Goal: Task Accomplishment & Management: Manage account settings

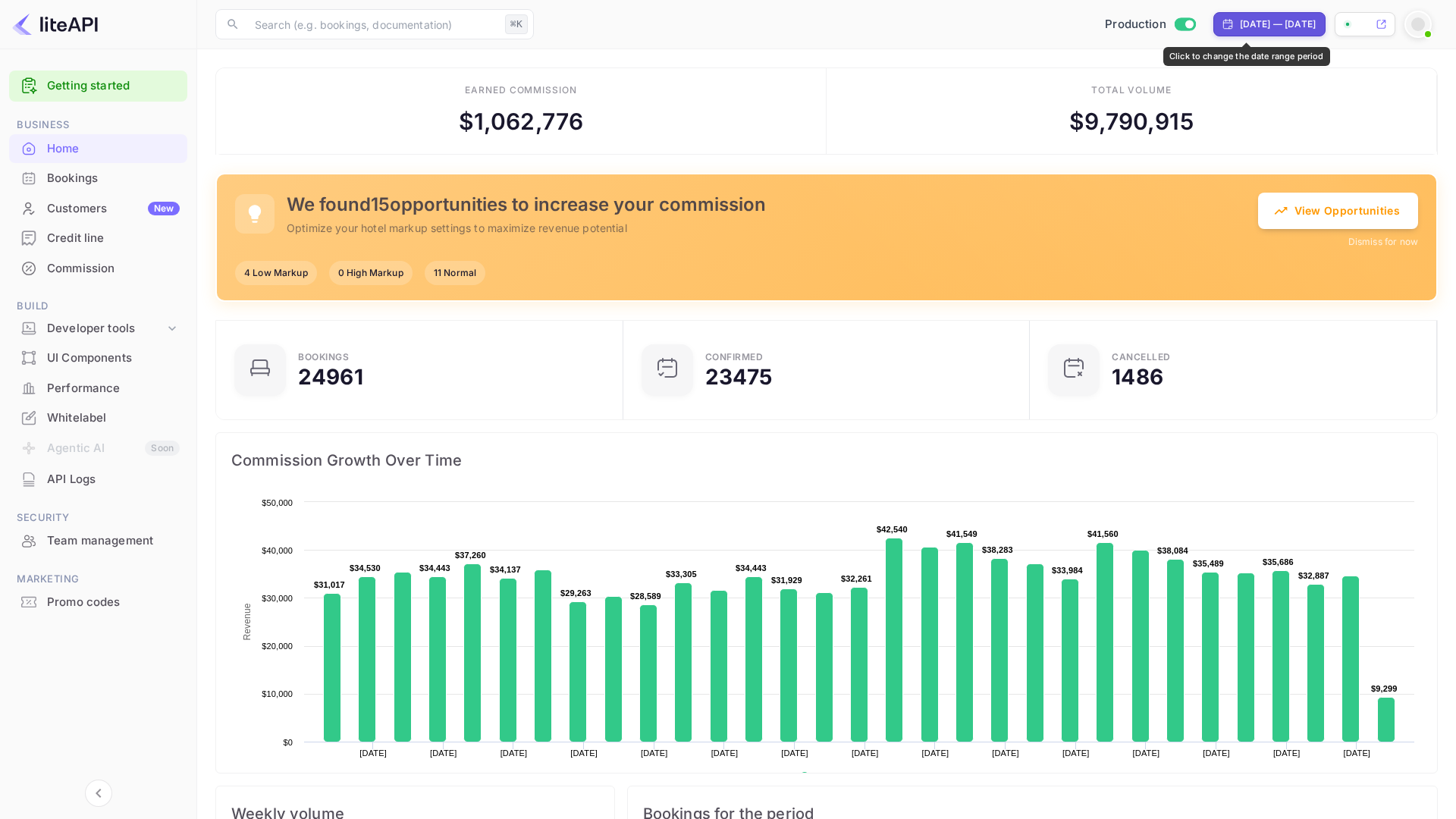
click at [1244, 22] on div "Aug 9, 2025 — Sep 8, 2025" at bounding box center [1277, 23] width 76 height 14
select select "7"
select select "2025"
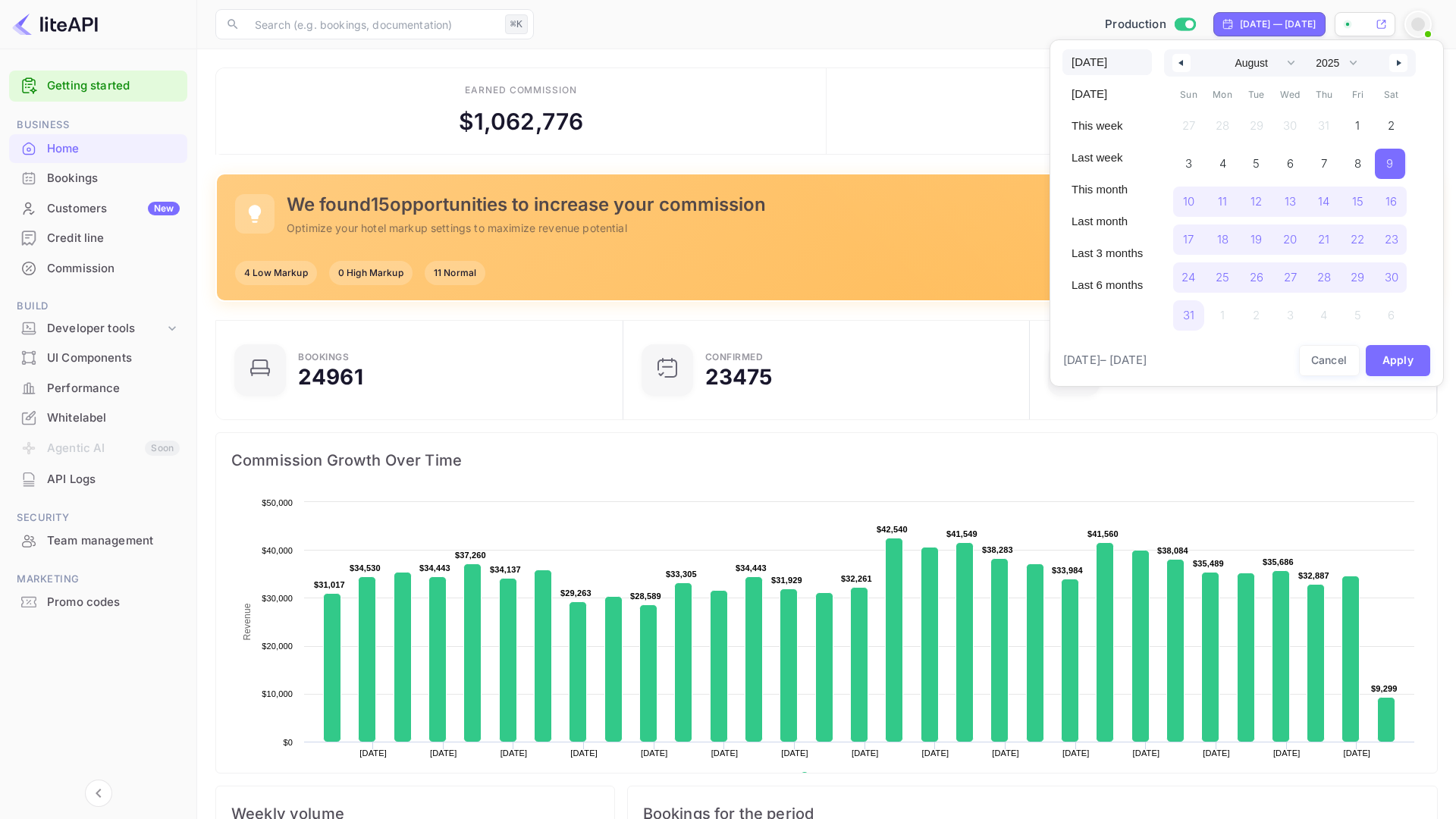
click at [1103, 67] on span "[DATE]" at bounding box center [1106, 62] width 89 height 26
select select "8"
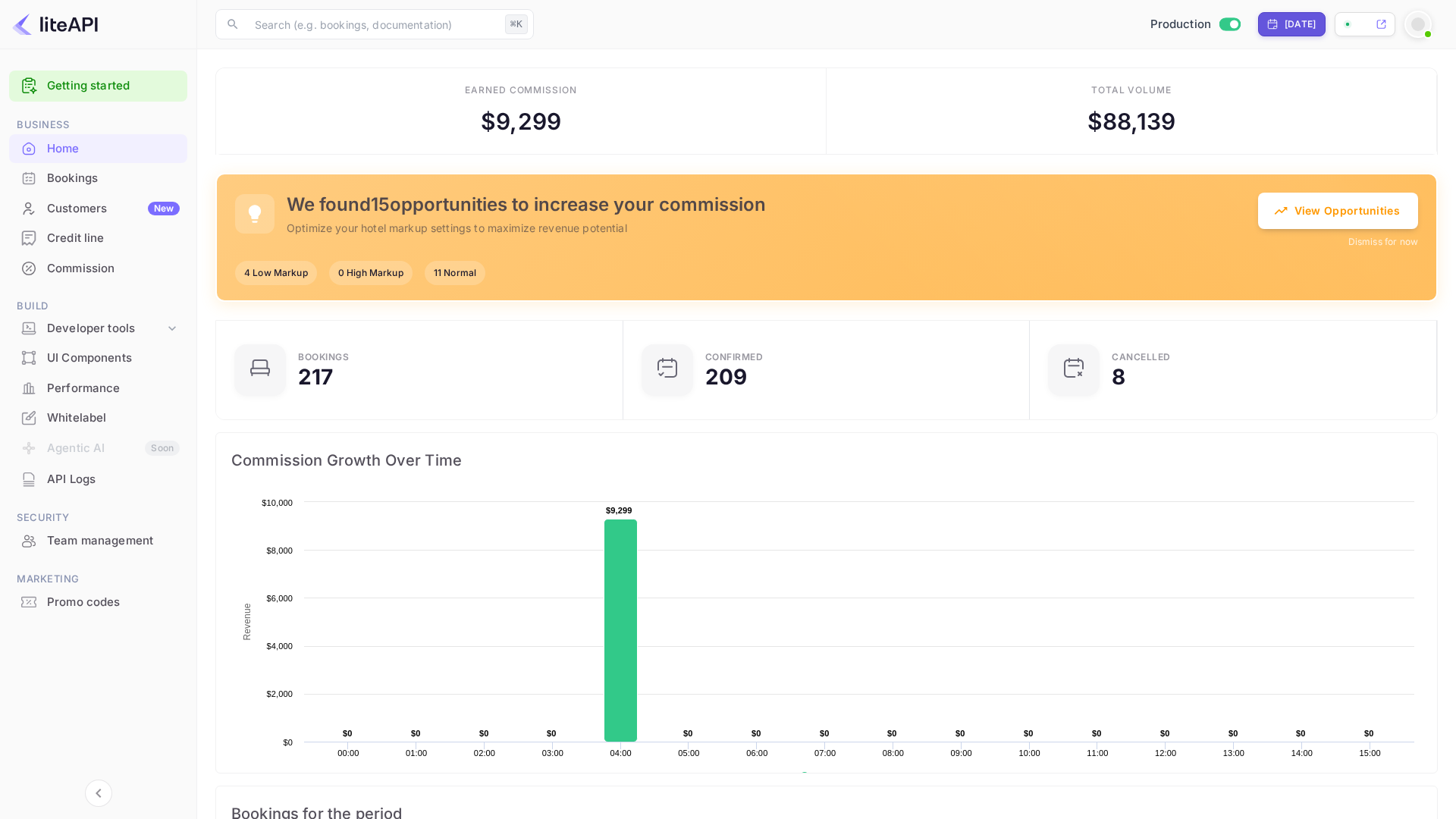
click at [1286, 30] on div "[DATE]" at bounding box center [1291, 23] width 50 height 14
select select "8"
select select "2025"
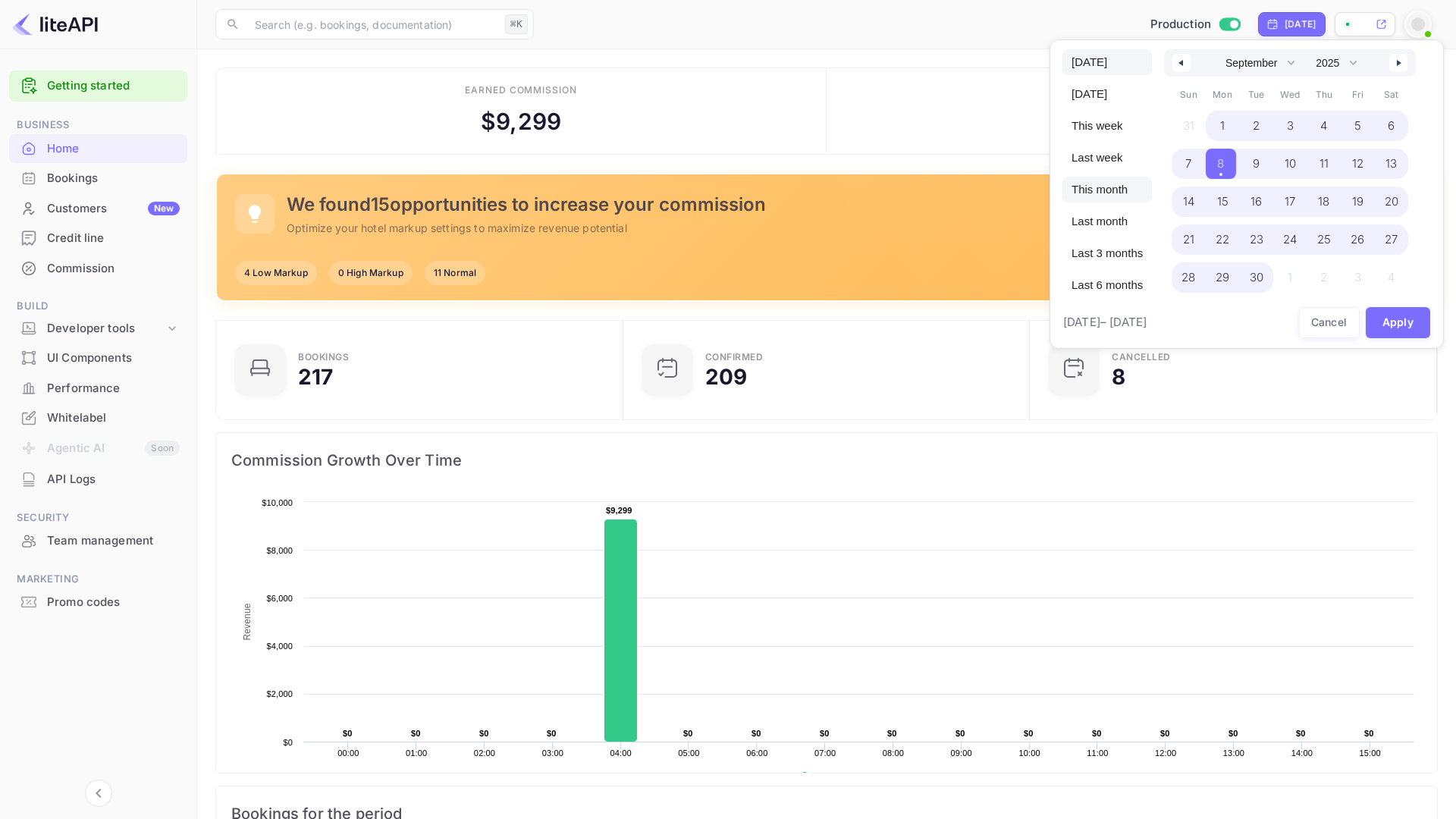
click at [1097, 193] on span "This month" at bounding box center [1106, 189] width 89 height 26
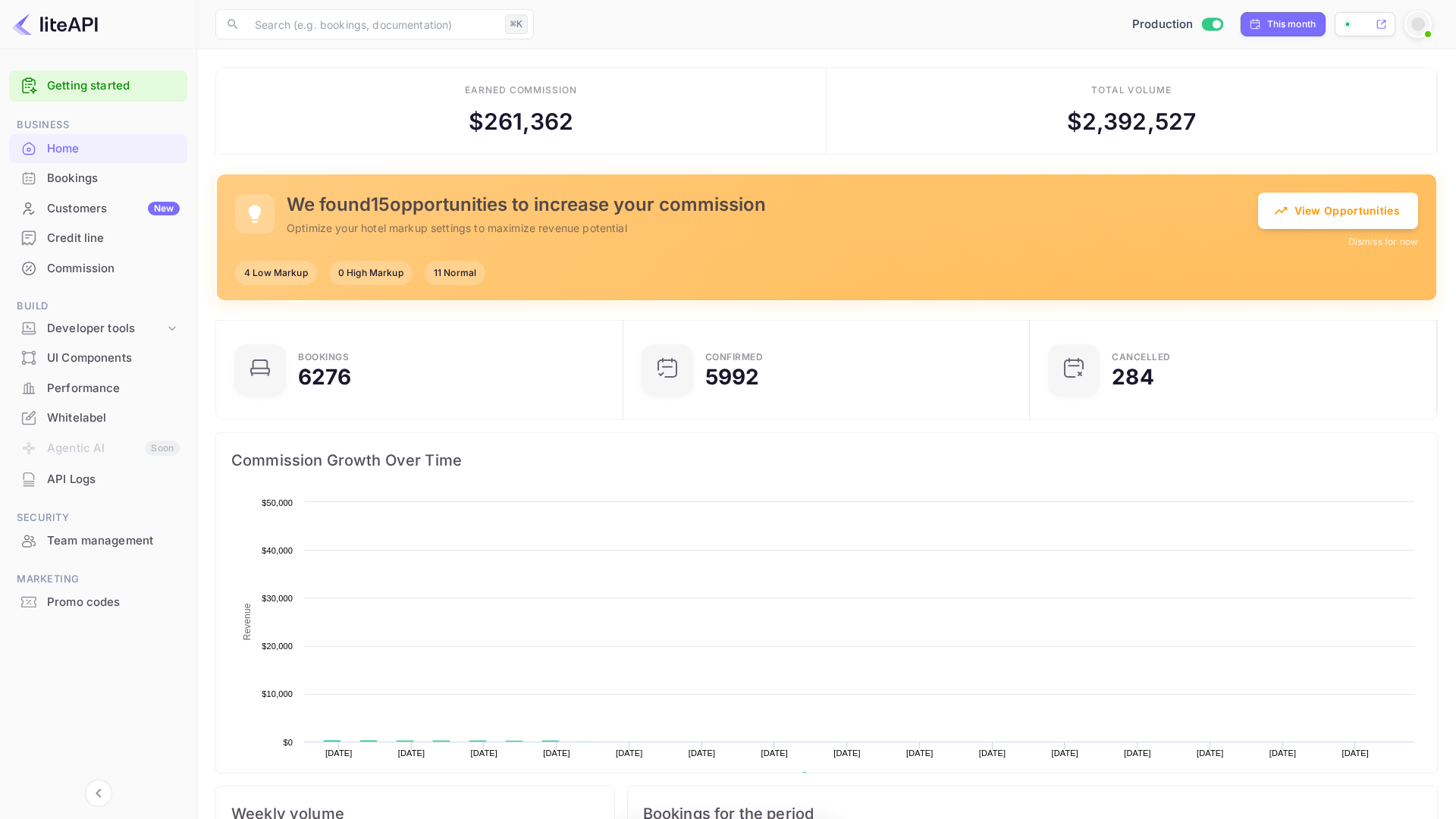
scroll to position [246, 398]
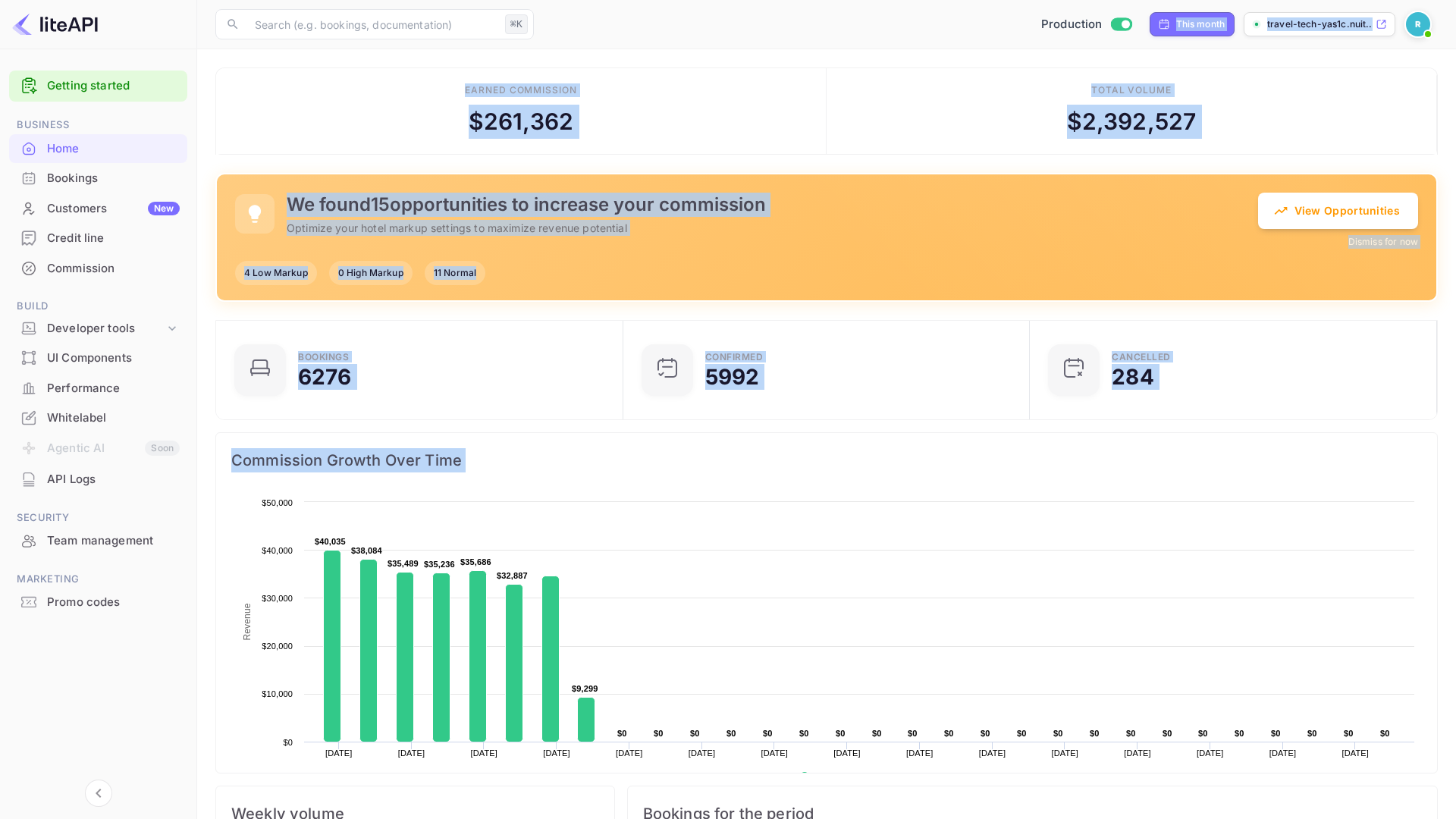
drag, startPoint x: 1193, startPoint y: 15, endPoint x: 1193, endPoint y: 734, distance: 719.0
click at [1193, 15] on div "This month" at bounding box center [1192, 23] width 86 height 24
select select "8"
select select "2025"
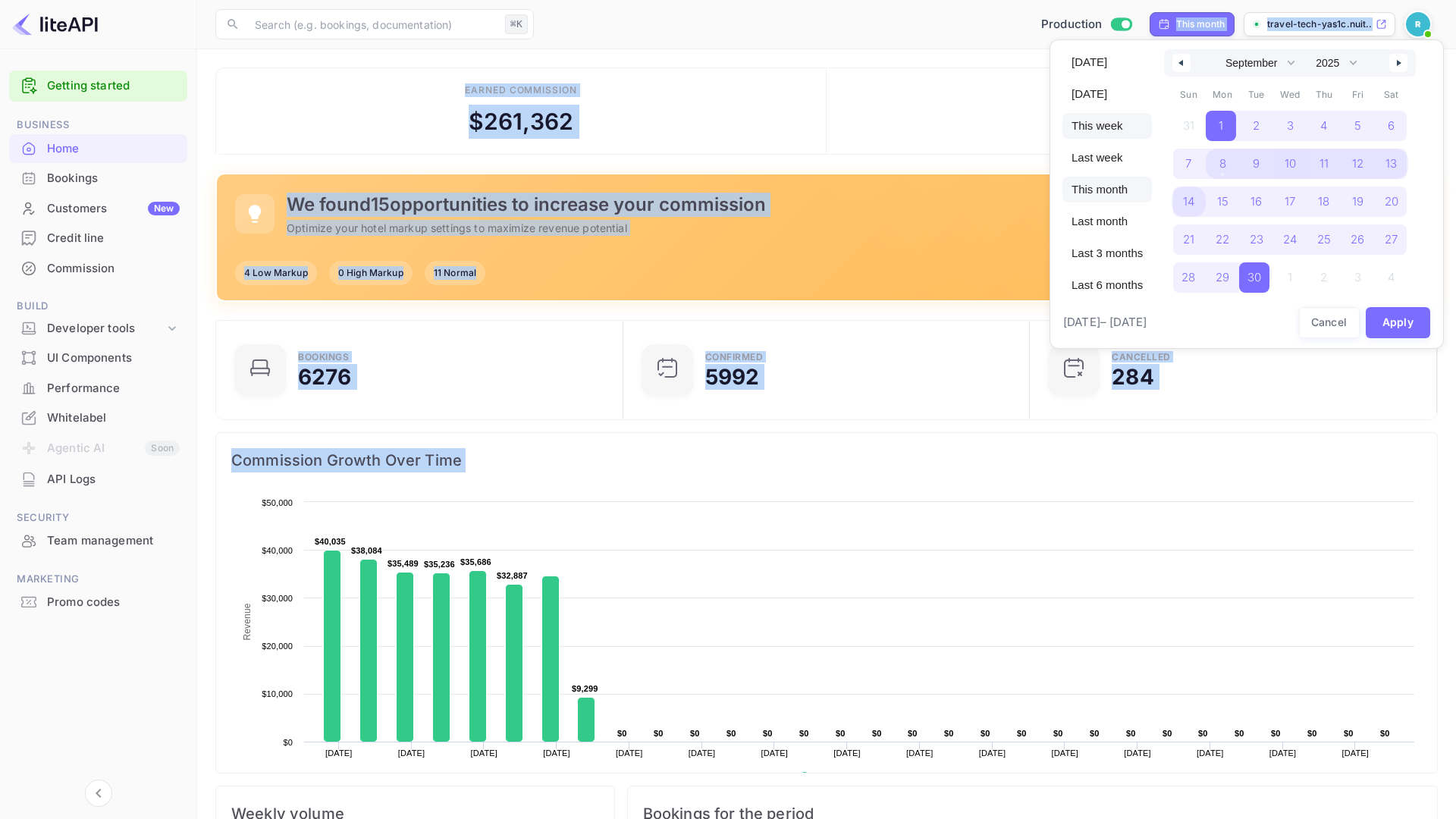
click at [1094, 136] on span "This week" at bounding box center [1106, 125] width 89 height 26
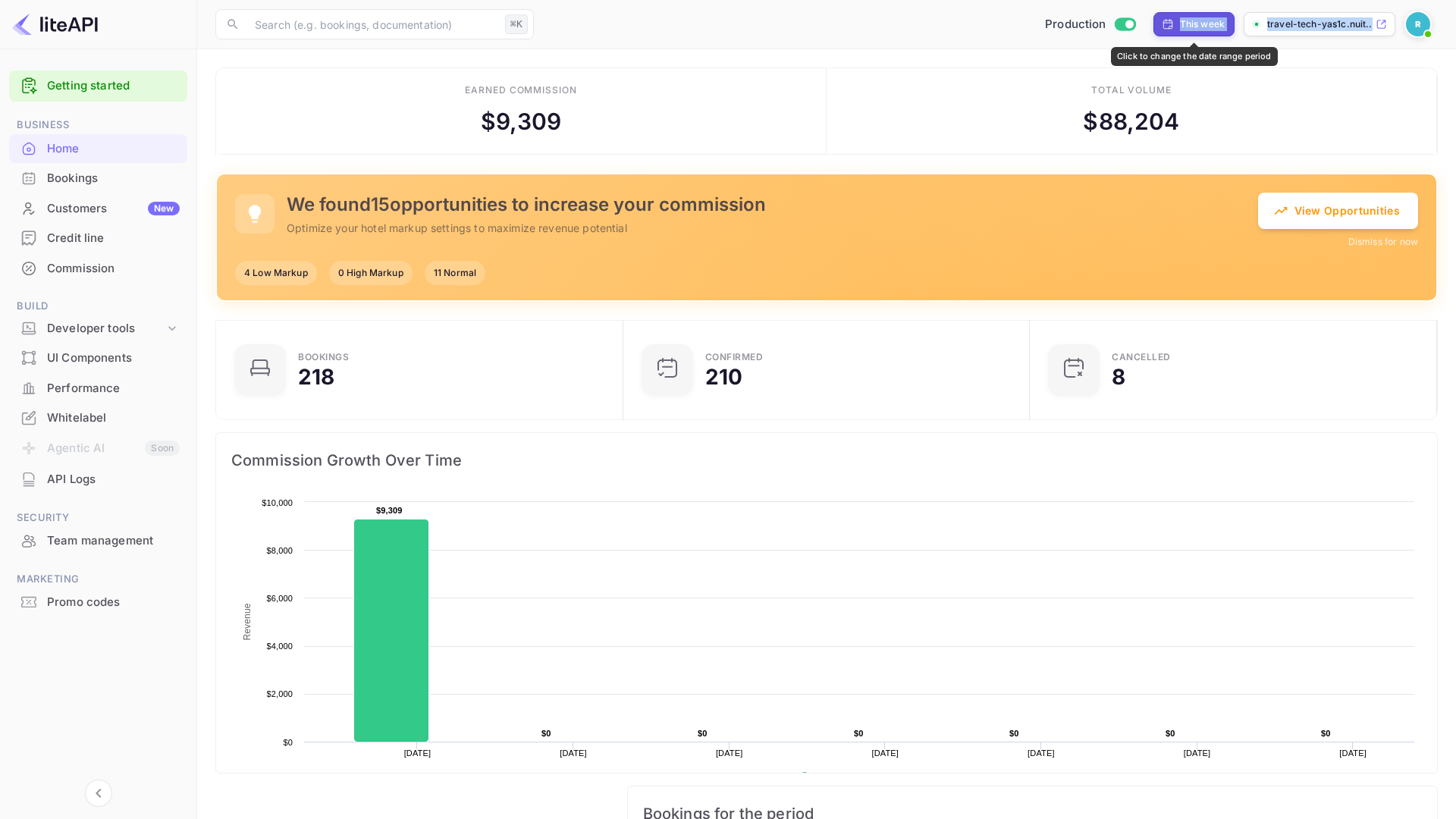
click at [1229, 31] on div "This week" at bounding box center [1194, 23] width 81 height 24
select select "8"
select select "2025"
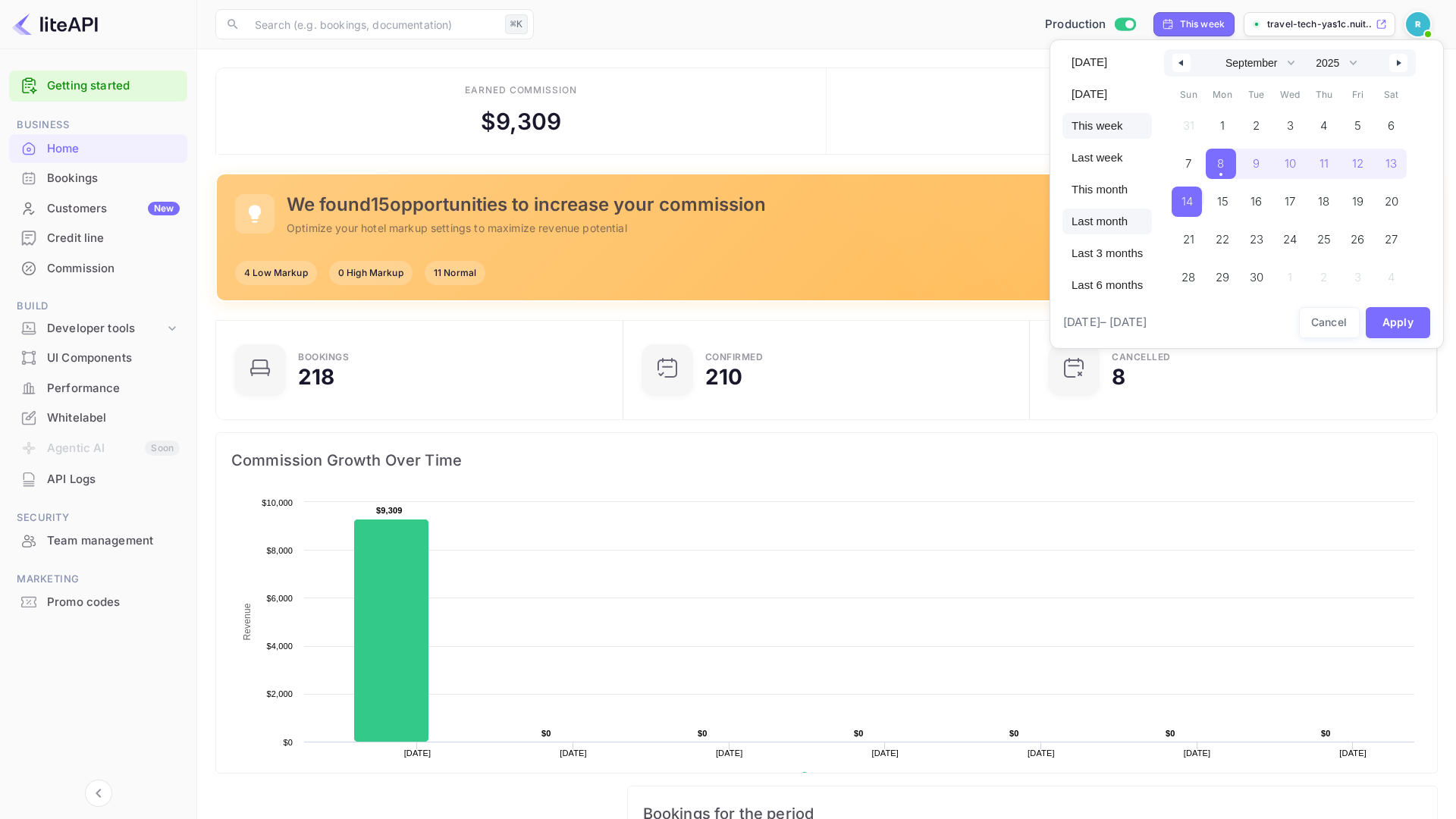
click at [1104, 226] on span "Last month" at bounding box center [1106, 221] width 89 height 26
select select "7"
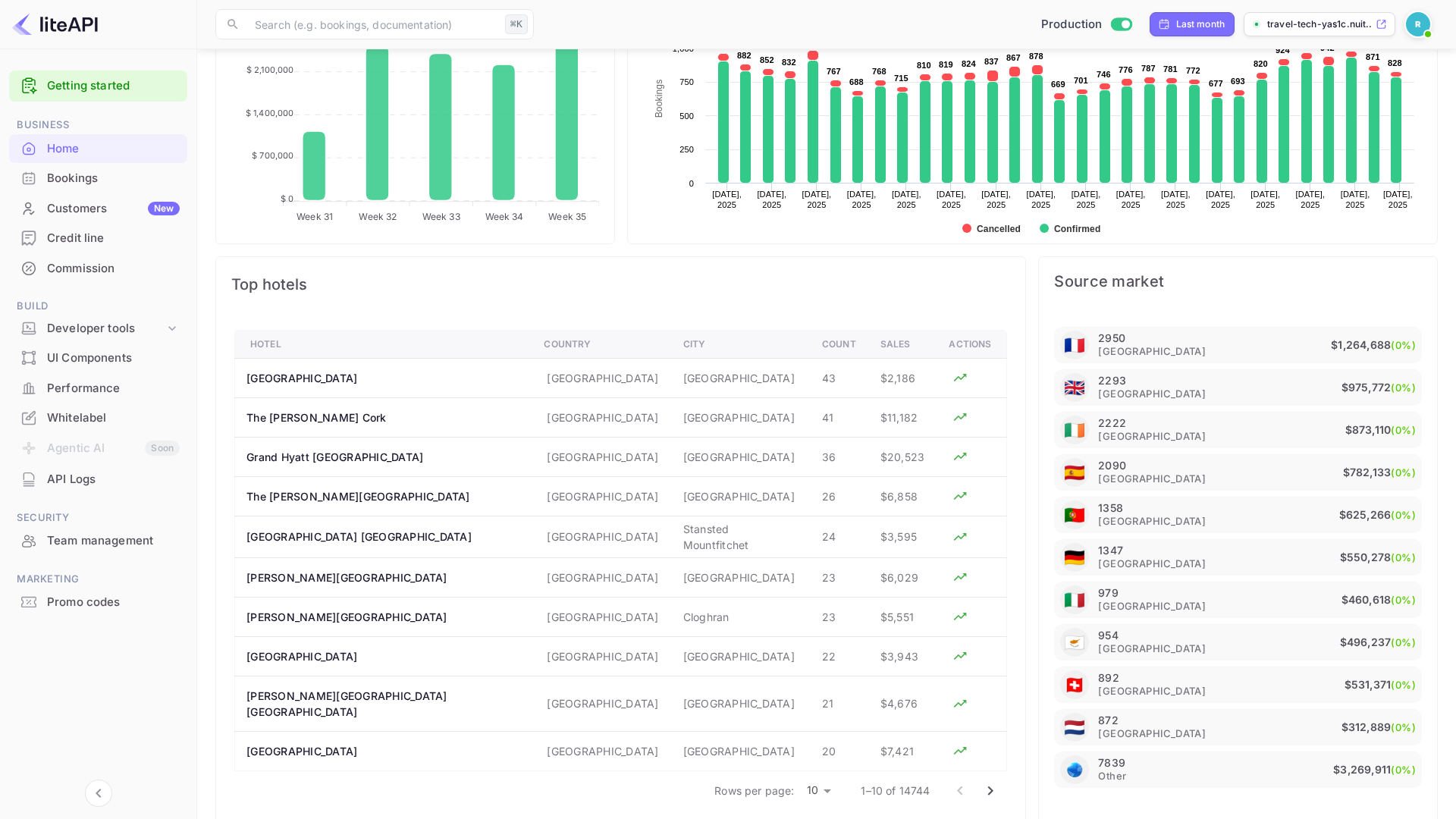
scroll to position [876, 0]
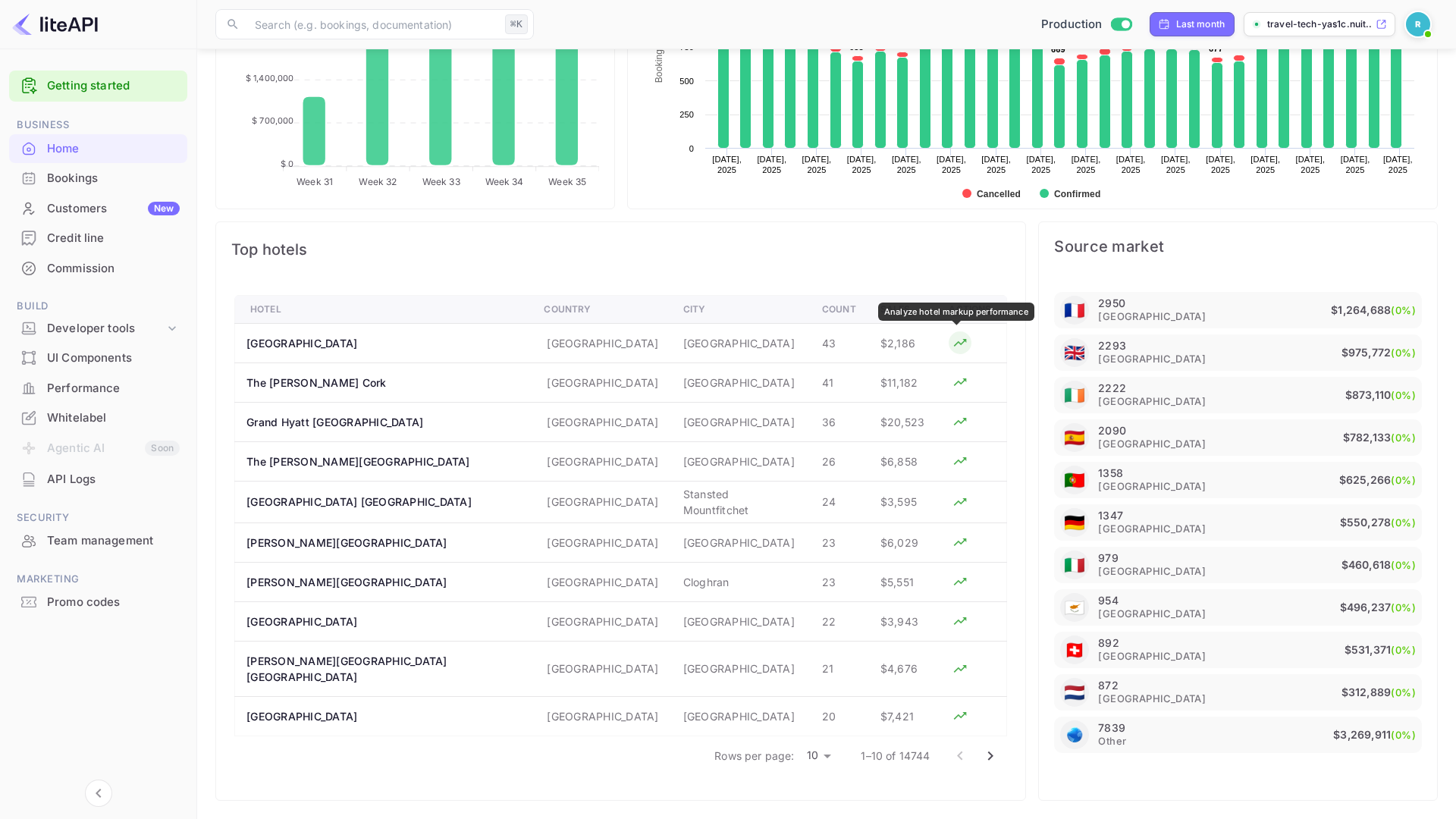
click at [952, 349] on icon "Analyze hotel markup performance" at bounding box center [959, 343] width 15 height 15
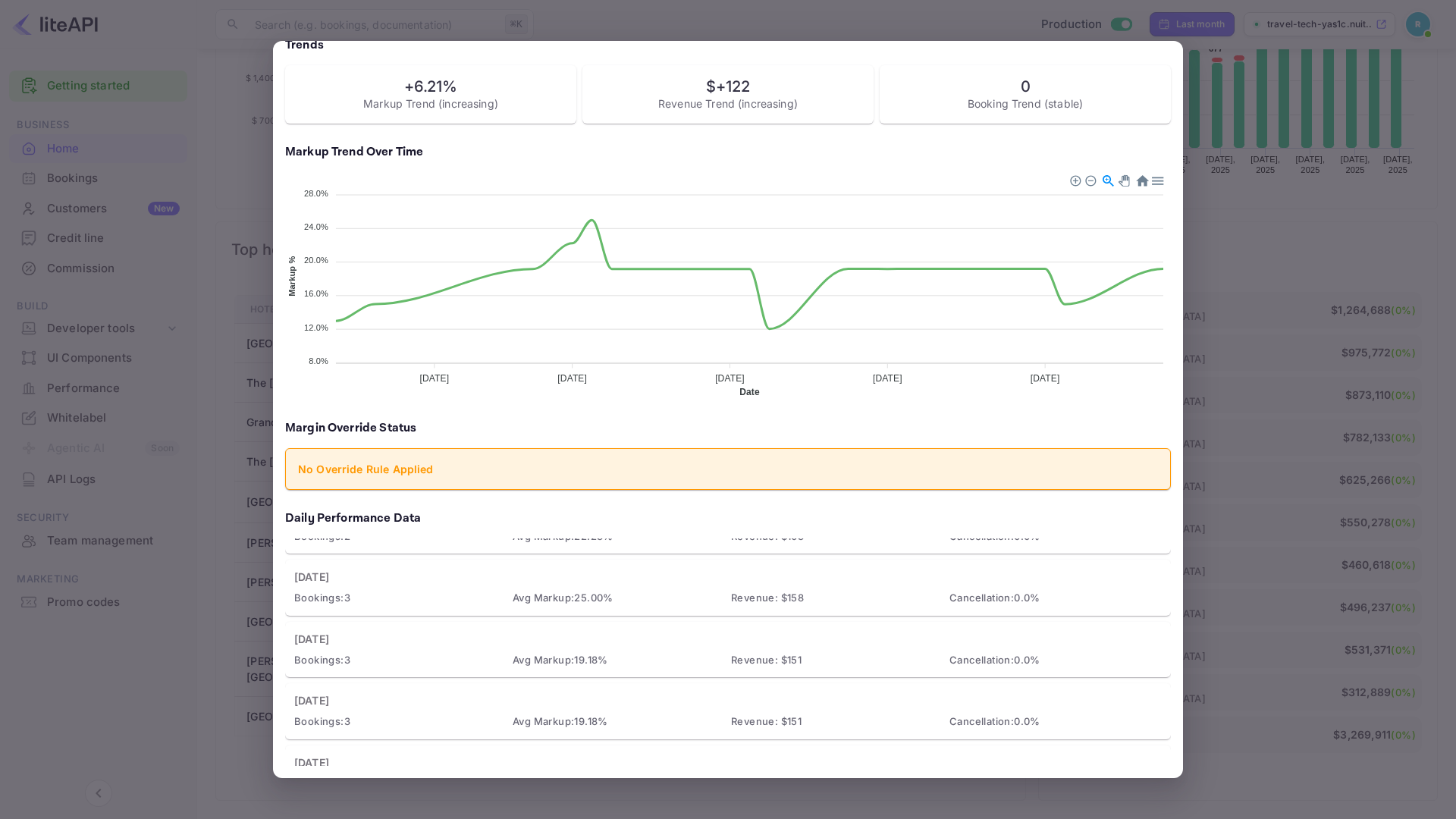
scroll to position [229, 0]
click at [224, 623] on div at bounding box center [728, 410] width 1456 height 819
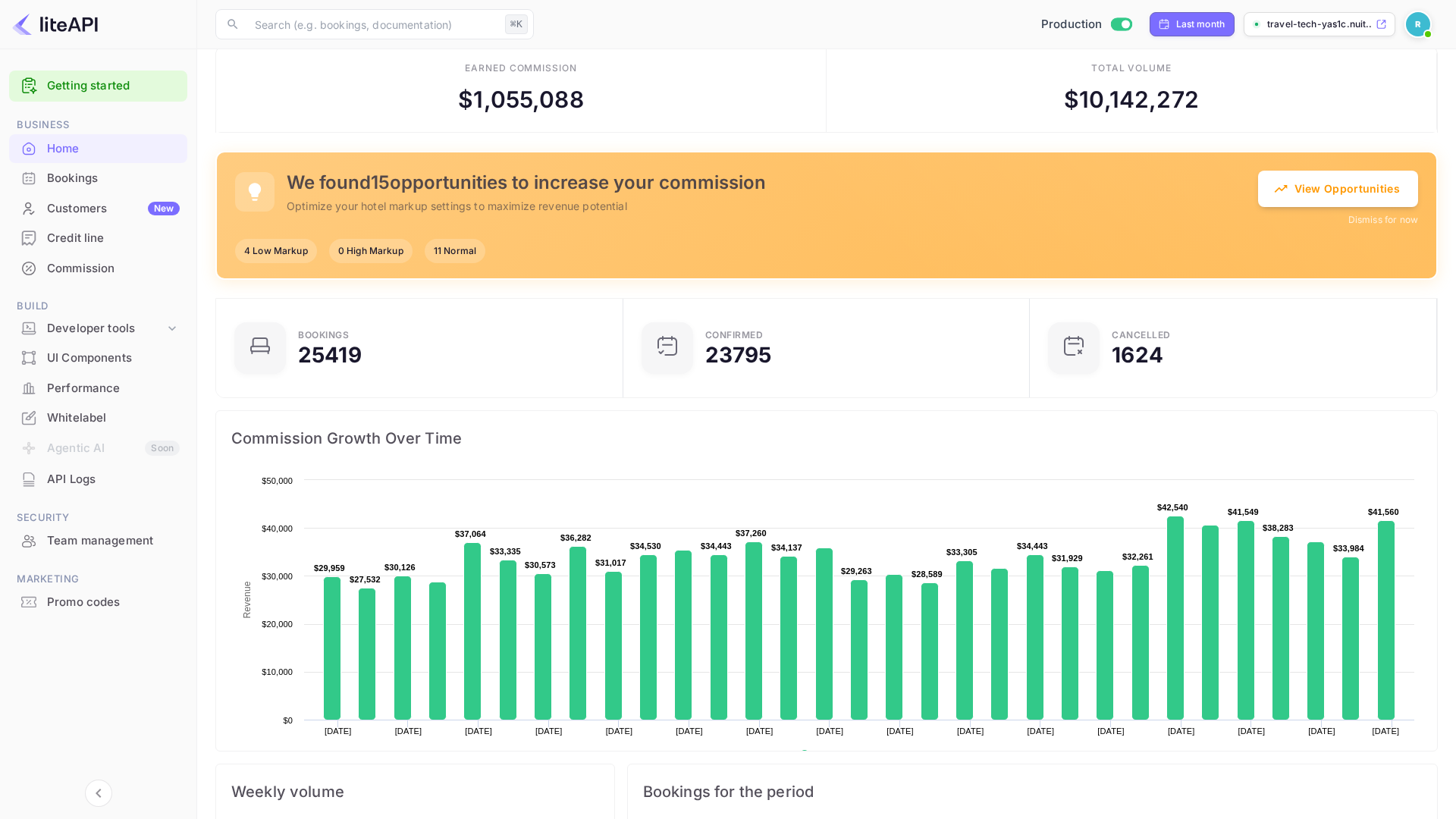
scroll to position [0, 0]
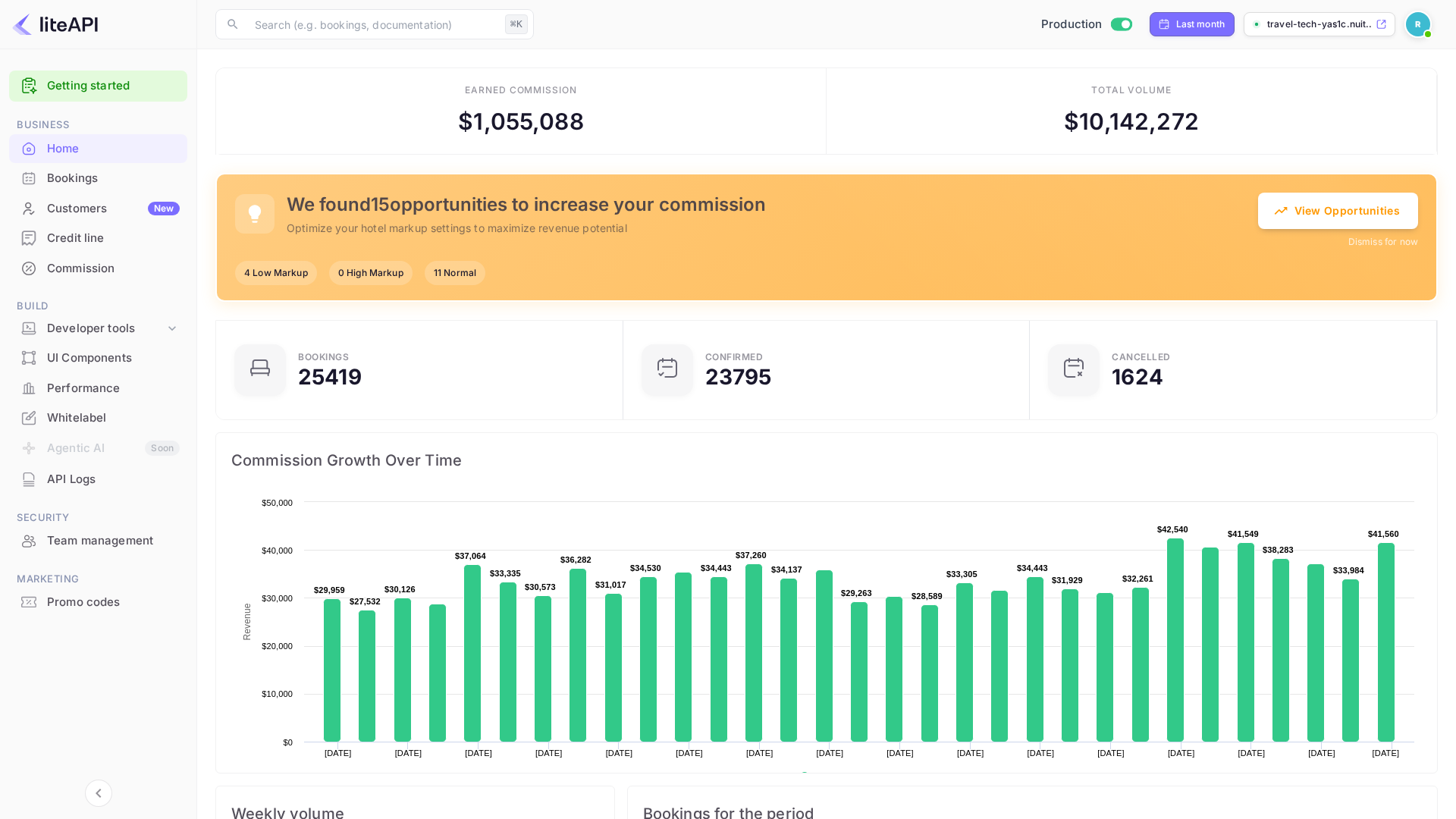
click at [66, 175] on div "Bookings" at bounding box center [113, 178] width 133 height 17
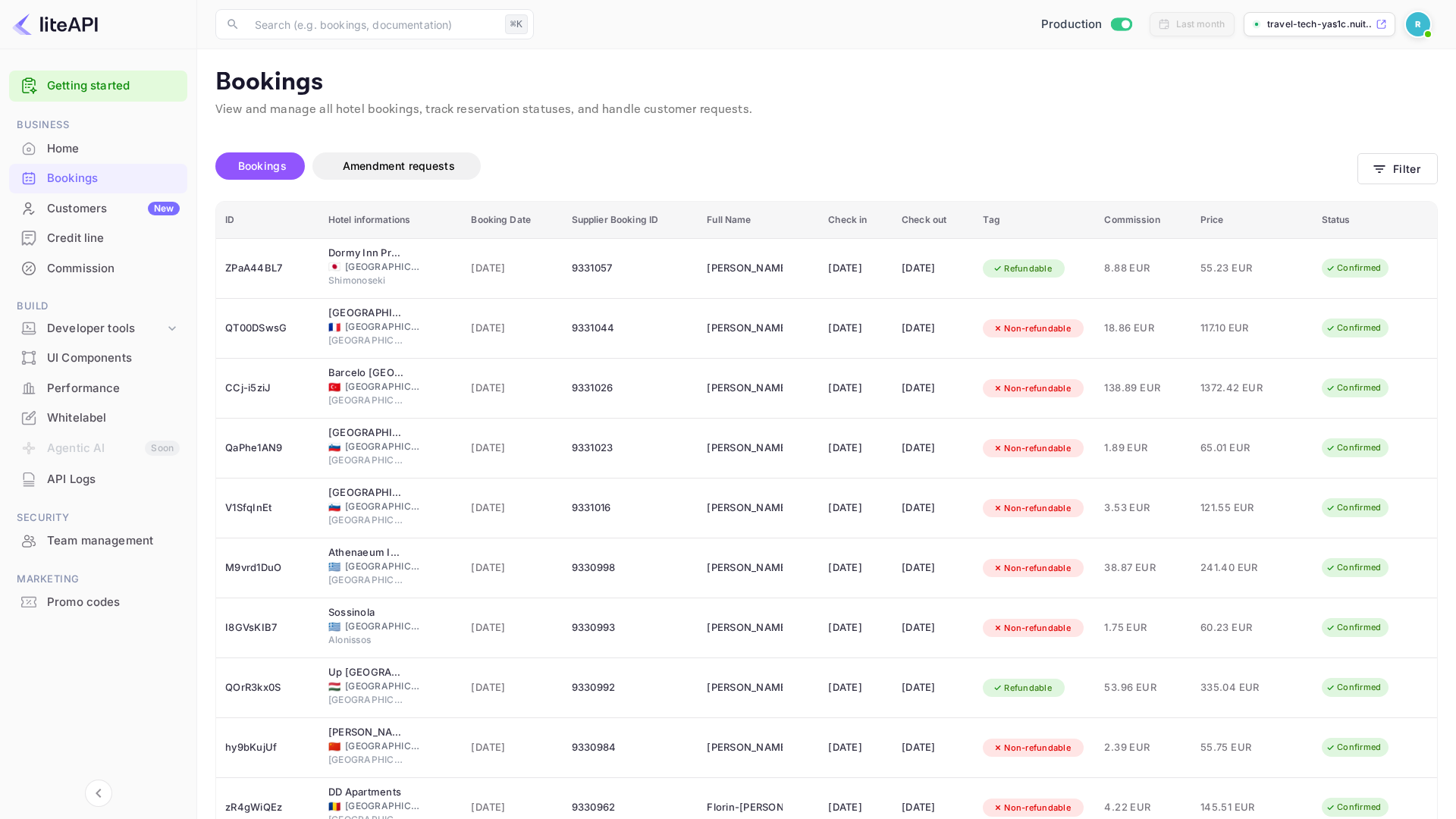
click at [572, 181] on div "Bookings Amendment requests" at bounding box center [786, 170] width 1142 height 36
click at [925, 152] on div "Bookings Amendment requests" at bounding box center [786, 166] width 1142 height 27
click at [910, 112] on p "View and manage all hotel bookings, track reservation statuses, and handle cust…" at bounding box center [827, 110] width 1222 height 18
click at [832, 122] on div "Unsaved Changes Bookings Amendment requests Filter ID Hotel informations Bookin…" at bounding box center [818, 502] width 1241 height 766
click at [107, 269] on div "Commission" at bounding box center [113, 268] width 133 height 17
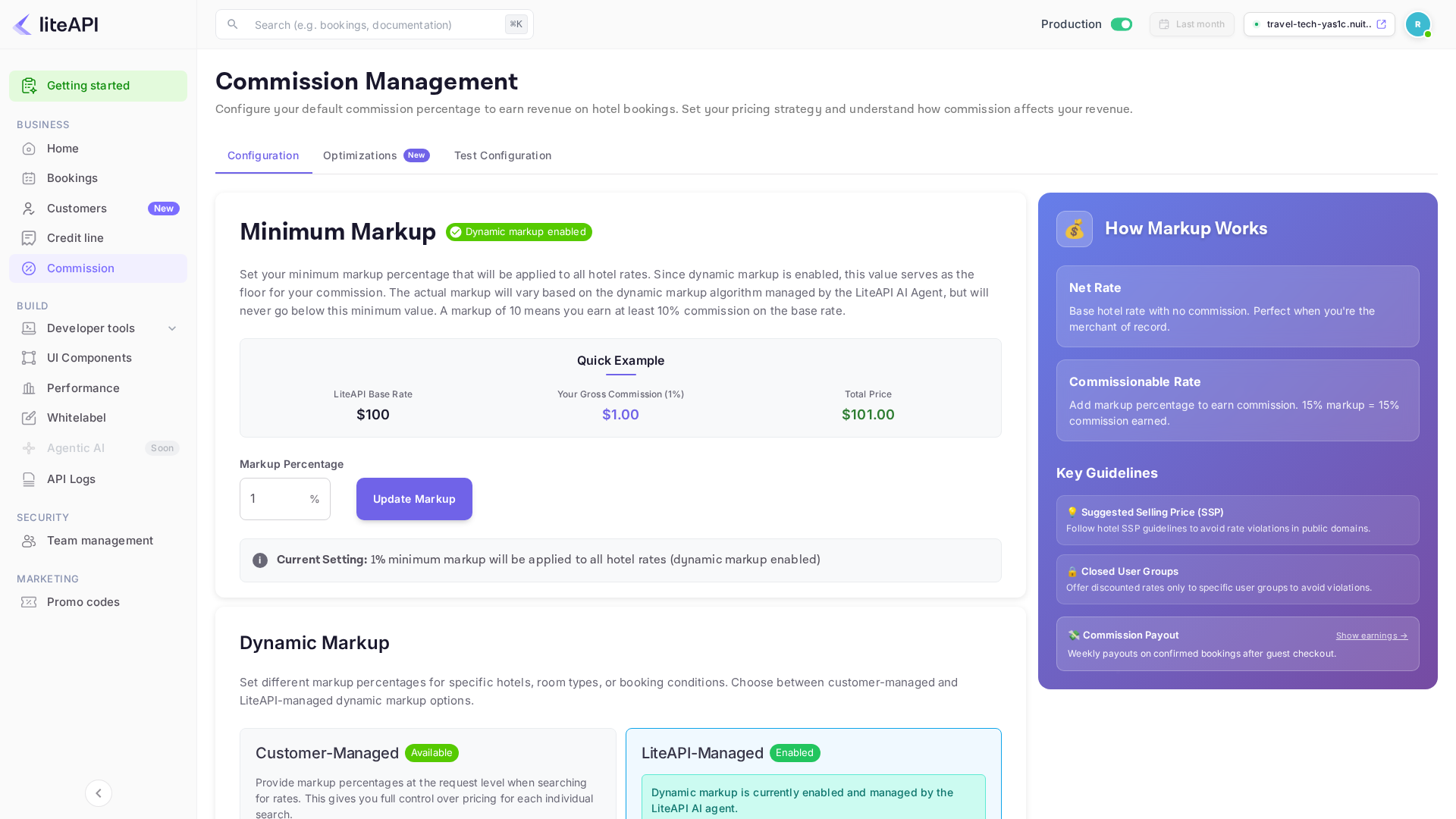
click at [365, 164] on button "Optimizations New" at bounding box center [377, 155] width 132 height 36
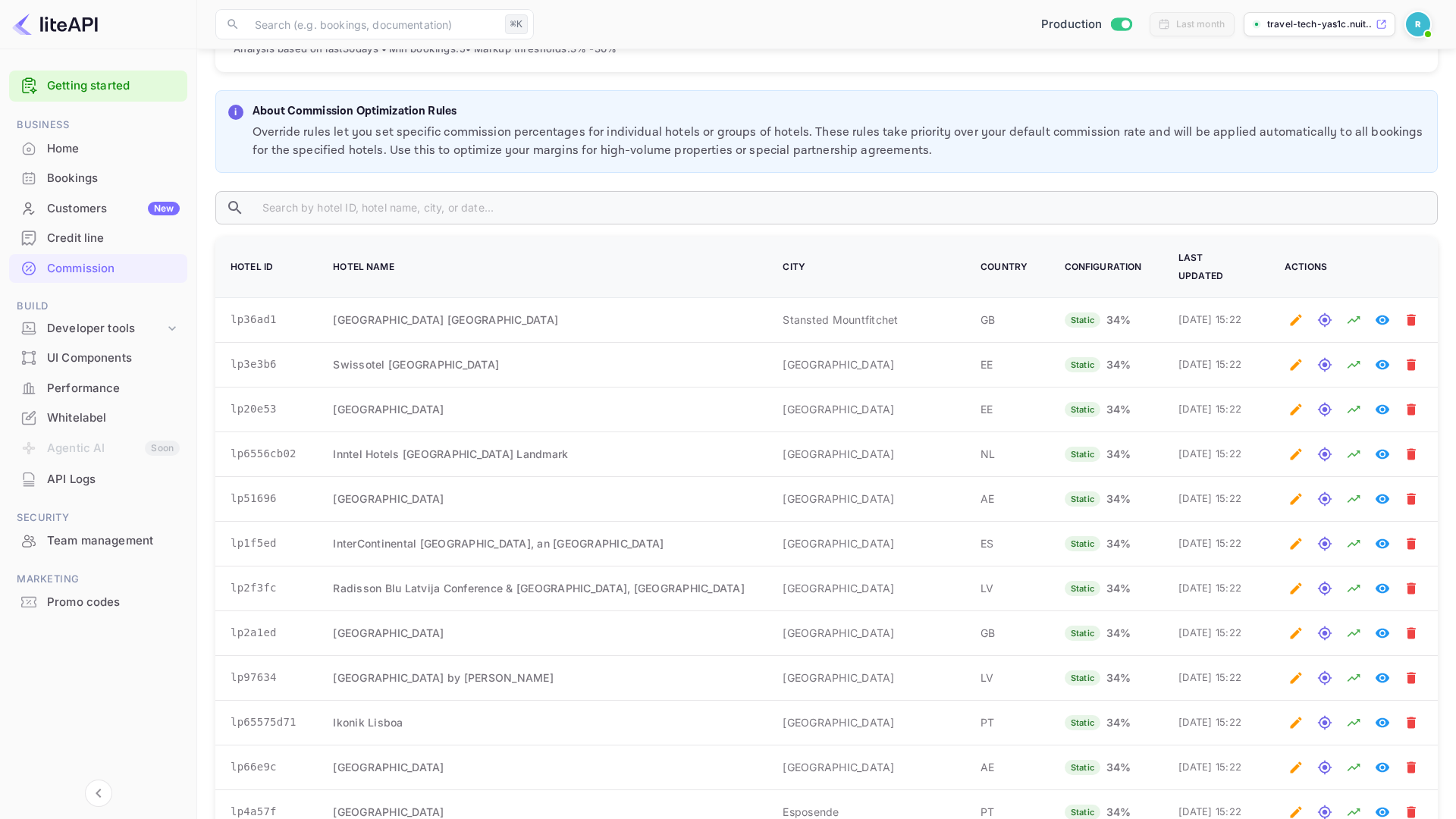
scroll to position [437, 0]
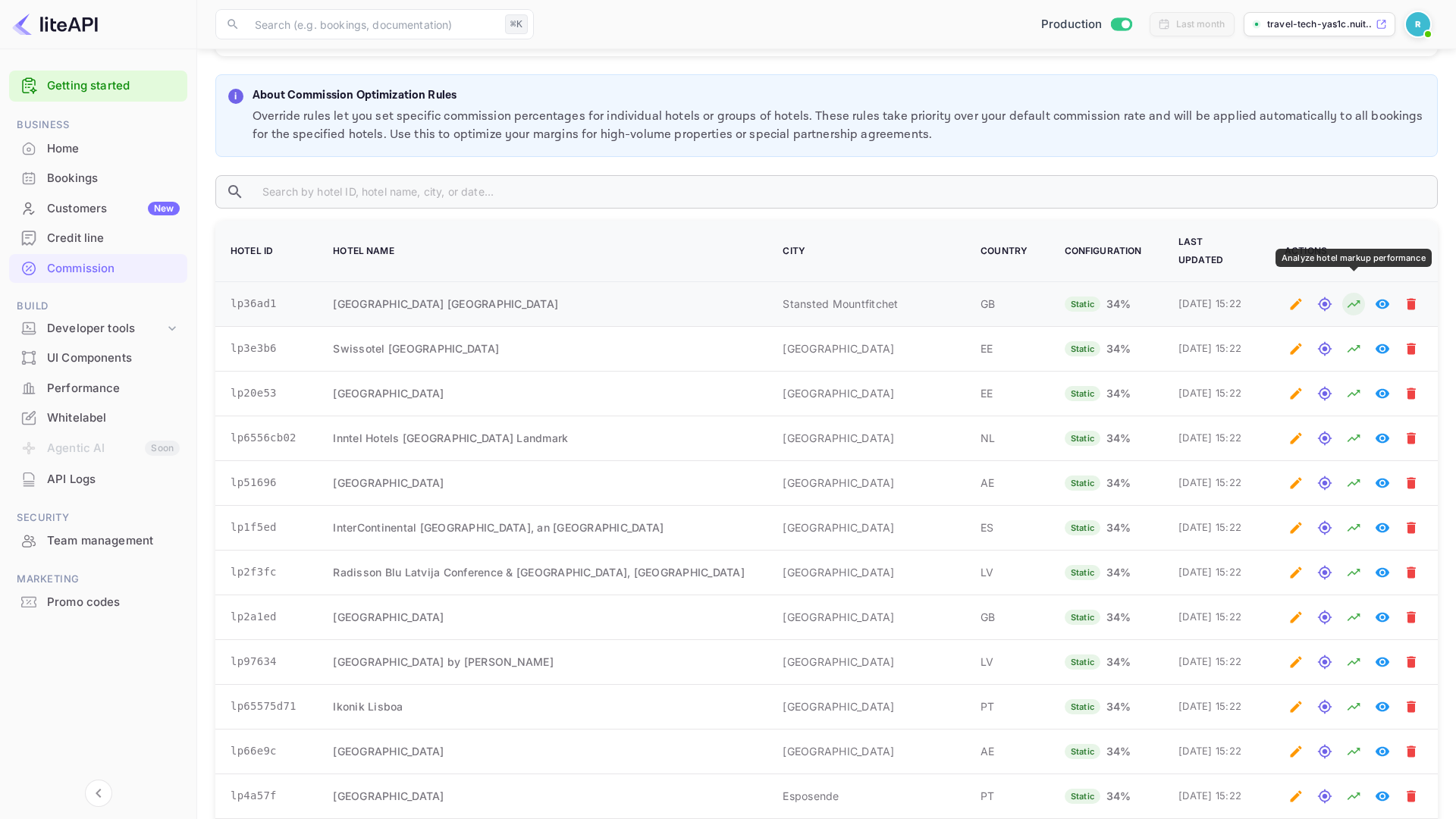
click at [1355, 297] on icon "Analyze hotel markup performance" at bounding box center [1353, 304] width 15 height 15
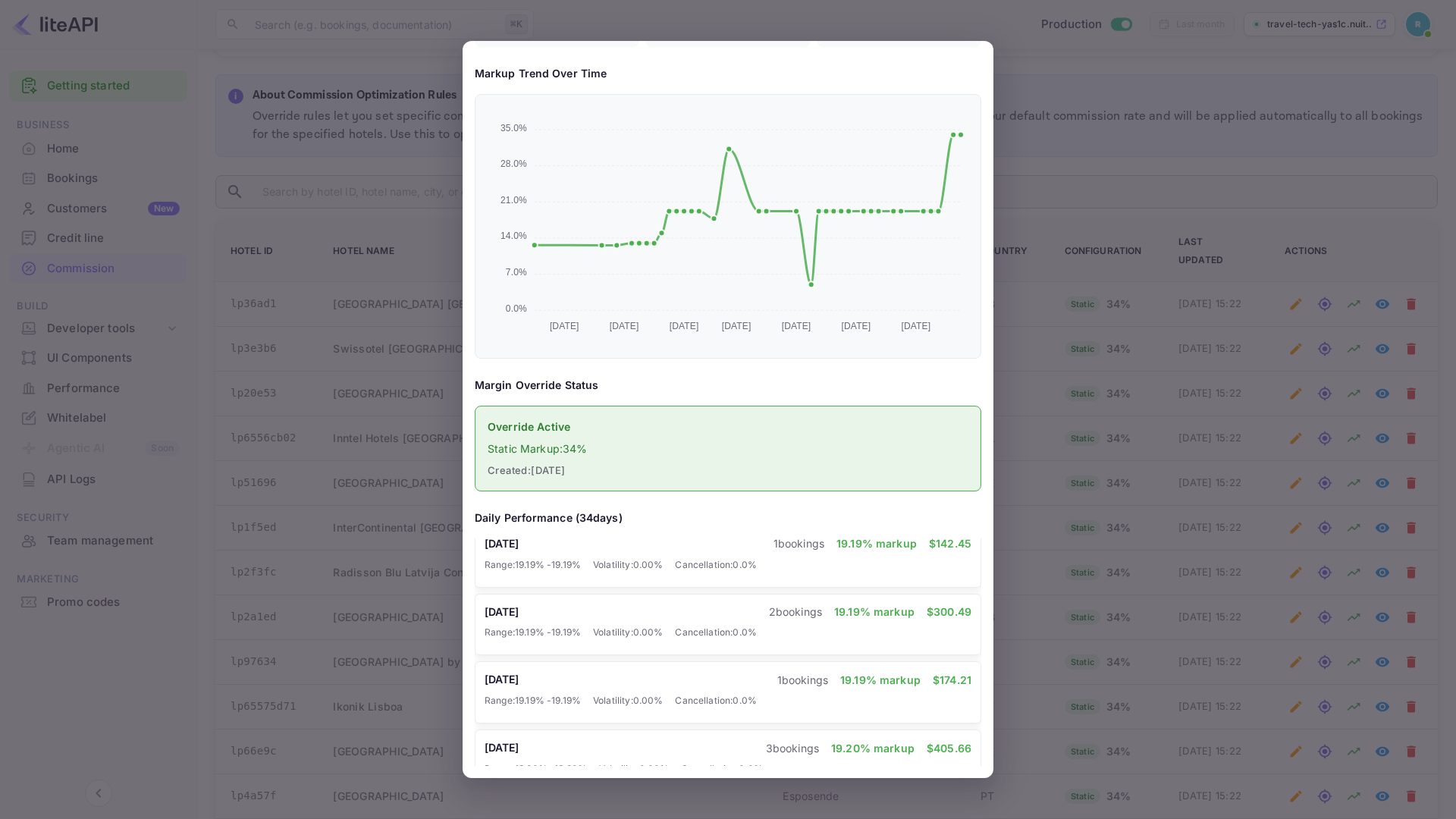
scroll to position [2094, 0]
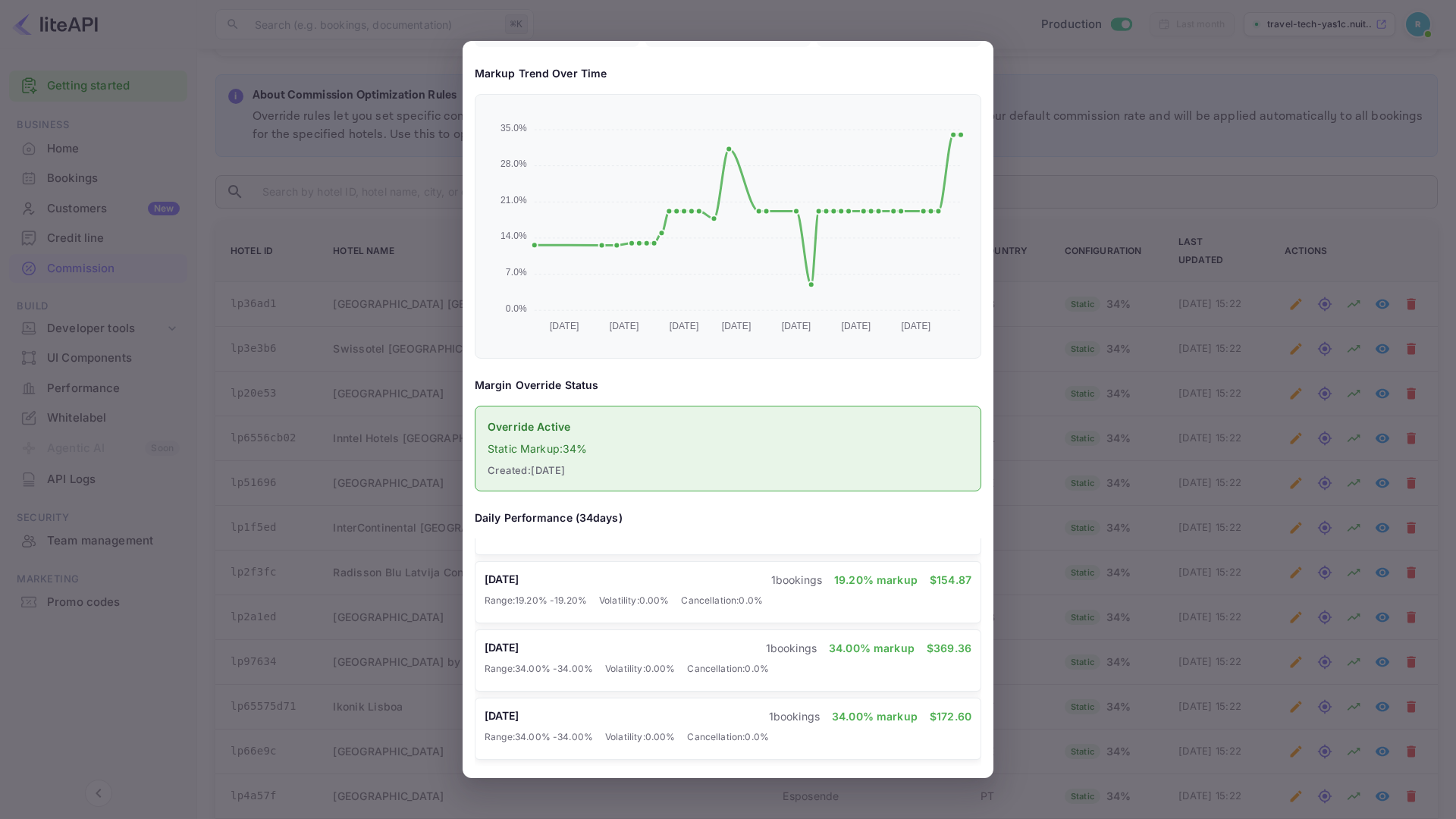
click at [1133, 427] on div at bounding box center [728, 410] width 1456 height 819
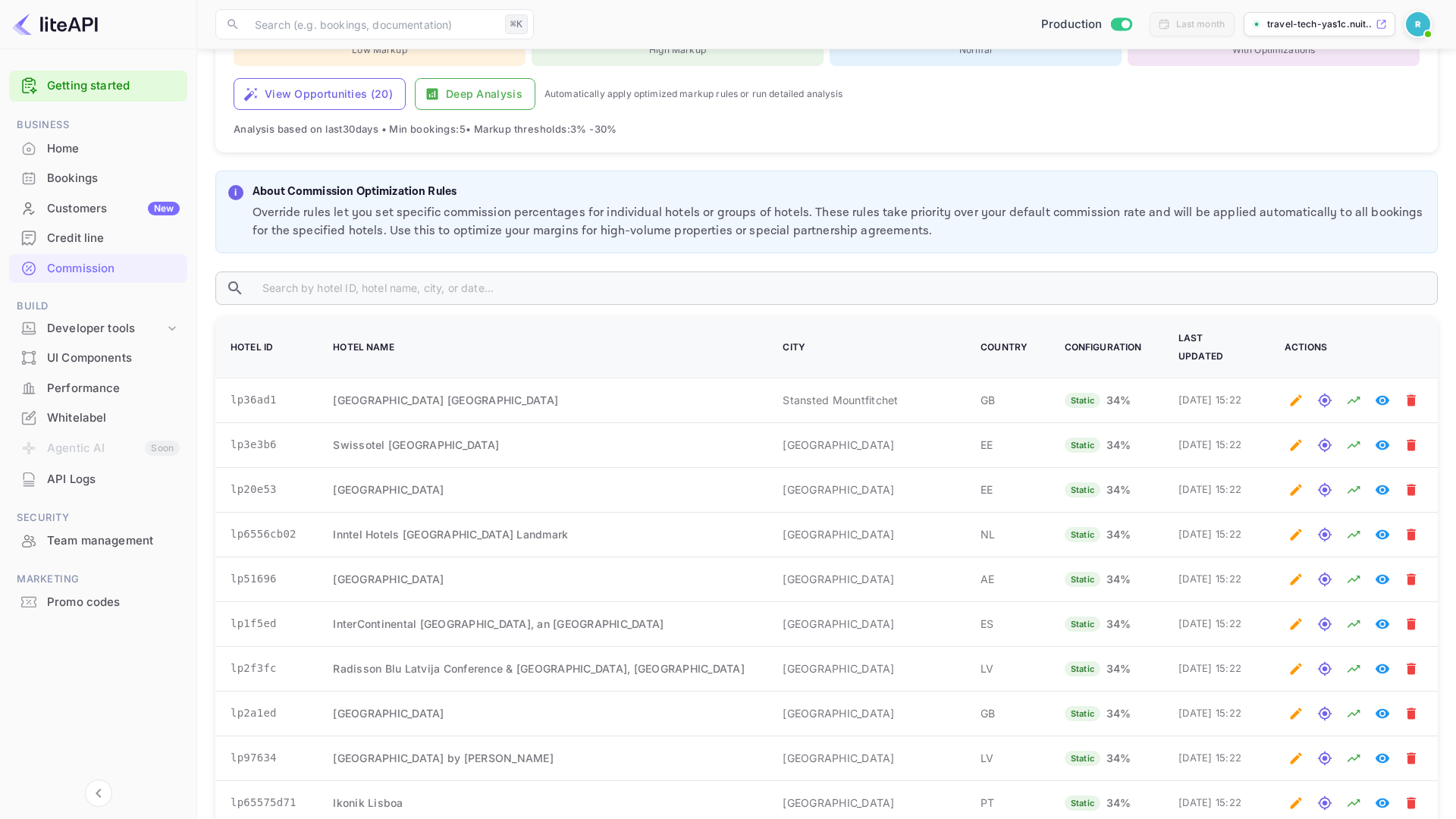
scroll to position [0, 0]
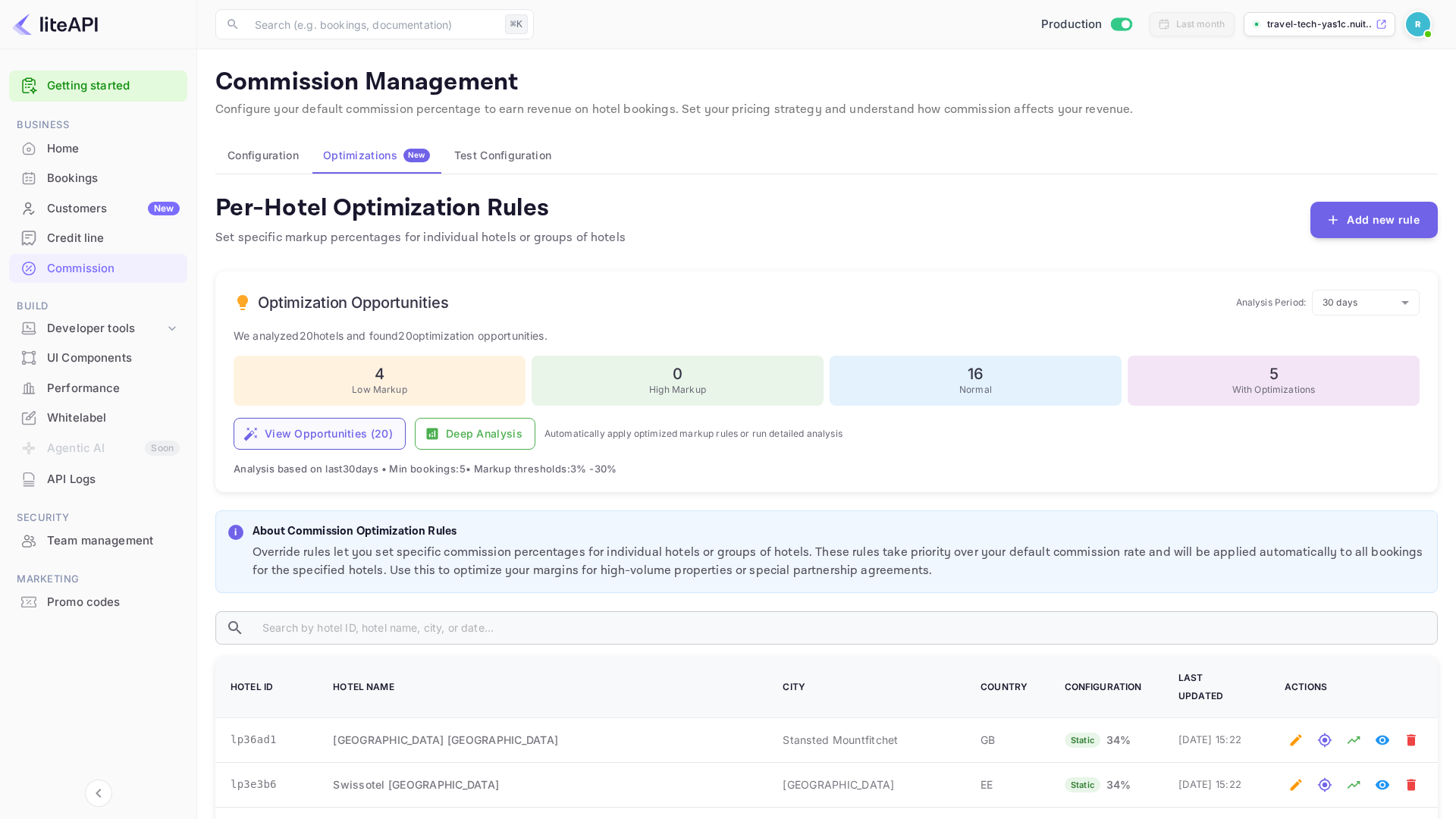
click at [313, 441] on button "View Opportunities ( 20 )" at bounding box center [319, 433] width 172 height 32
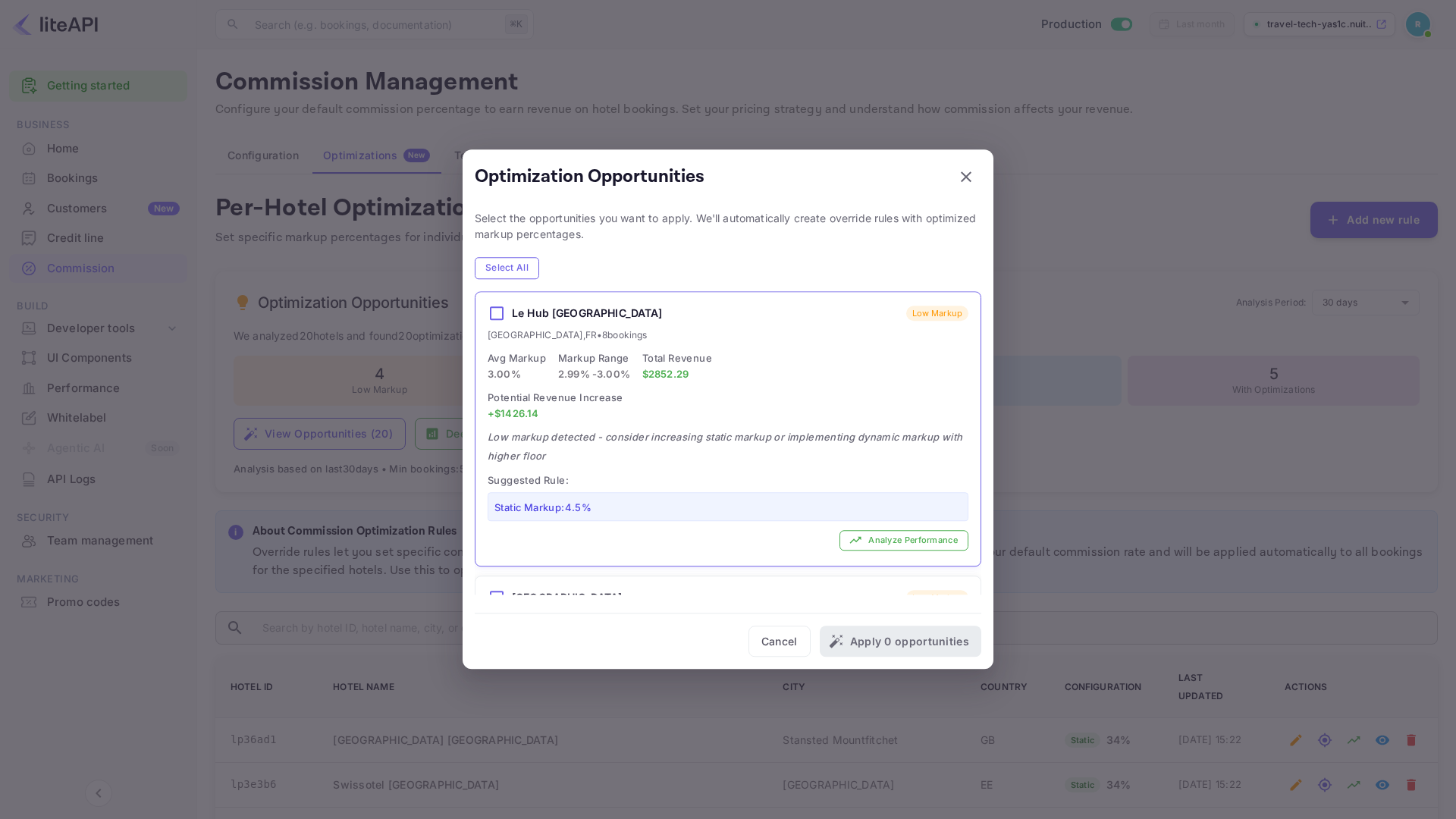
click at [509, 305] on div "Le Hub Toulon Low Markup" at bounding box center [728, 313] width 481 height 19
checkbox input "true"
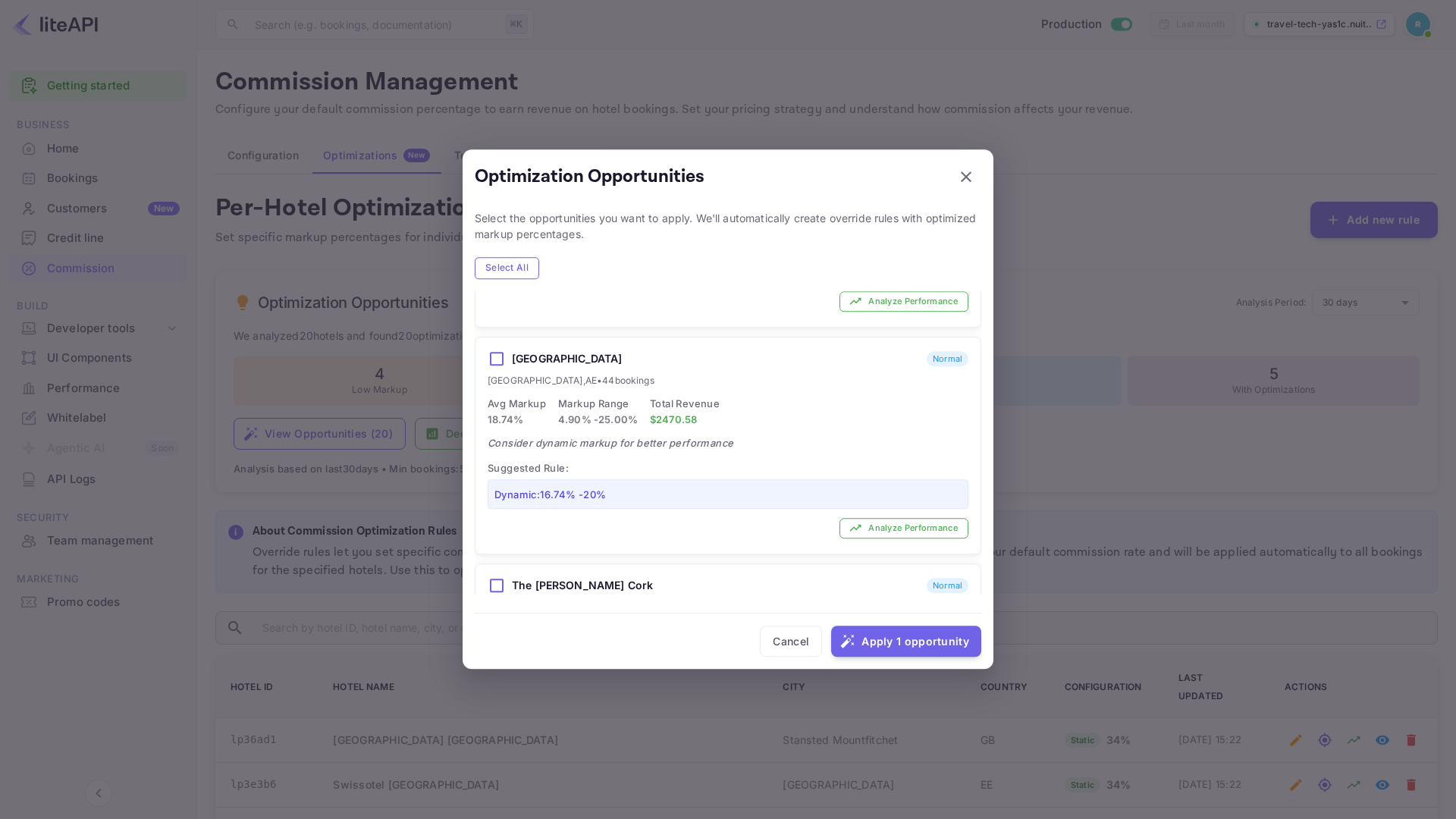
scroll to position [1090, 0]
click at [887, 536] on button "Analyze Performance" at bounding box center [903, 533] width 129 height 21
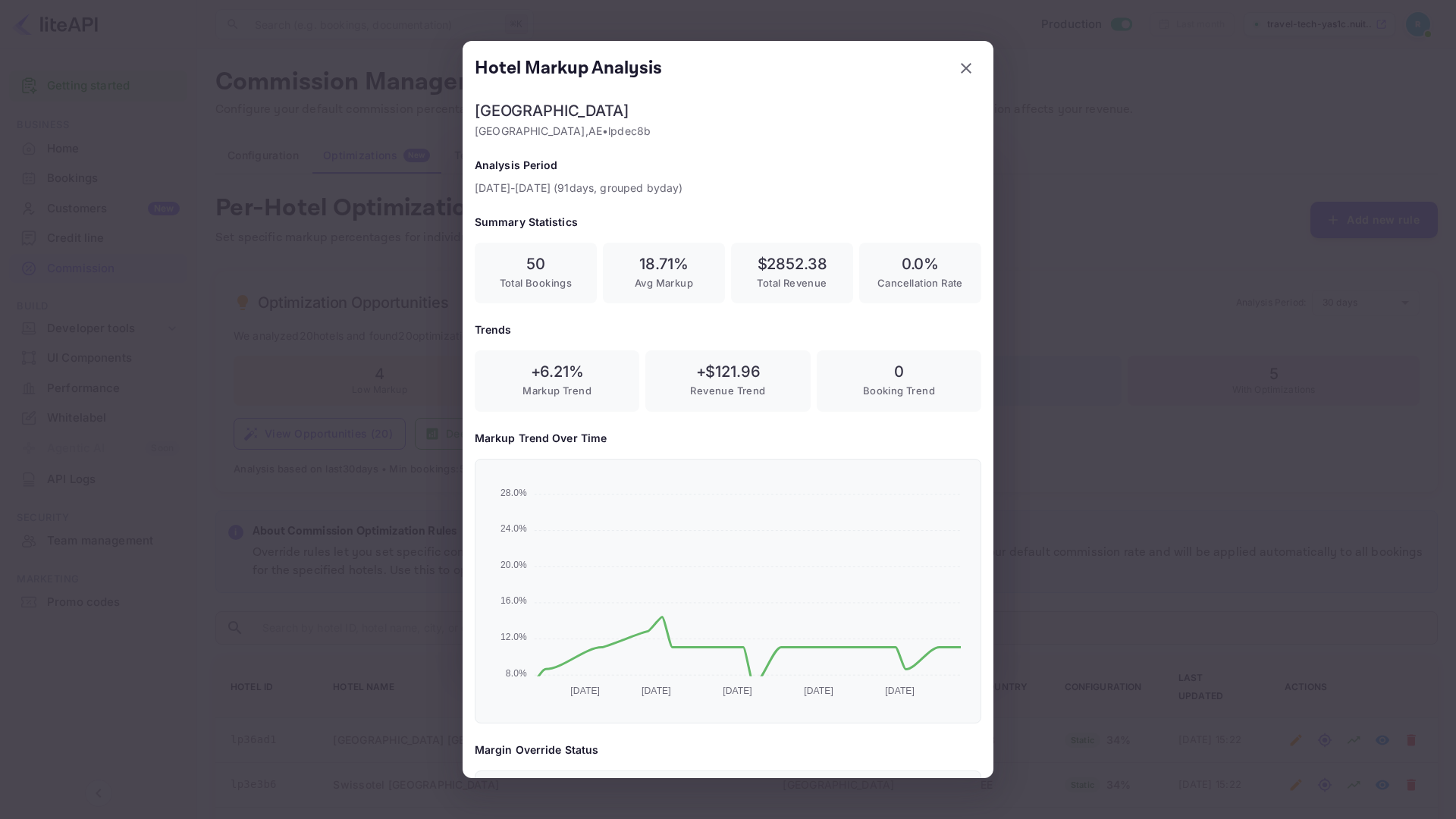
scroll to position [263, 505]
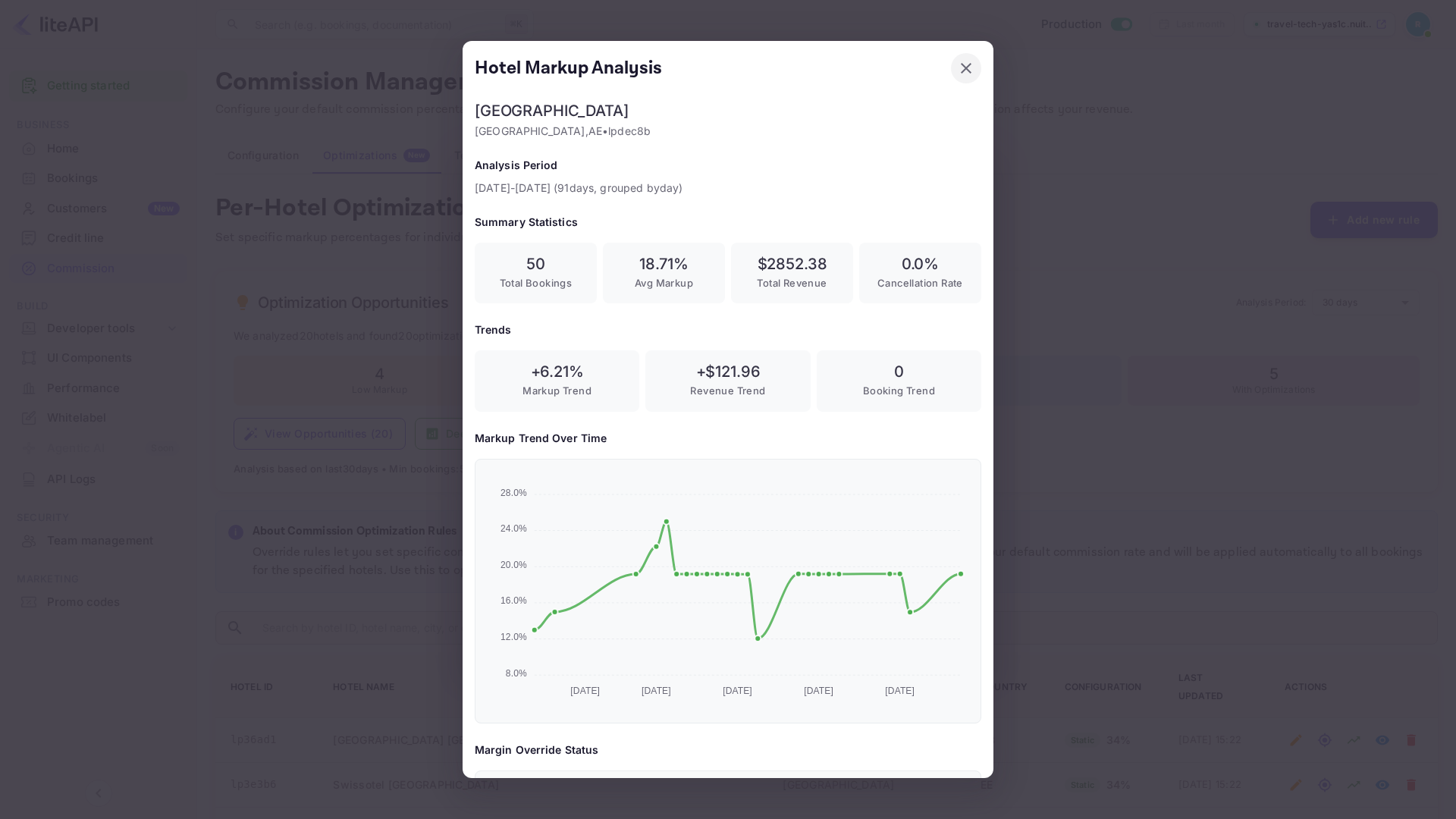
click at [966, 70] on icon "button" at bounding box center [966, 69] width 18 height 18
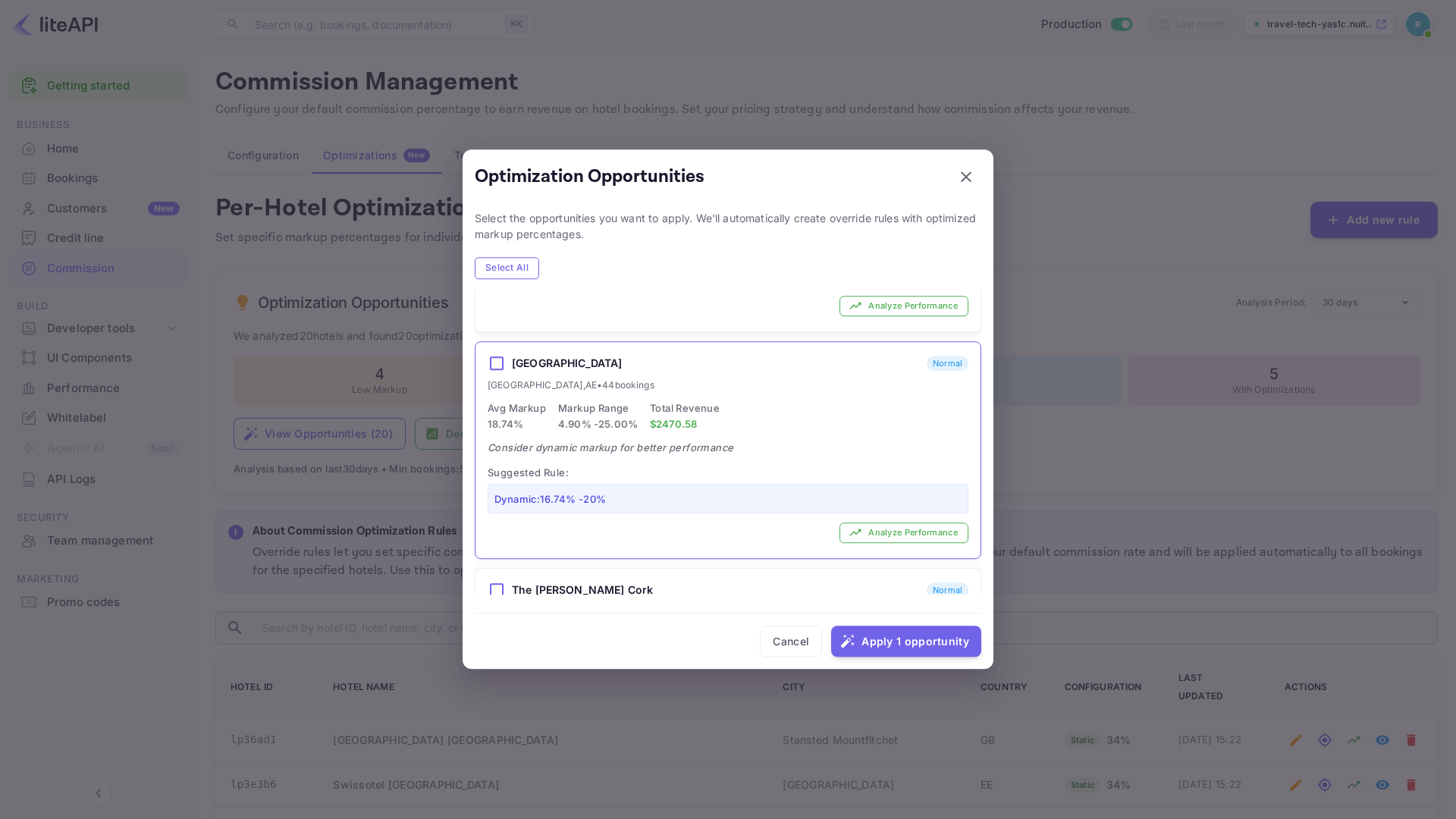
click at [548, 359] on h6 "Gulf Court Hotel Business Bay" at bounding box center [567, 363] width 111 height 19
checkbox input "true"
click at [892, 645] on button "Apply 2 opportunities" at bounding box center [900, 641] width 161 height 32
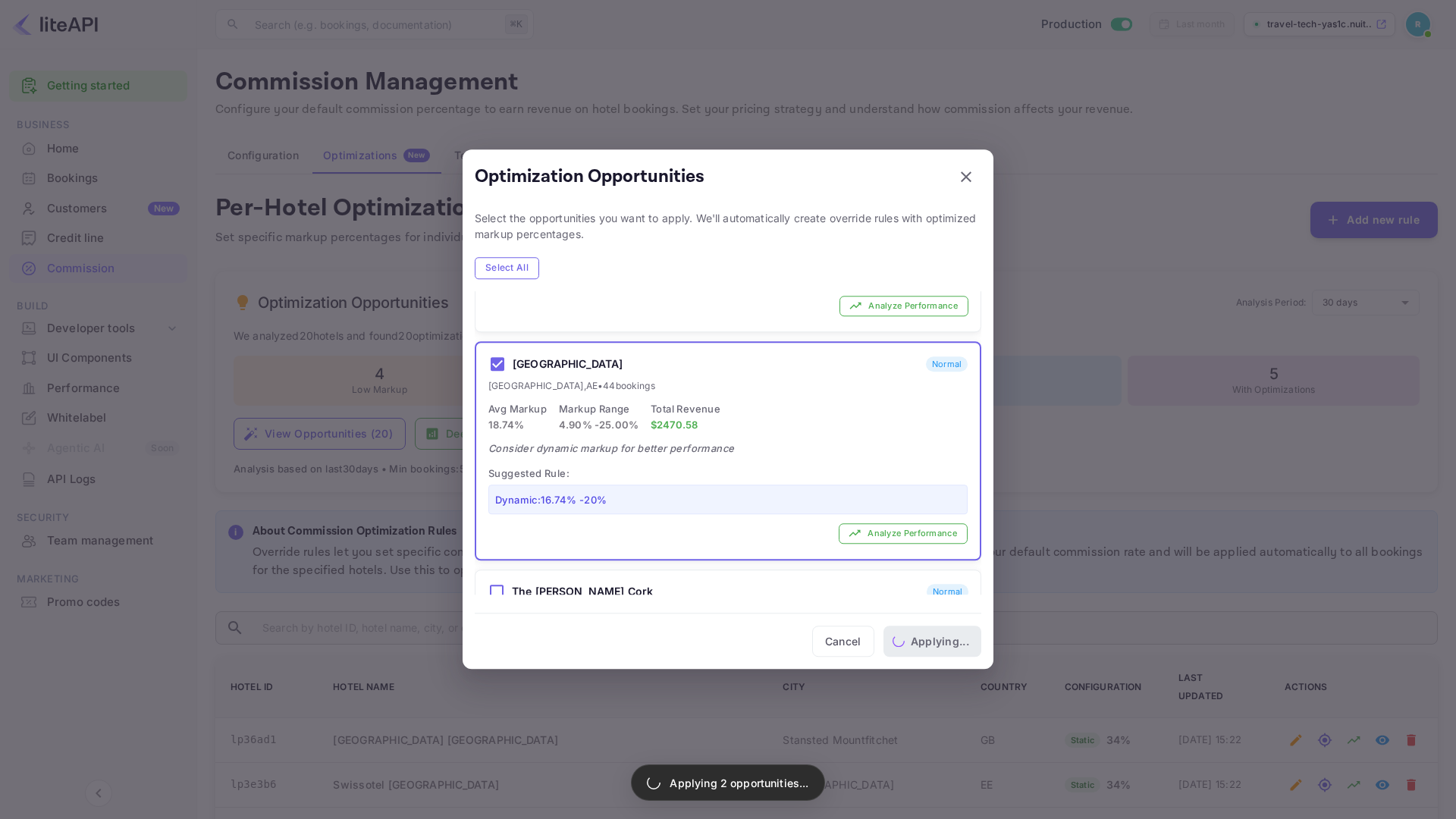
checkbox input "false"
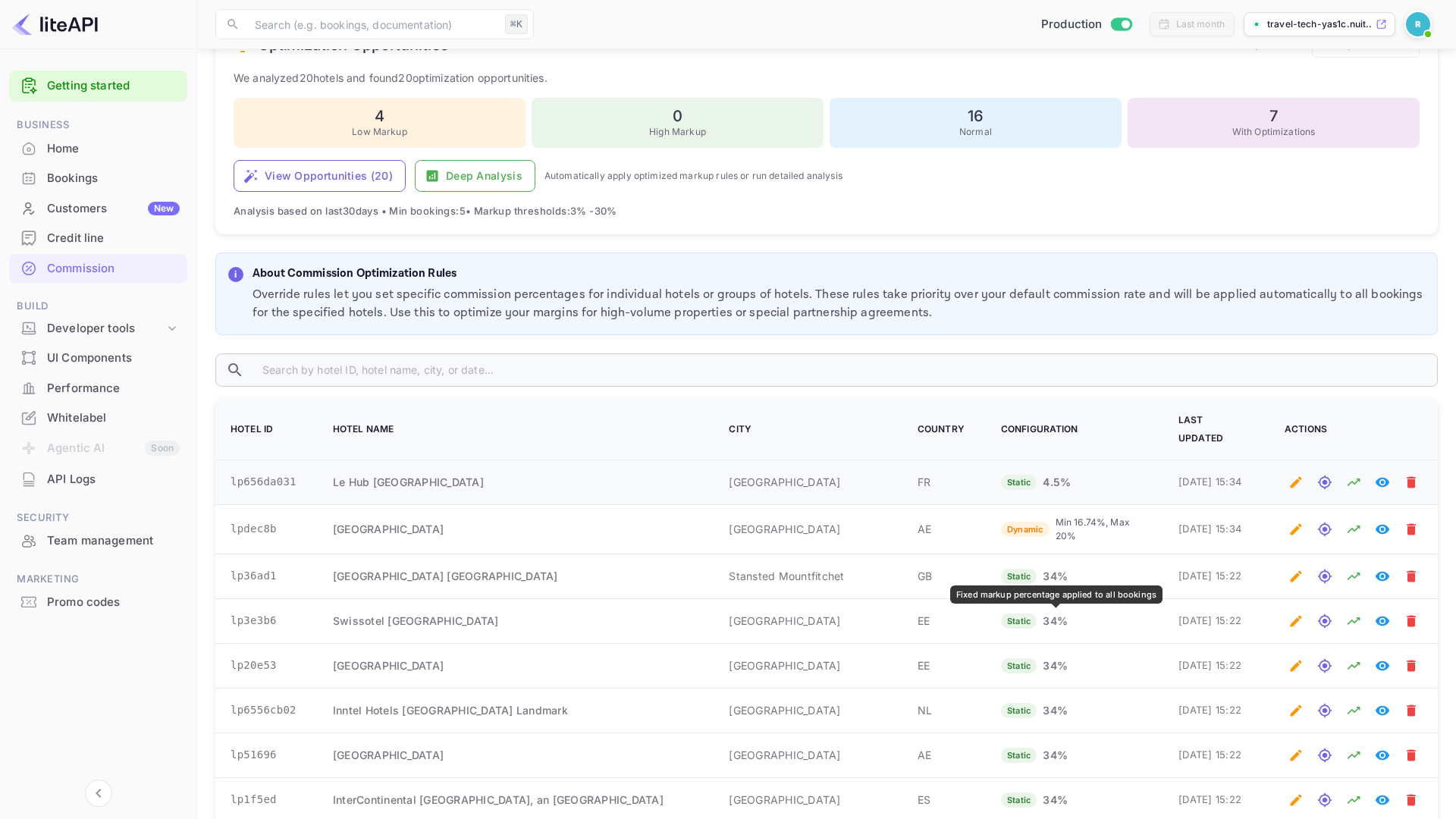
scroll to position [273, 0]
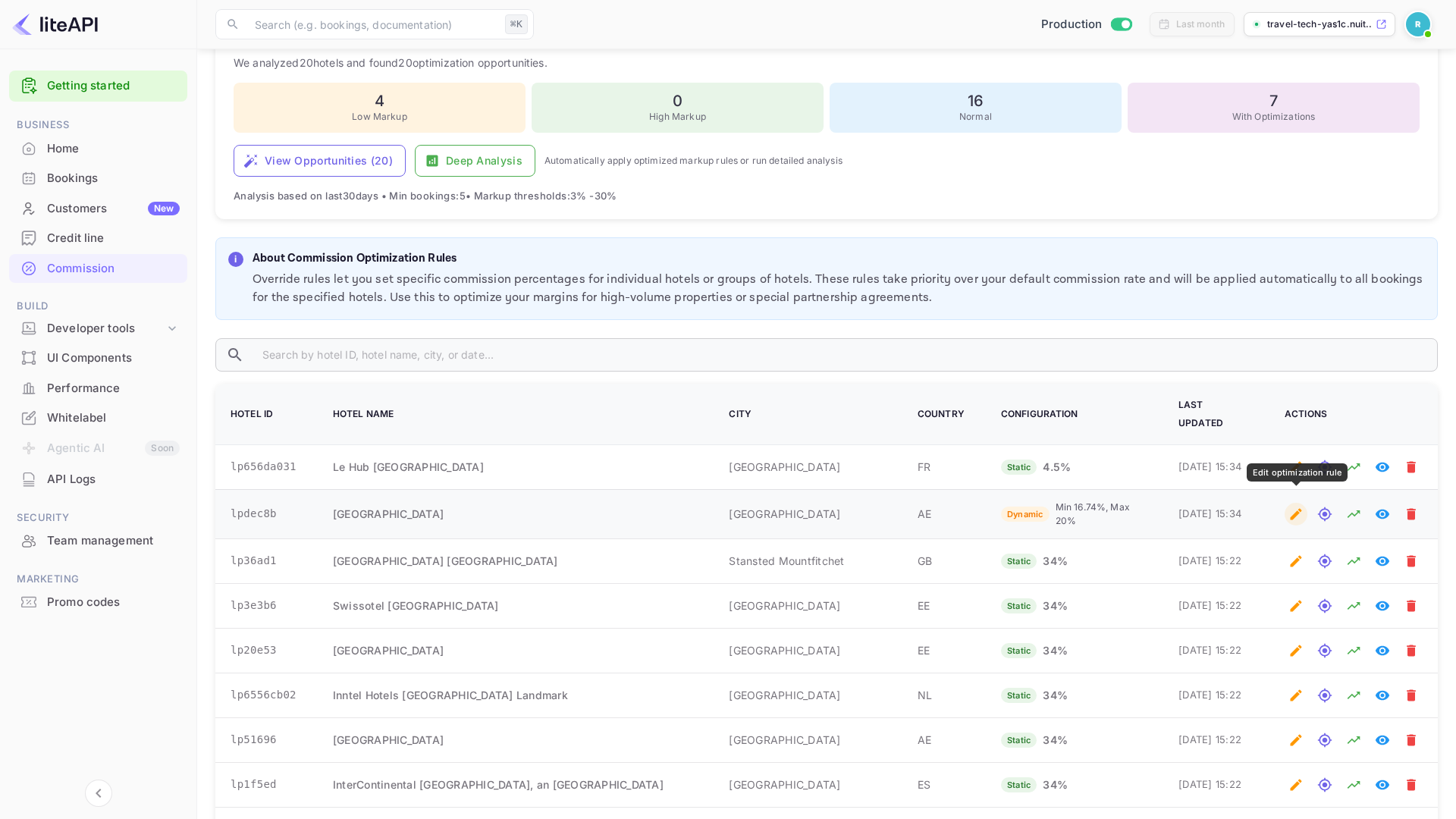
click at [1293, 509] on icon "Edit optimization rule" at bounding box center [1296, 514] width 12 height 12
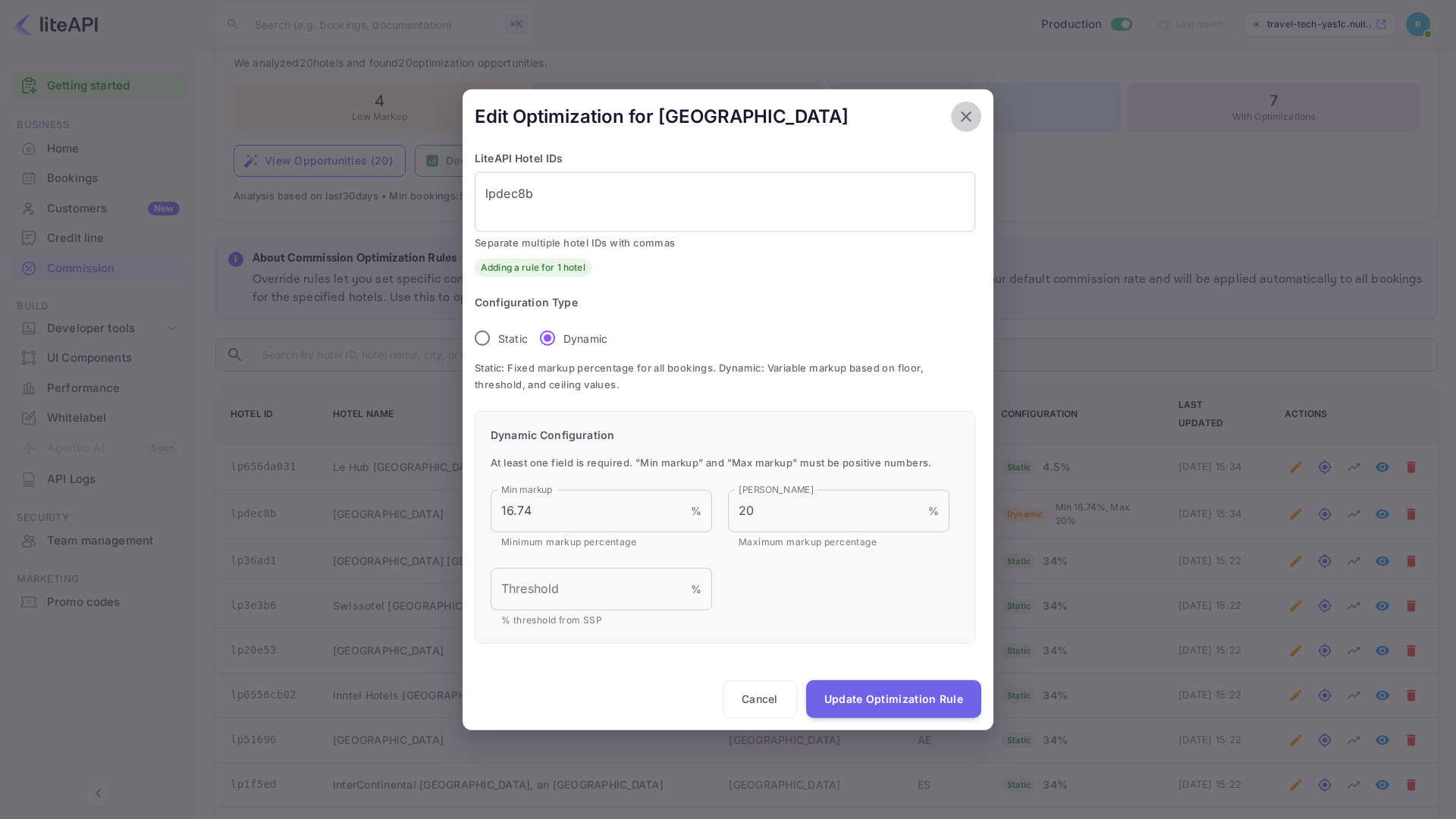
click at [963, 107] on icon "button" at bounding box center [966, 116] width 18 height 18
radio input "true"
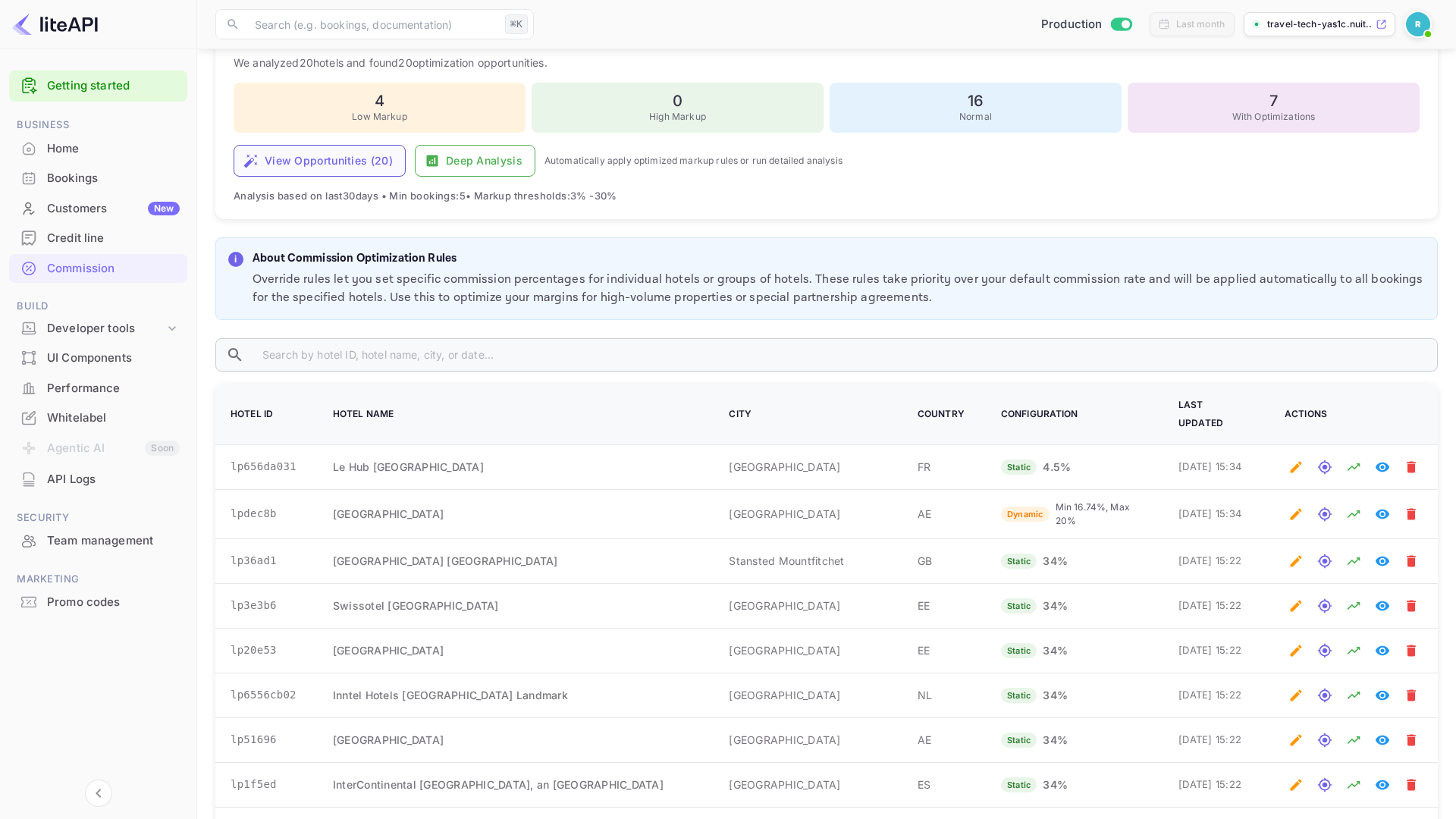
click at [362, 154] on button "View Opportunities ( 20 )" at bounding box center [319, 161] width 172 height 32
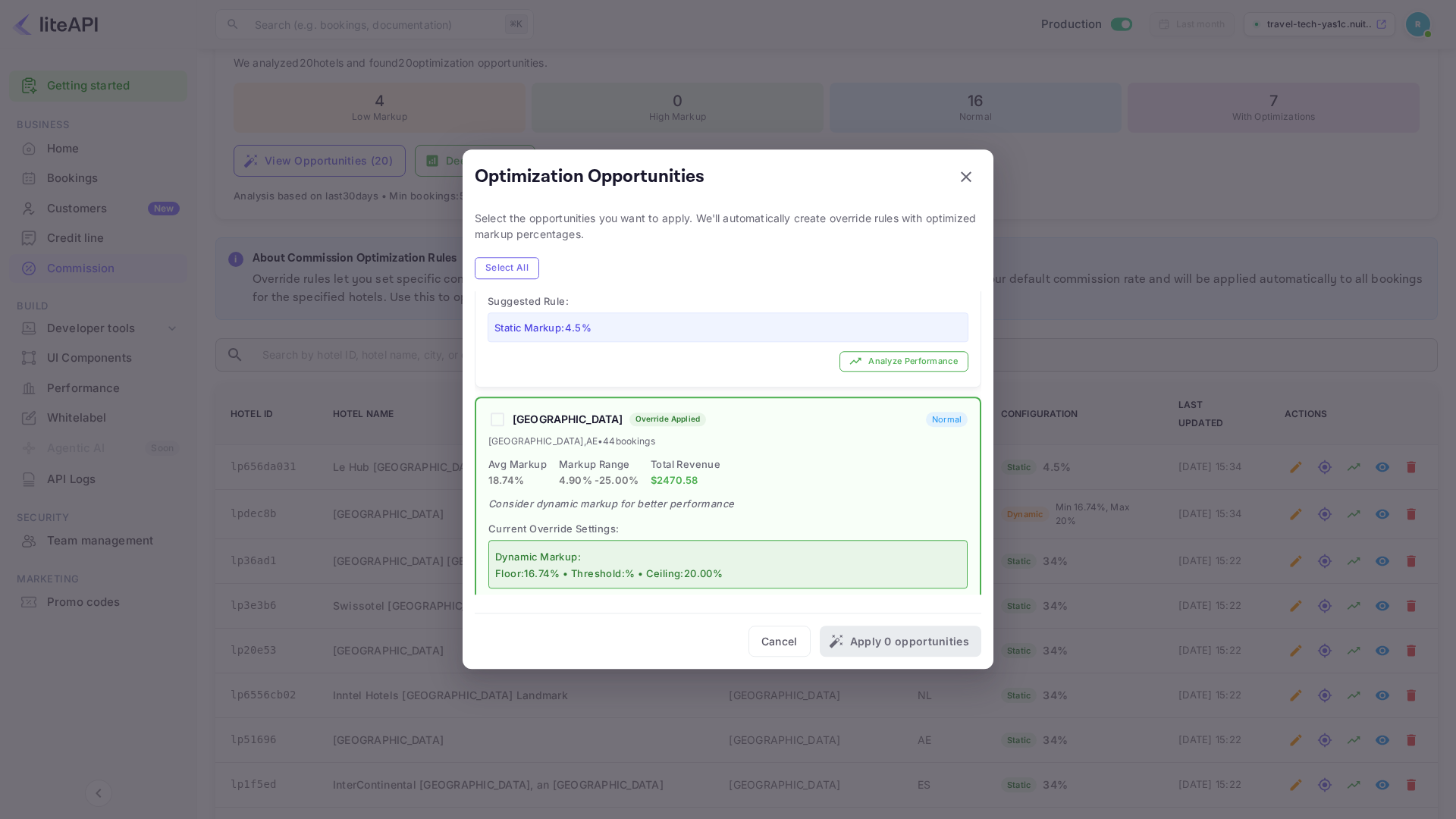
scroll to position [1105, 0]
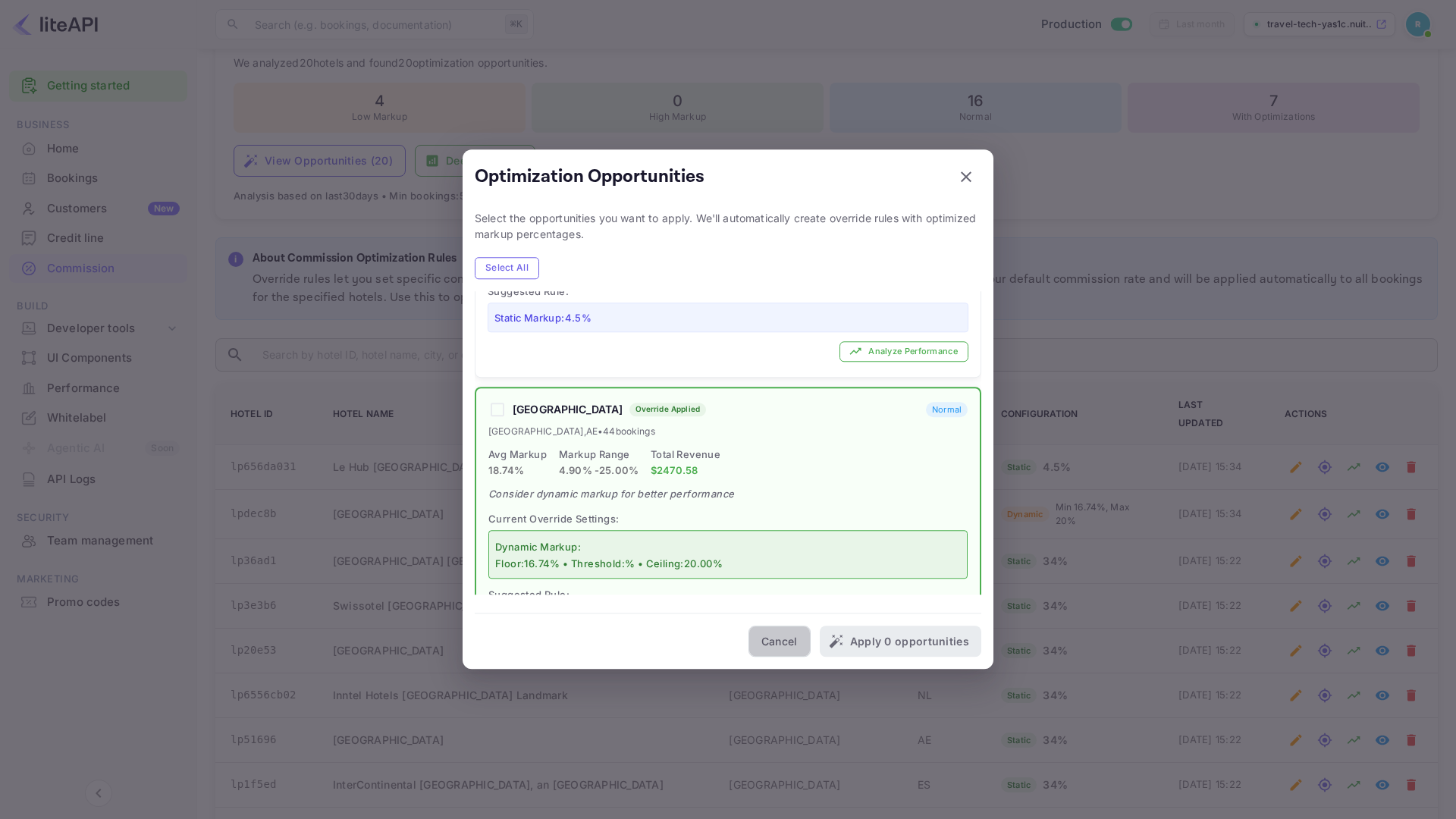
click at [769, 641] on button "Cancel" at bounding box center [779, 641] width 62 height 32
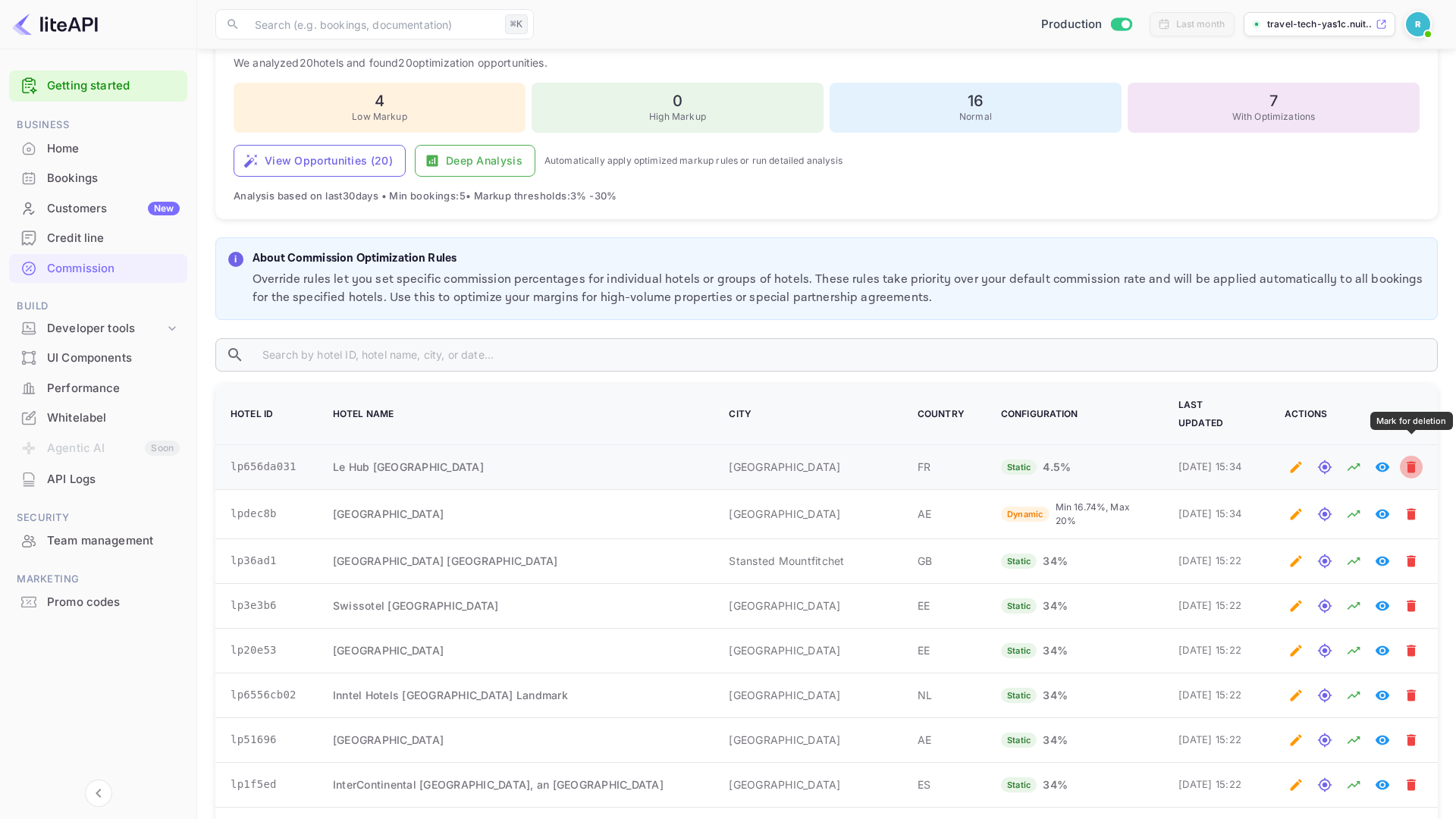
click at [1407, 460] on icon "Mark for deletion" at bounding box center [1411, 467] width 15 height 15
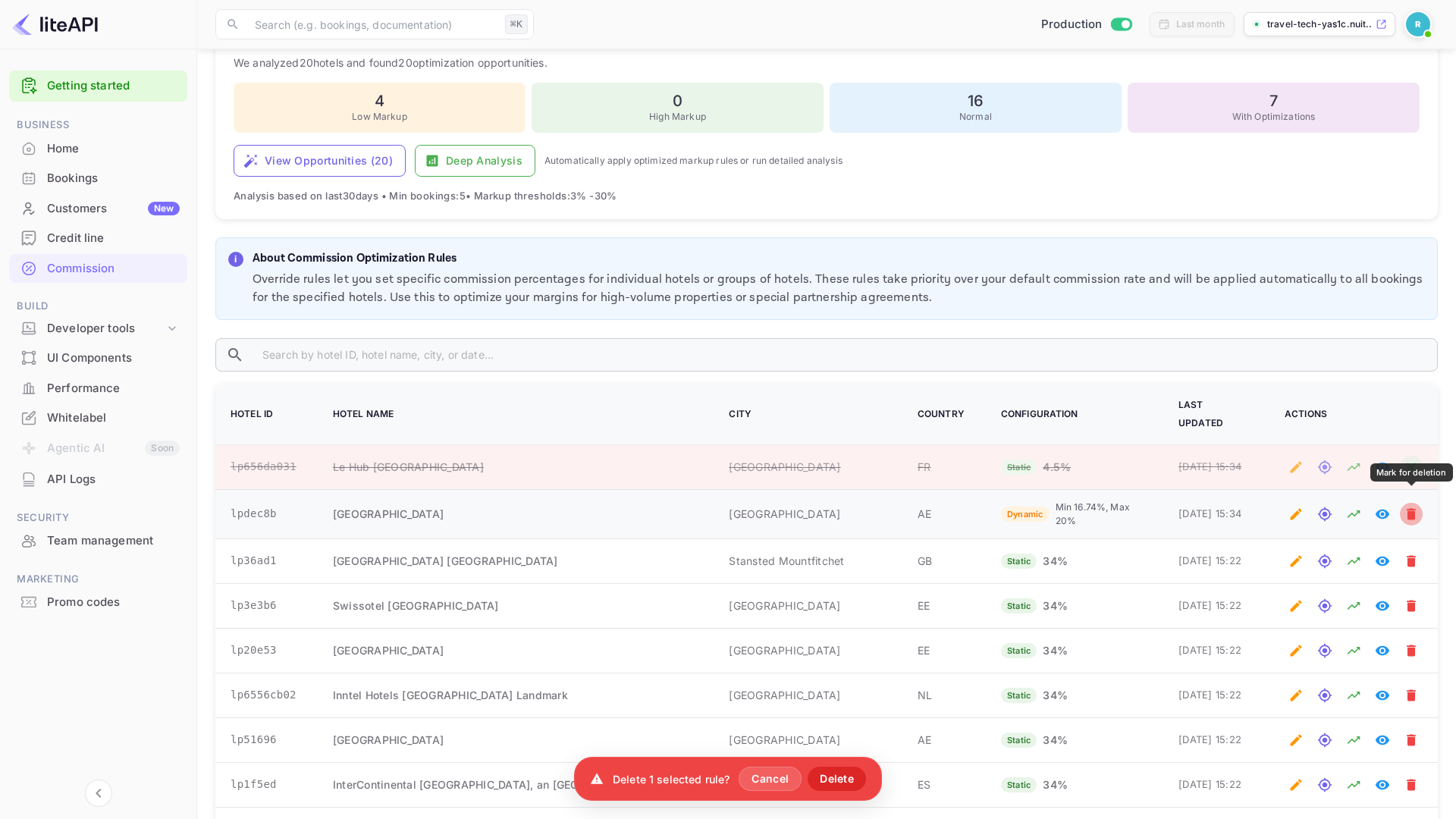
click at [1415, 509] on icon "Mark for deletion" at bounding box center [1411, 514] width 9 height 12
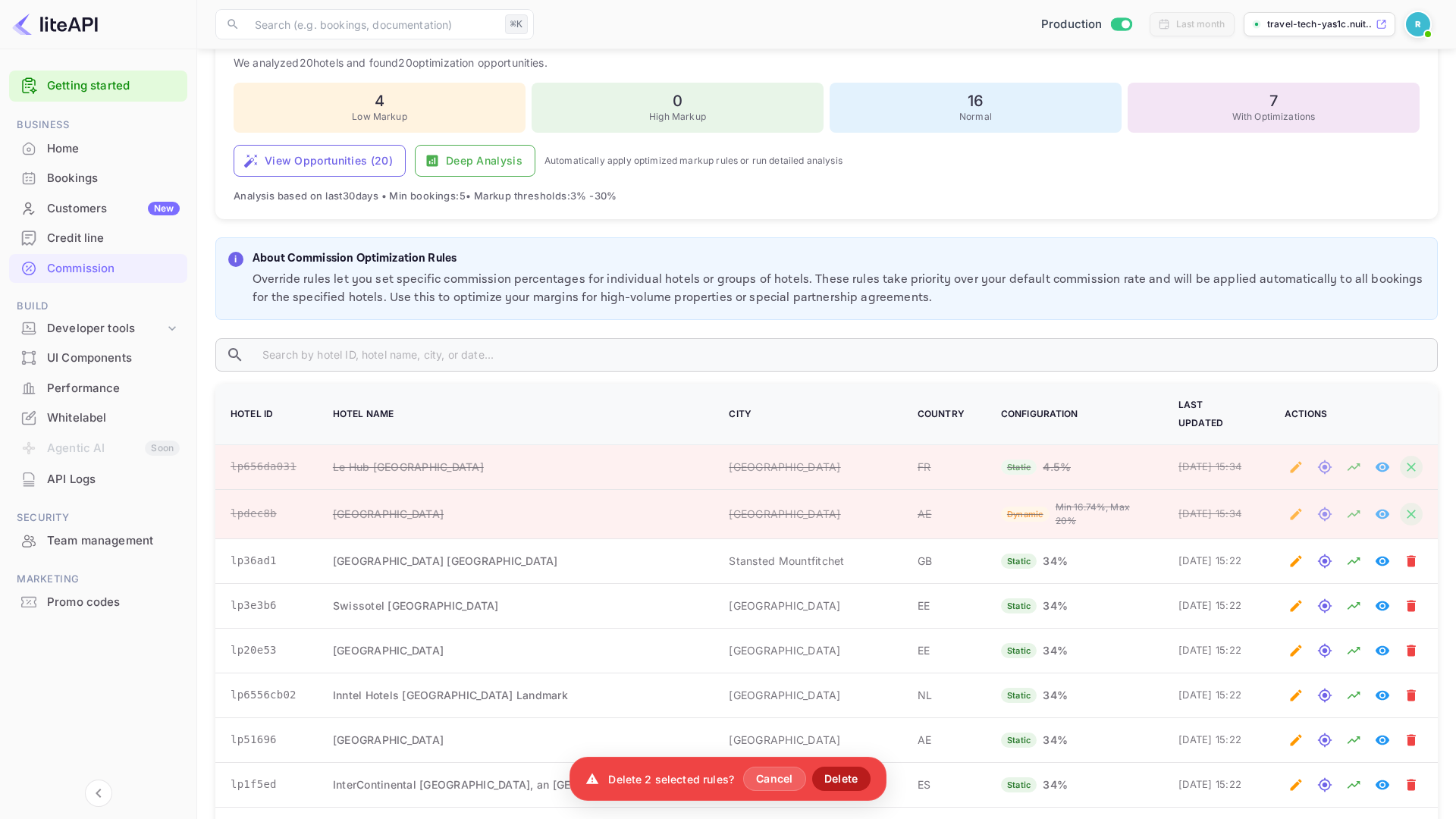
click at [838, 785] on button "Delete" at bounding box center [841, 778] width 59 height 24
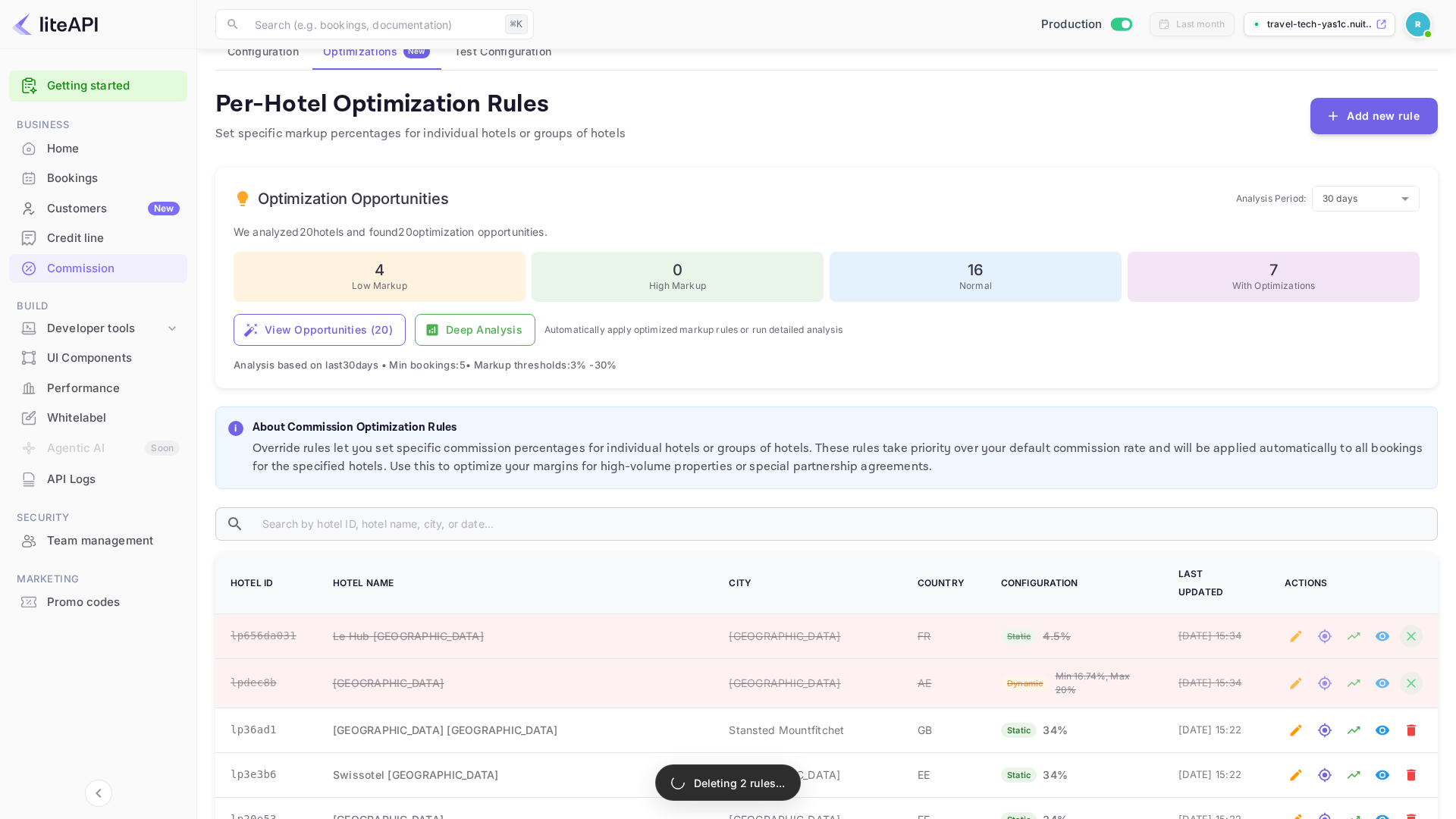
scroll to position [0, 0]
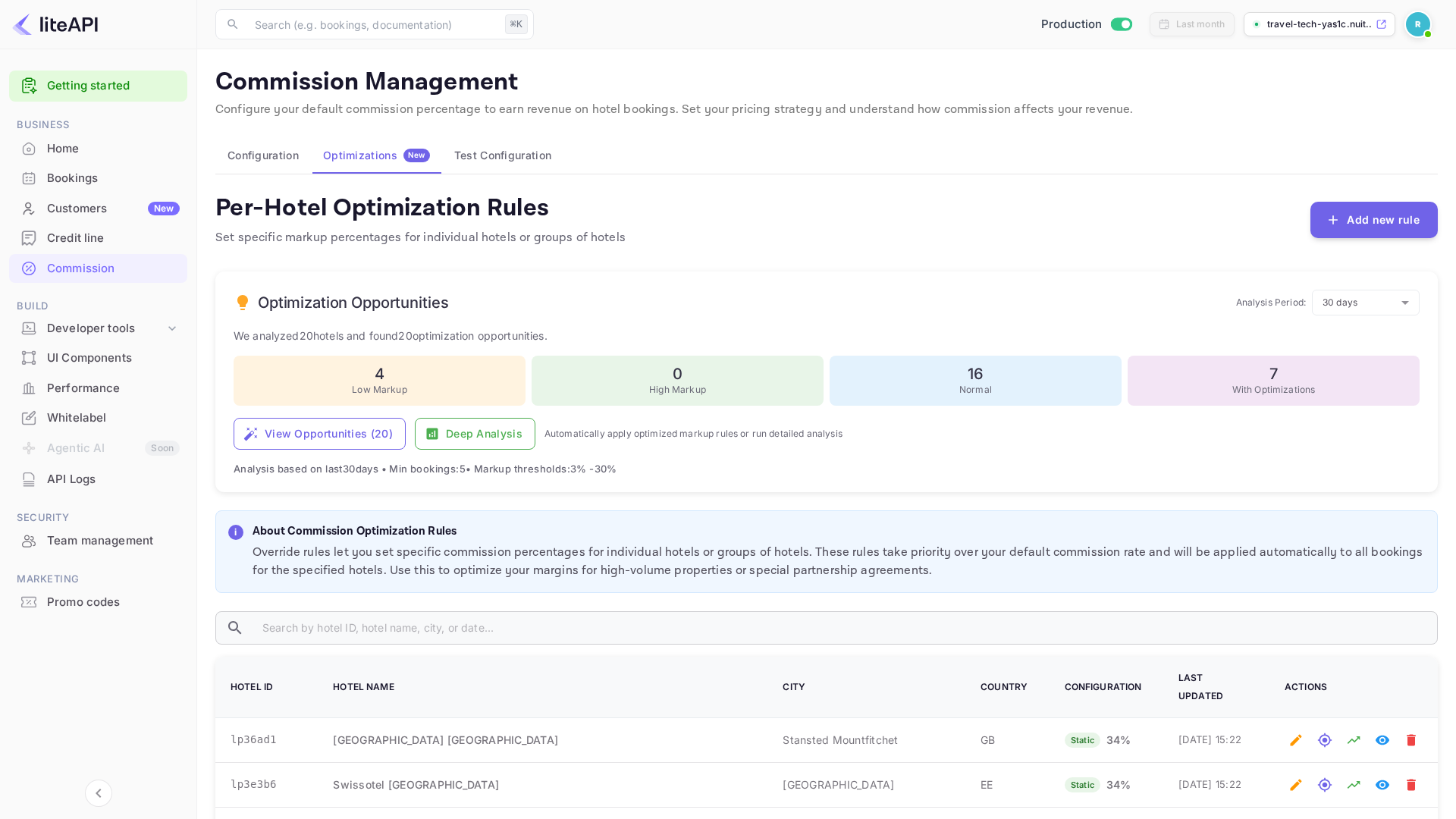
click at [265, 153] on button "Configuration" at bounding box center [263, 155] width 96 height 36
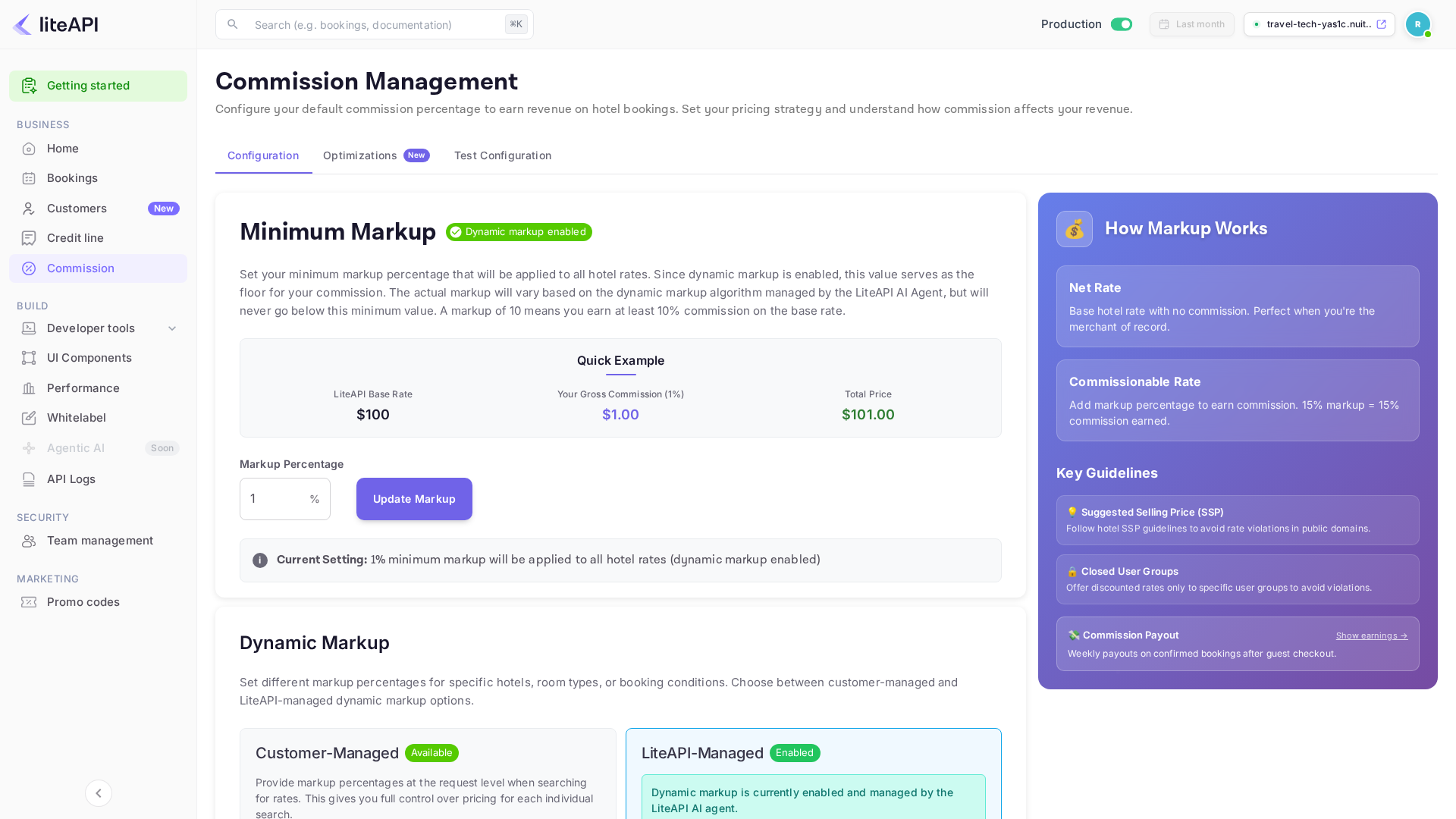
click at [371, 154] on div "Optimizations New" at bounding box center [376, 155] width 107 height 14
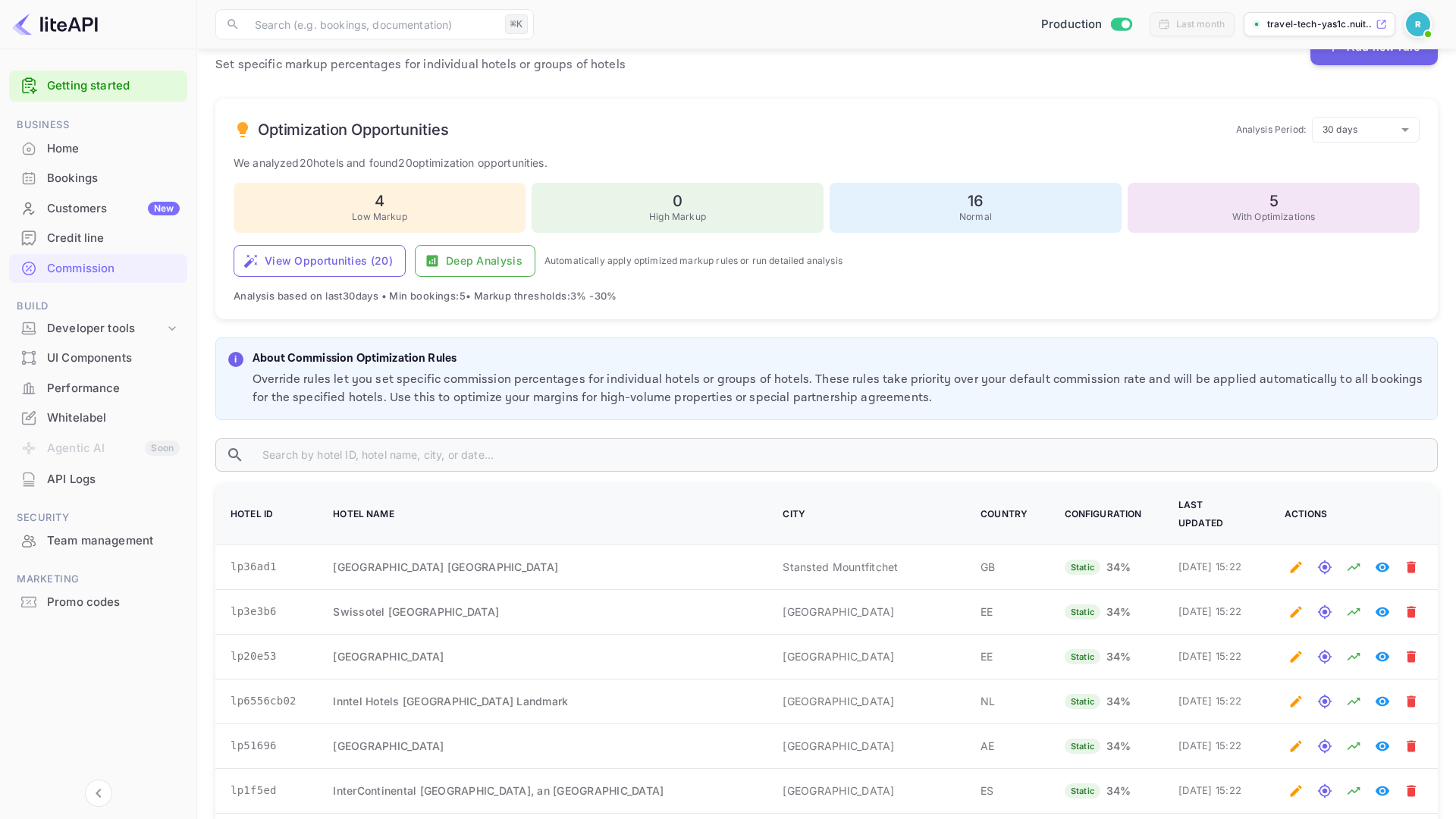
scroll to position [179, 0]
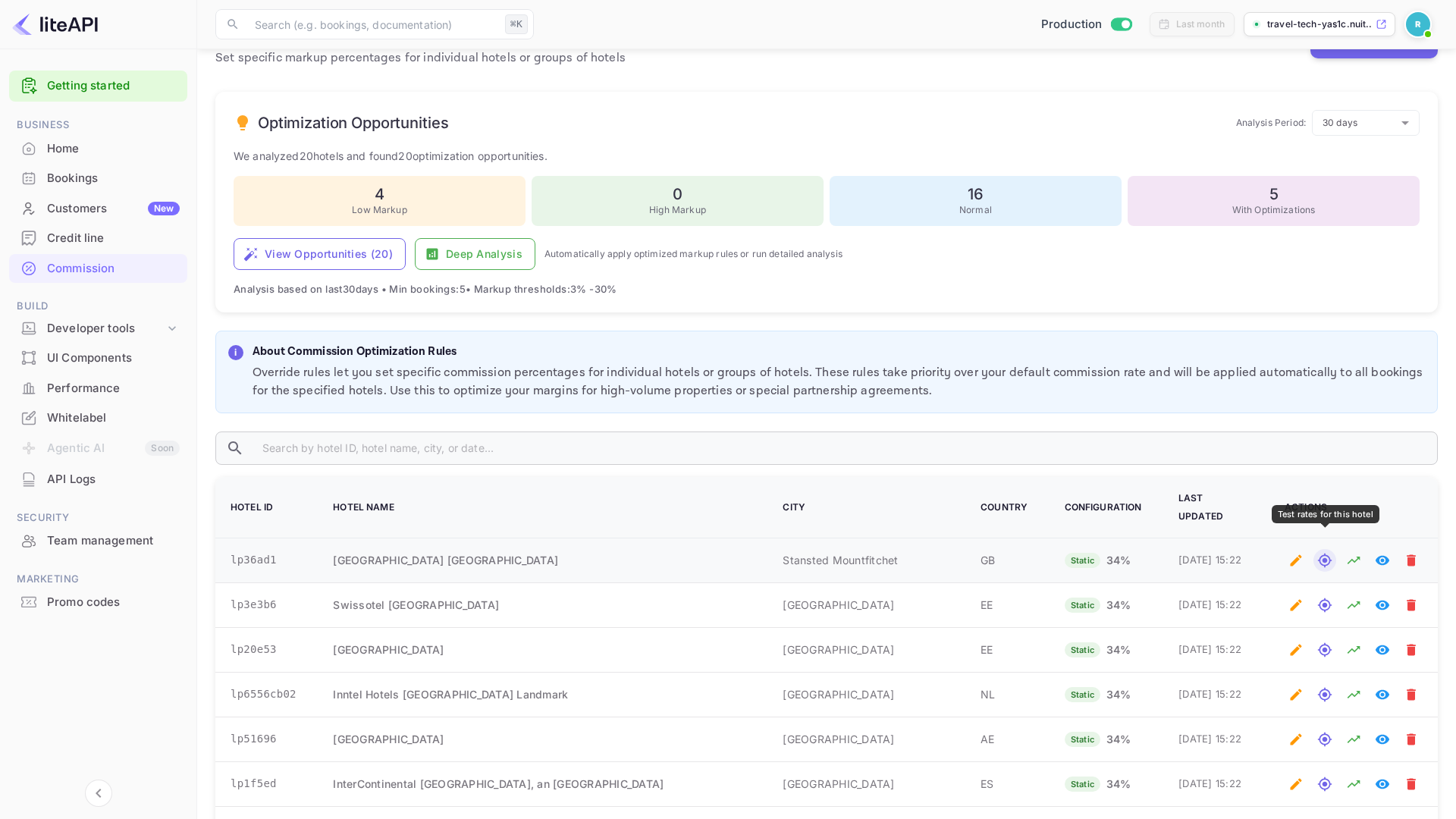
click at [1324, 553] on icon "Test rates for this hotel" at bounding box center [1324, 560] width 15 height 15
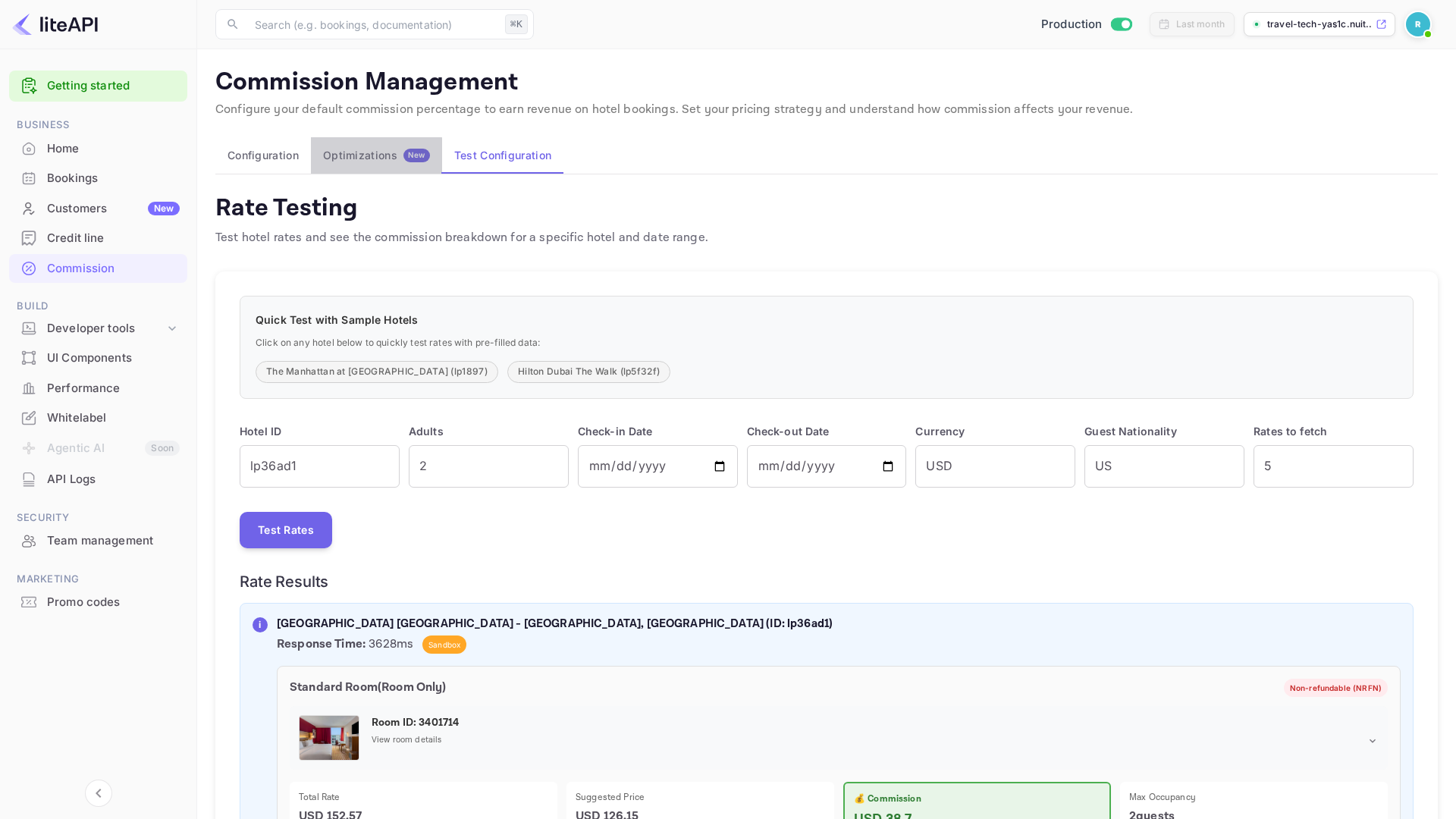
click at [344, 163] on button "Optimizations New" at bounding box center [377, 155] width 132 height 36
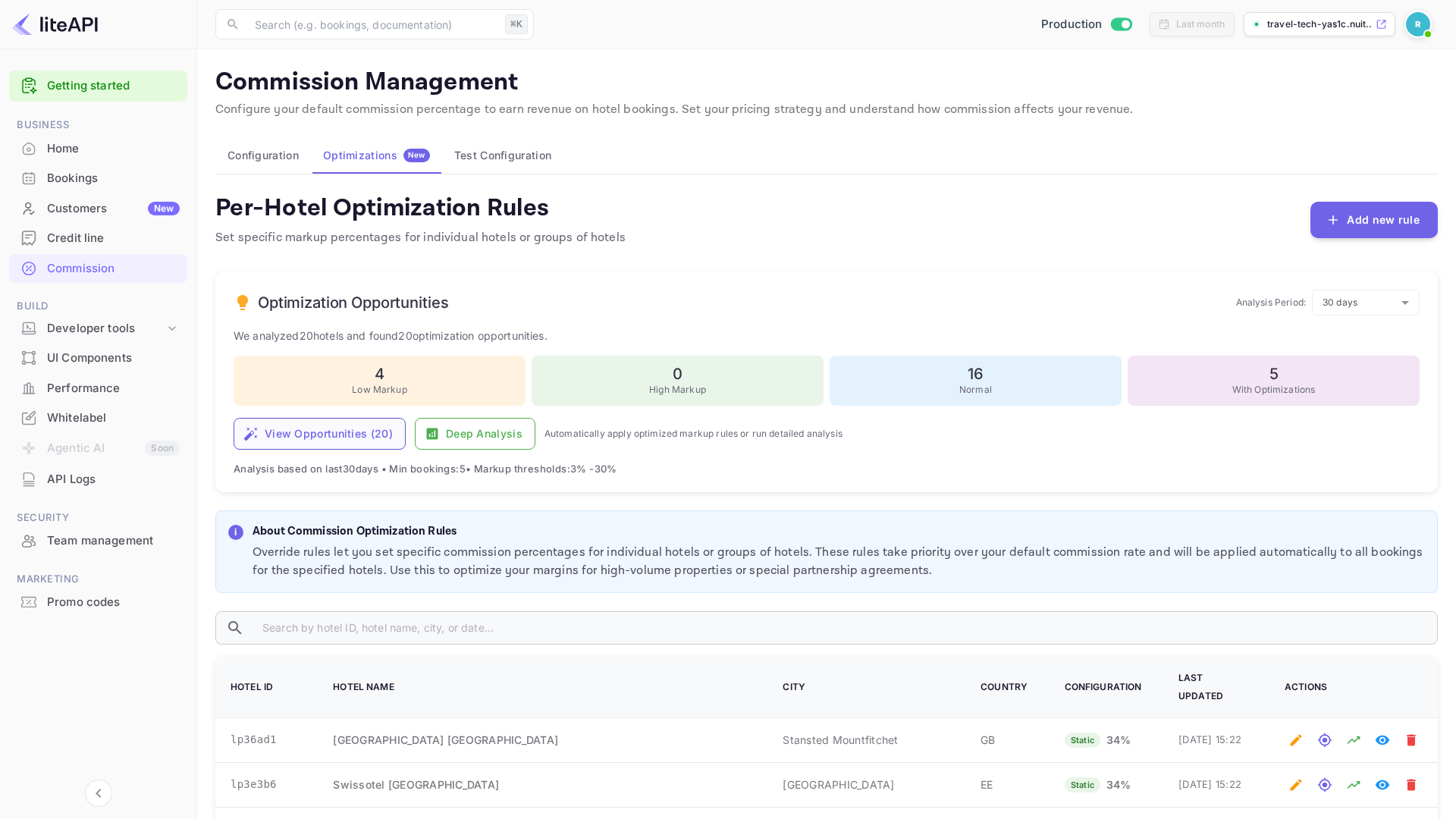
click at [330, 427] on button "View Opportunities ( 20 )" at bounding box center [319, 433] width 172 height 32
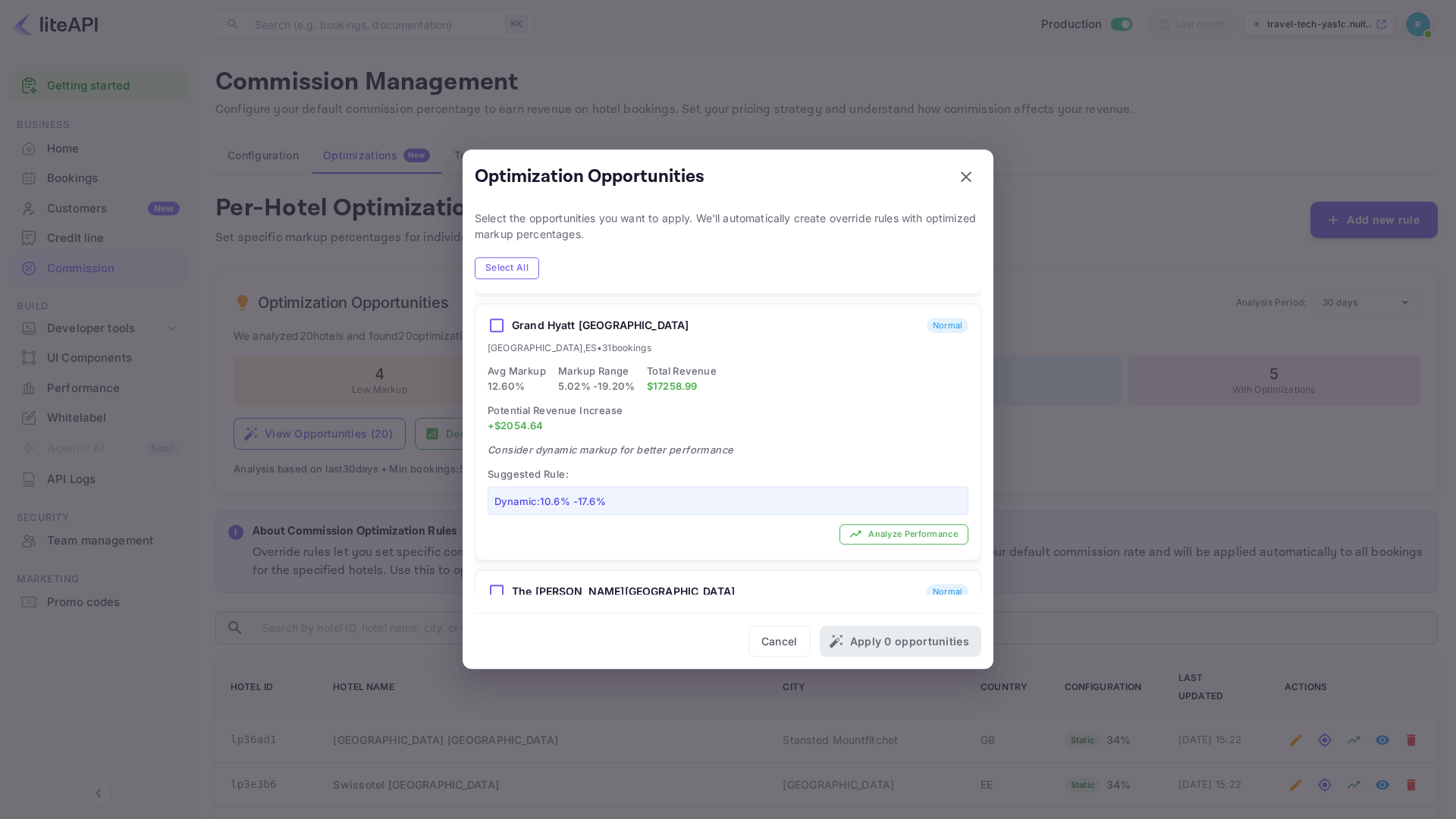
scroll to position [1891, 0]
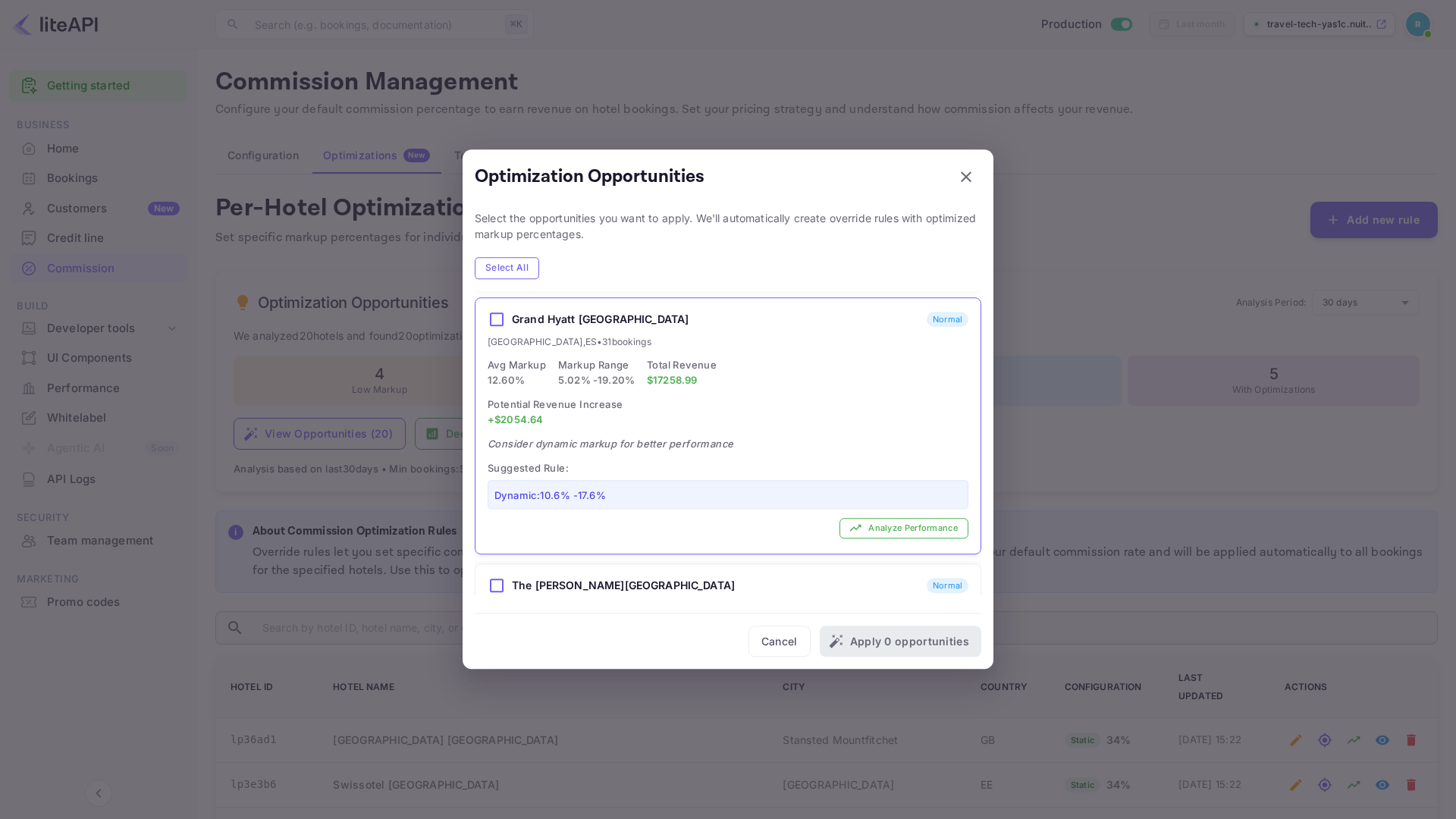
click at [559, 317] on h6 "Grand Hyatt Barcelona" at bounding box center [600, 319] width 177 height 19
click at [945, 647] on button "Apply 1 opportunity" at bounding box center [906, 641] width 151 height 32
checkbox input "false"
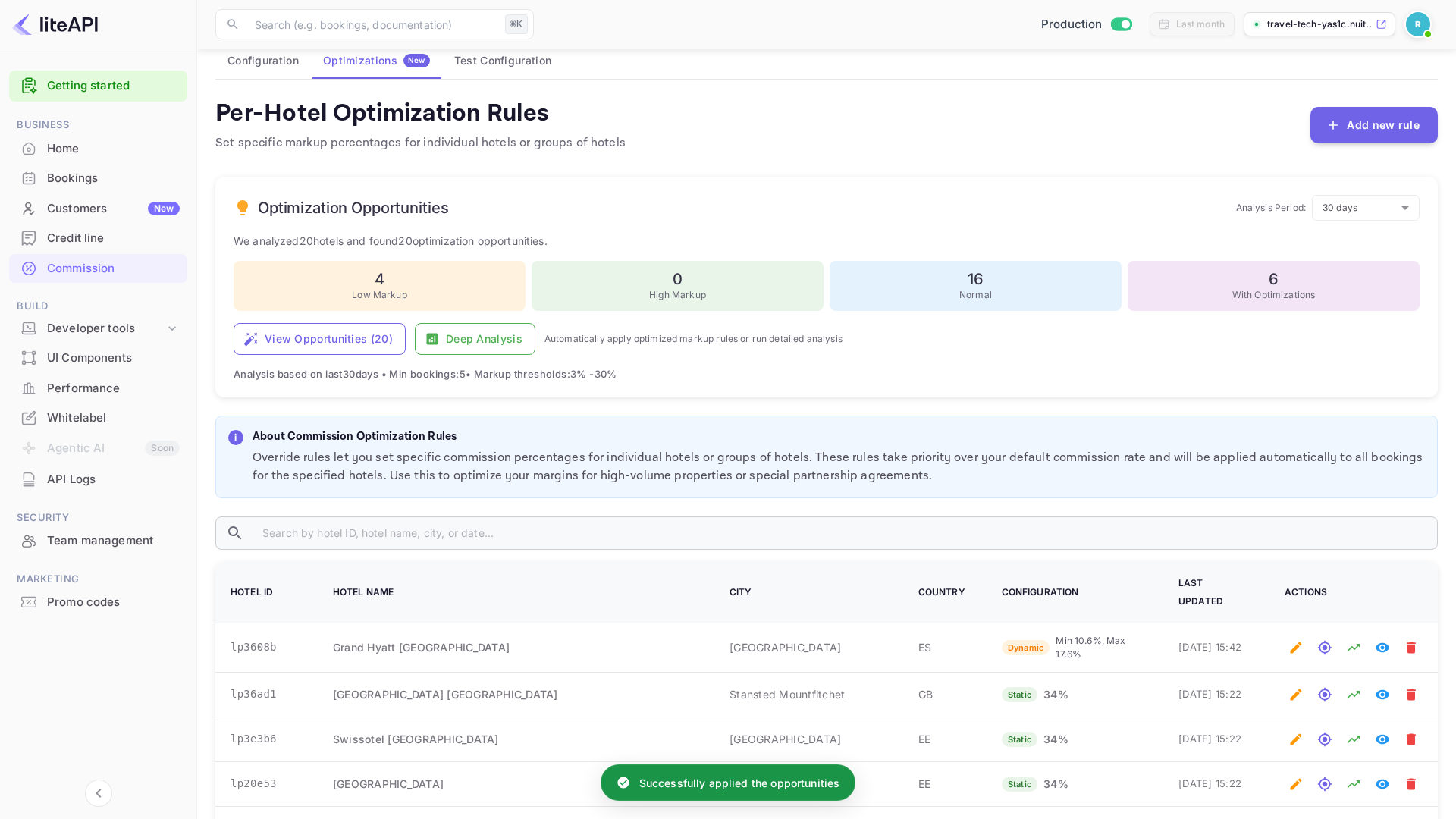
scroll to position [97, 0]
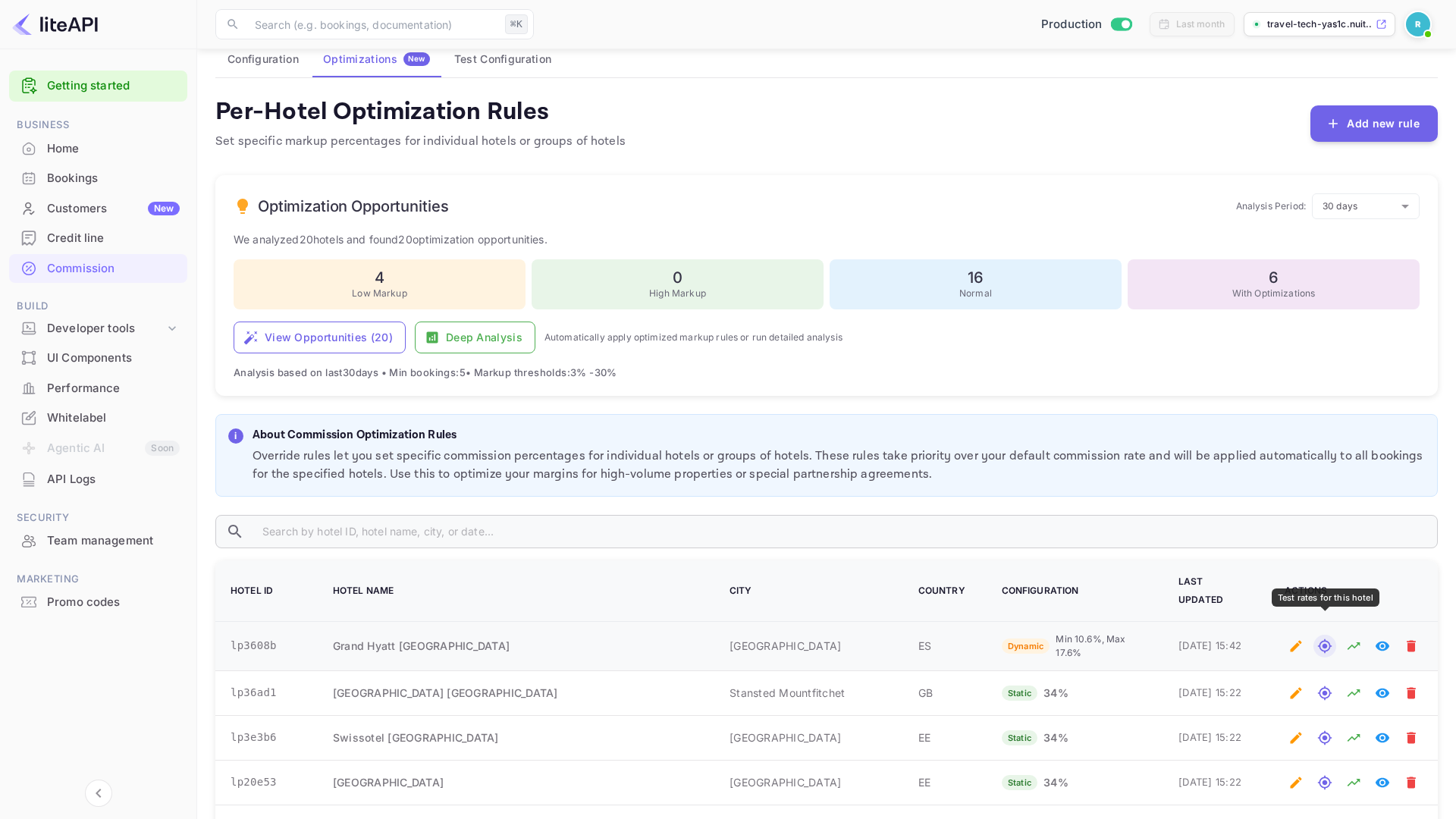
click at [1330, 640] on icon "Test rates for this hotel" at bounding box center [1324, 646] width 14 height 14
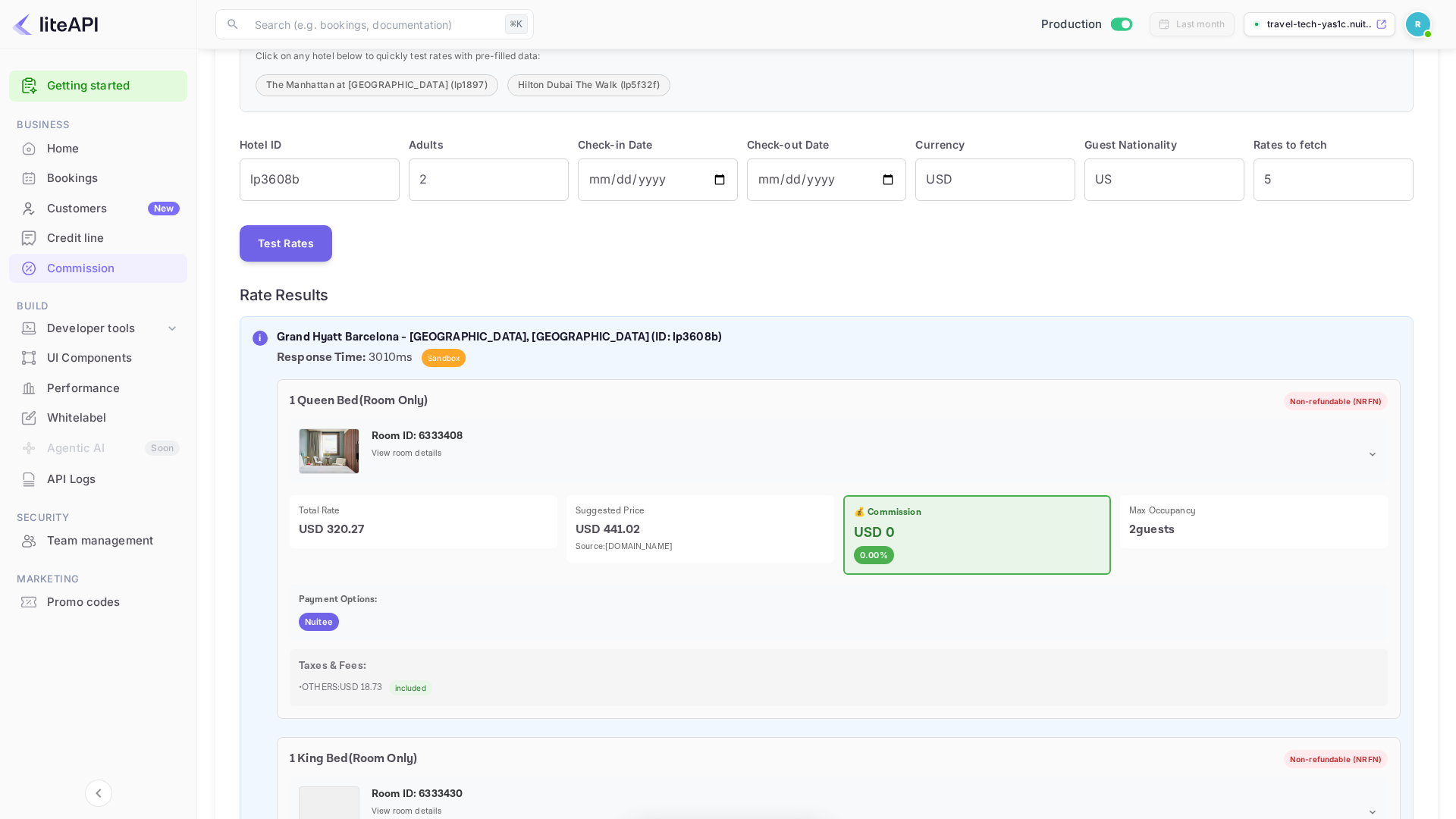
scroll to position [292, 0]
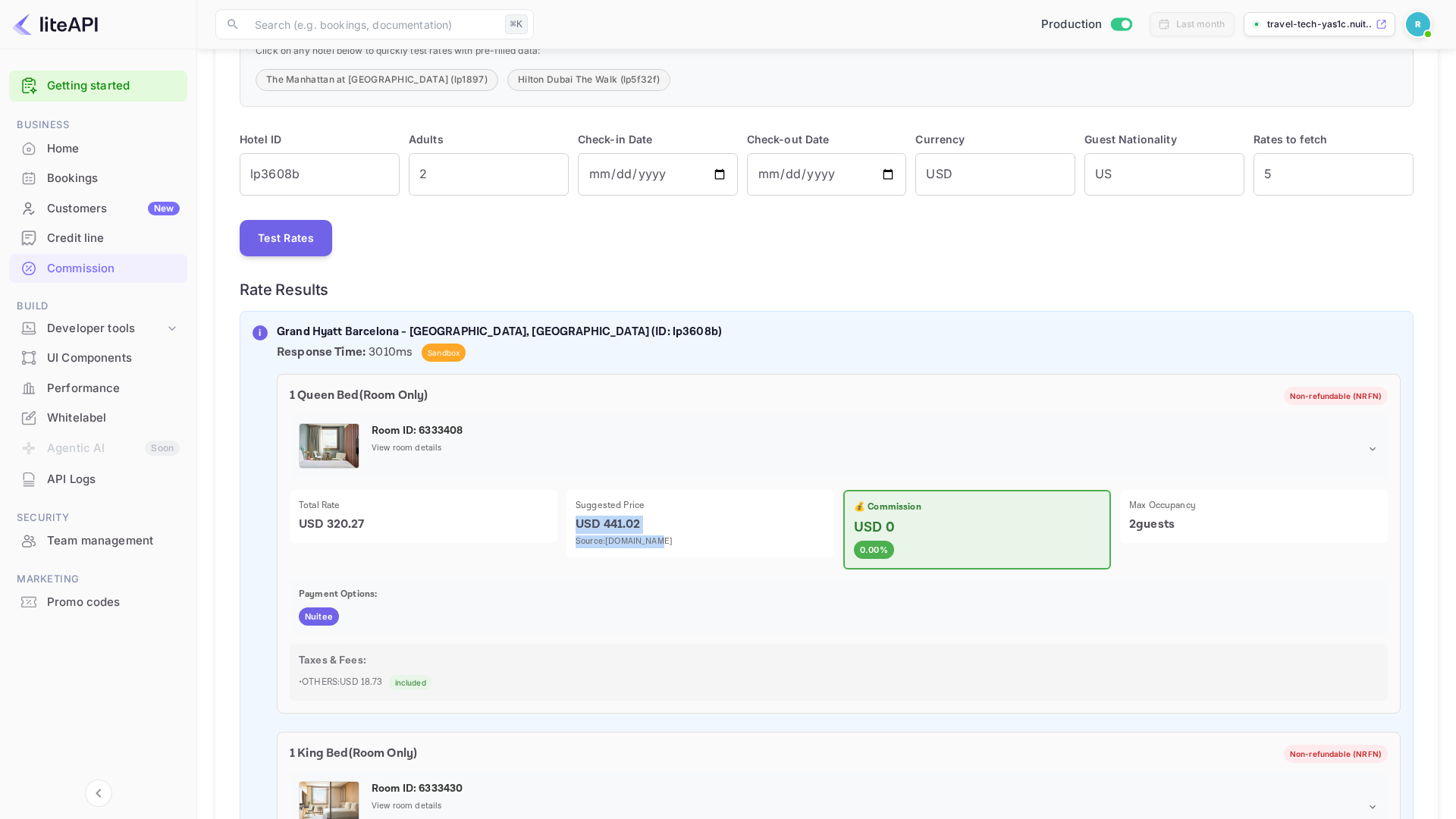
drag, startPoint x: 594, startPoint y: 514, endPoint x: 648, endPoint y: 549, distance: 64.4
click at [648, 549] on div "Suggested Price USD 441.02 Source: expedia.com" at bounding box center [700, 523] width 268 height 68
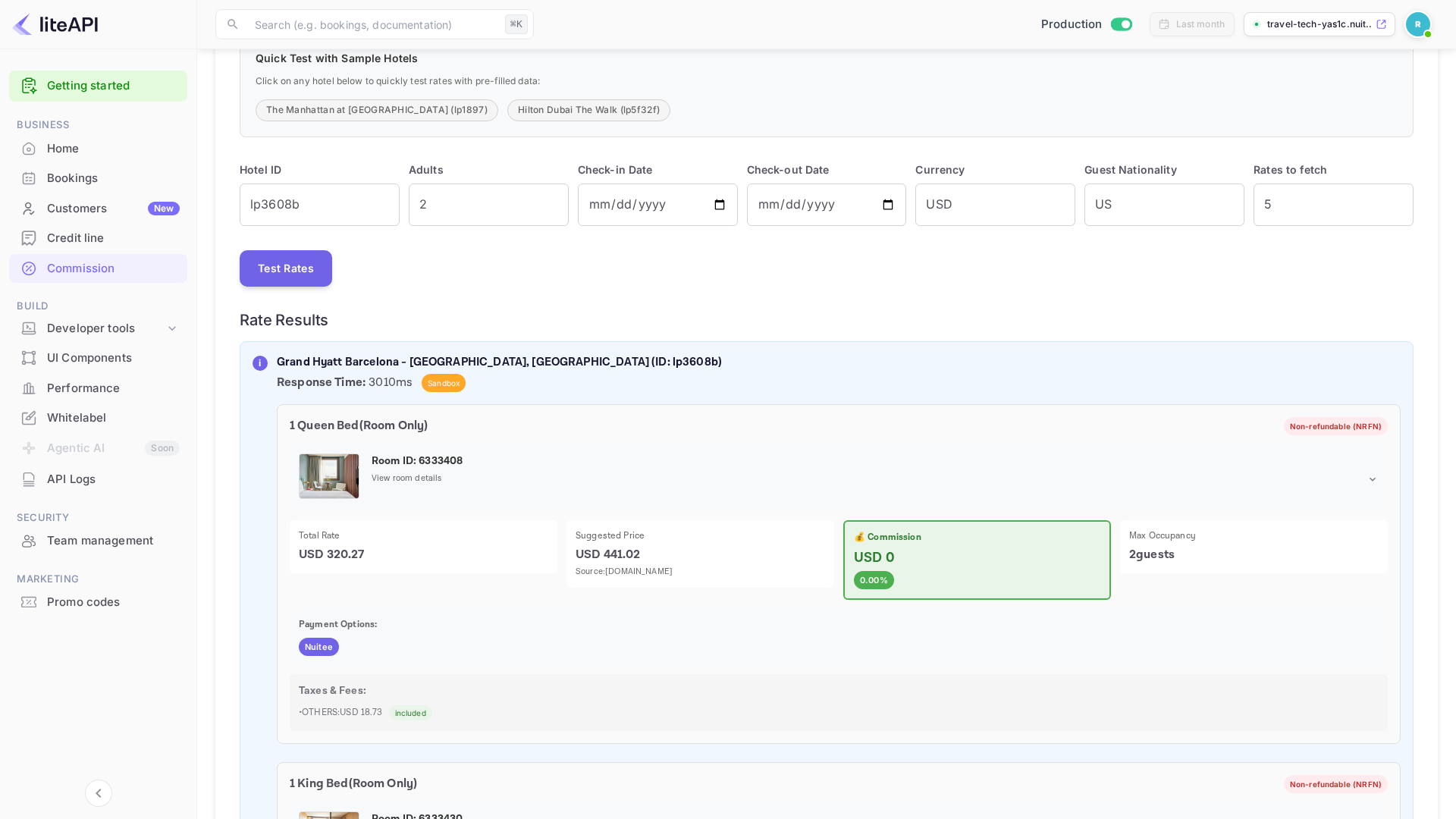
click at [671, 528] on div "Suggested Price USD 441.02 Source: expedia.com" at bounding box center [700, 554] width 268 height 68
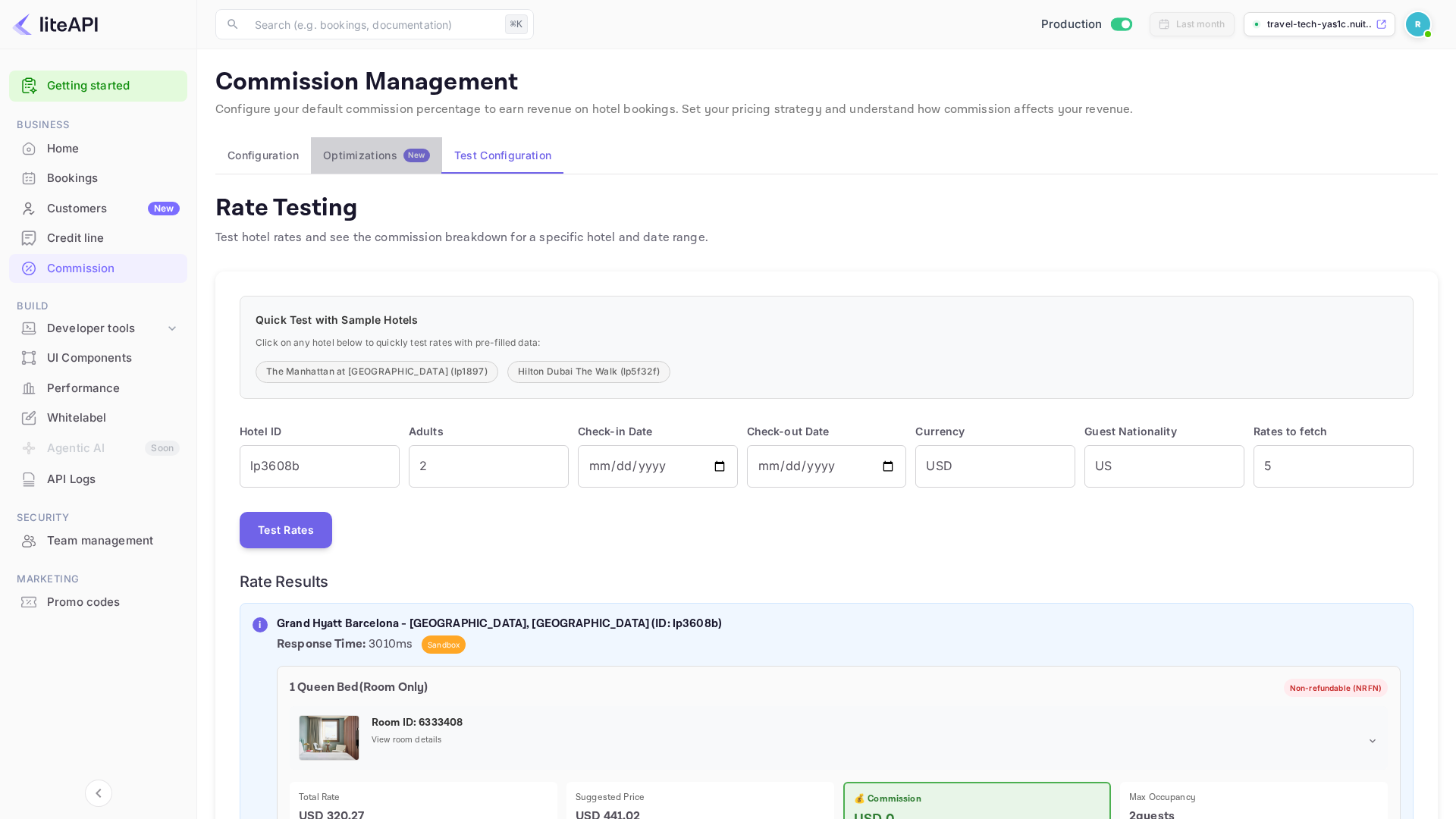
click at [374, 152] on div "Optimizations New" at bounding box center [376, 155] width 107 height 14
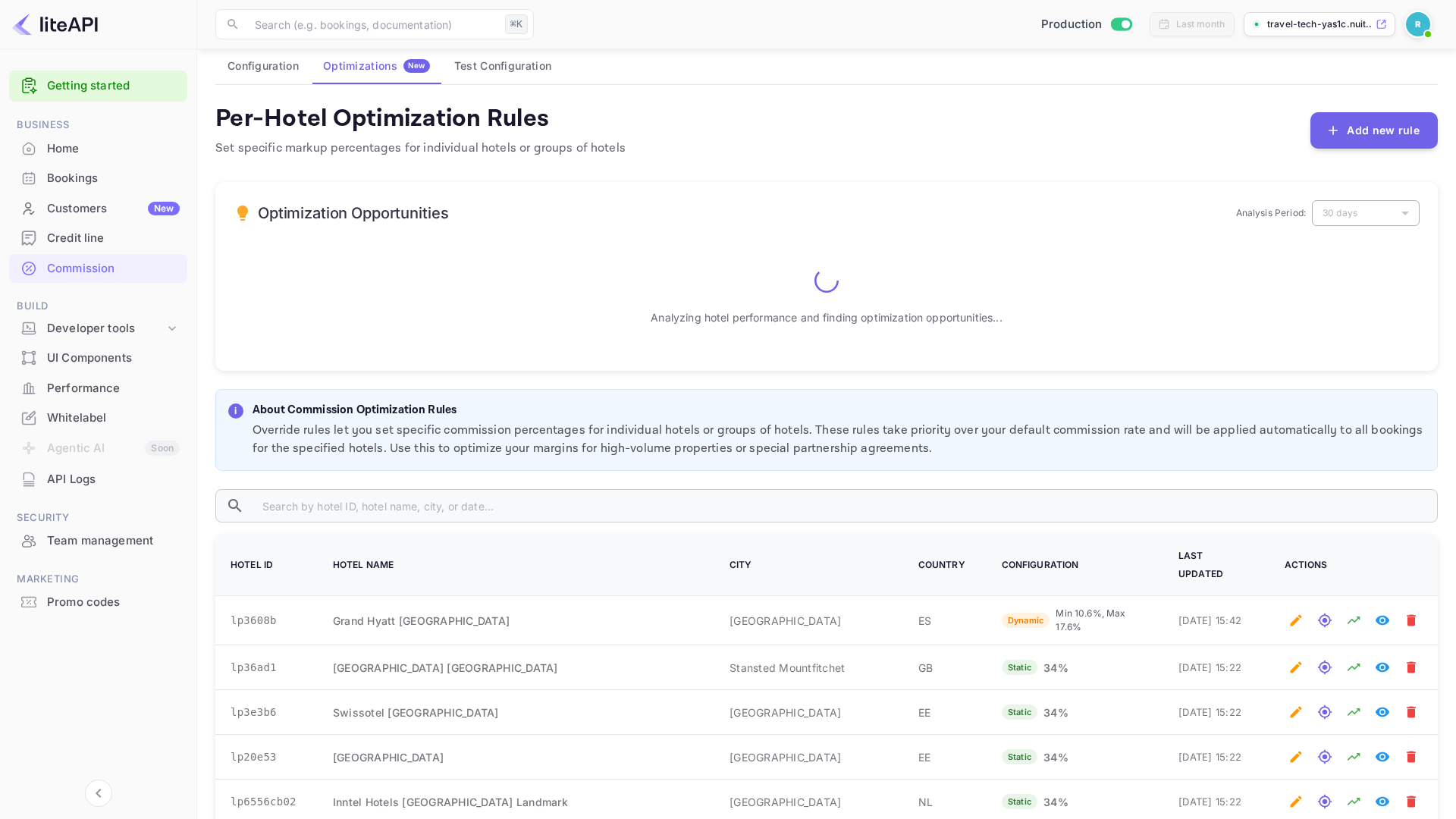
scroll to position [103, 0]
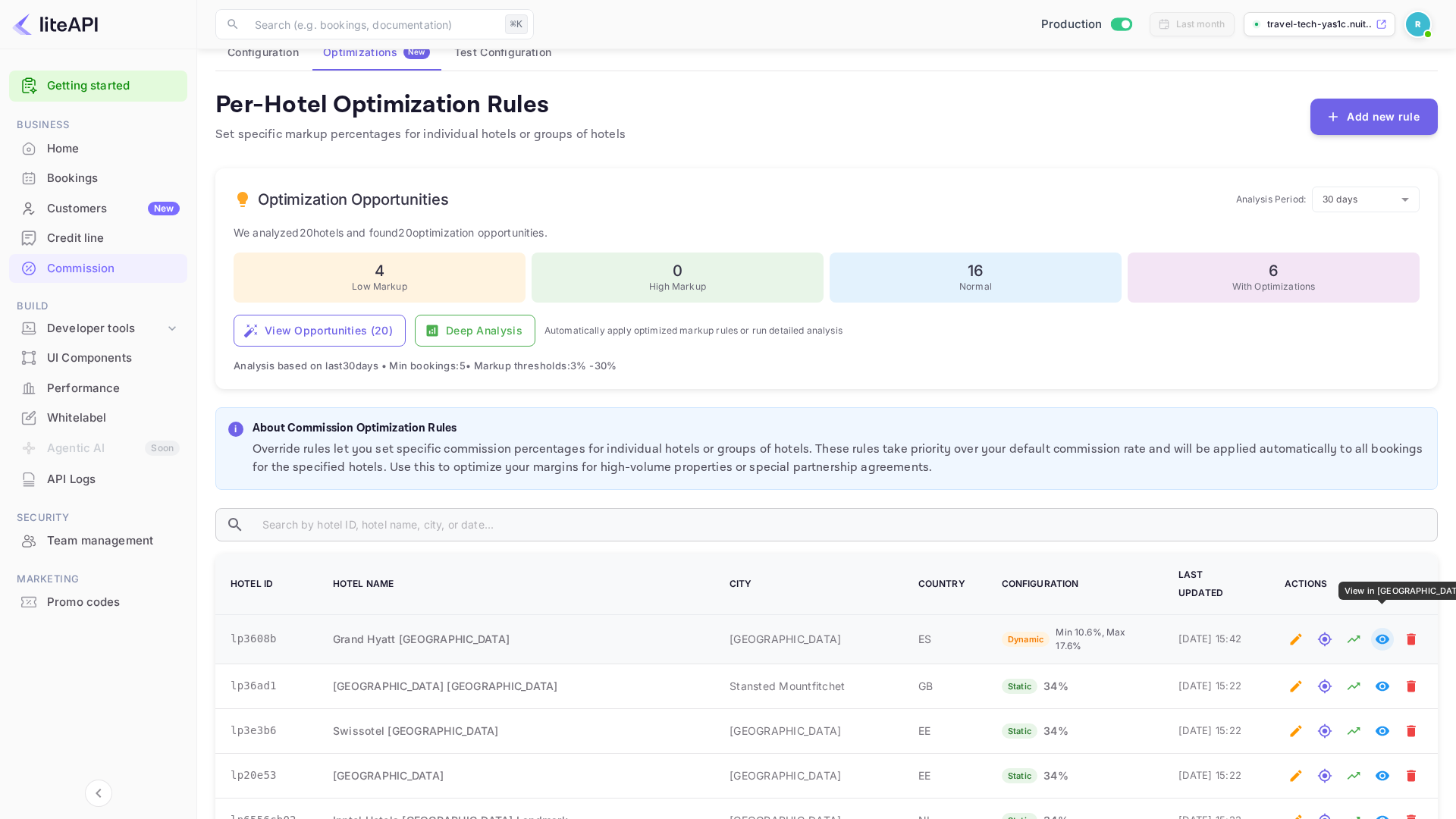
click at [1377, 635] on icon "View in Whitelabel" at bounding box center [1382, 640] width 14 height 10
click at [820, 351] on div "View Opportunities ( 20 ) Deep Analysis Automatically apply optimized markup ru…" at bounding box center [826, 345] width 1186 height 60
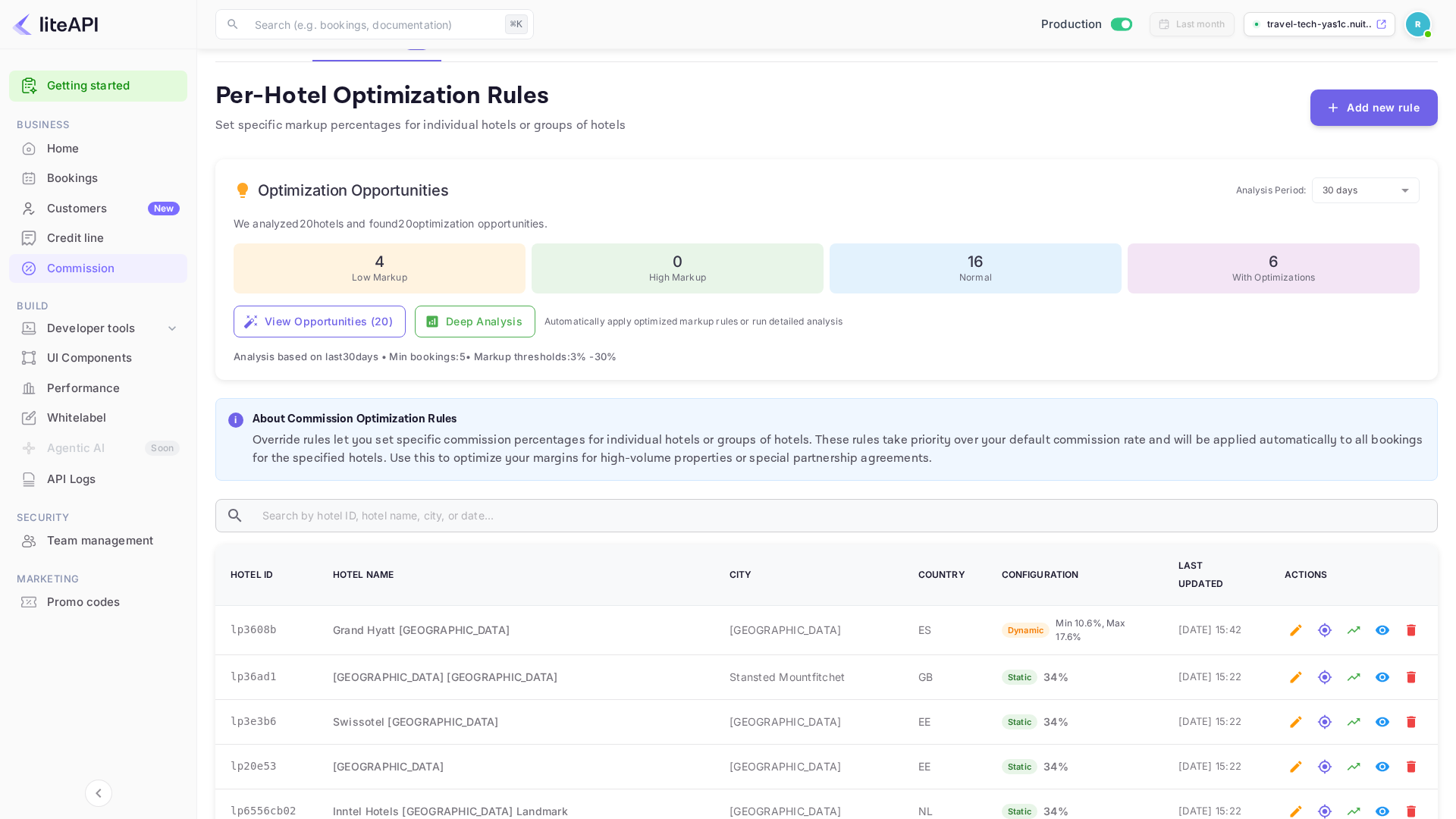
scroll to position [115, 0]
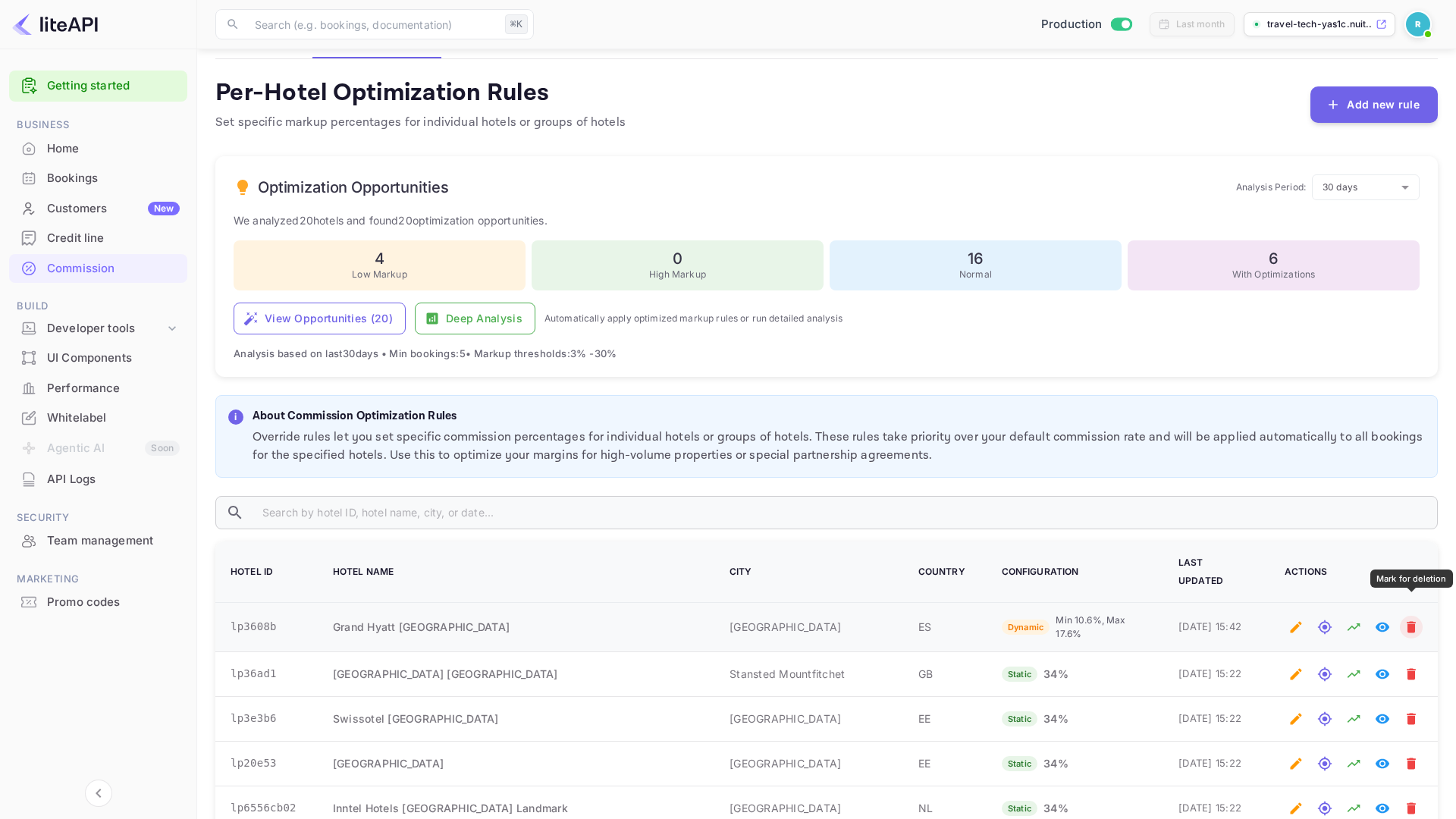
click at [1417, 620] on icon "Mark for deletion" at bounding box center [1411, 627] width 15 height 15
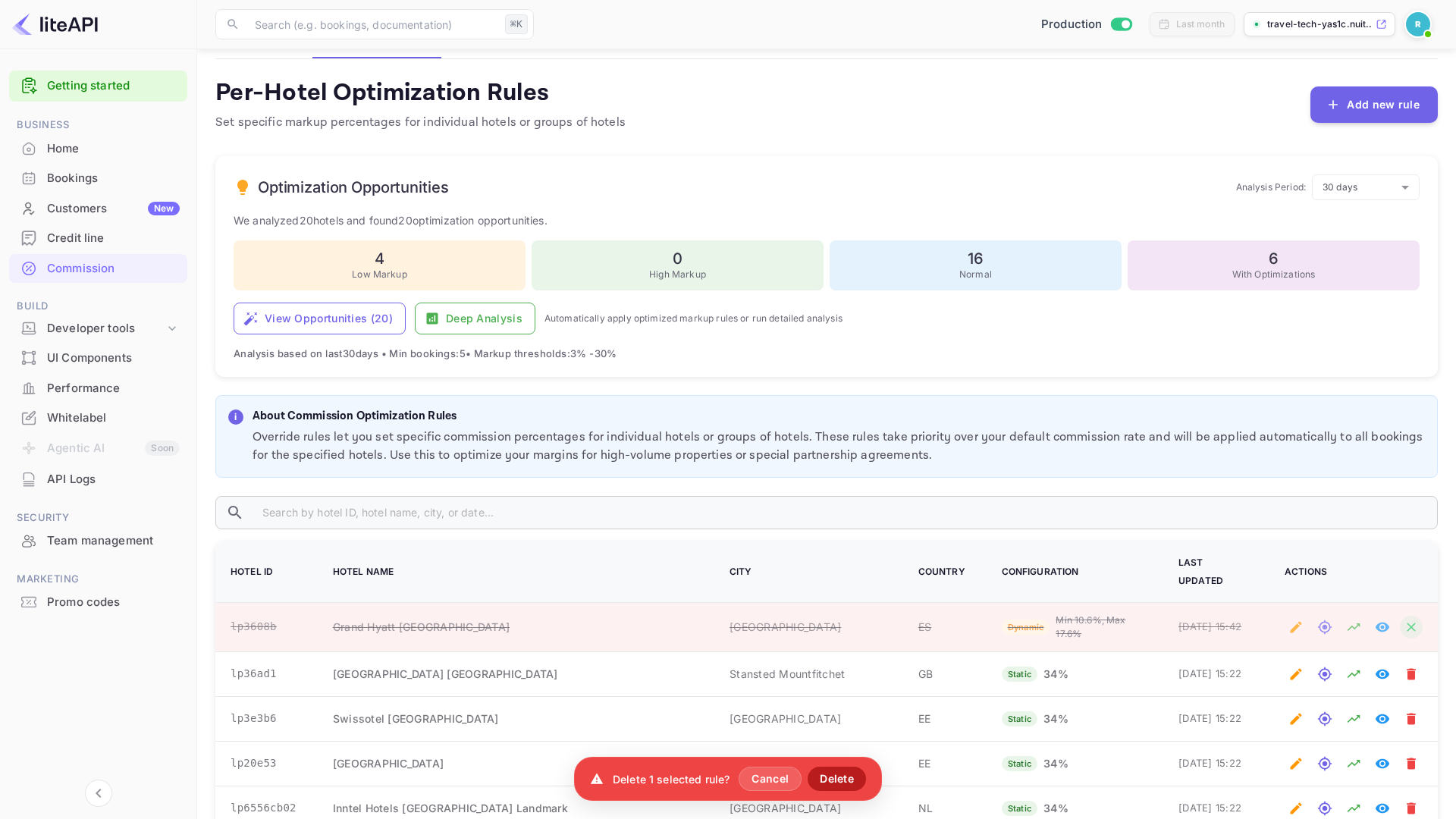
click at [846, 771] on button "Delete" at bounding box center [837, 778] width 59 height 24
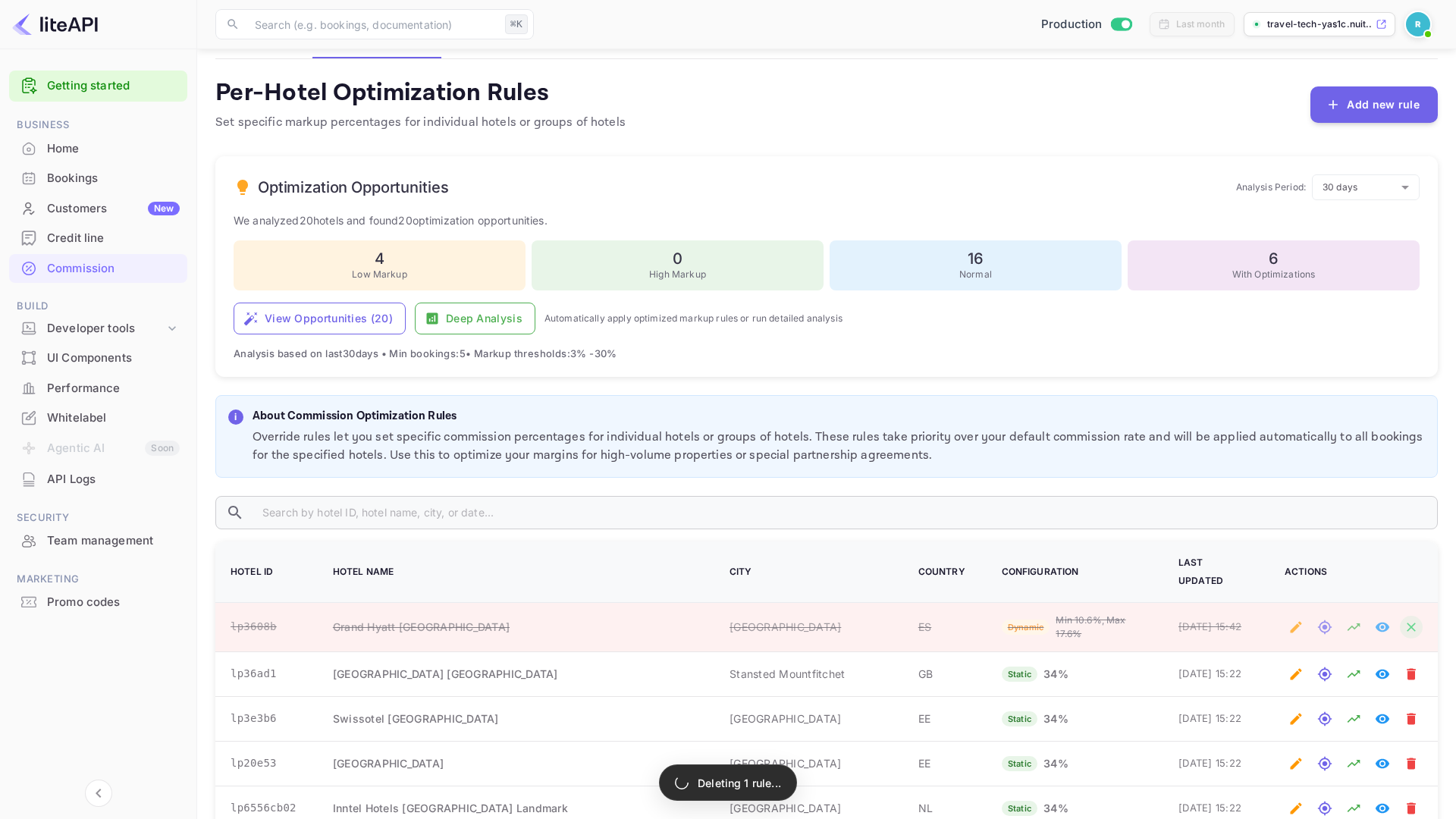
scroll to position [0, 0]
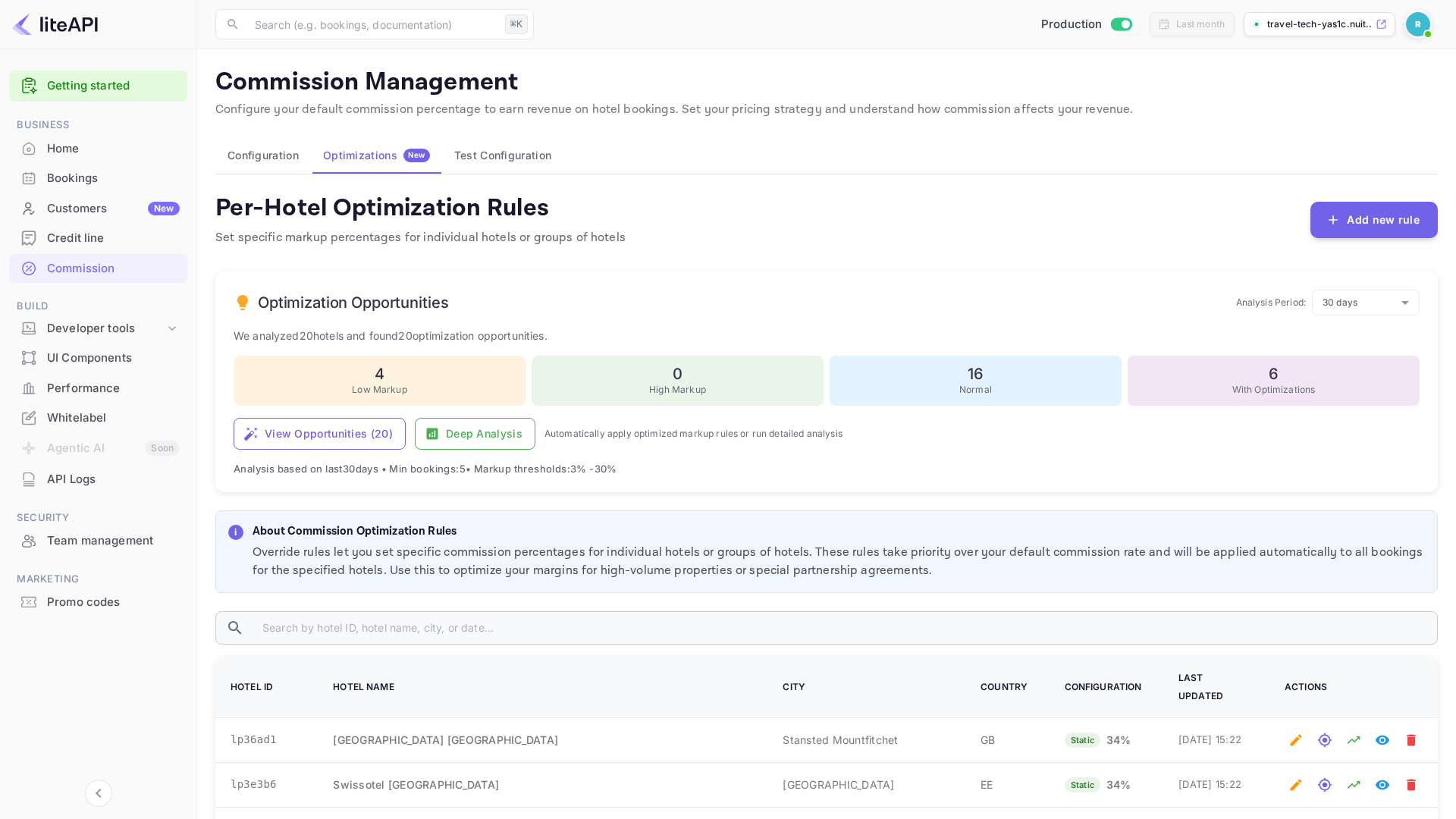
click at [489, 429] on button "Deep Analysis" at bounding box center [475, 433] width 121 height 32
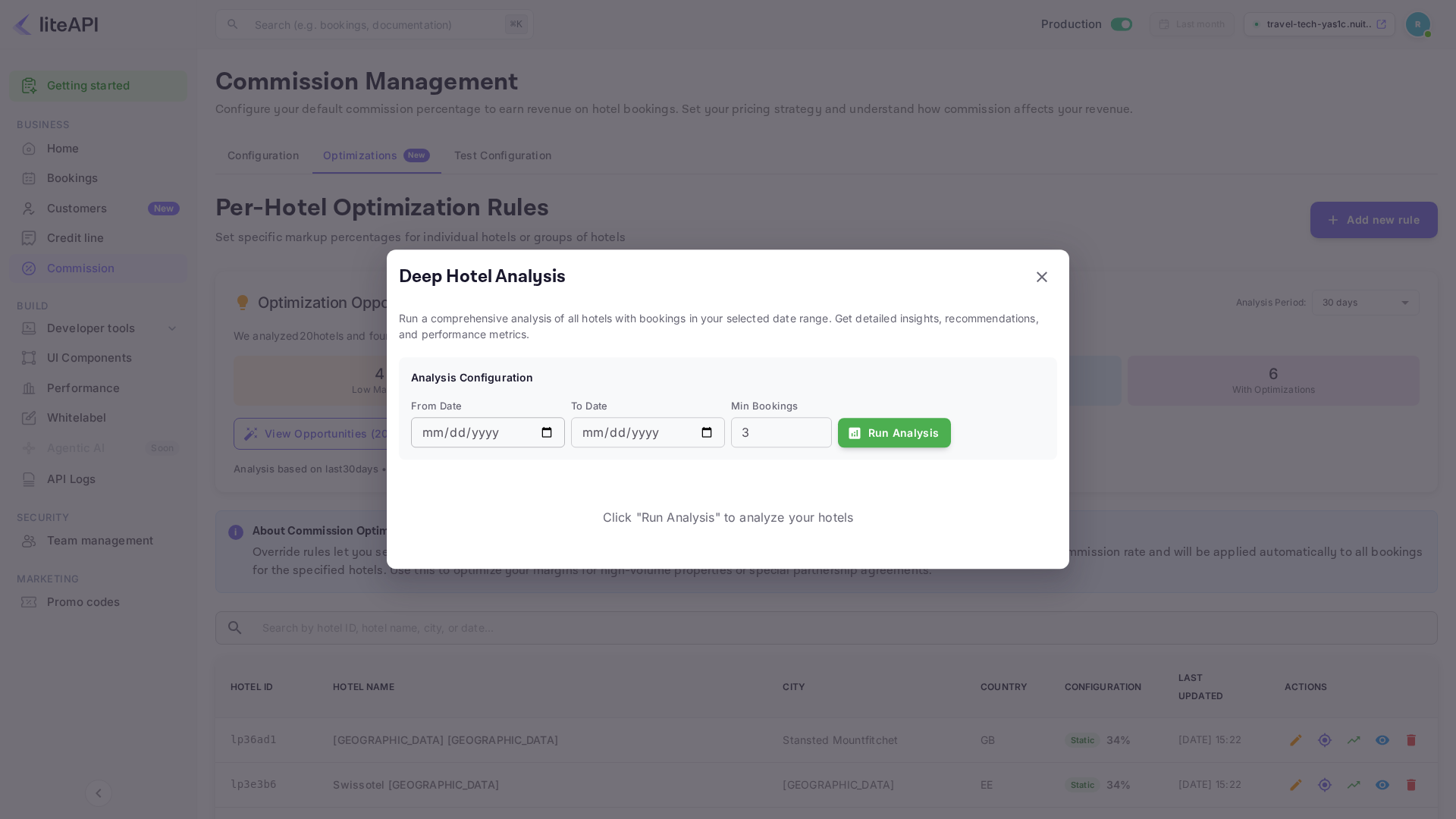
click at [543, 440] on input "2025-08-09" at bounding box center [488, 433] width 154 height 31
type input "2025-07-01"
drag, startPoint x: 757, startPoint y: 433, endPoint x: 684, endPoint y: 433, distance: 73.0
click at [684, 433] on div "From Date 2025-07-01 ​ To Date 2025-09-08 ​ Min Bookings 3 ​ Run Analysis" at bounding box center [725, 420] width 640 height 56
type input "30"
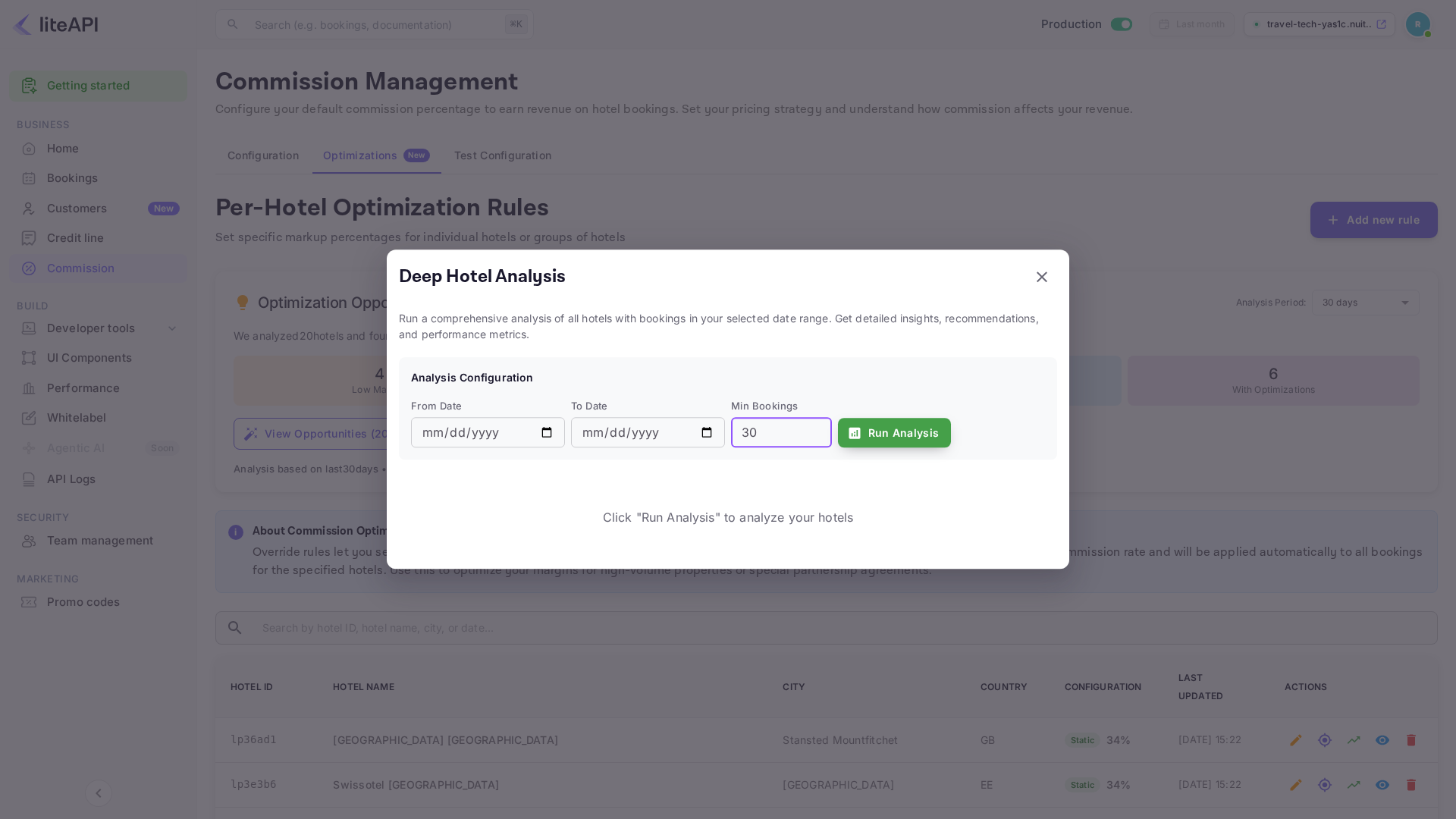
click at [919, 441] on button "Run Analysis" at bounding box center [894, 433] width 114 height 31
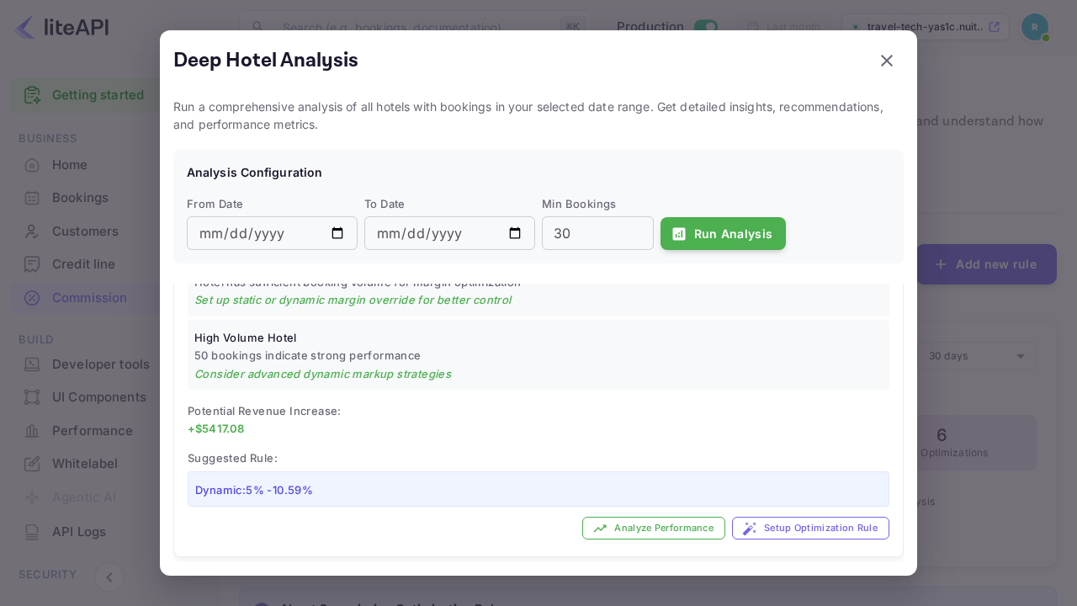
scroll to position [202, 0]
drag, startPoint x: 190, startPoint y: 421, endPoint x: 237, endPoint y: 424, distance: 47.2
click at [237, 424] on p "+$ 5417.08" at bounding box center [538, 428] width 701 height 17
click at [305, 408] on span "Potential Revenue Increase:" at bounding box center [265, 409] width 154 height 13
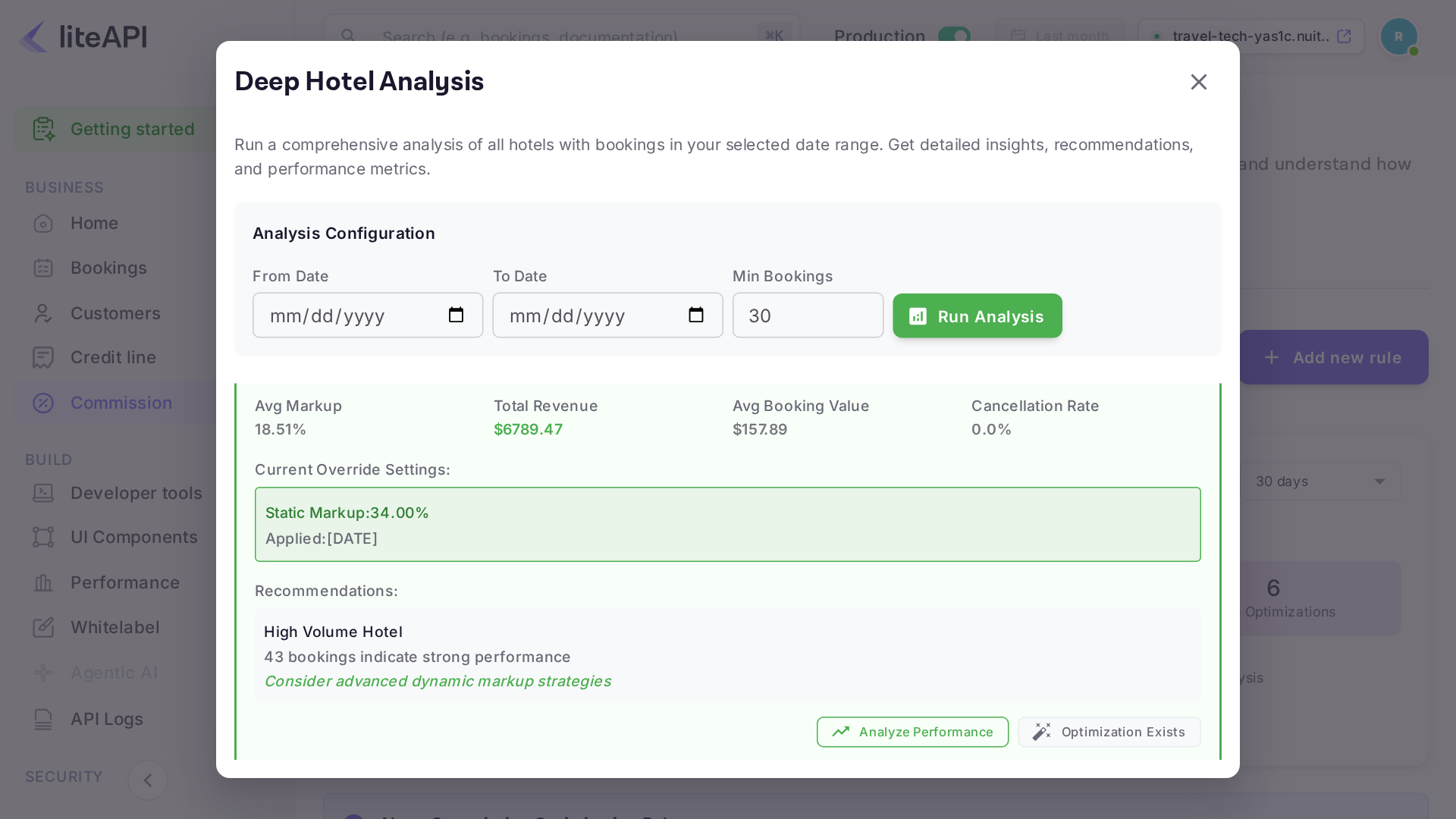
scroll to position [1276, 0]
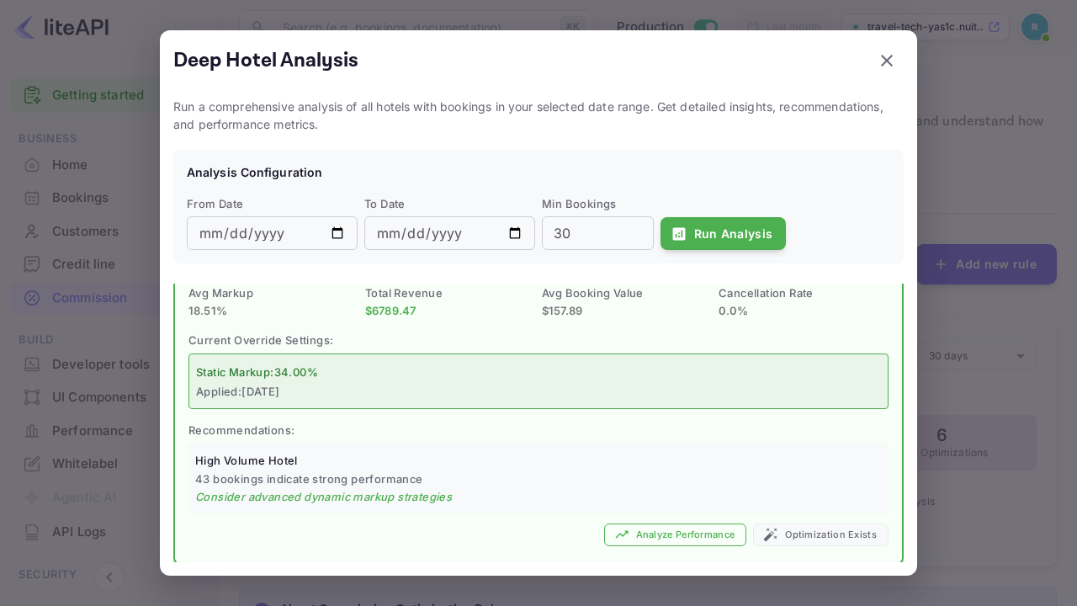
click at [959, 419] on div at bounding box center [538, 303] width 1077 height 606
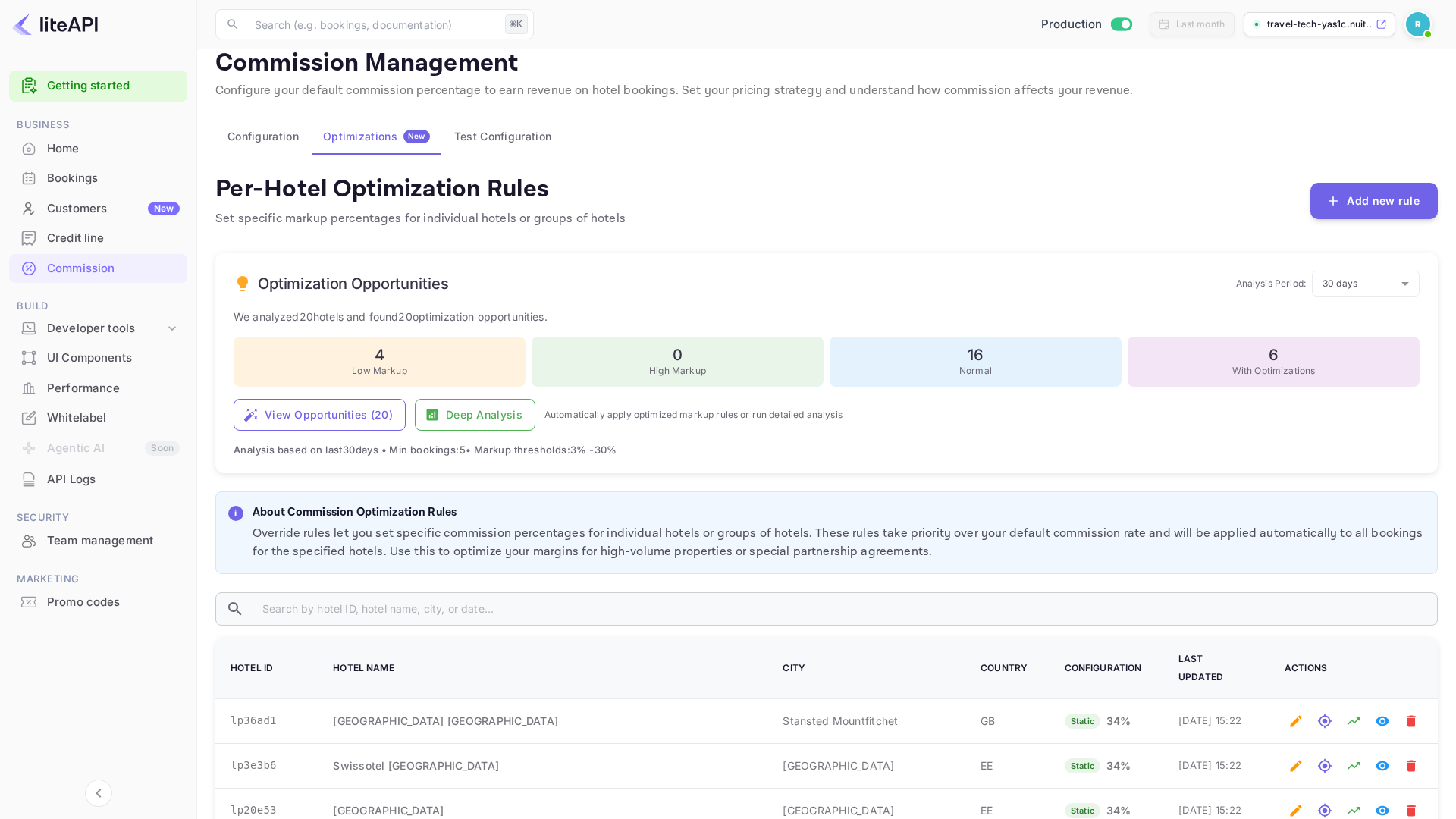
scroll to position [21, 0]
click at [752, 256] on div "Optimization Opportunities Analysis Period: 30 days 30 ​ We analyzed 20 hotels …" at bounding box center [827, 362] width 1222 height 222
click at [1369, 196] on button "Add new rule" at bounding box center [1373, 198] width 127 height 36
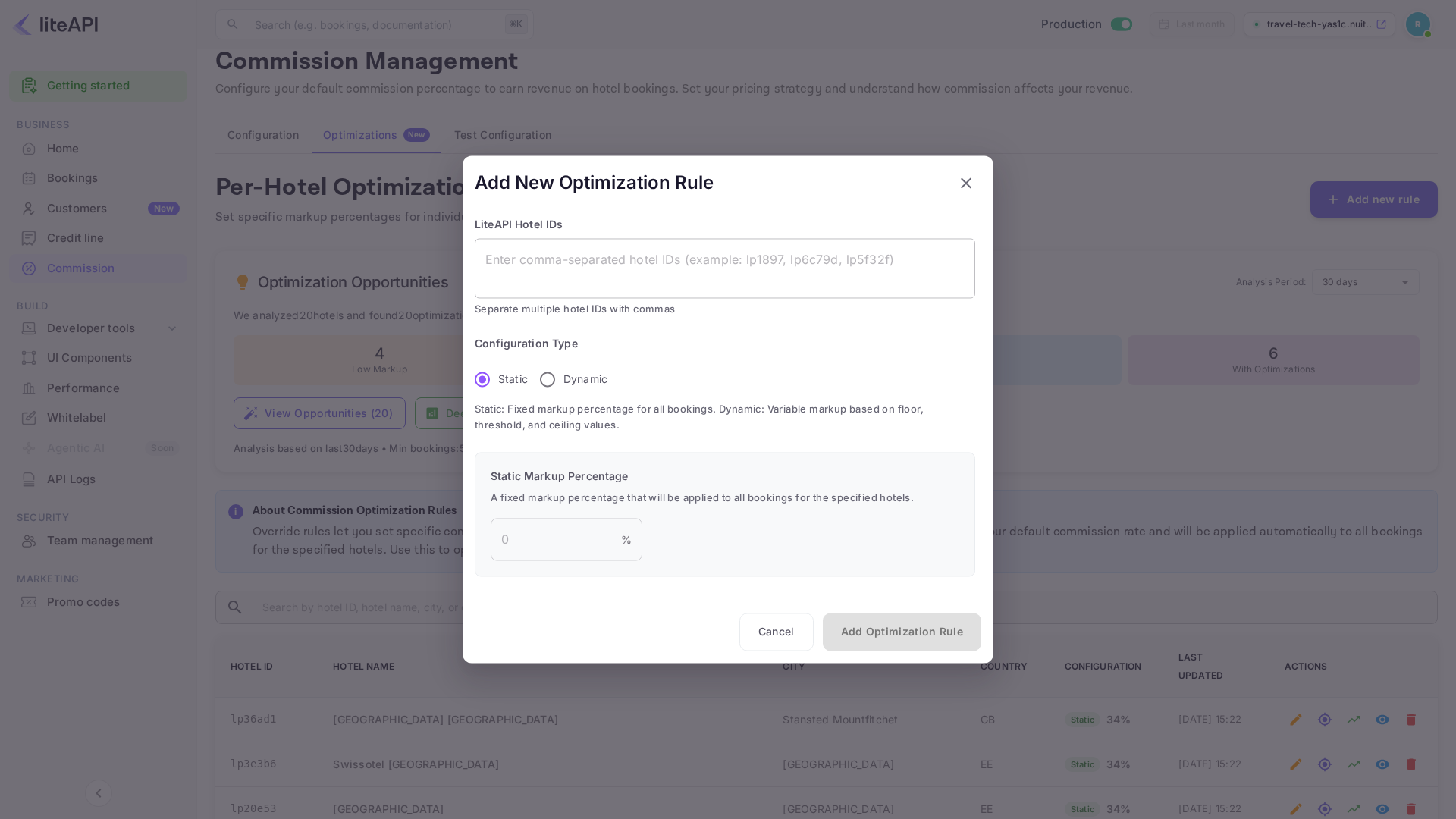
click at [830, 269] on textarea at bounding box center [725, 268] width 480 height 35
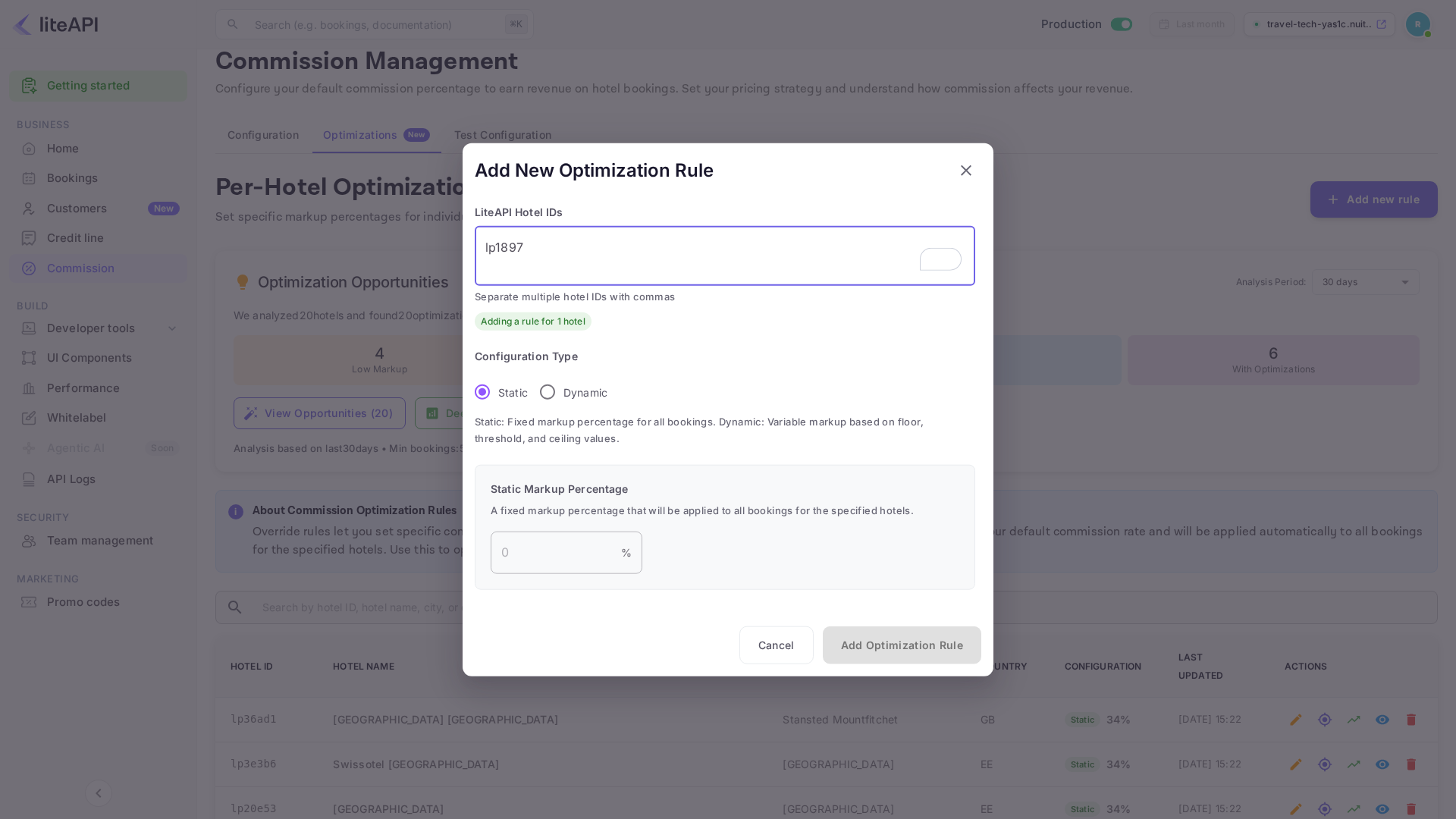
type textarea "lp1897"
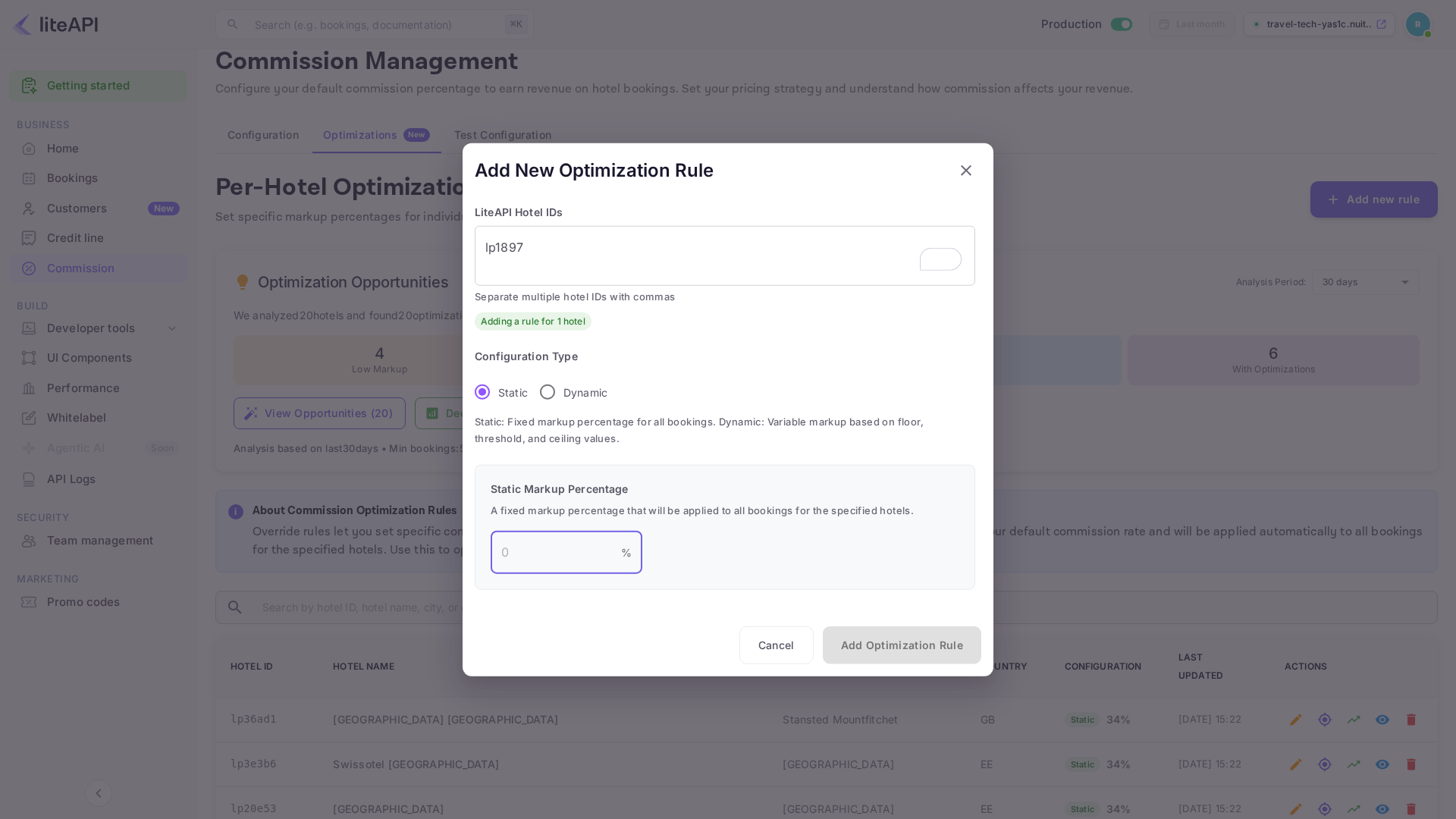
drag, startPoint x: 512, startPoint y: 546, endPoint x: 434, endPoint y: 546, distance: 78.0
click at [434, 546] on div "Add New Optimization Rule LiteAPI Hotel IDs lp1897 x ​ Separate multiple hotel …" at bounding box center [728, 410] width 1456 height 819
type input "10"
click at [900, 642] on button "Add Optimization Rule" at bounding box center [902, 645] width 159 height 38
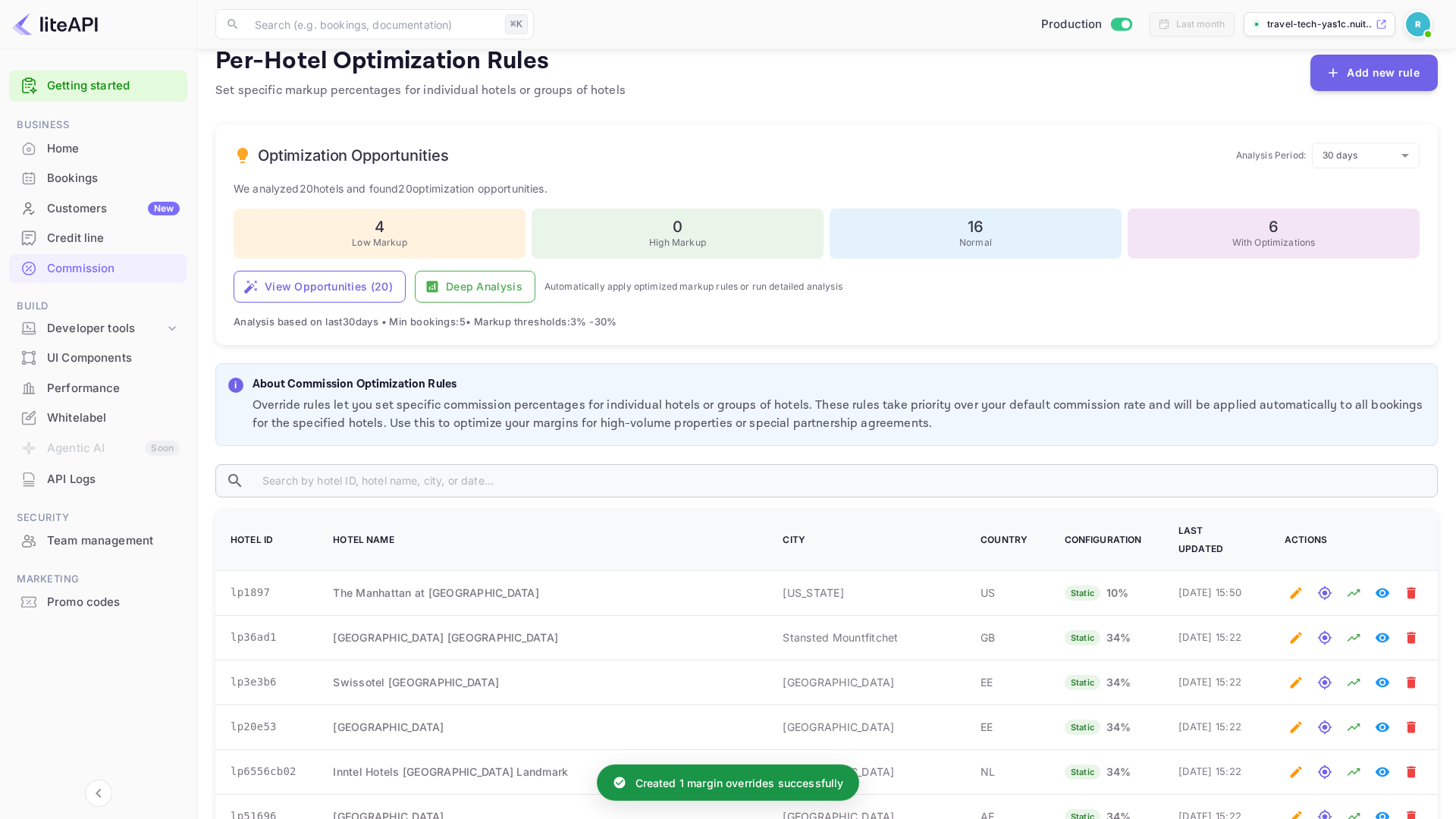
scroll to position [165, 0]
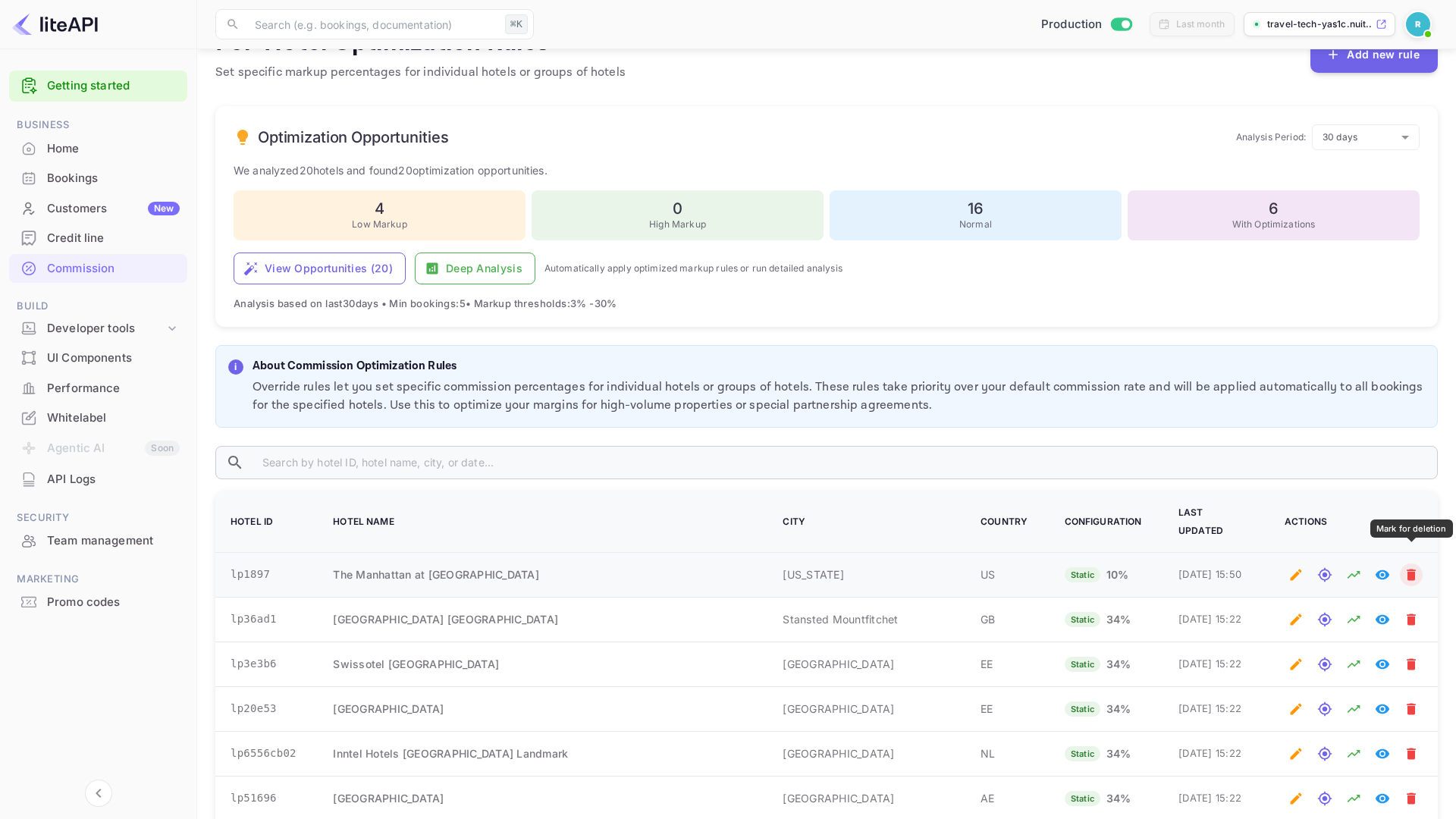
click at [1409, 569] on icon "Mark for deletion" at bounding box center [1411, 575] width 9 height 12
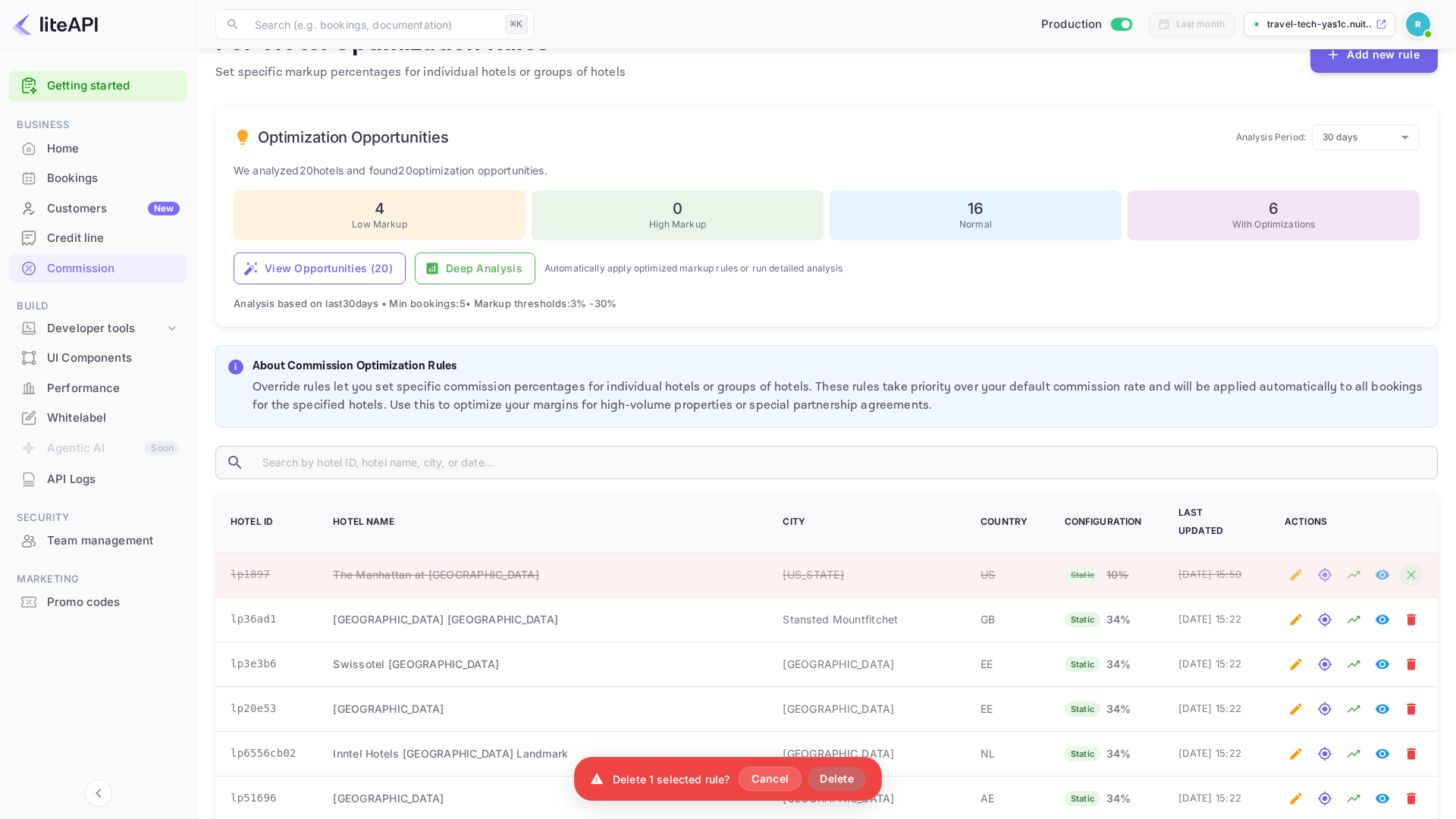
click at [832, 785] on button "Delete" at bounding box center [837, 778] width 59 height 24
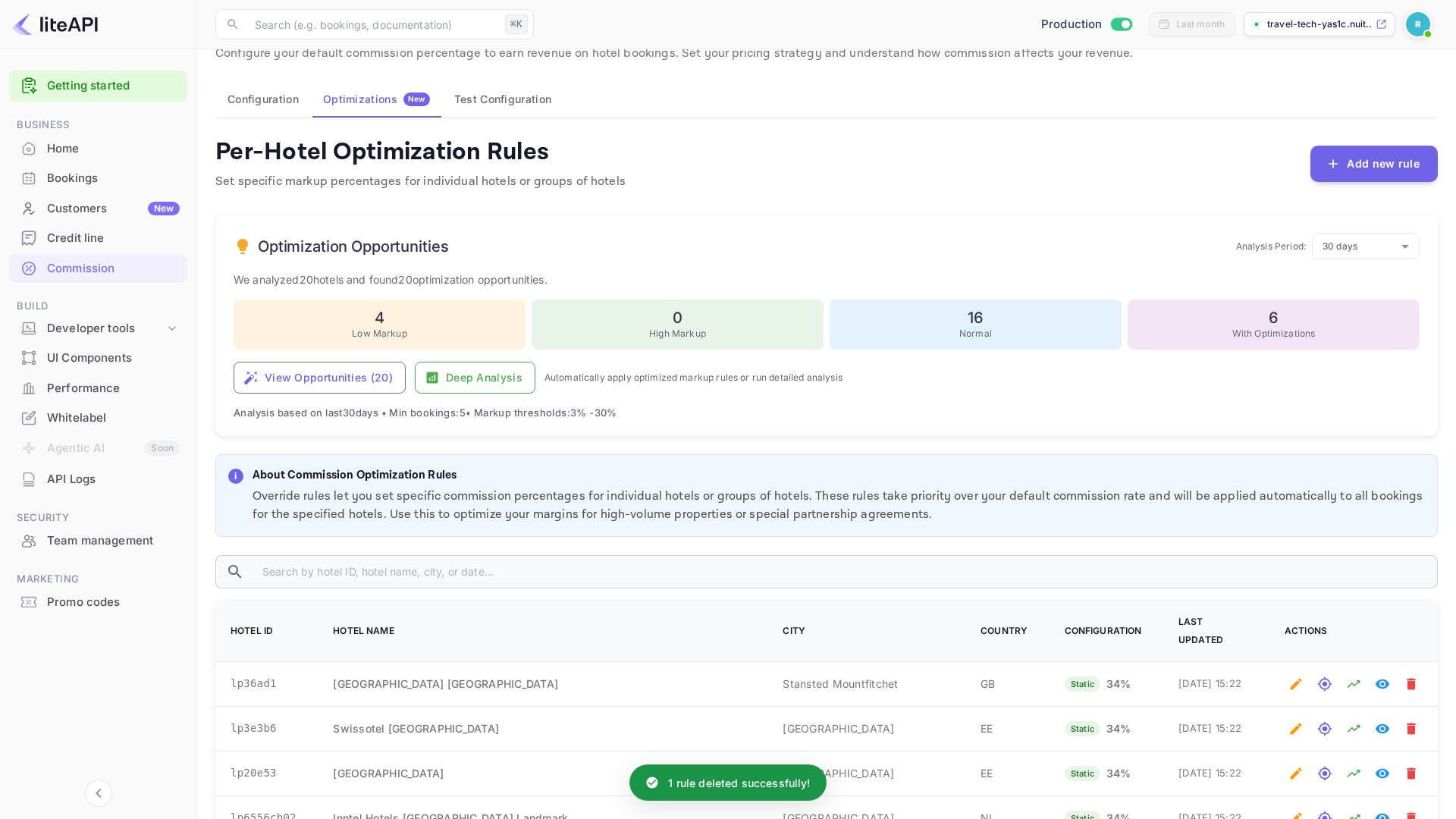
scroll to position [0, 0]
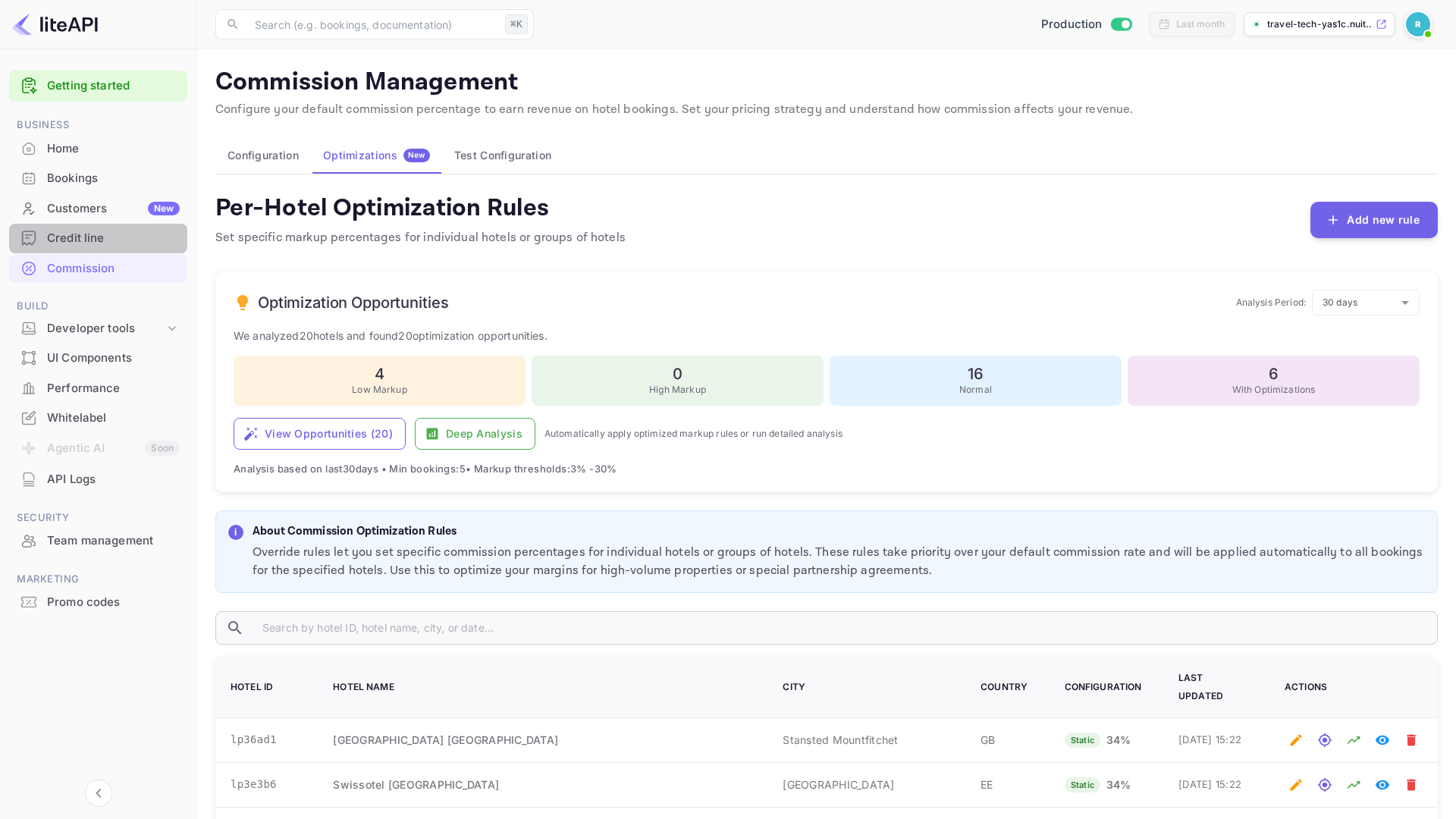
click at [45, 236] on div "Credit line" at bounding box center [98, 238] width 179 height 30
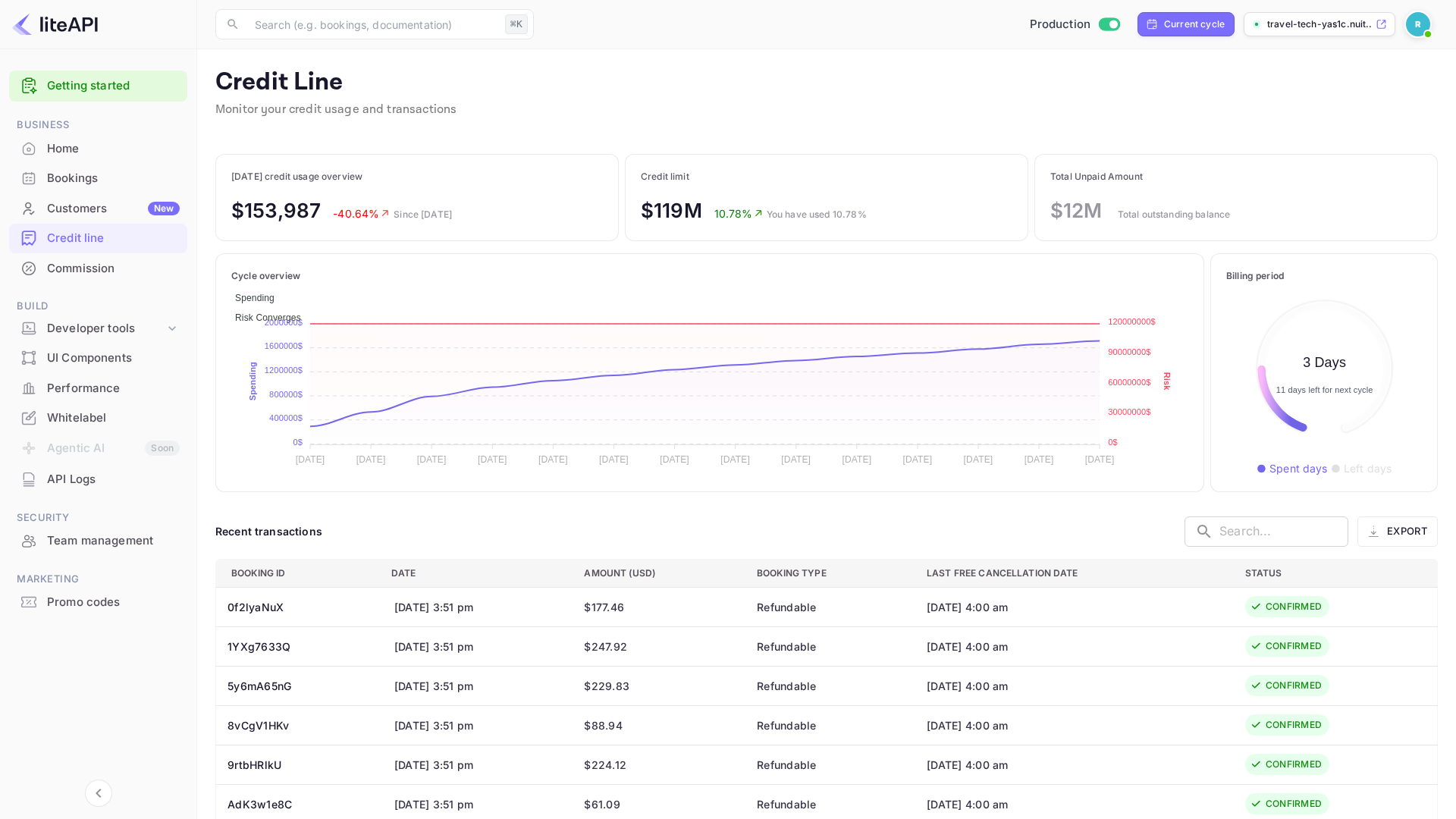
click at [60, 173] on div "Bookings" at bounding box center [113, 178] width 133 height 17
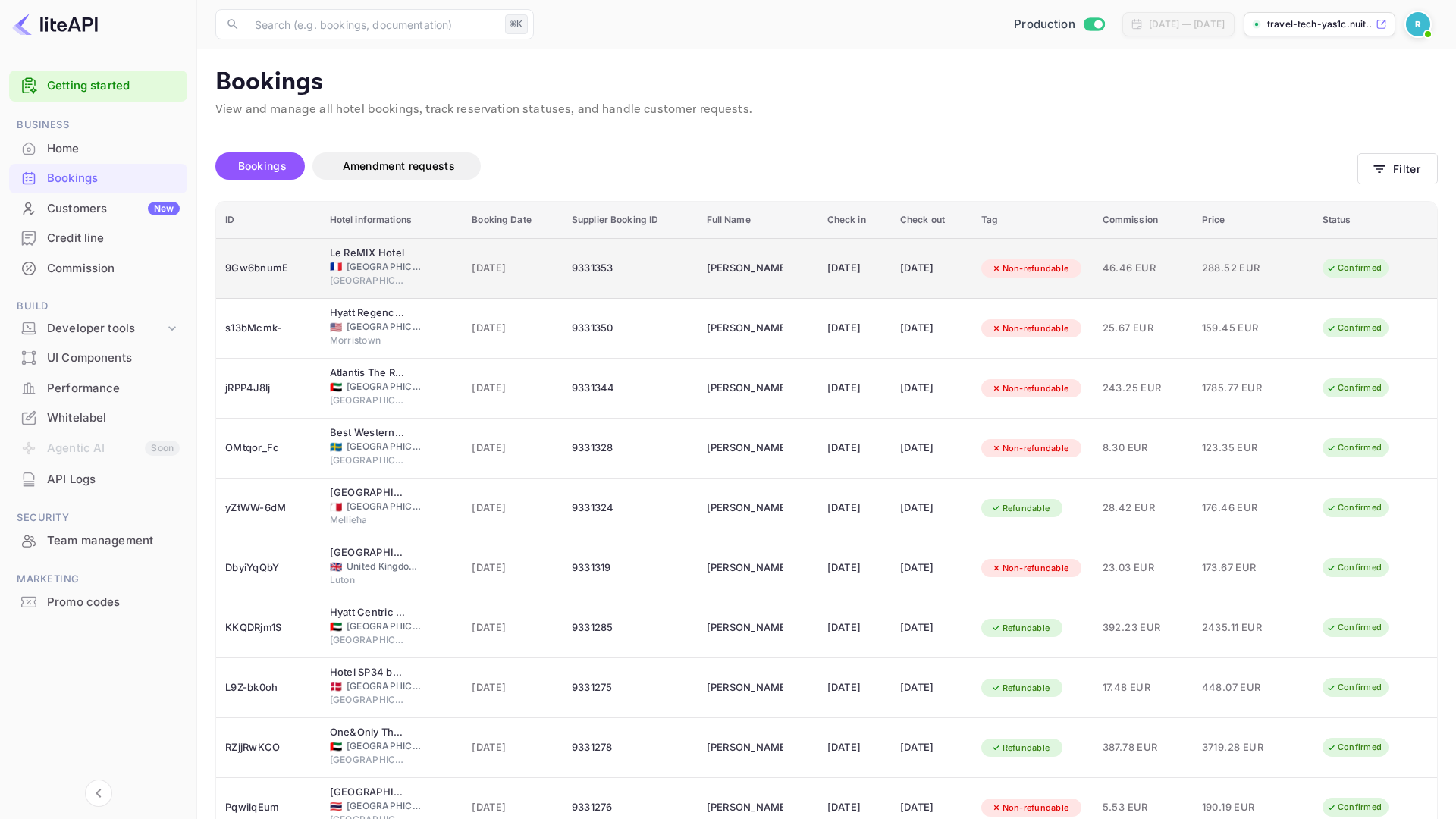
click at [698, 261] on td "[PERSON_NAME]" at bounding box center [758, 268] width 121 height 60
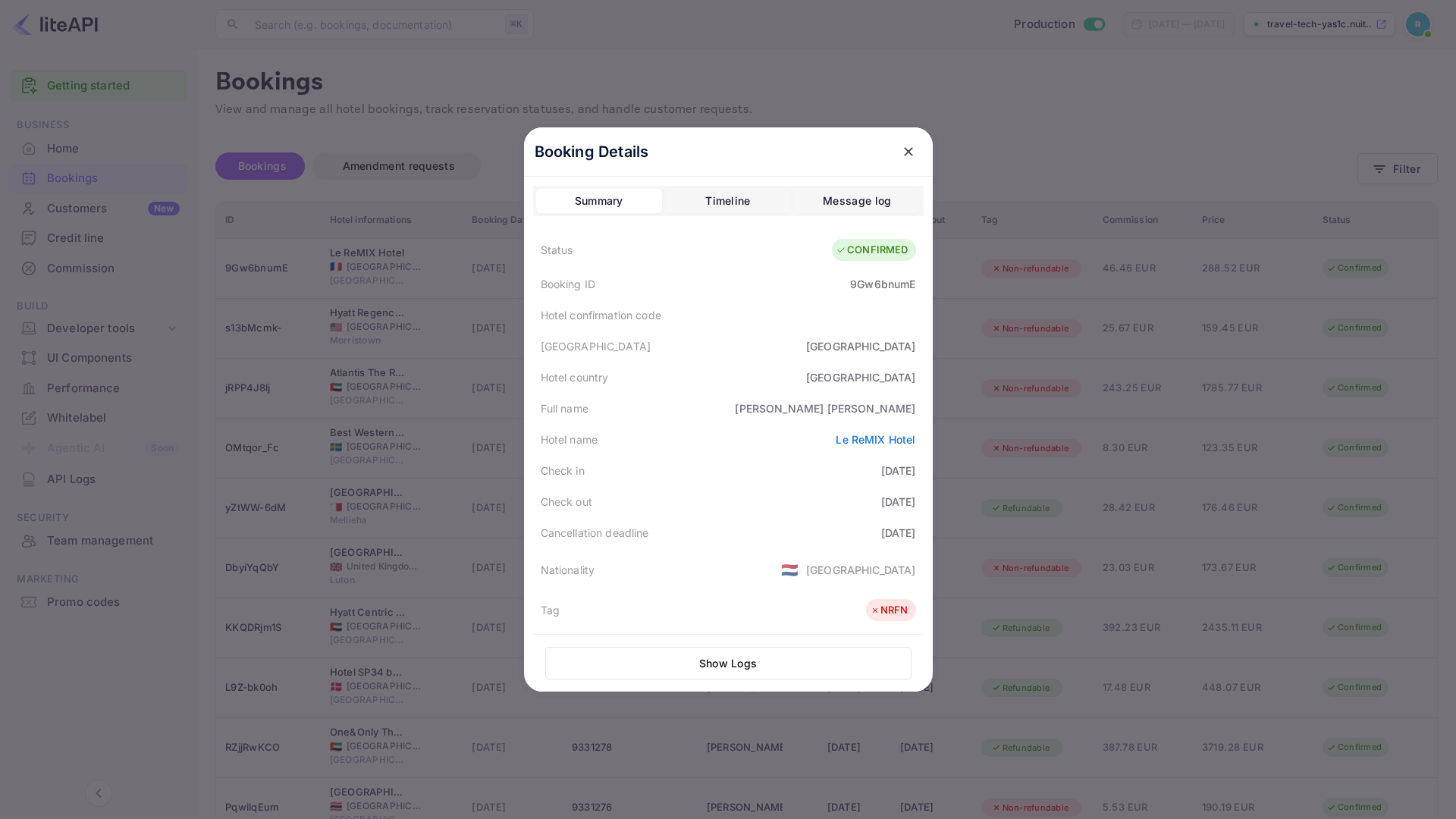
click at [752, 201] on button "Timeline" at bounding box center [728, 200] width 126 height 24
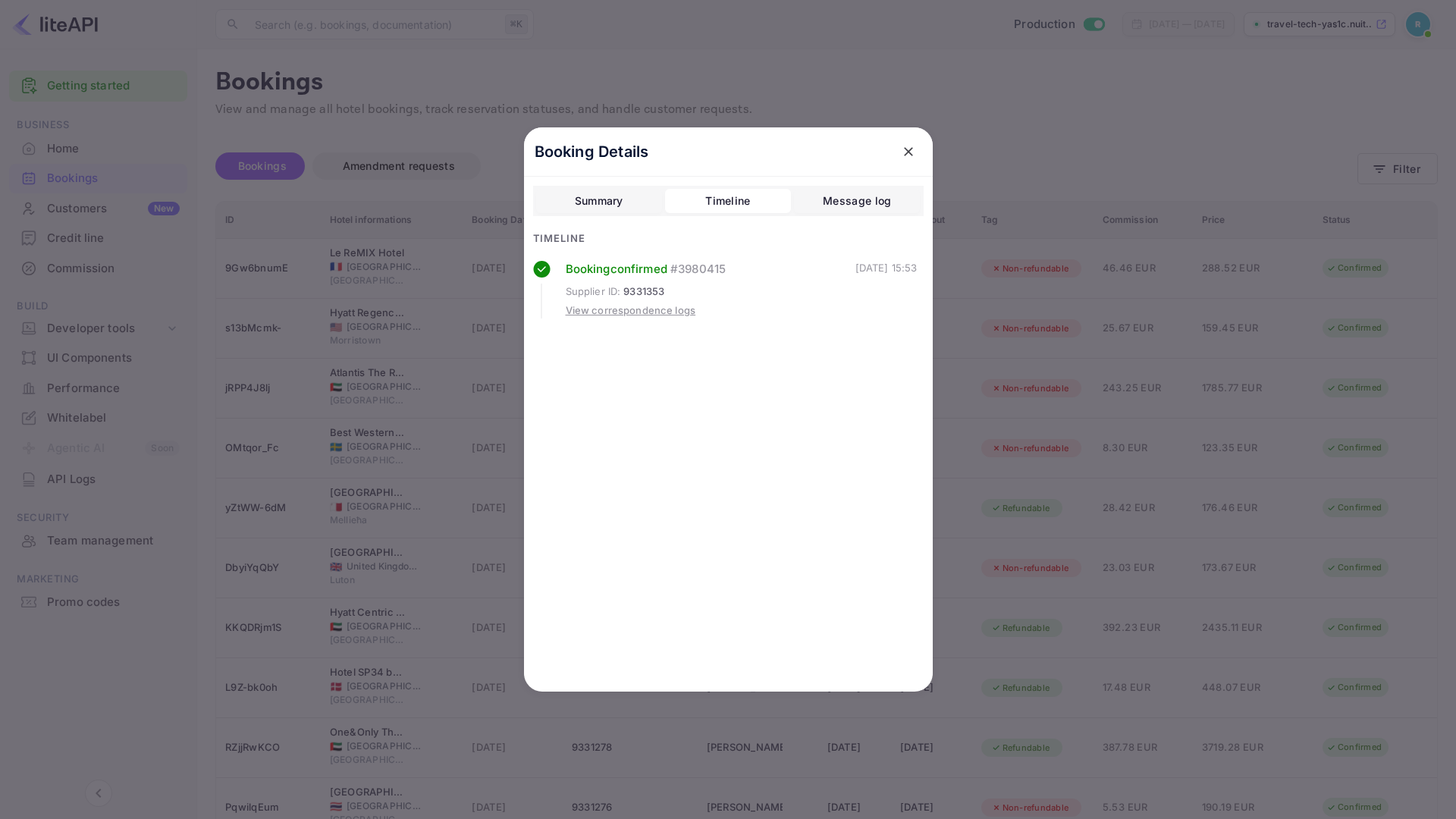
click at [626, 198] on button "Summary" at bounding box center [600, 200] width 126 height 24
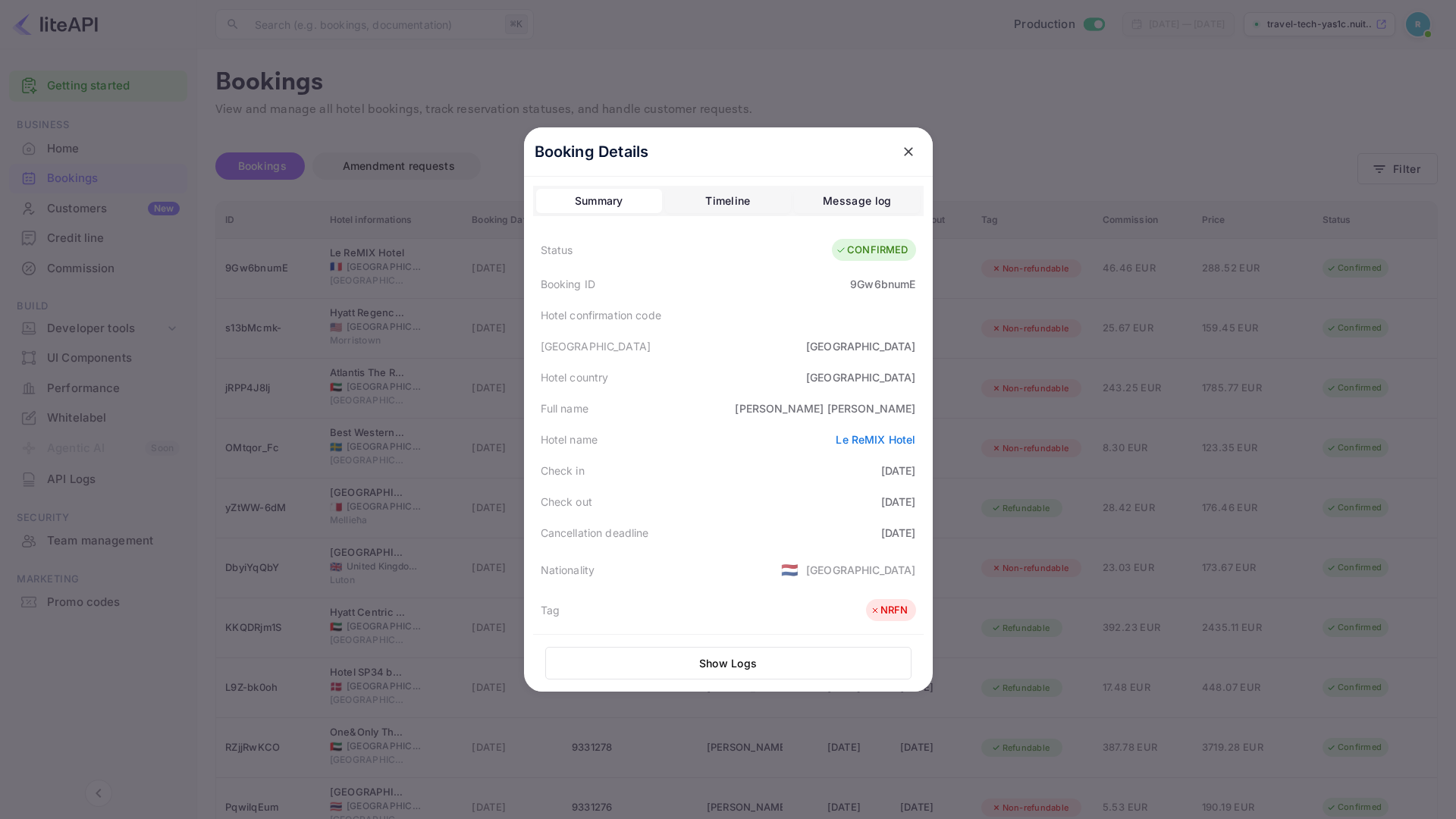
click at [714, 651] on button "Show Logs" at bounding box center [728, 663] width 366 height 32
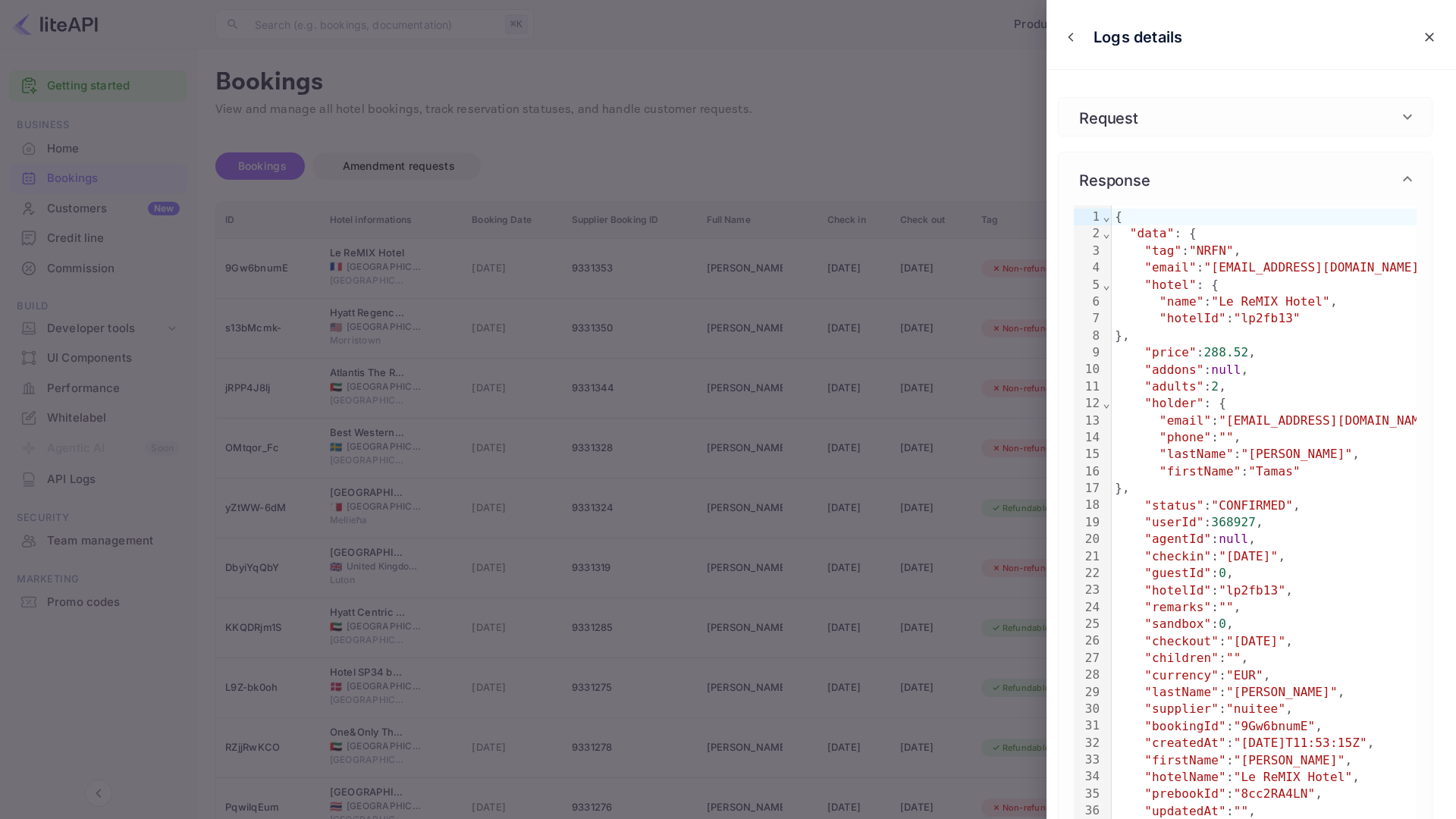
click at [444, 509] on div at bounding box center [728, 410] width 1456 height 819
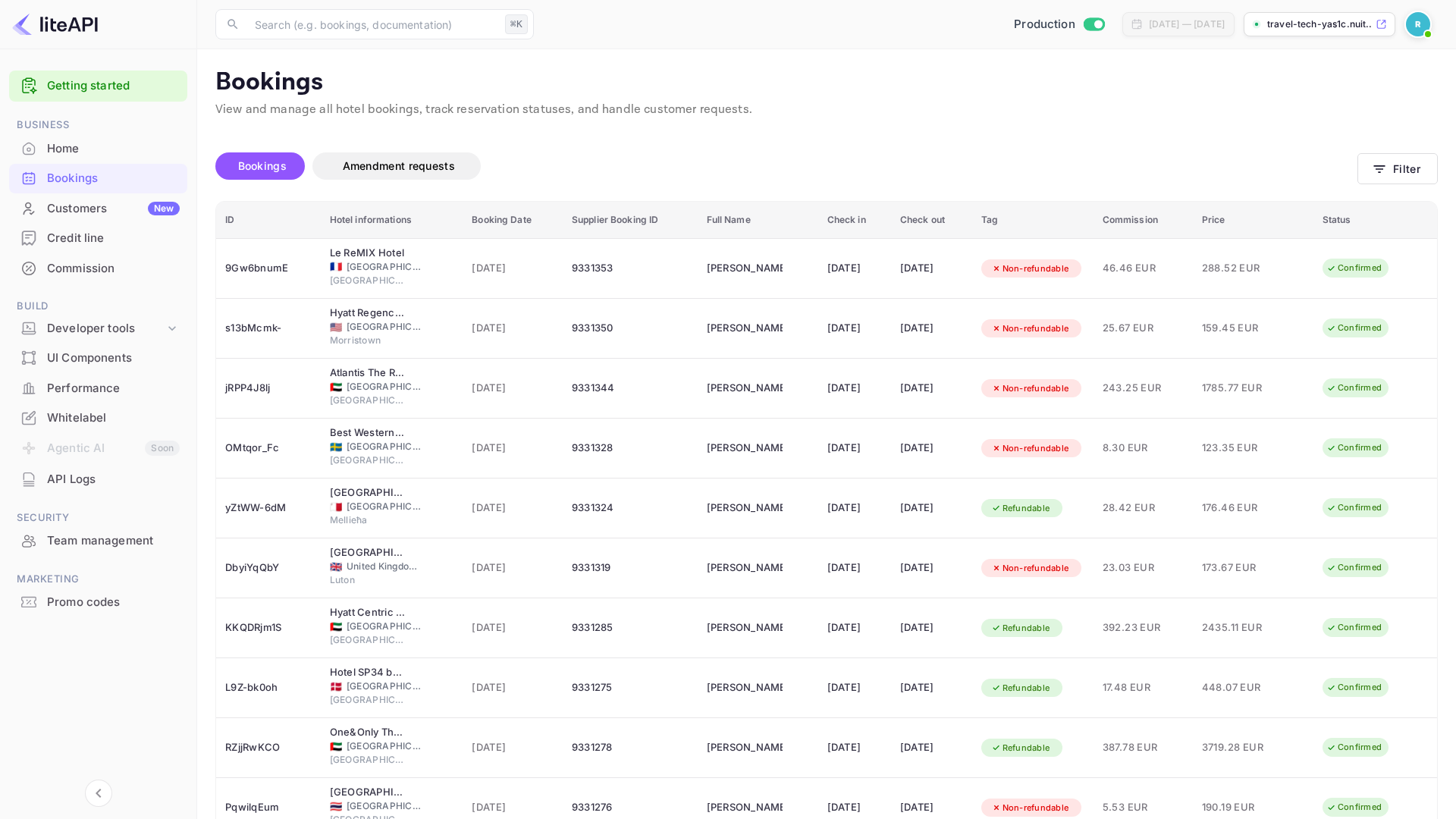
click at [744, 104] on p "View and manage all hotel bookings, track reservation statuses, and handle cust…" at bounding box center [827, 110] width 1222 height 18
click at [81, 226] on div "Credit line" at bounding box center [98, 238] width 179 height 30
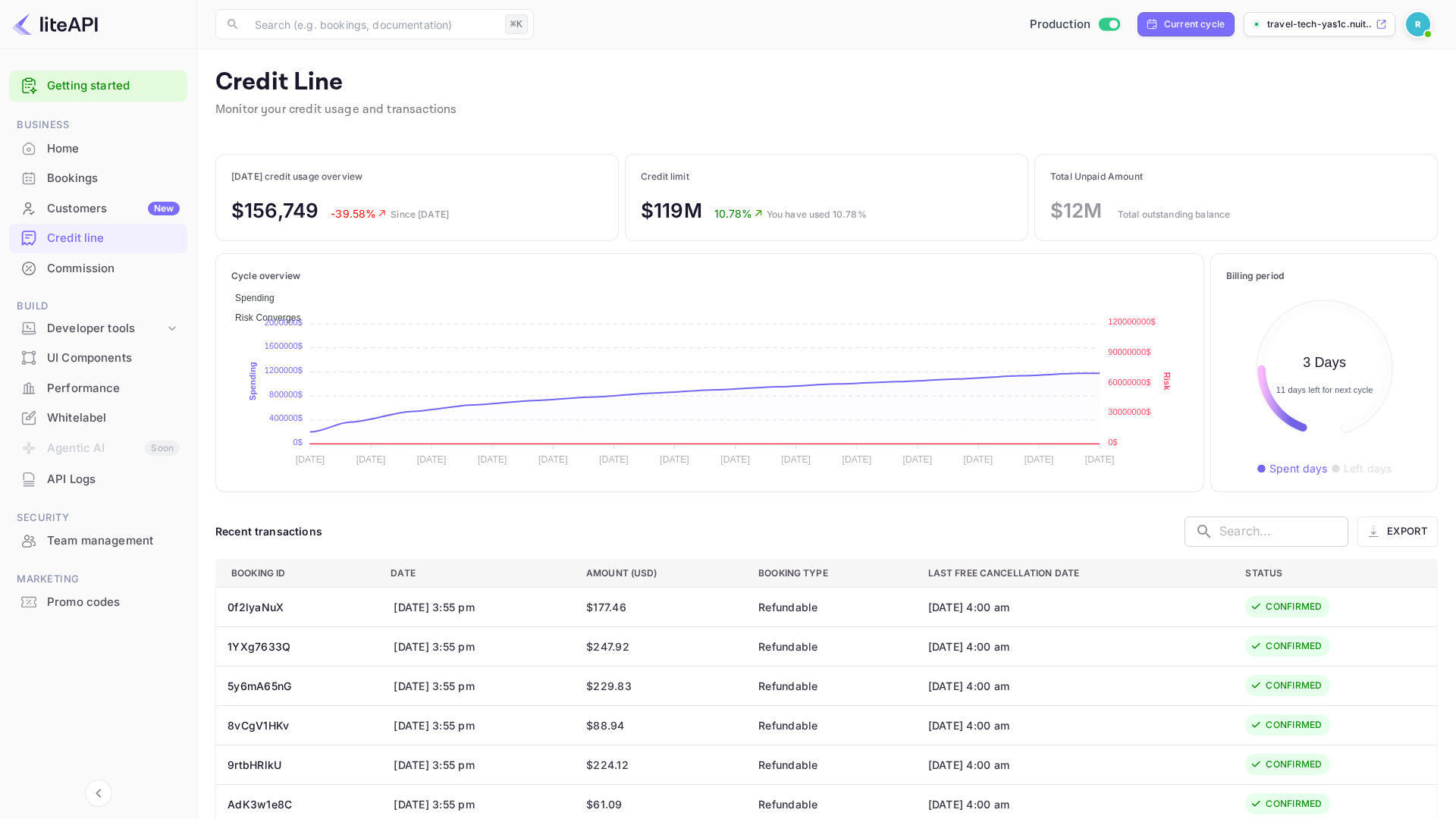
scroll to position [174, 196]
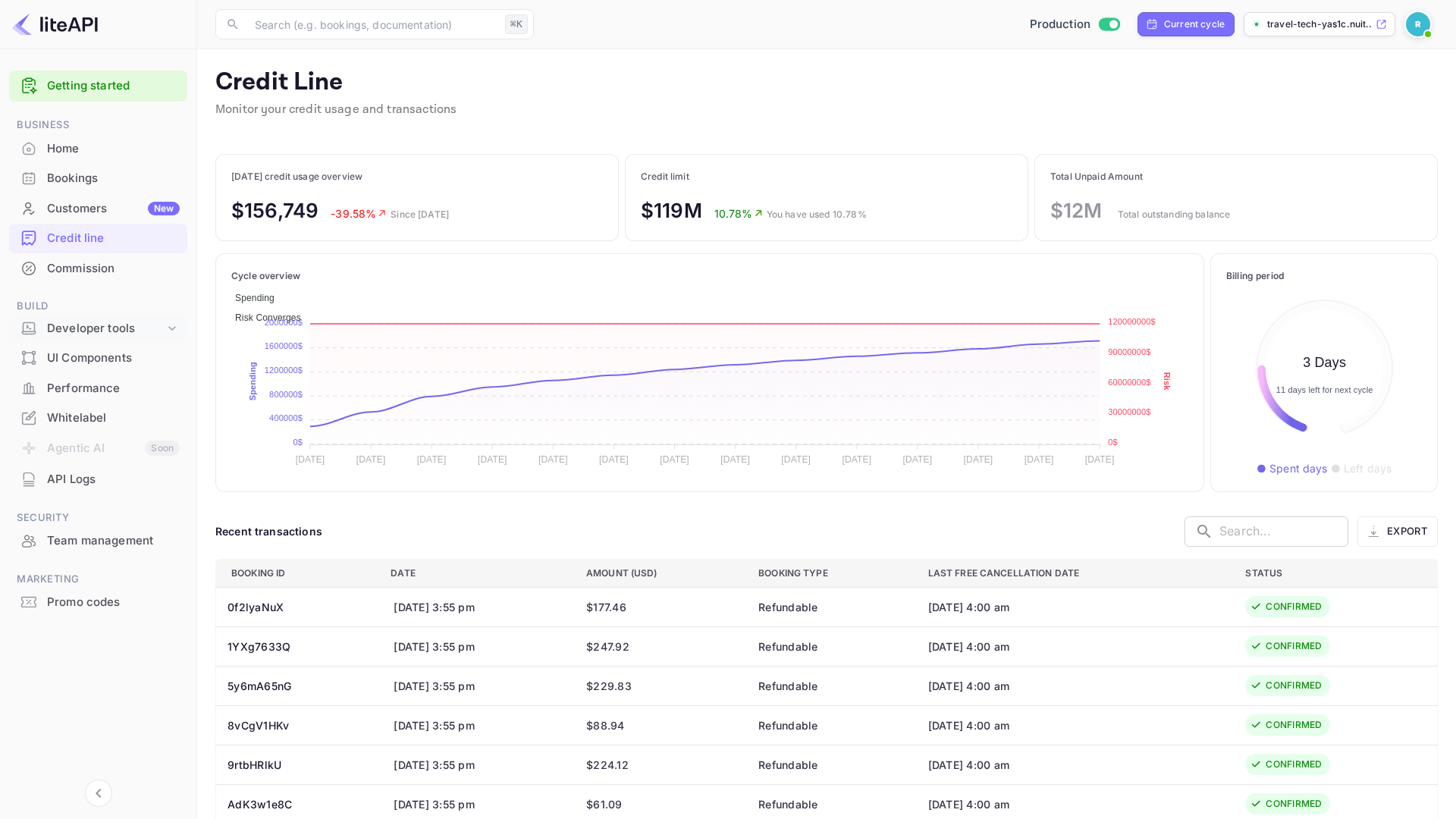
click at [117, 327] on div "Developer tools" at bounding box center [105, 328] width 117 height 17
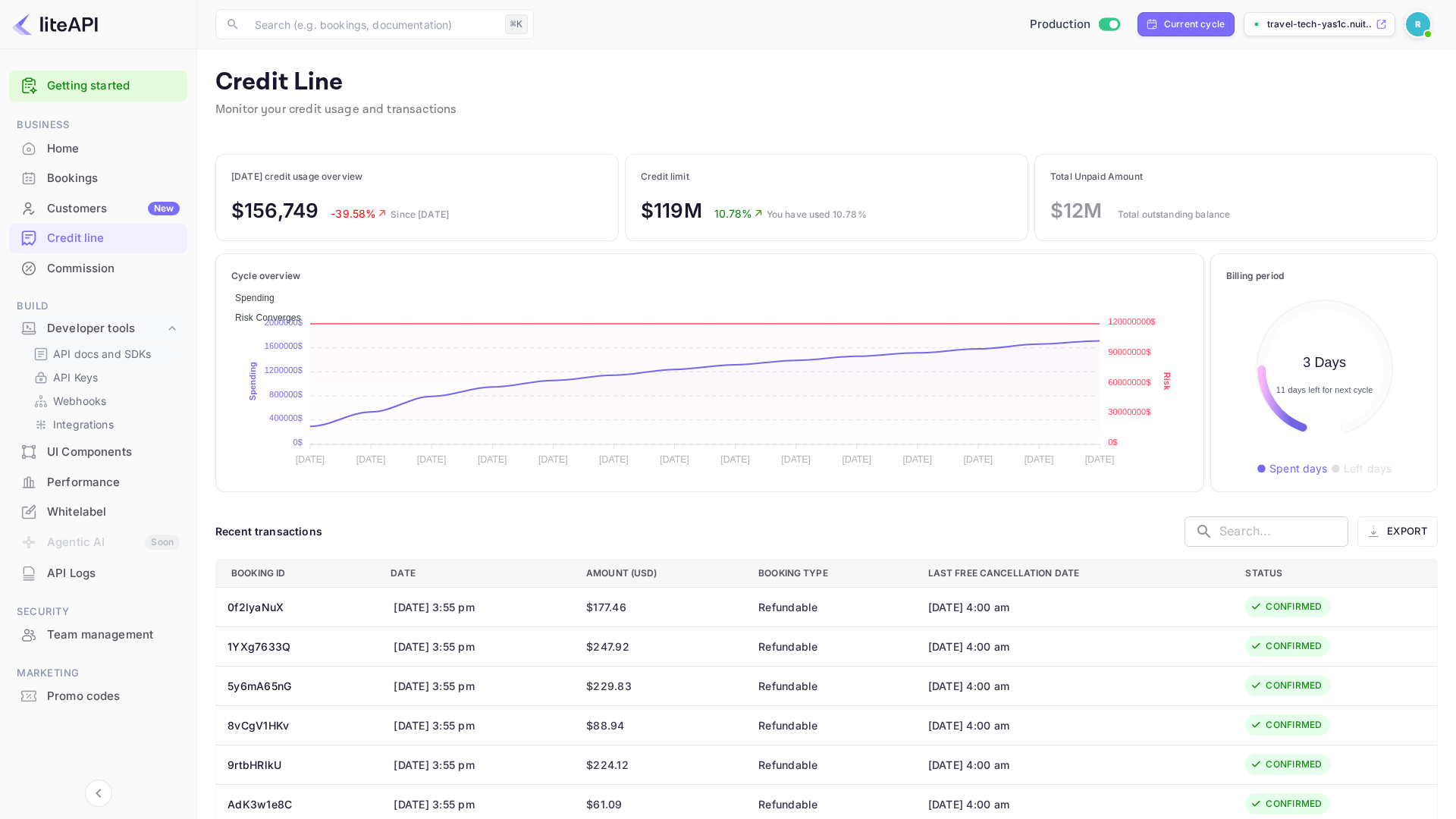
click at [112, 353] on p "API docs and SDKs" at bounding box center [102, 354] width 98 height 16
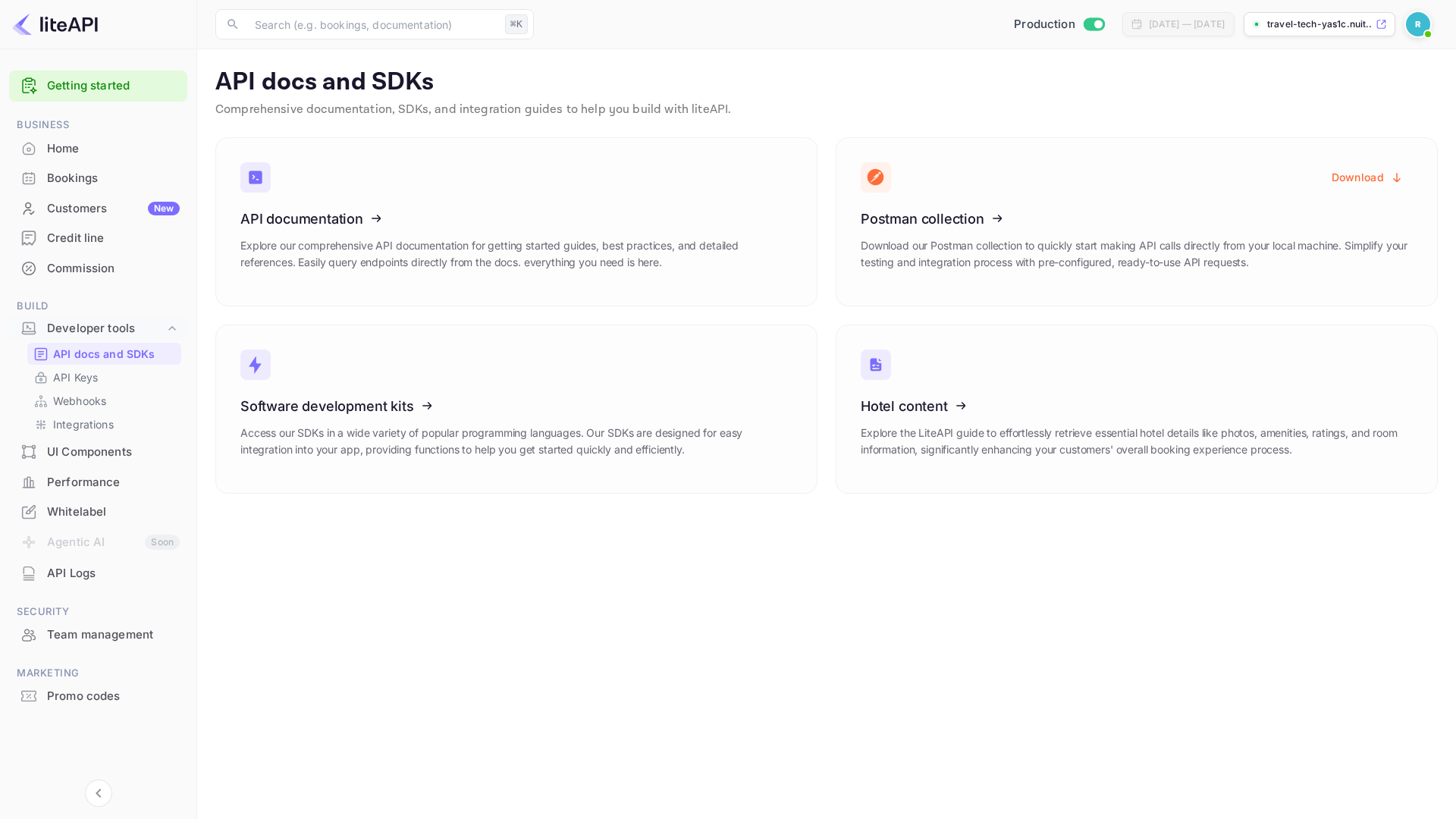
click at [103, 232] on div "Credit line" at bounding box center [113, 238] width 133 height 17
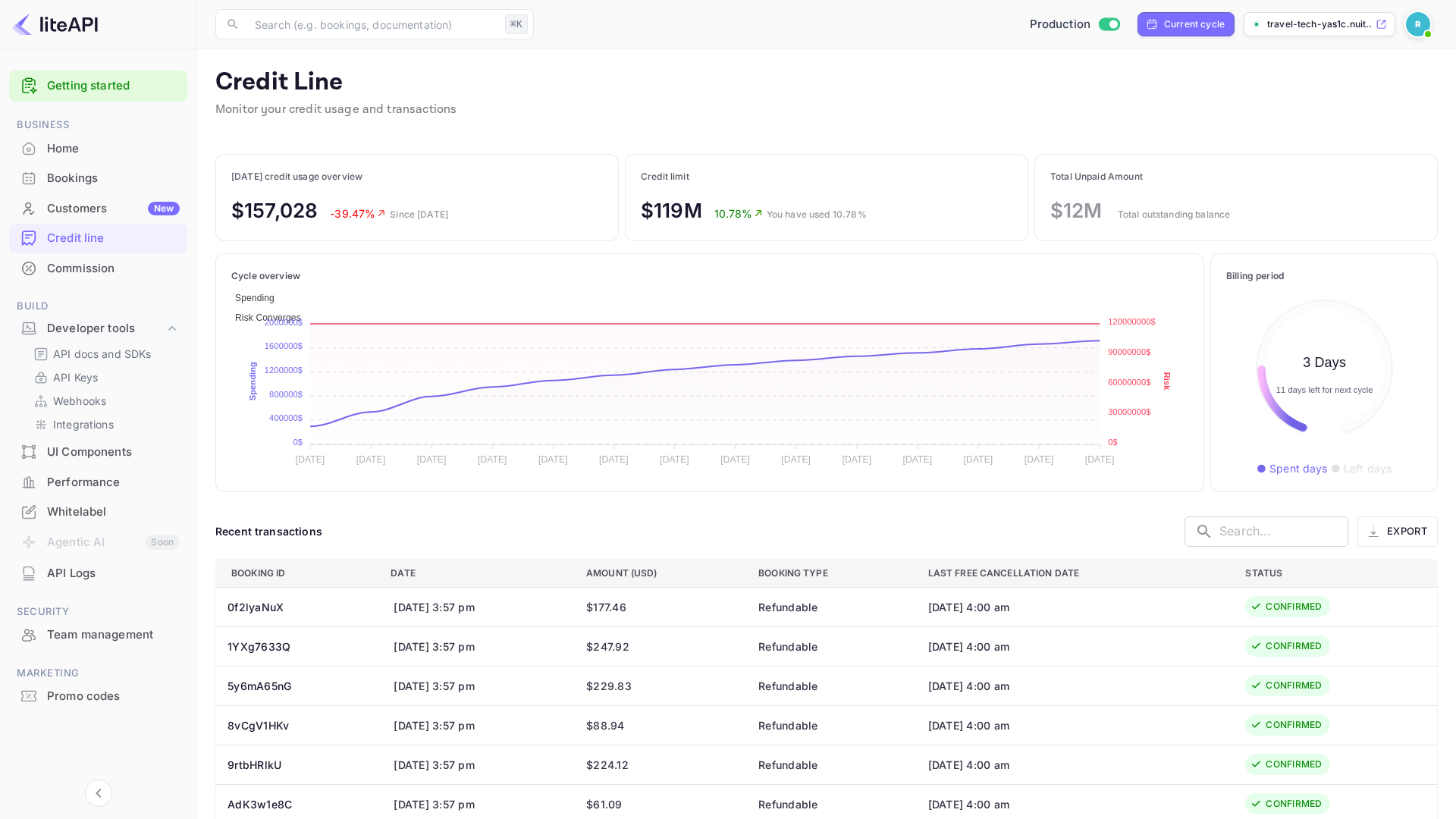
click at [320, 477] on div "Spending Risk Converges [DATE] [DATE] [DATE] [DATE] [DATE] [DATE] [DATE] [DATE]…" at bounding box center [710, 383] width 957 height 201
click at [132, 360] on p "API docs and SDKs" at bounding box center [102, 354] width 98 height 16
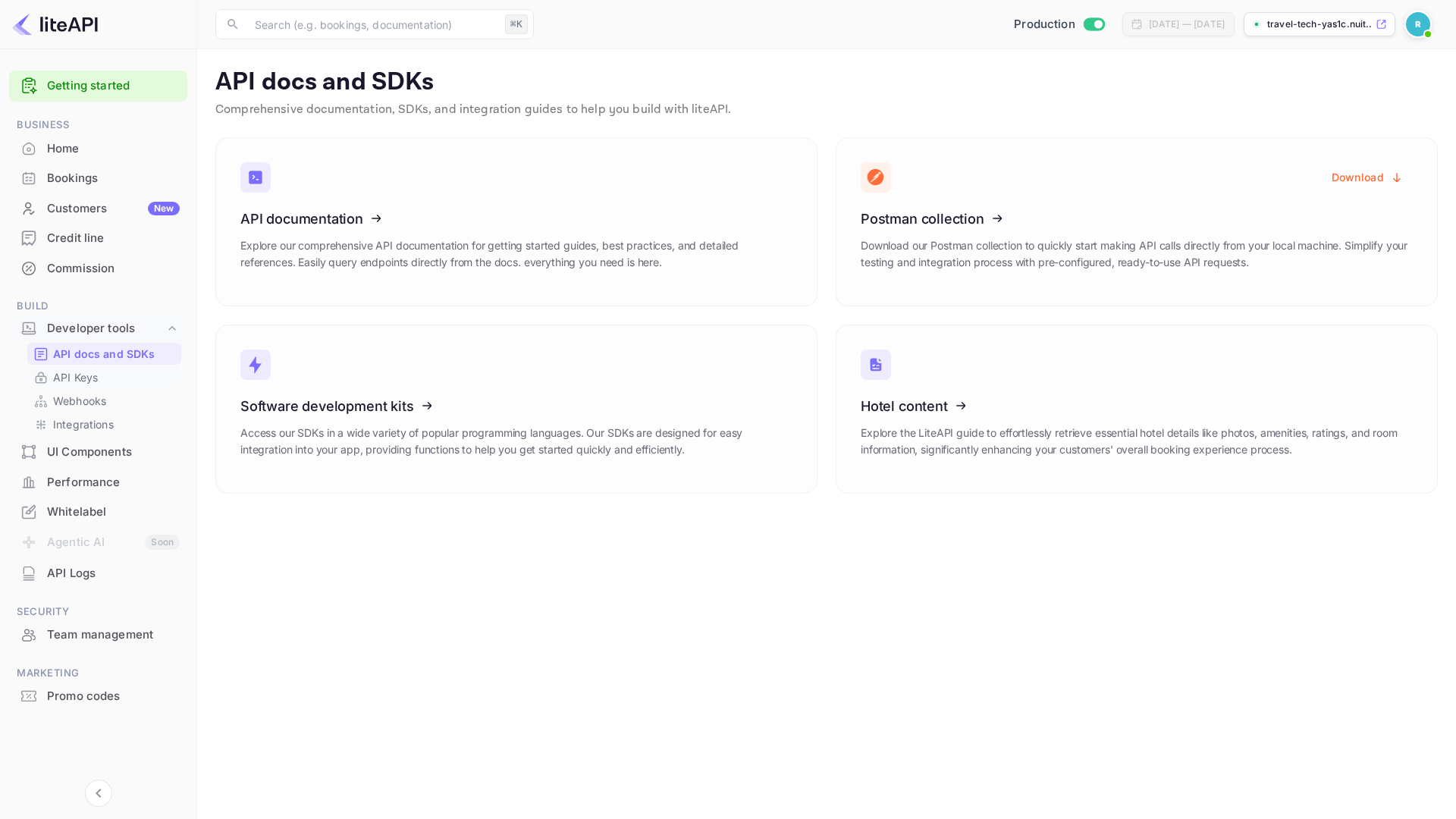
click at [61, 378] on p "API Keys" at bounding box center [76, 378] width 45 height 16
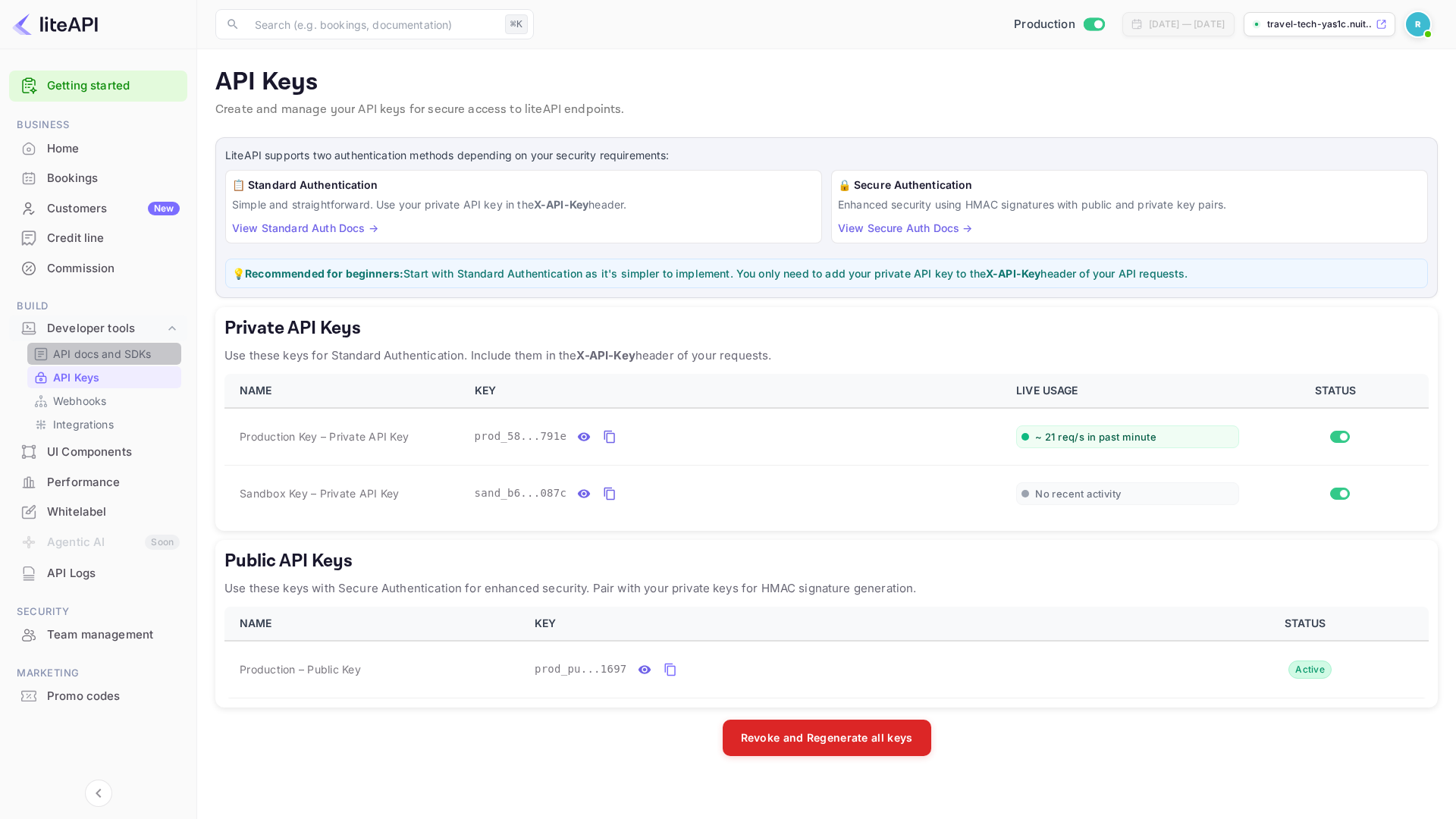
click at [85, 354] on p "API docs and SDKs" at bounding box center [102, 354] width 98 height 16
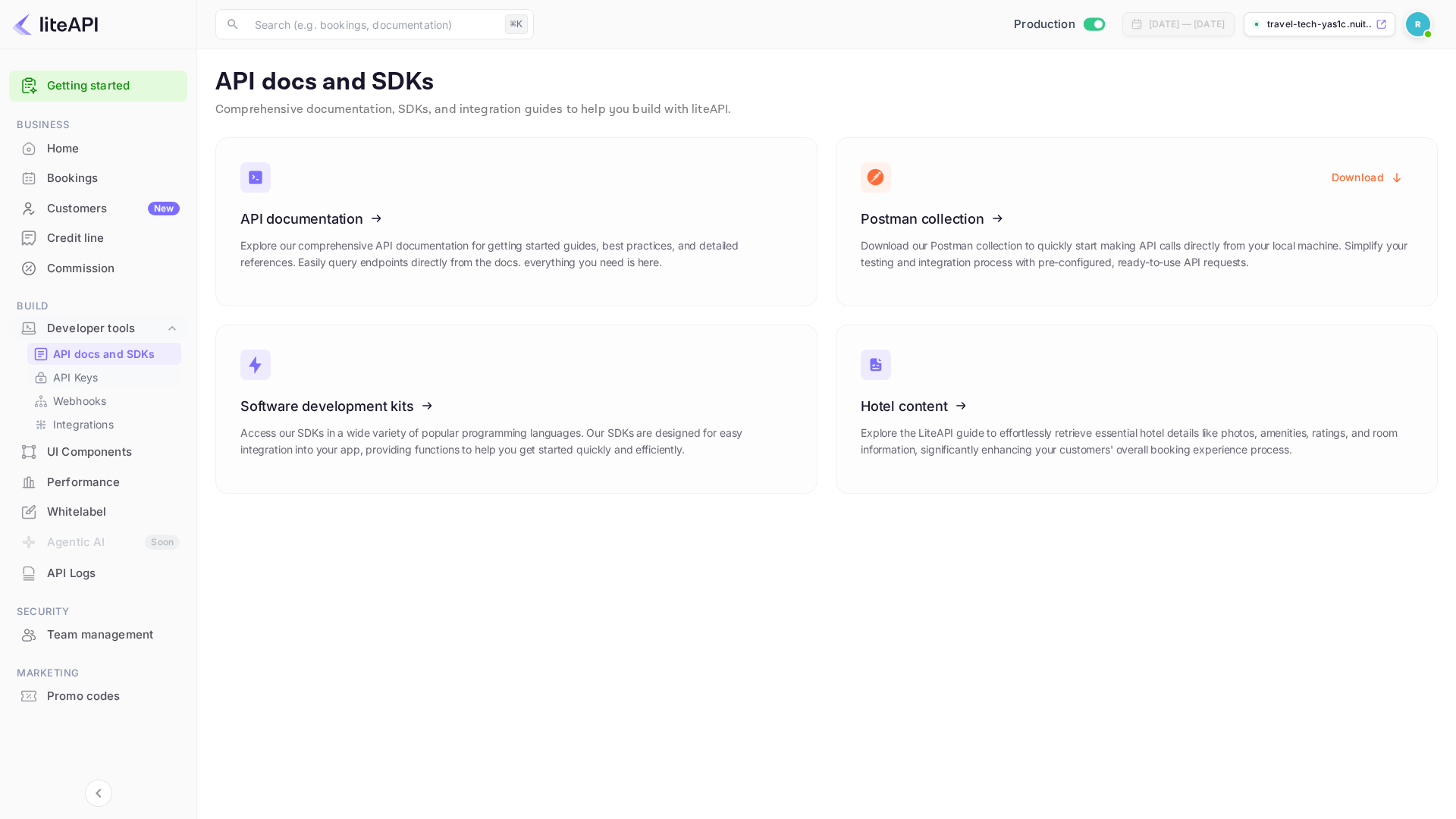
click at [78, 375] on p "API Keys" at bounding box center [76, 378] width 45 height 16
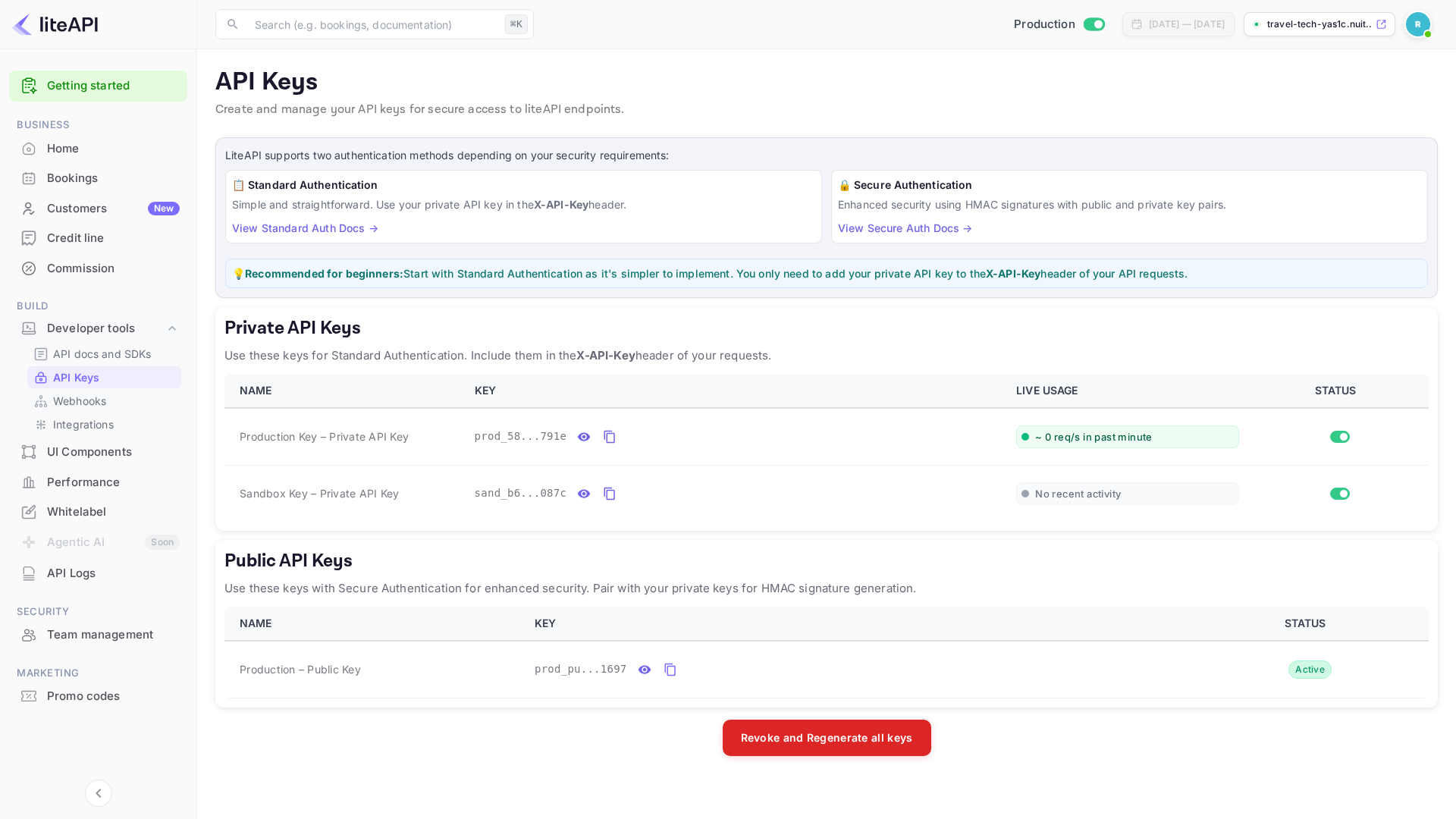
click at [89, 406] on p "Webhooks" at bounding box center [79, 401] width 53 height 16
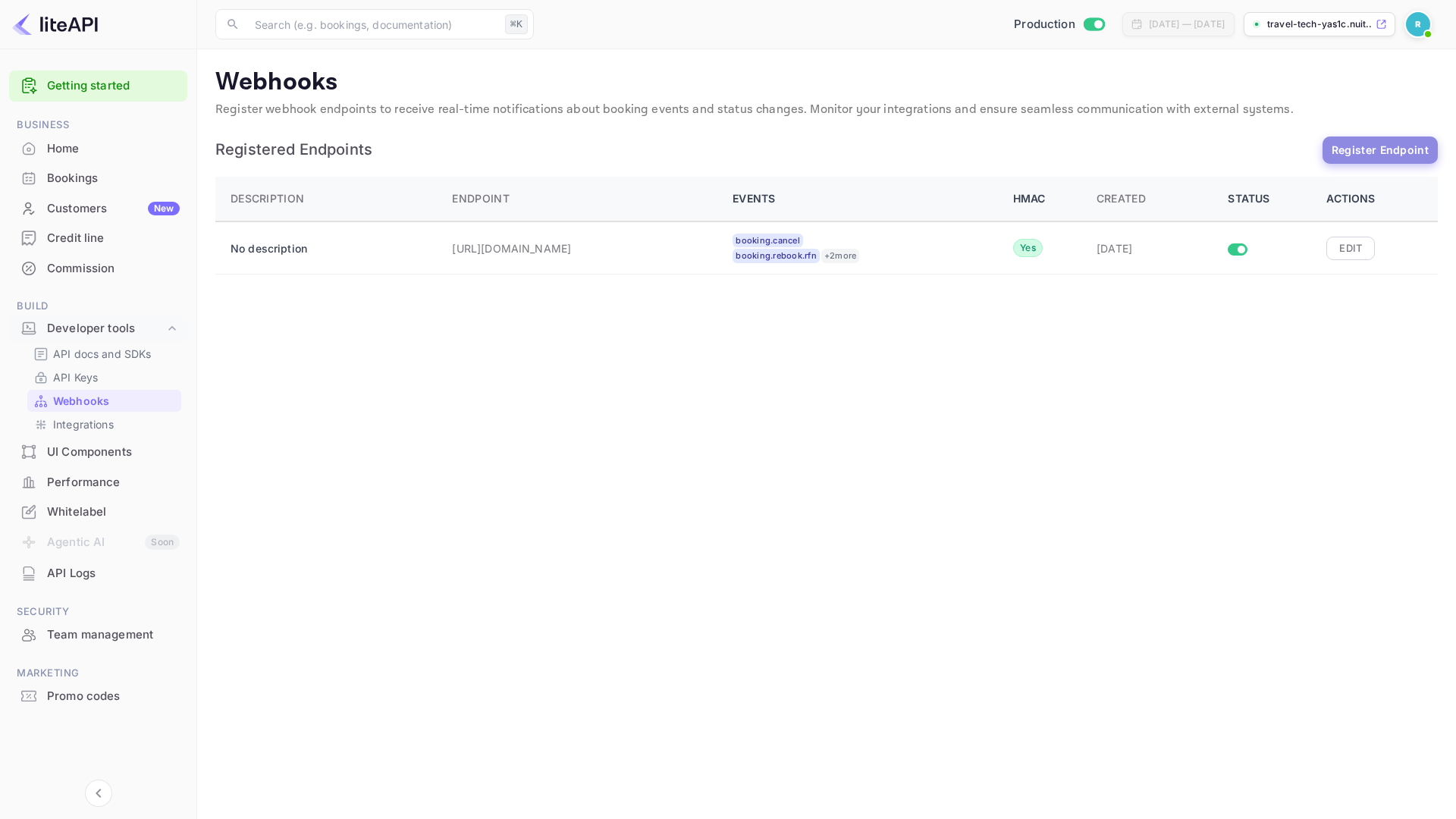
click at [1377, 158] on button "Register Endpoint" at bounding box center [1380, 150] width 115 height 27
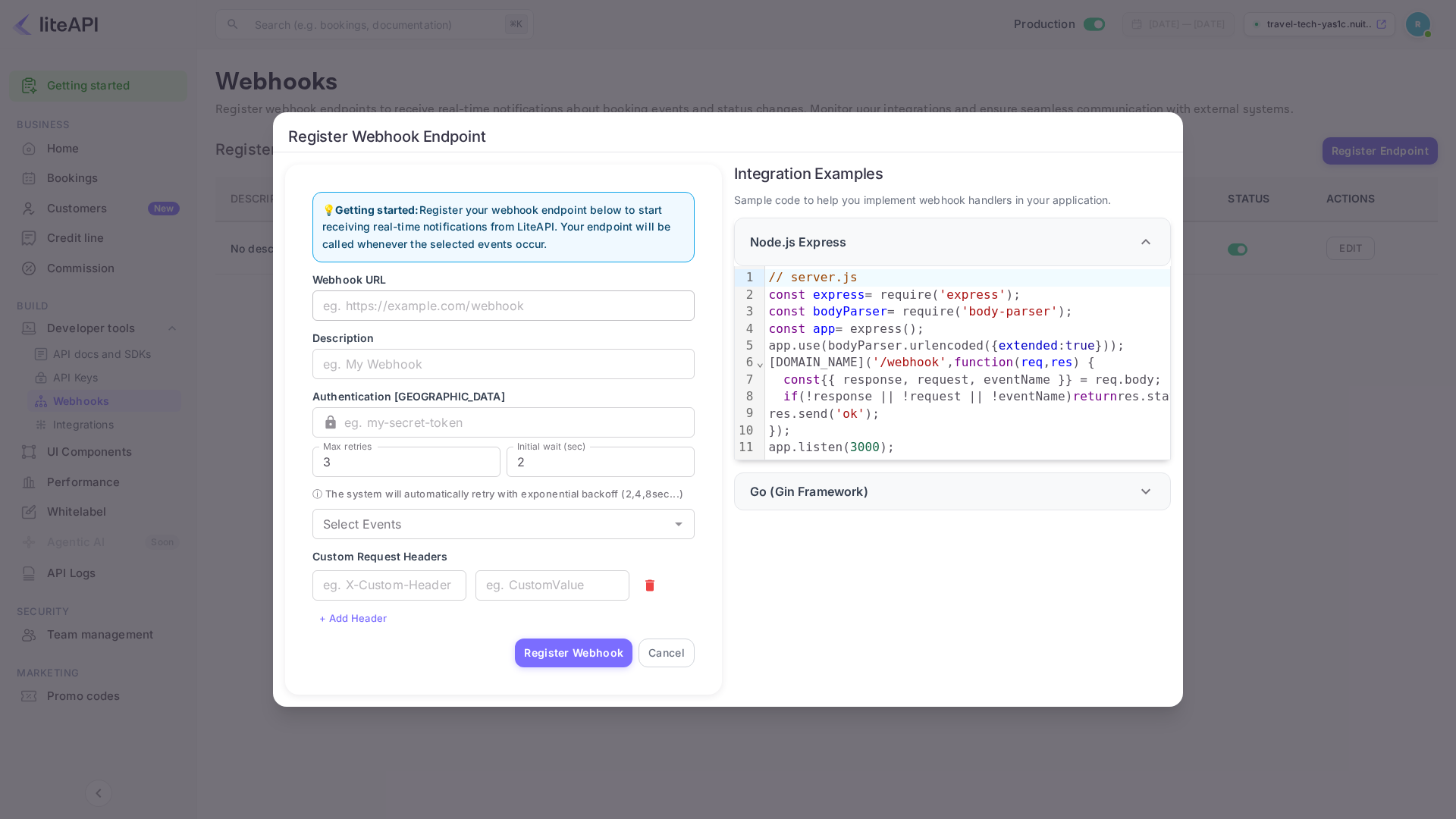
click at [392, 293] on input "text" at bounding box center [504, 306] width 382 height 31
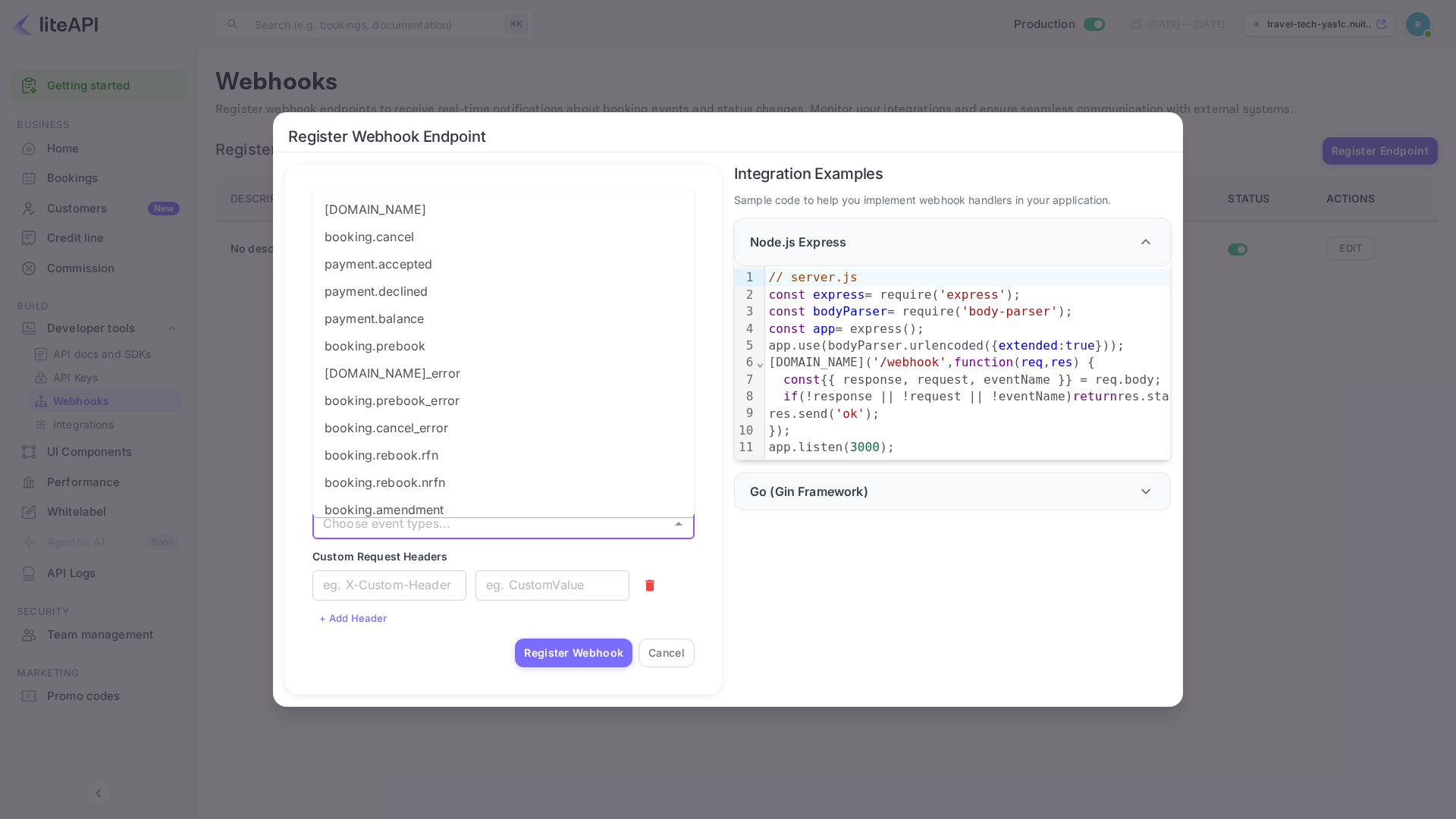
click at [519, 532] on input "Select Events" at bounding box center [491, 524] width 348 height 22
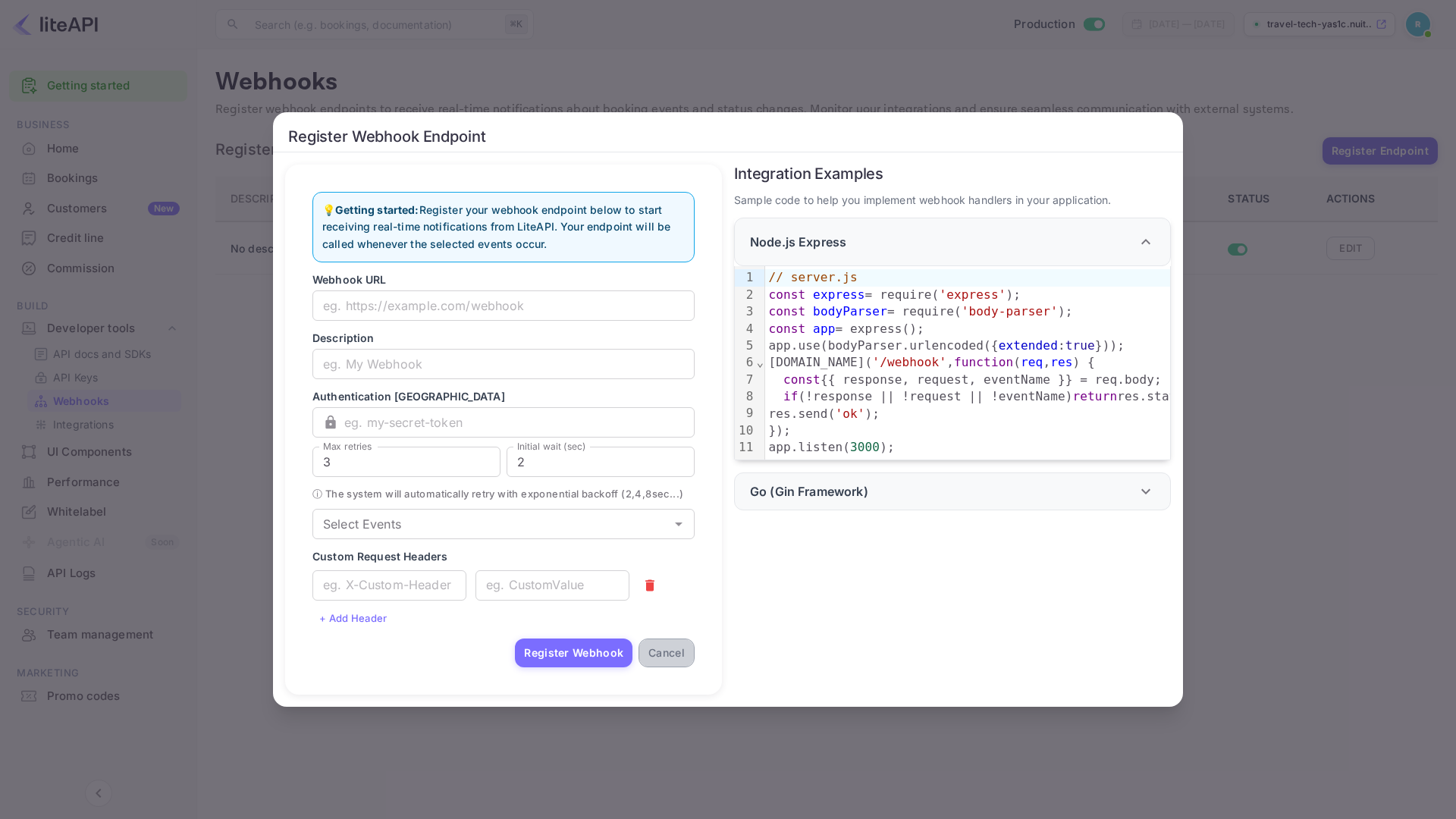
click at [675, 667] on button "Cancel" at bounding box center [666, 653] width 56 height 29
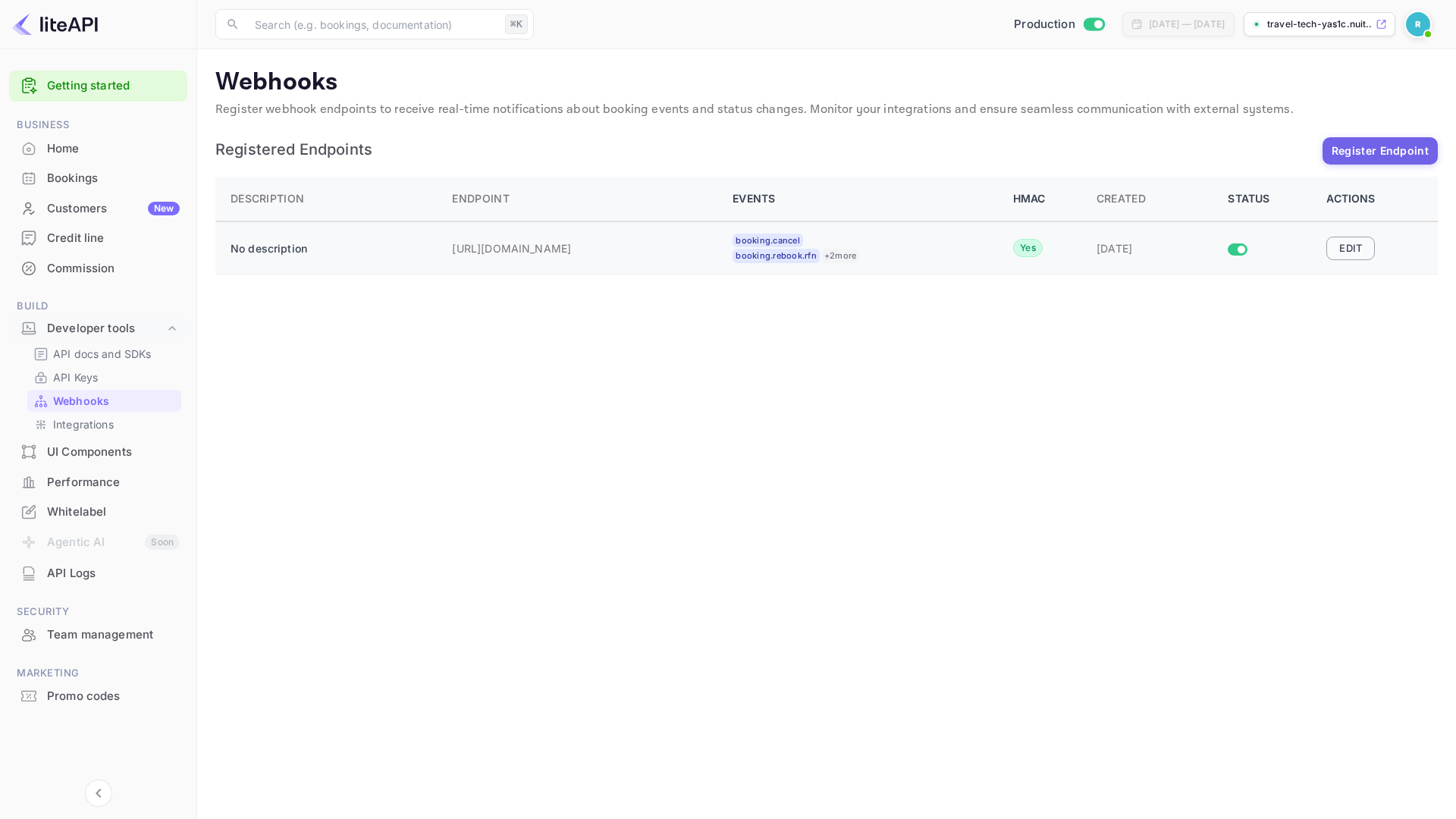
click at [1372, 243] on button "Edit" at bounding box center [1351, 247] width 49 height 23
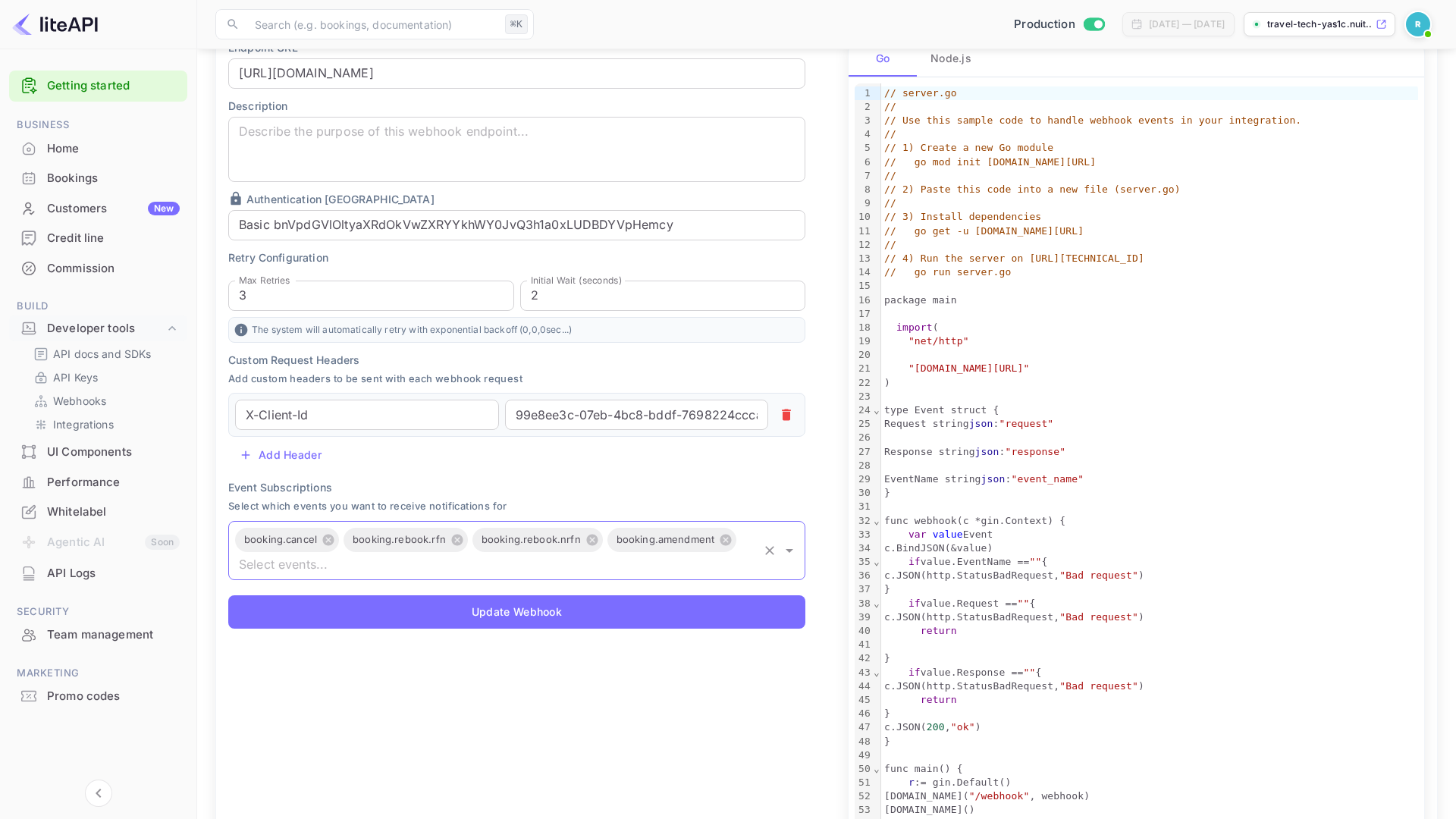
scroll to position [214, 0]
click at [97, 418] on p "Integrations" at bounding box center [83, 425] width 60 height 16
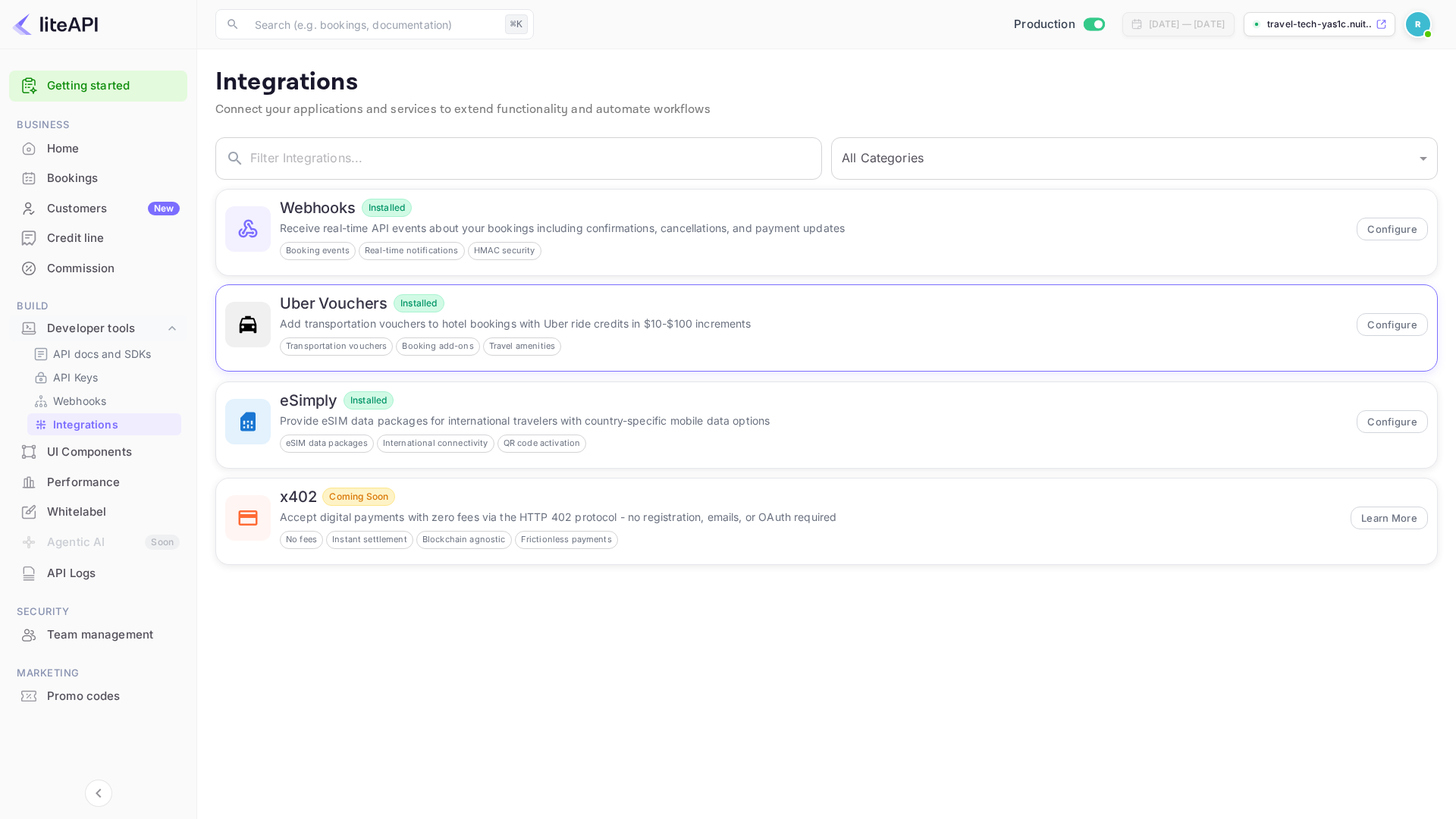
click at [671, 343] on div "Transportation vouchers Booking add-ons Travel amenities" at bounding box center [813, 346] width 1067 height 18
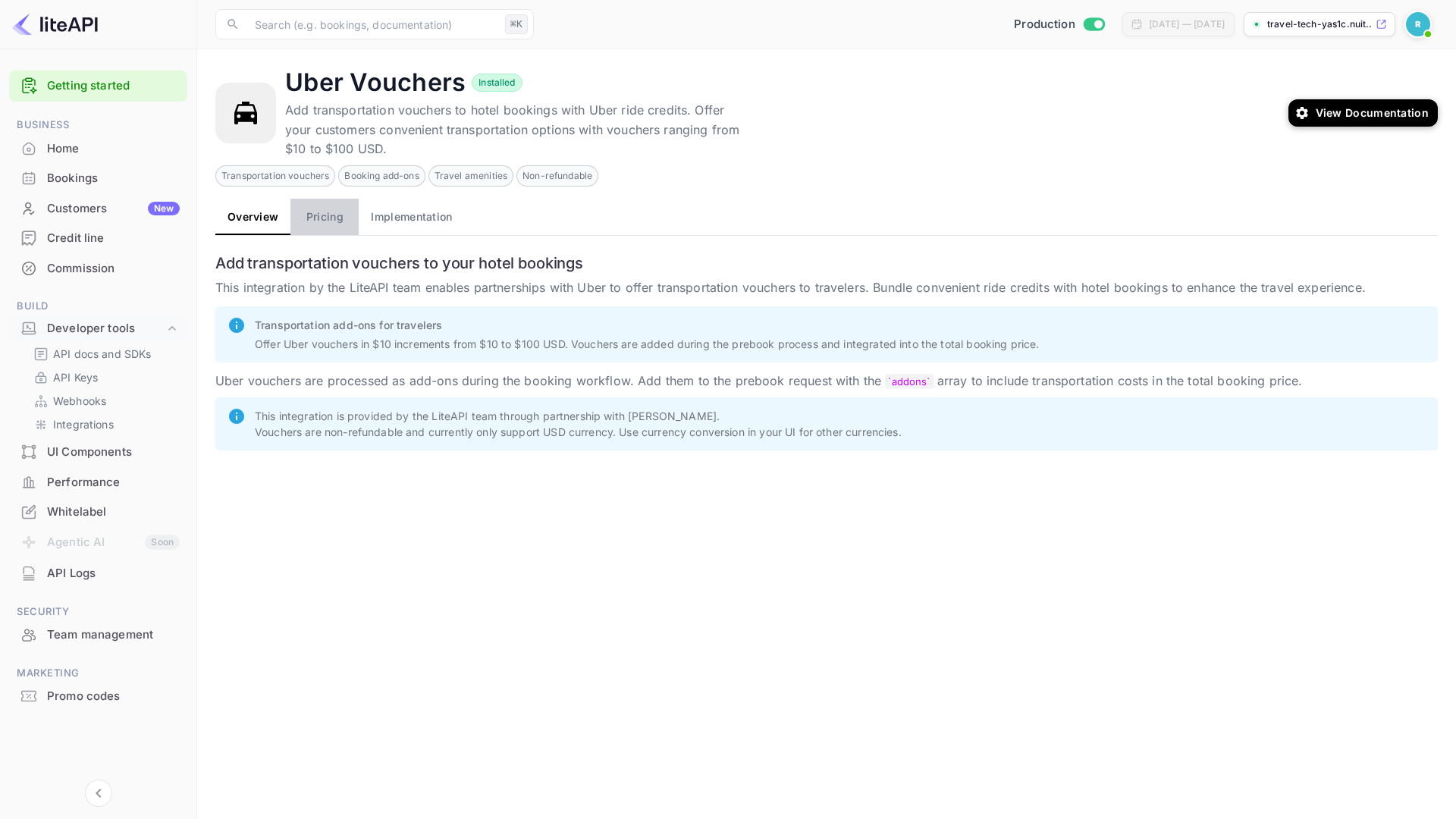
click at [318, 226] on button "Pricing" at bounding box center [325, 216] width 69 height 36
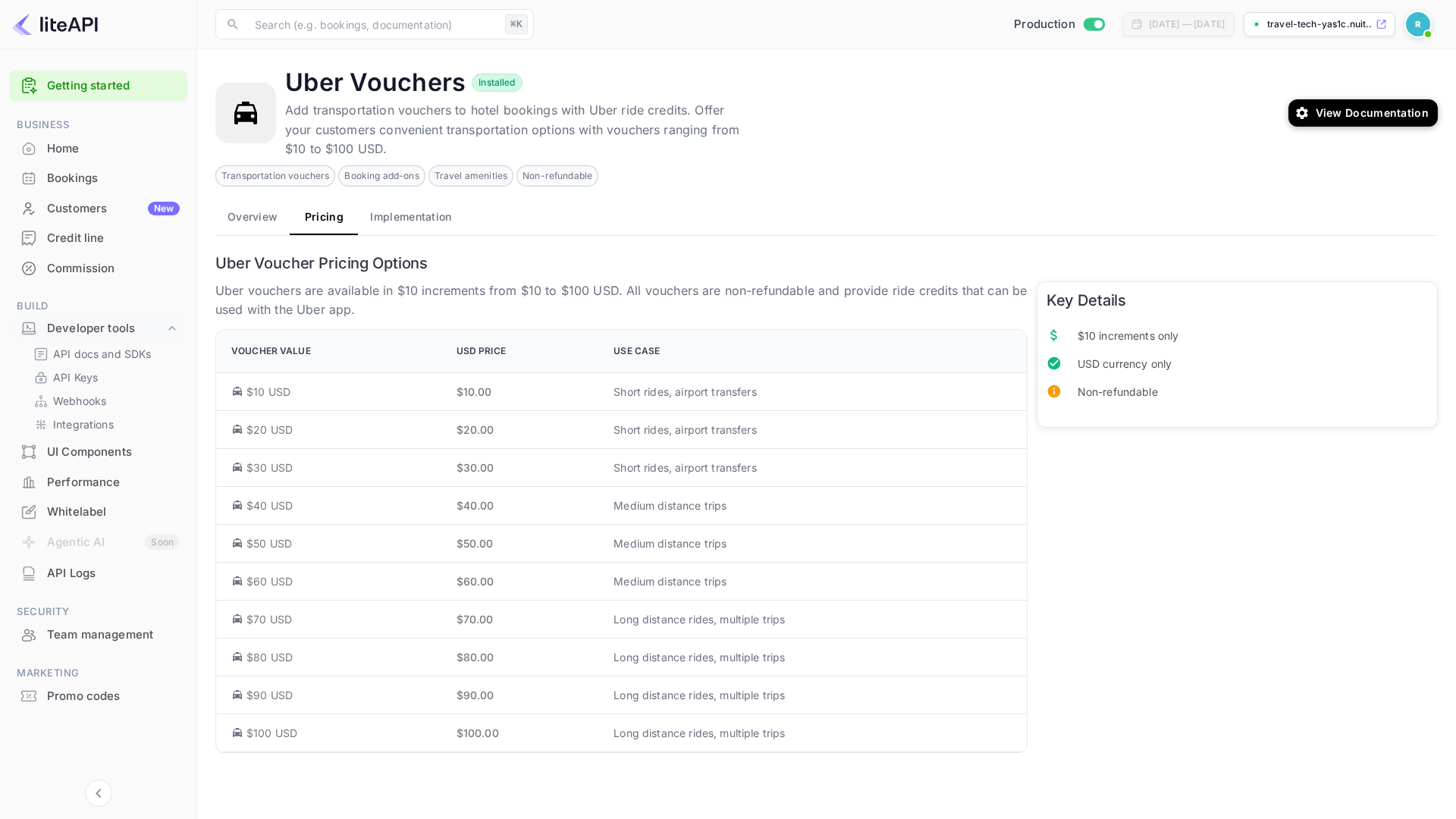
click at [428, 213] on button "Implementation" at bounding box center [410, 216] width 105 height 36
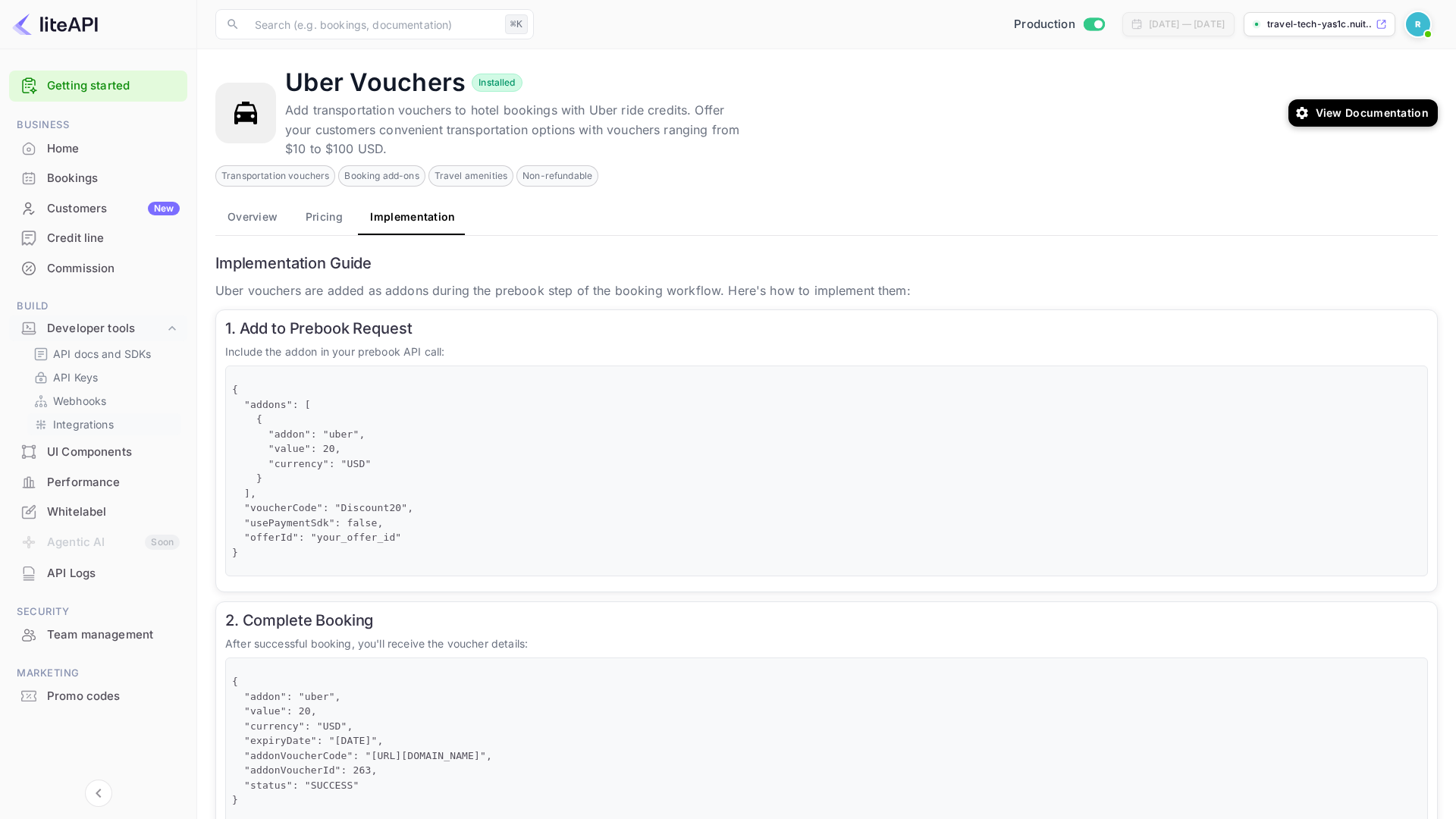
click at [96, 420] on p "Integrations" at bounding box center [83, 425] width 60 height 16
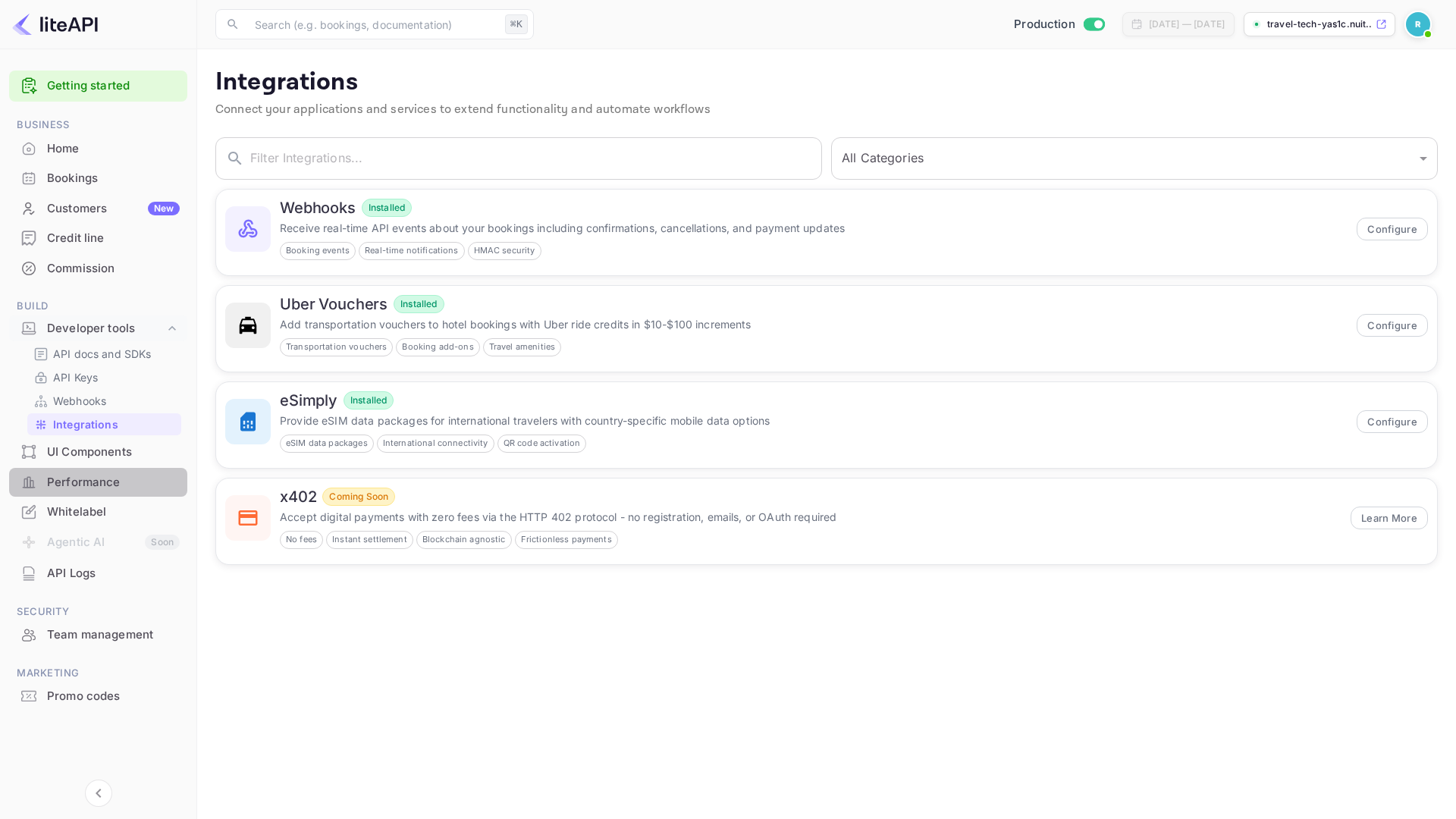
click at [132, 474] on div "Performance" at bounding box center [113, 483] width 133 height 17
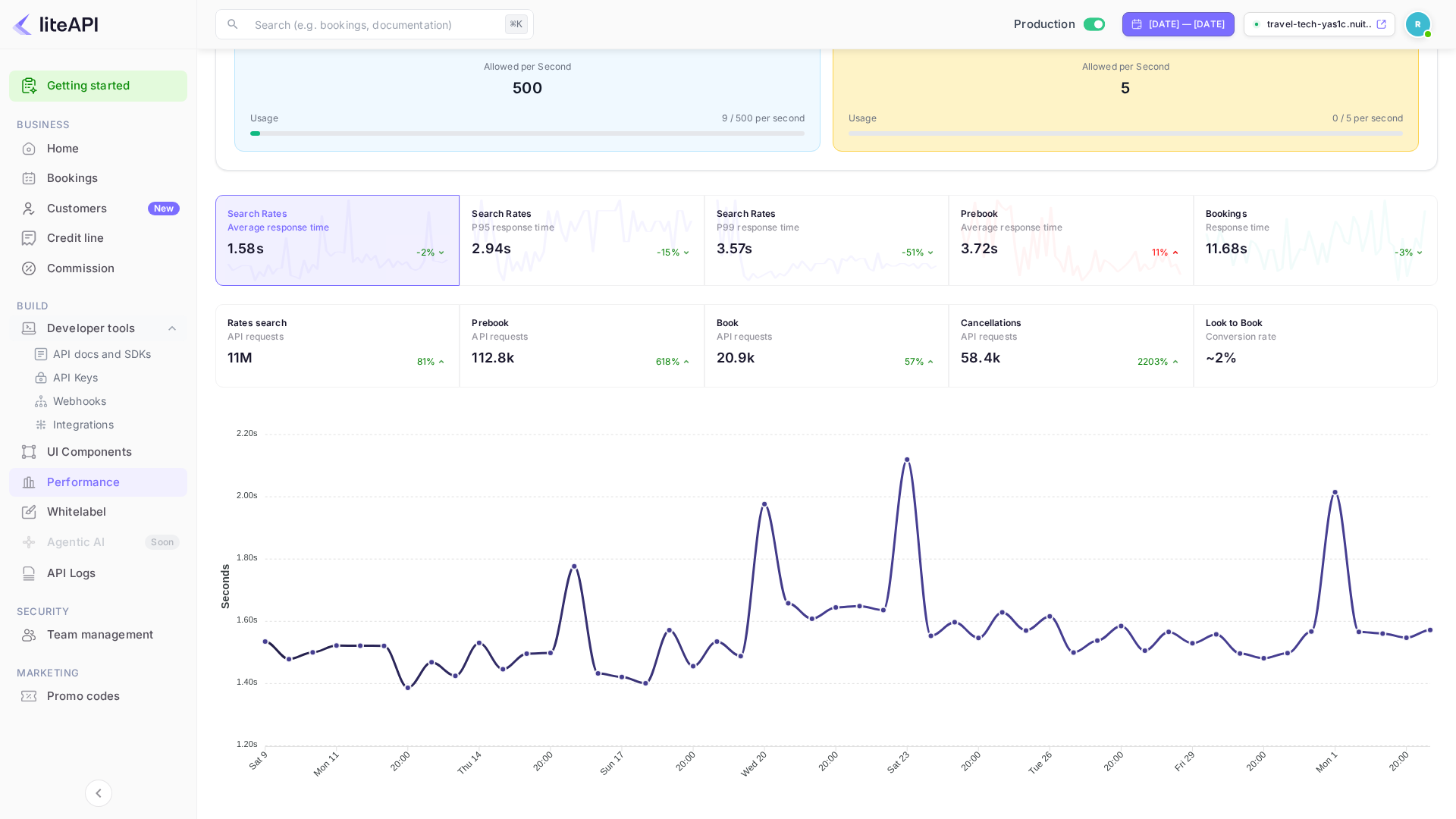
scroll to position [345, 0]
click at [586, 245] on div "2.94s -15%" at bounding box center [581, 250] width 220 height 28
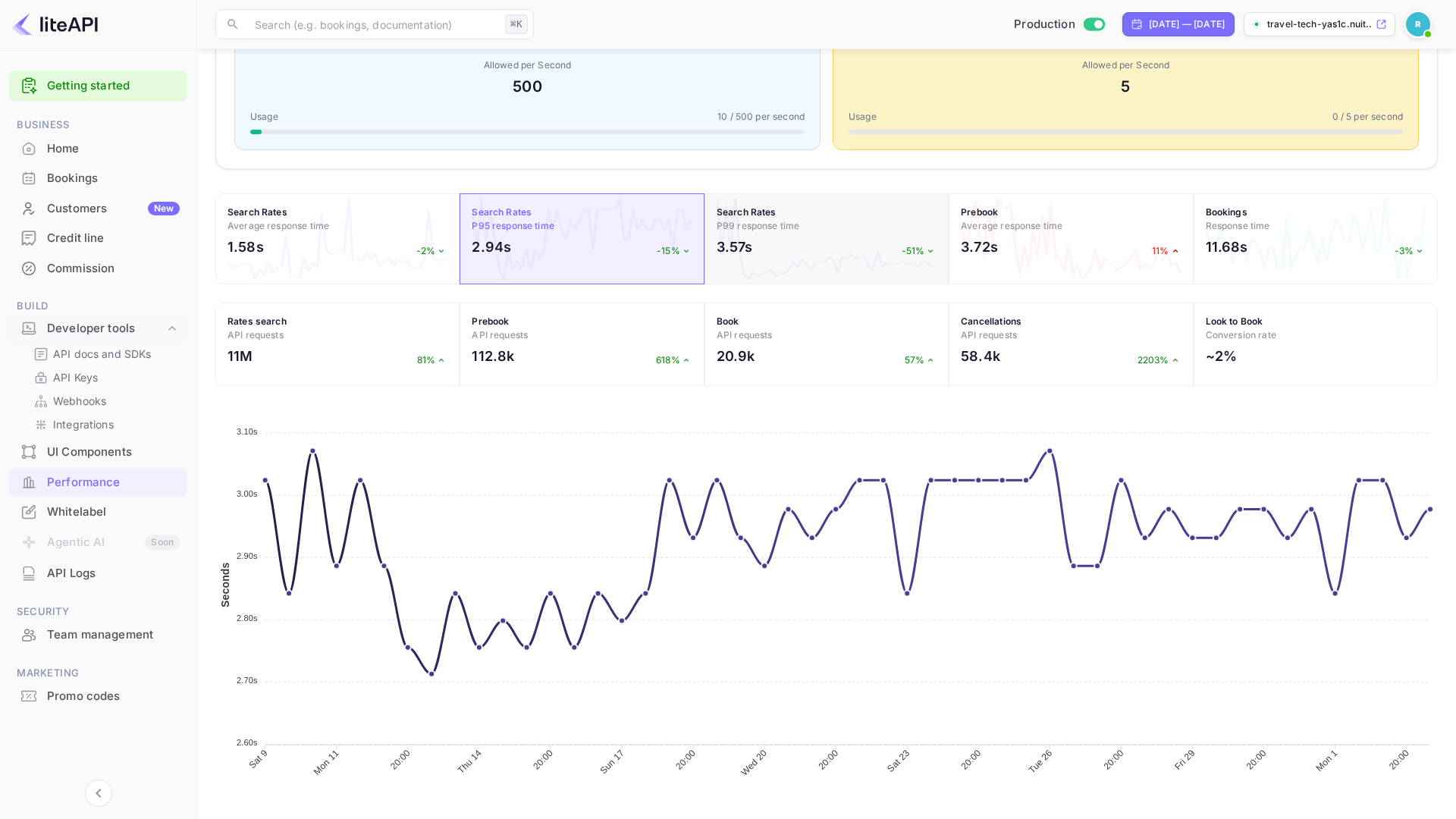
click at [780, 266] on div "Search Rates P99 response time 3.57s -51%" at bounding box center [826, 238] width 244 height 91
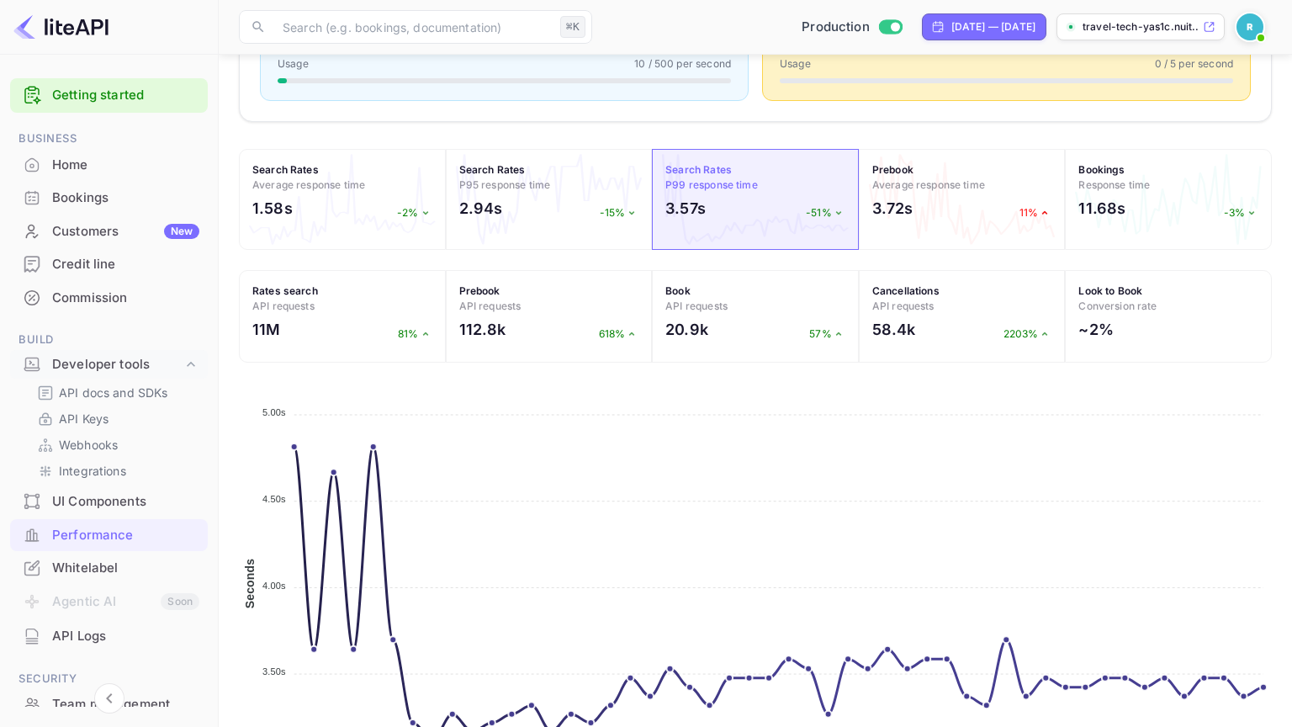
scroll to position [469, 0]
click at [329, 317] on div "11M 81%" at bounding box center [342, 332] width 180 height 31
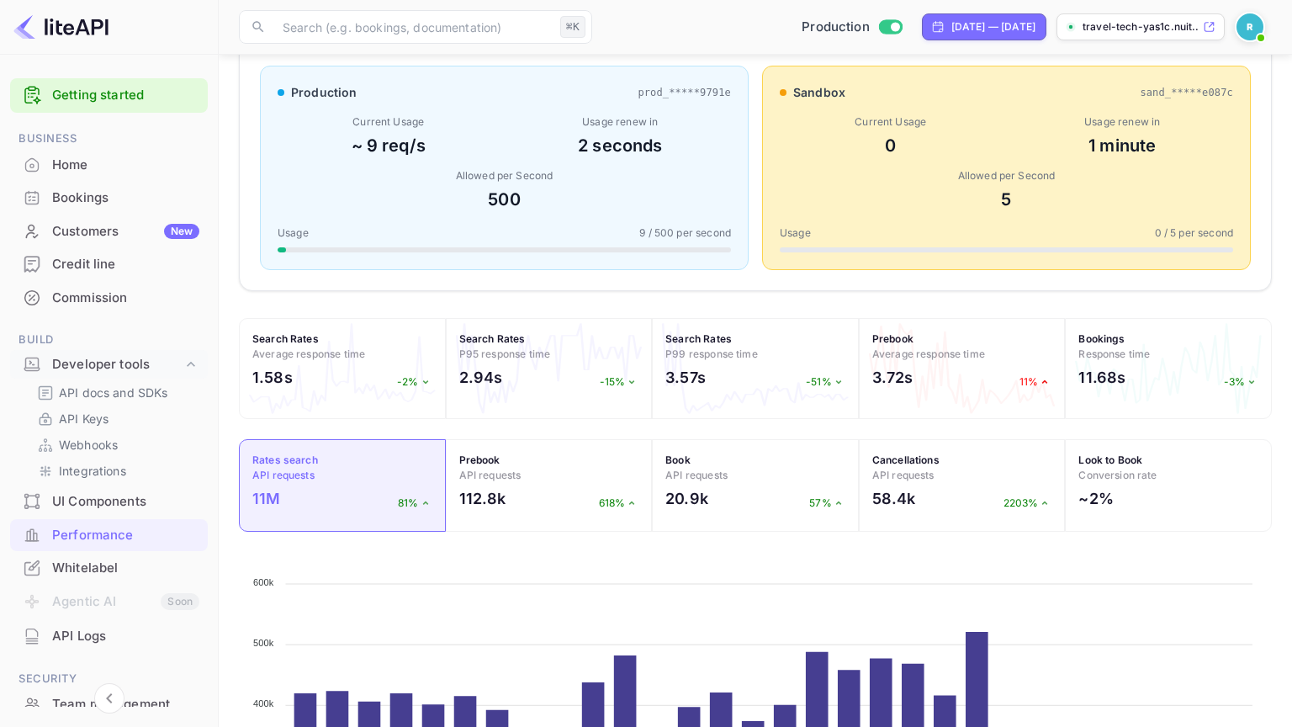
scroll to position [301, 0]
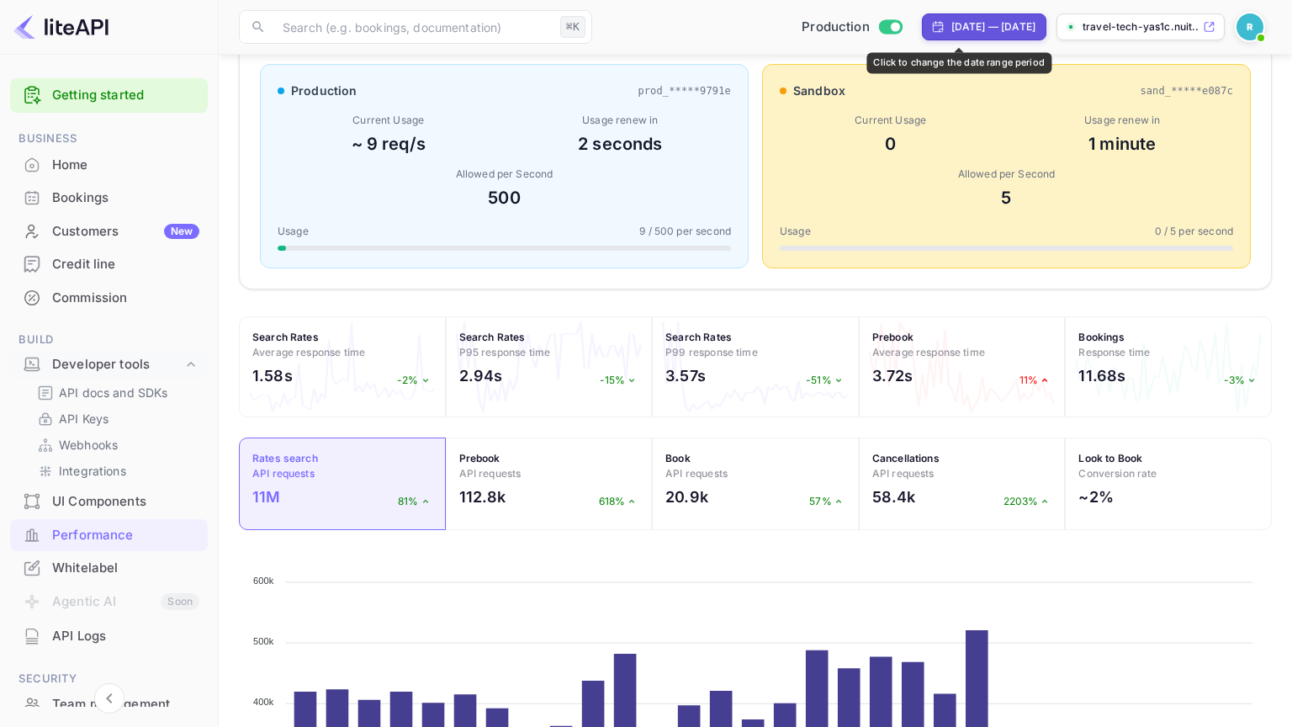
click at [951, 31] on div "[DATE] — [DATE]" at bounding box center [993, 26] width 84 height 15
select select "7"
select select "2025"
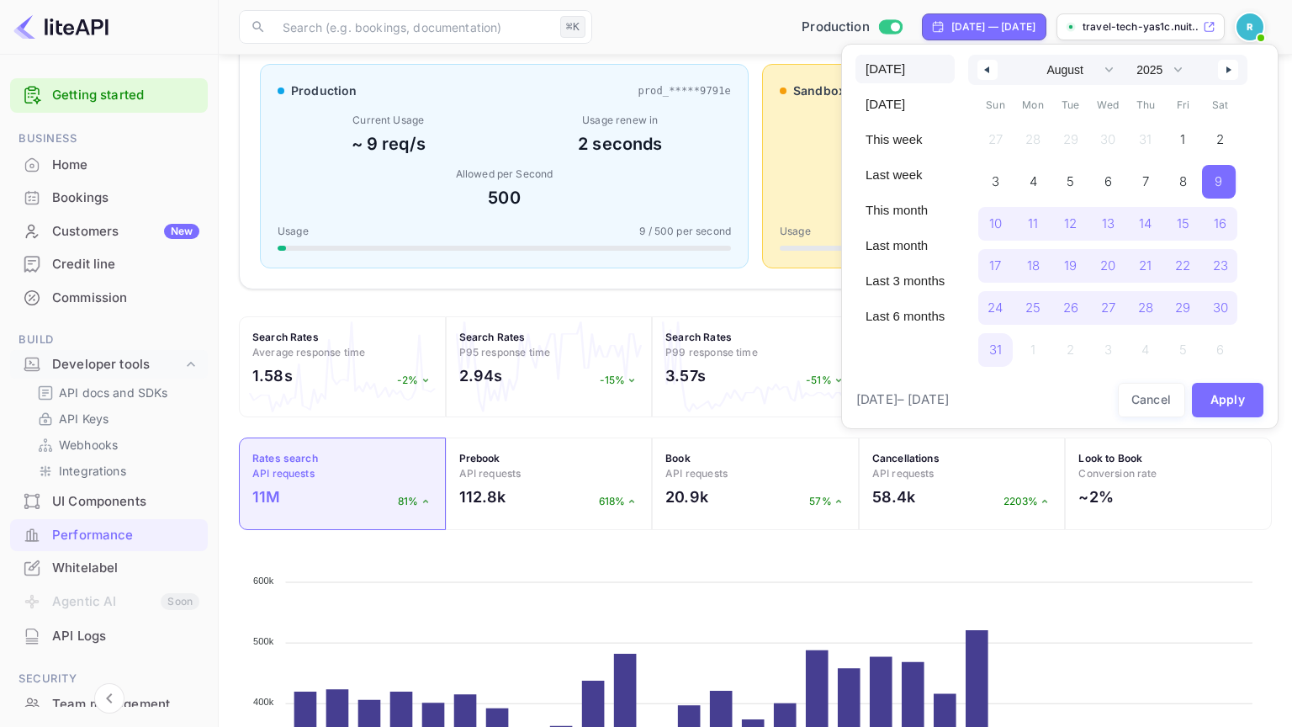
click at [893, 69] on span "[DATE]" at bounding box center [904, 69] width 99 height 29
select select "8"
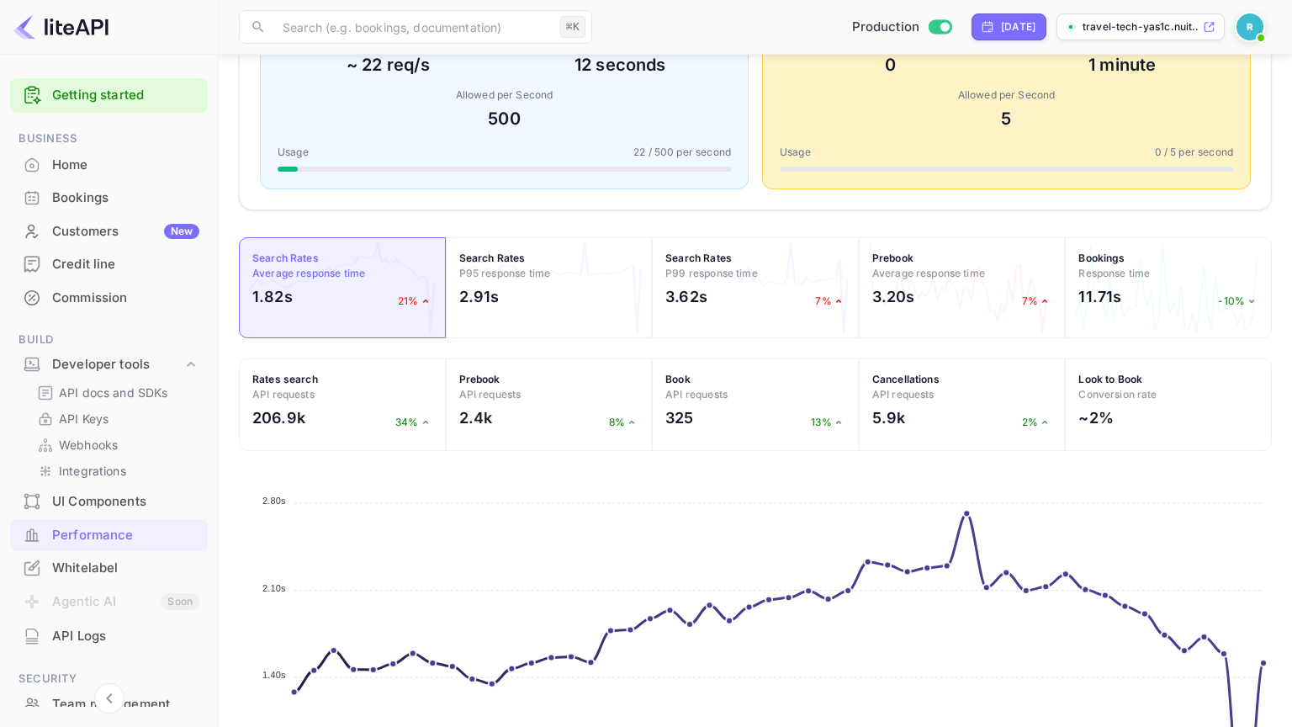
scroll to position [440, 0]
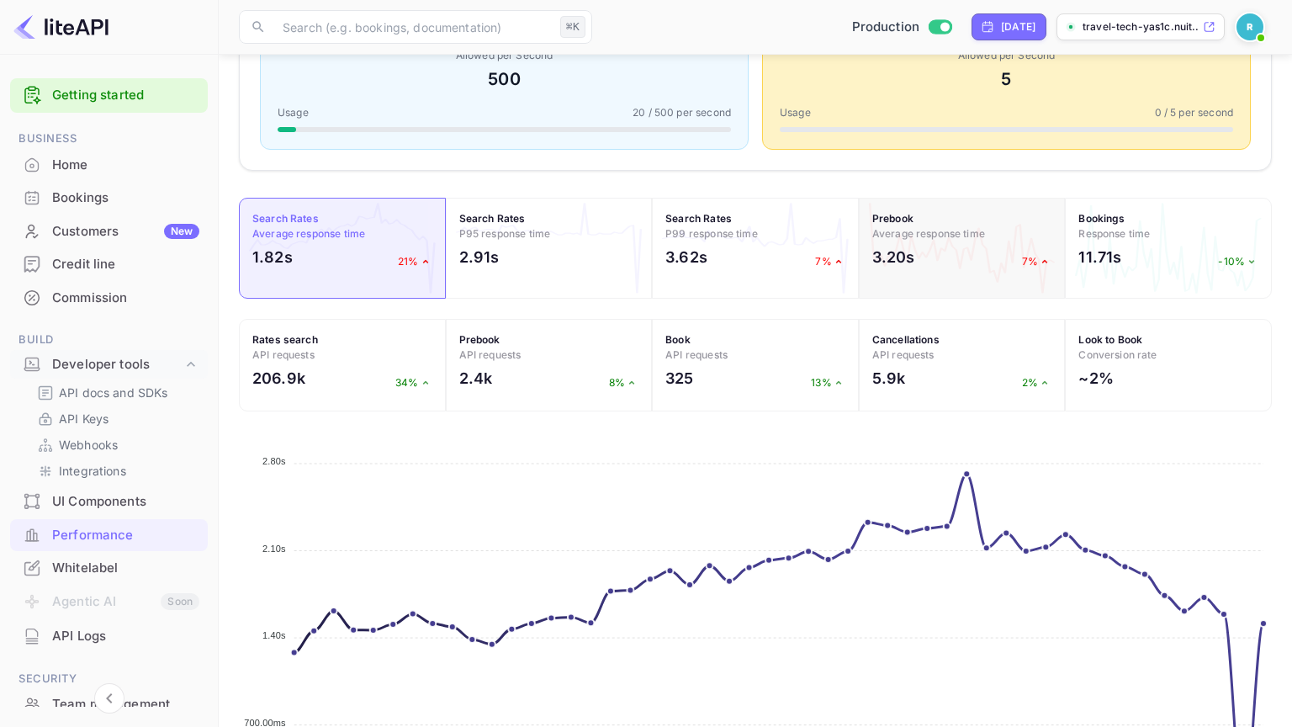
click at [896, 240] on div "Prebook Average response time 3.20s 7%" at bounding box center [962, 248] width 207 height 101
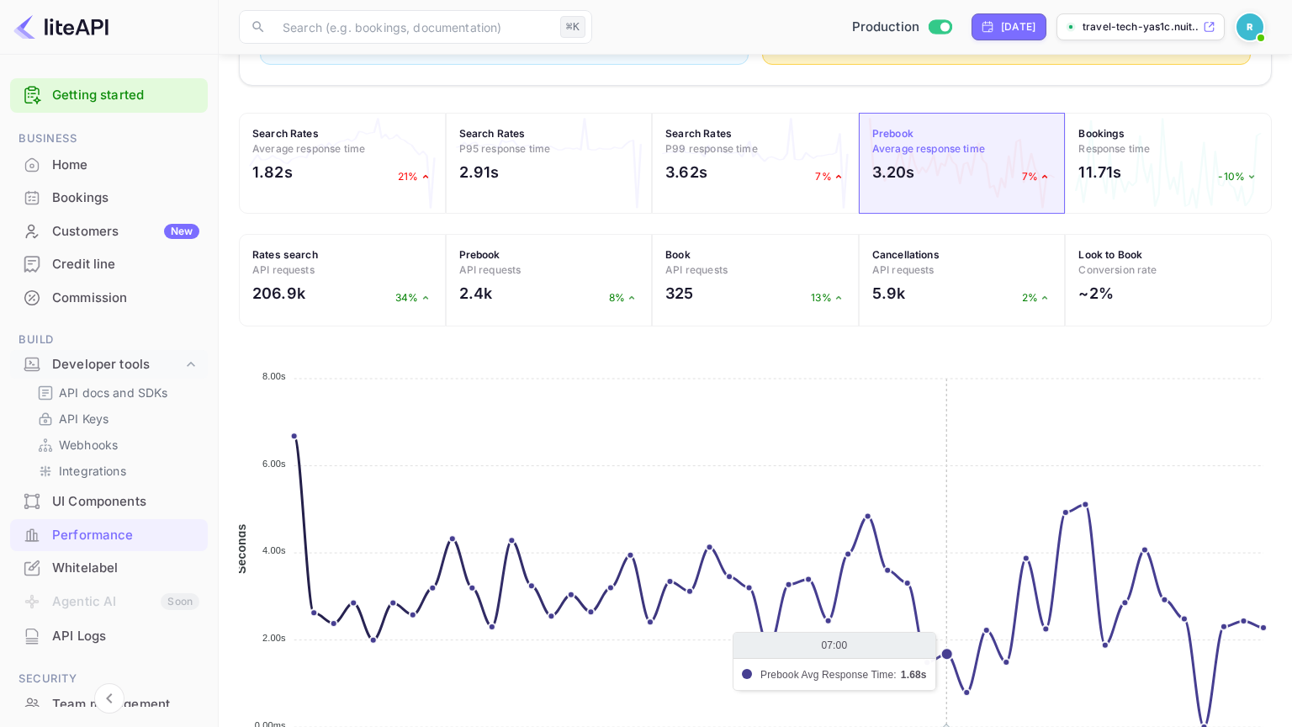
scroll to position [528, 0]
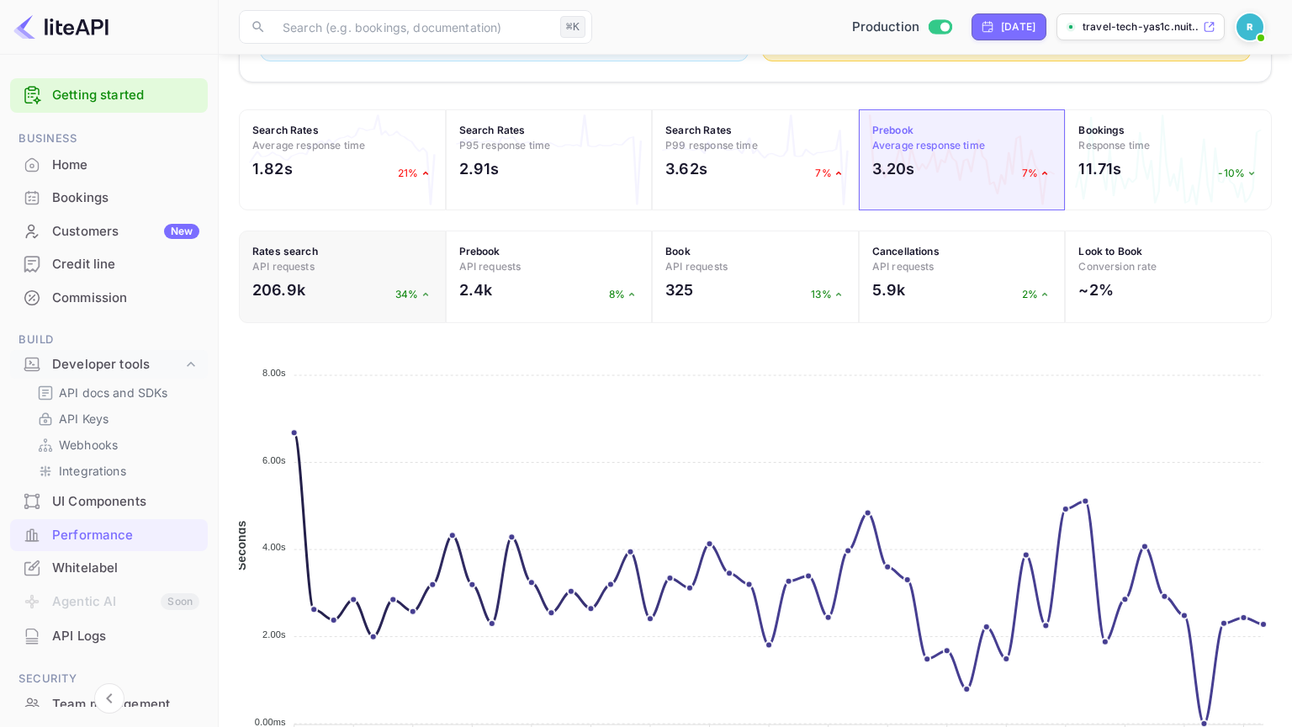
click at [300, 288] on h2 "206.9k" at bounding box center [278, 289] width 53 height 23
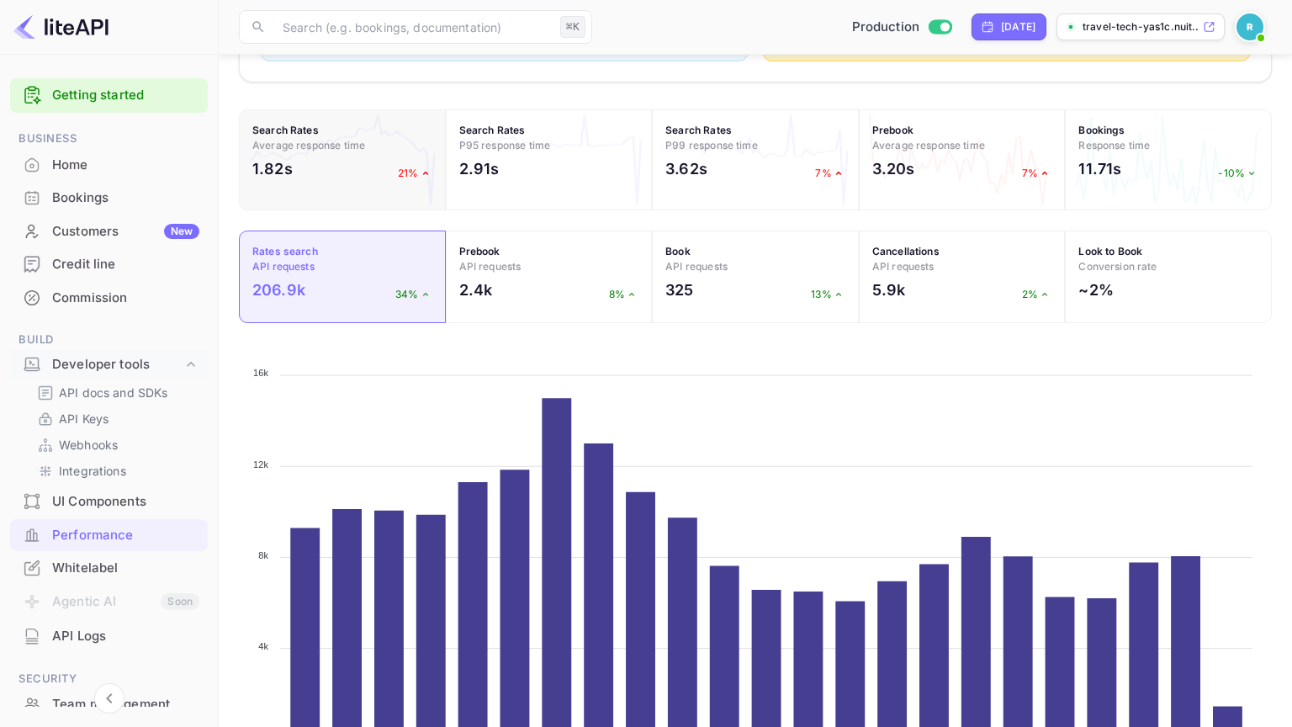
click at [319, 151] on div "Search Rates Average response time 1.82s 21%" at bounding box center [342, 159] width 207 height 101
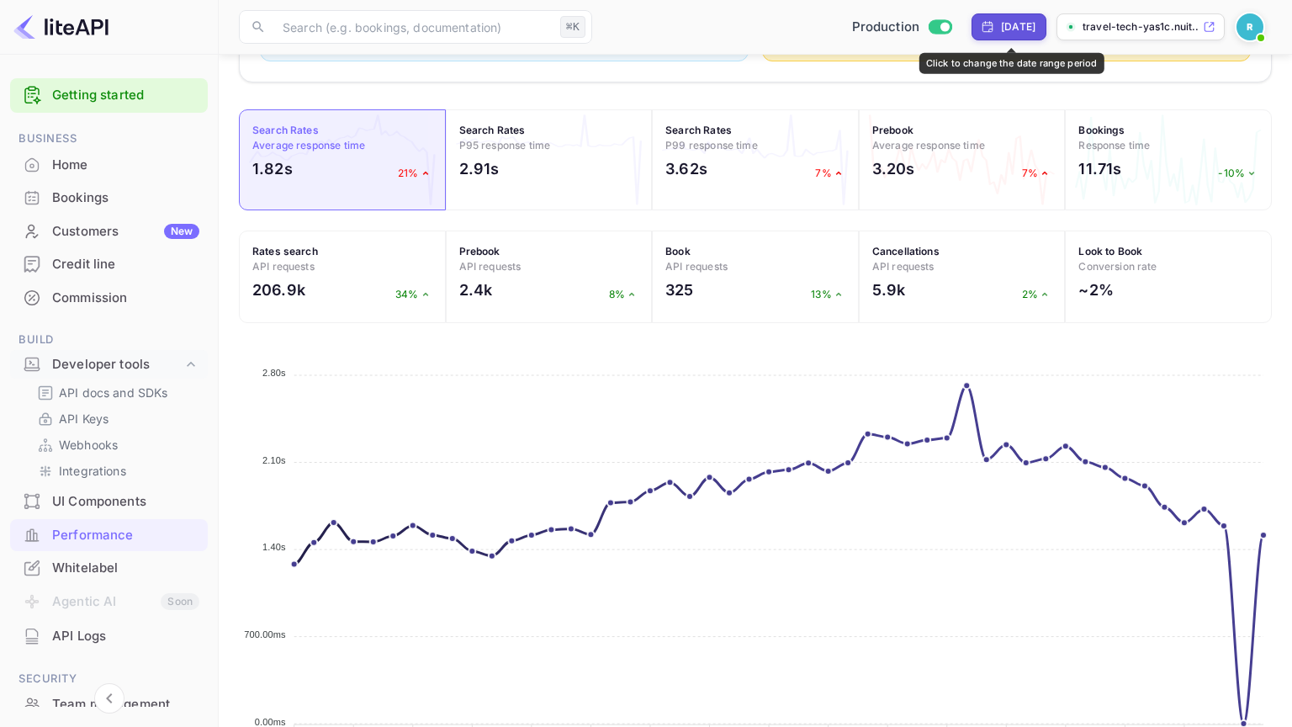
click at [1017, 38] on div "[DATE]" at bounding box center [1008, 26] width 75 height 27
select select "8"
select select "2025"
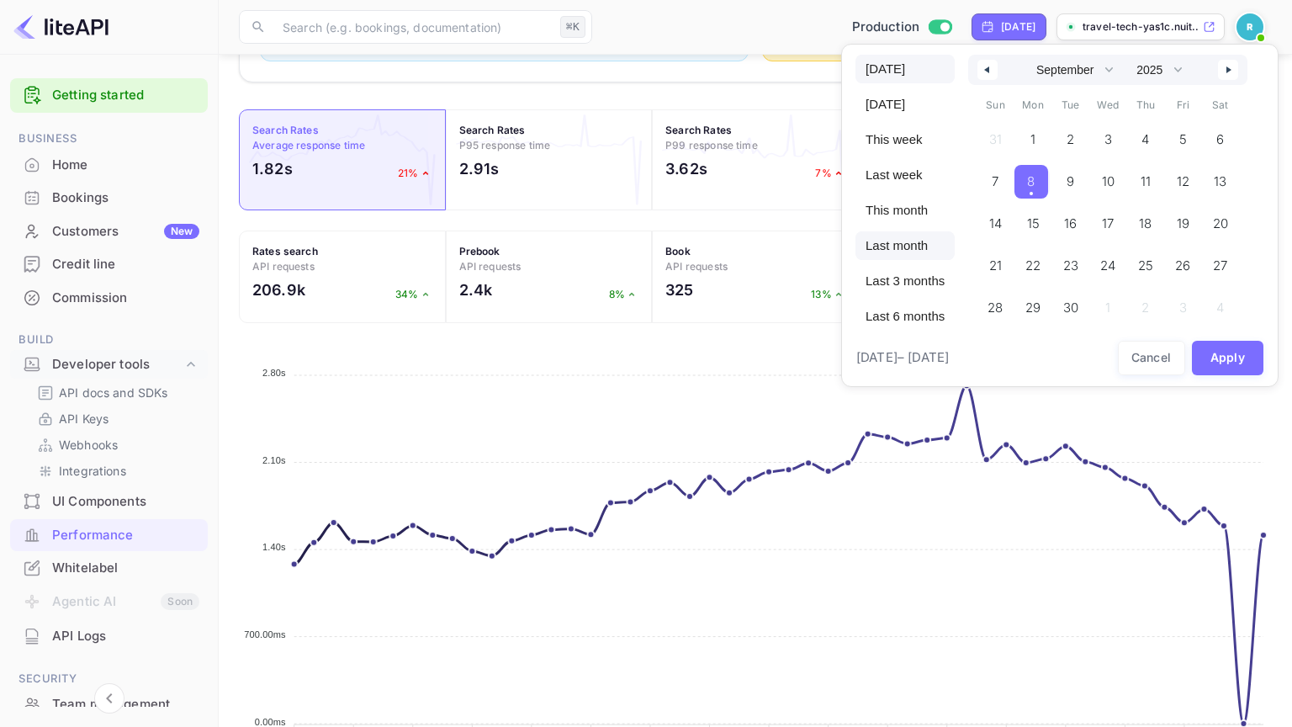
click at [892, 239] on span "Last month" at bounding box center [904, 245] width 99 height 29
select select "7"
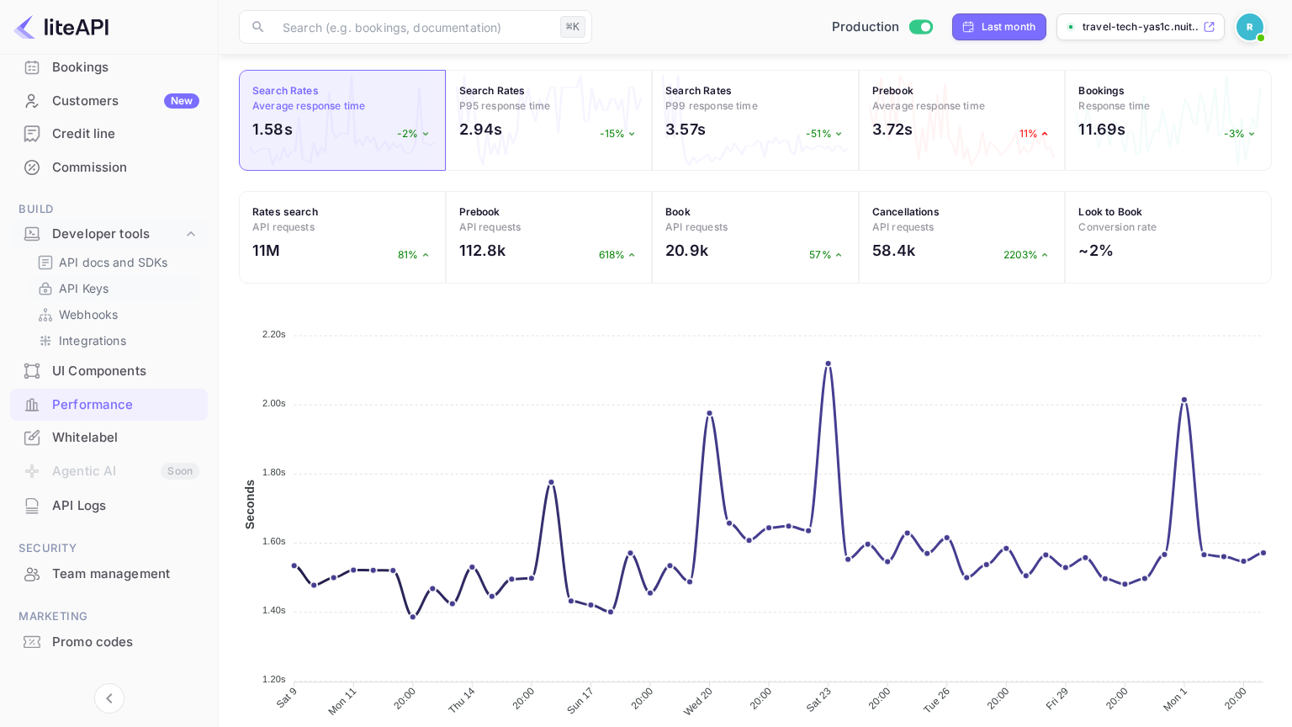
scroll to position [155, 0]
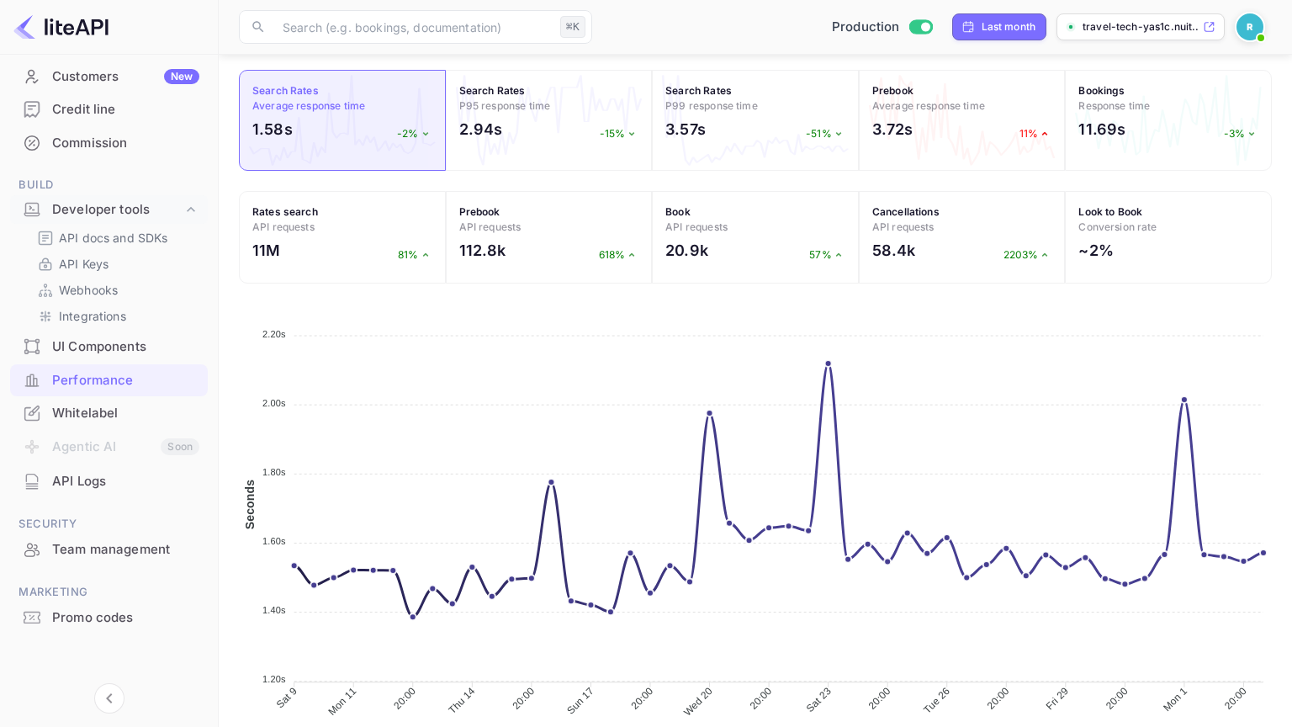
click at [236, 290] on main "Performance Monitor your API usage, track booking trends, and analyze key metri…" at bounding box center [755, 125] width 1073 height 1277
click at [87, 485] on div "API Logs" at bounding box center [125, 481] width 147 height 19
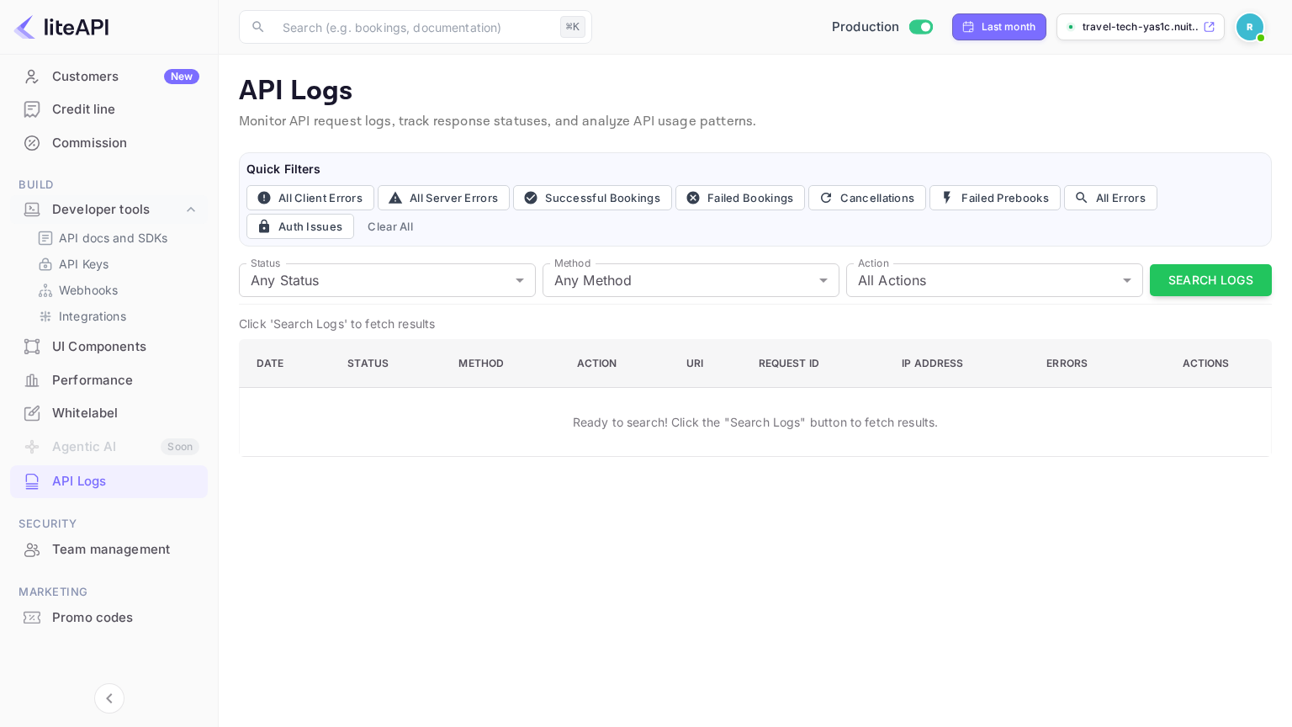
click at [917, 112] on p "Monitor API request logs, track response statuses, and analyze API usage patter…" at bounding box center [755, 122] width 1033 height 20
click at [733, 200] on button "Failed Bookings" at bounding box center [740, 197] width 130 height 25
type input "400"
type input "post"
type input "book"
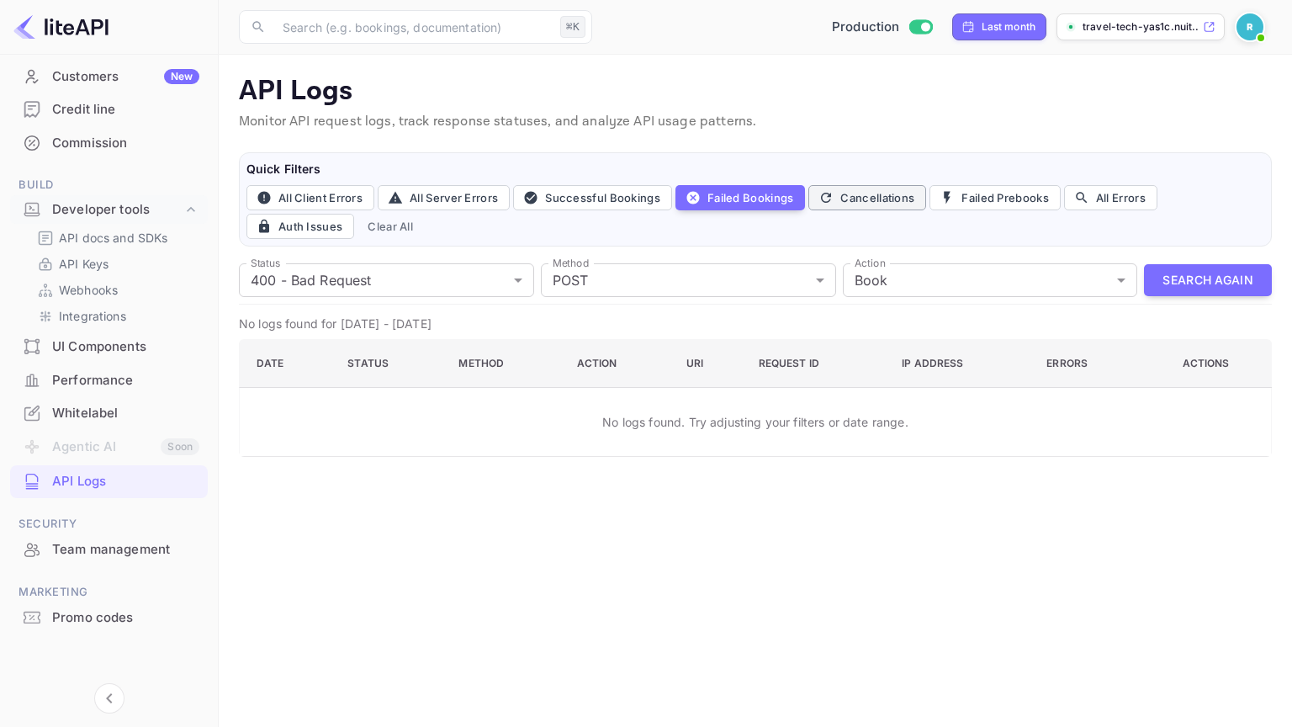
click at [860, 199] on button "Cancellations" at bounding box center [867, 197] width 118 height 25
type input "all"
type input "cancel"
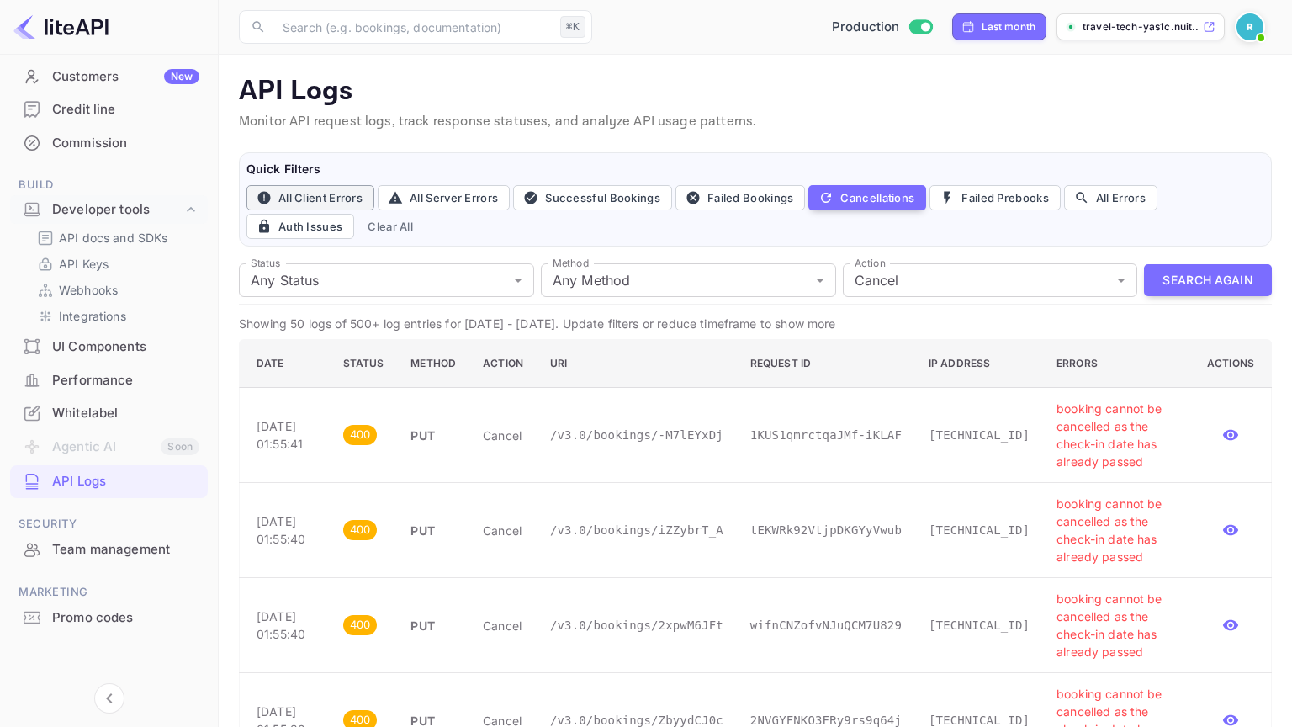
click at [347, 202] on button "All Client Errors" at bounding box center [310, 197] width 128 height 25
type input "4xx"
type input "all"
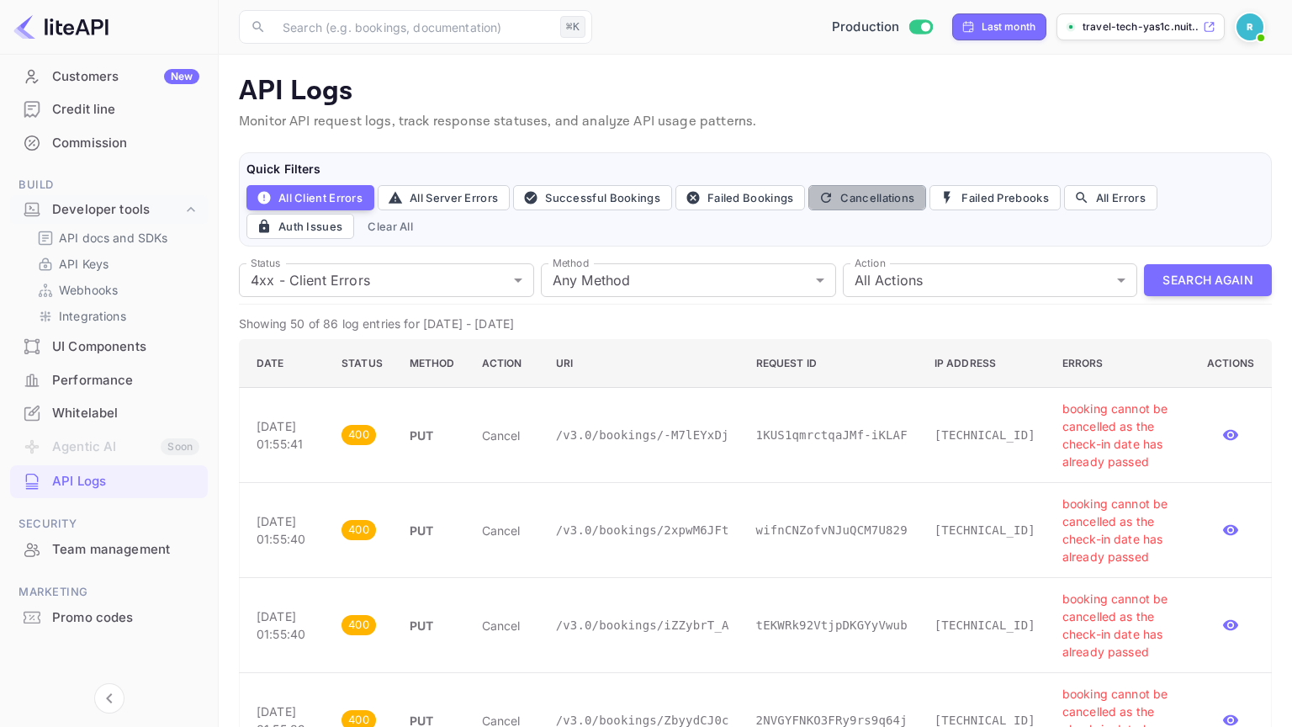
click at [882, 202] on button "Cancellations" at bounding box center [867, 197] width 118 height 25
type input "all"
type input "cancel"
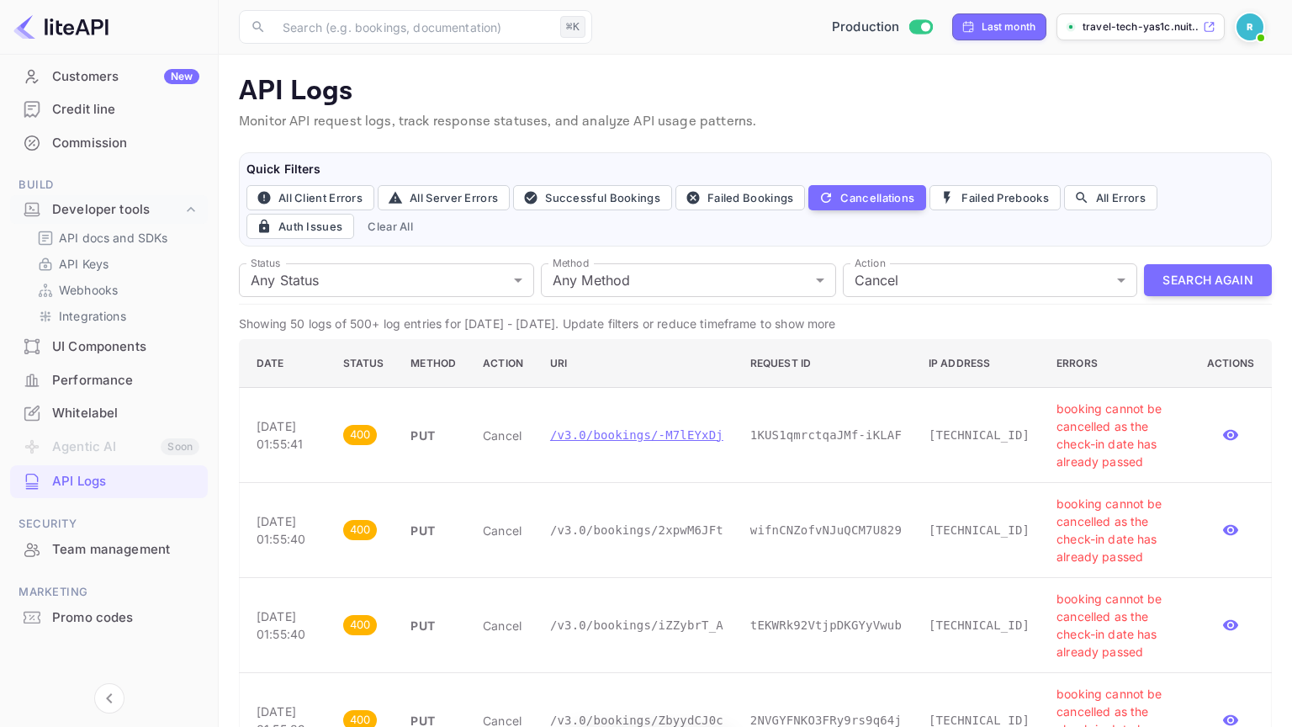
click at [682, 431] on p "/v3.0/bookings/-M7lEYxDj" at bounding box center [636, 435] width 173 height 18
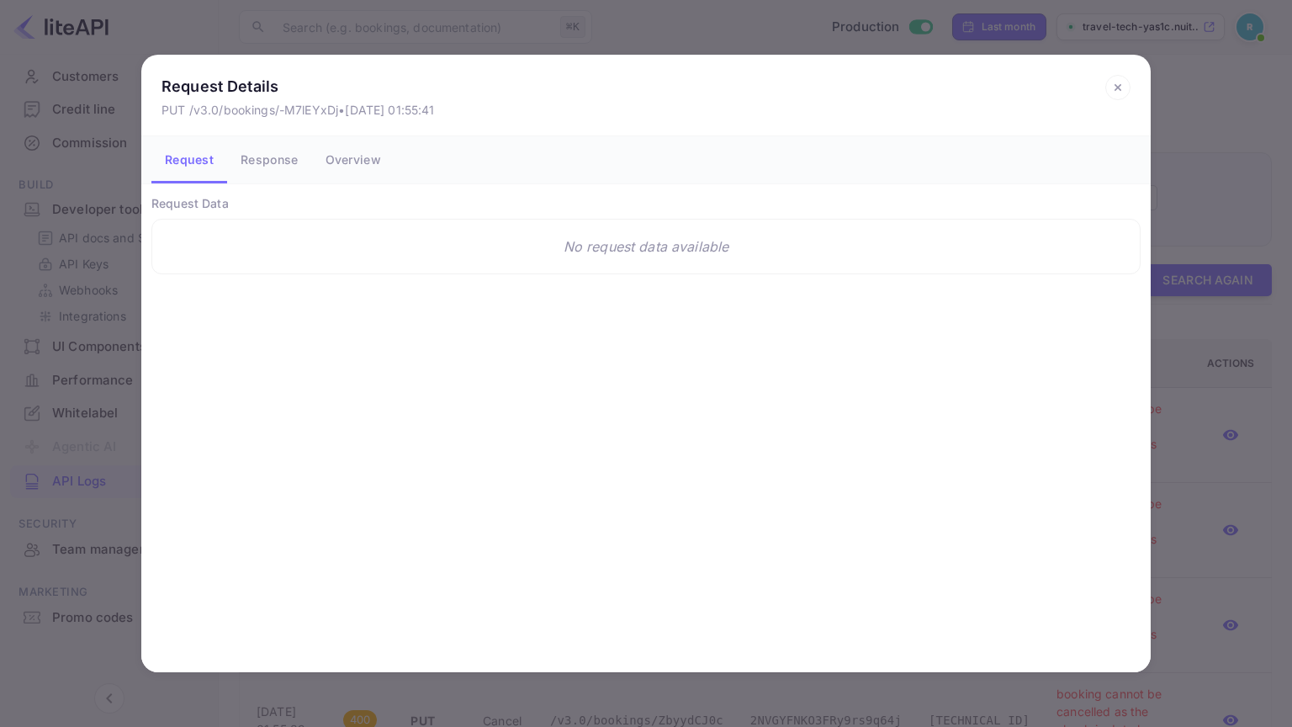
click at [288, 144] on button "Response" at bounding box center [269, 159] width 84 height 47
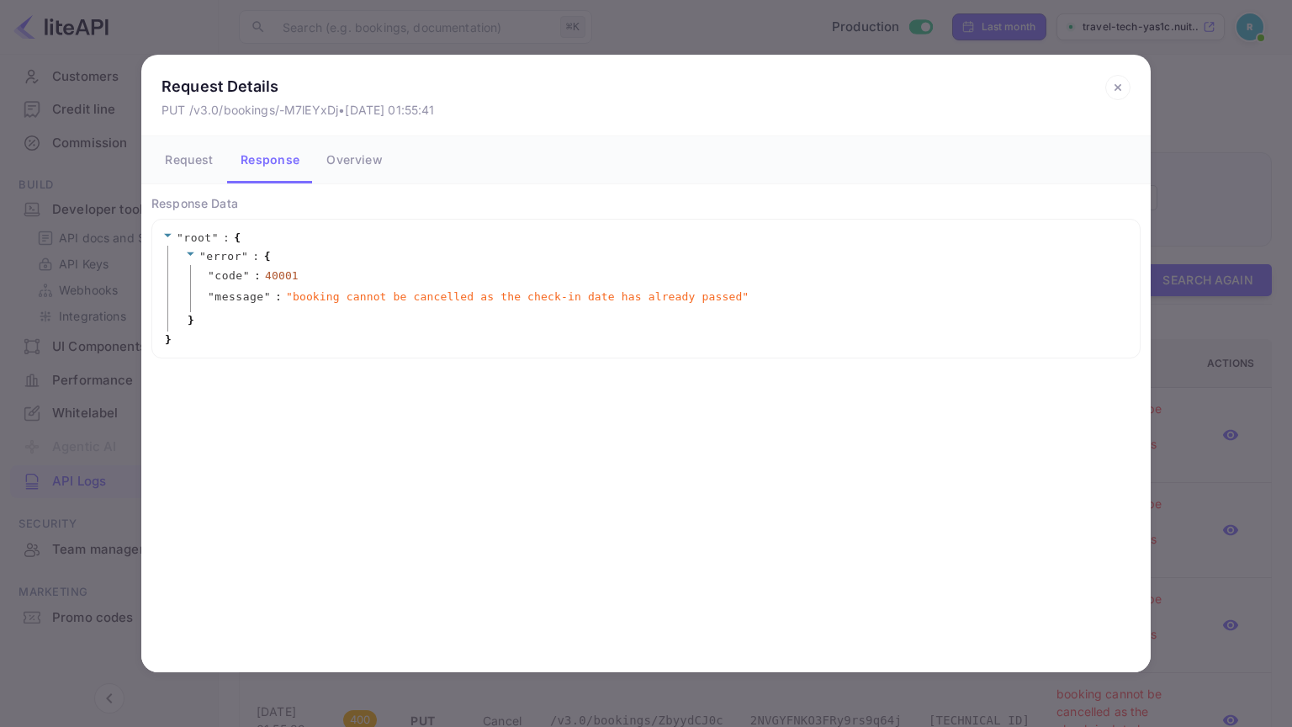
click at [78, 415] on div "Request Details PUT /v3.0/bookings/-M7lEYxDj • [DATE] 01:55:41 Request Response…" at bounding box center [646, 363] width 1292 height 727
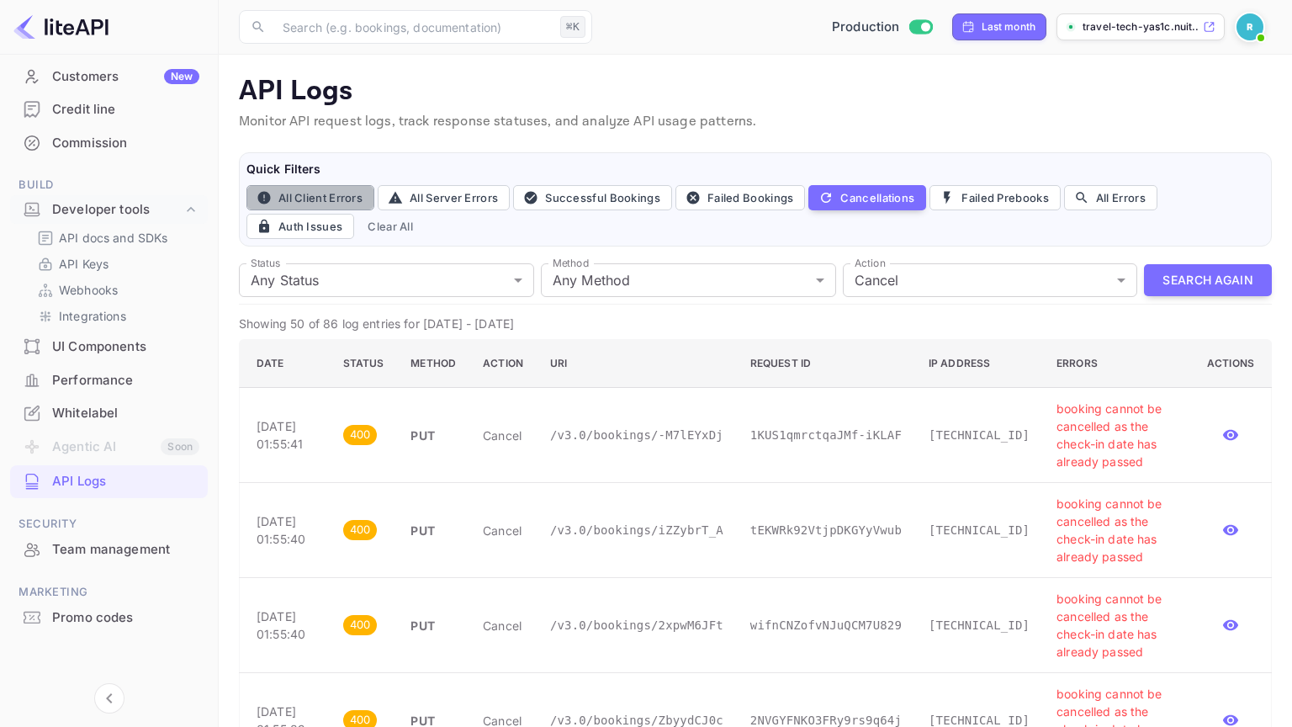
click at [315, 204] on button "All Client Errors" at bounding box center [310, 197] width 128 height 25
type input "4xx"
type input "all"
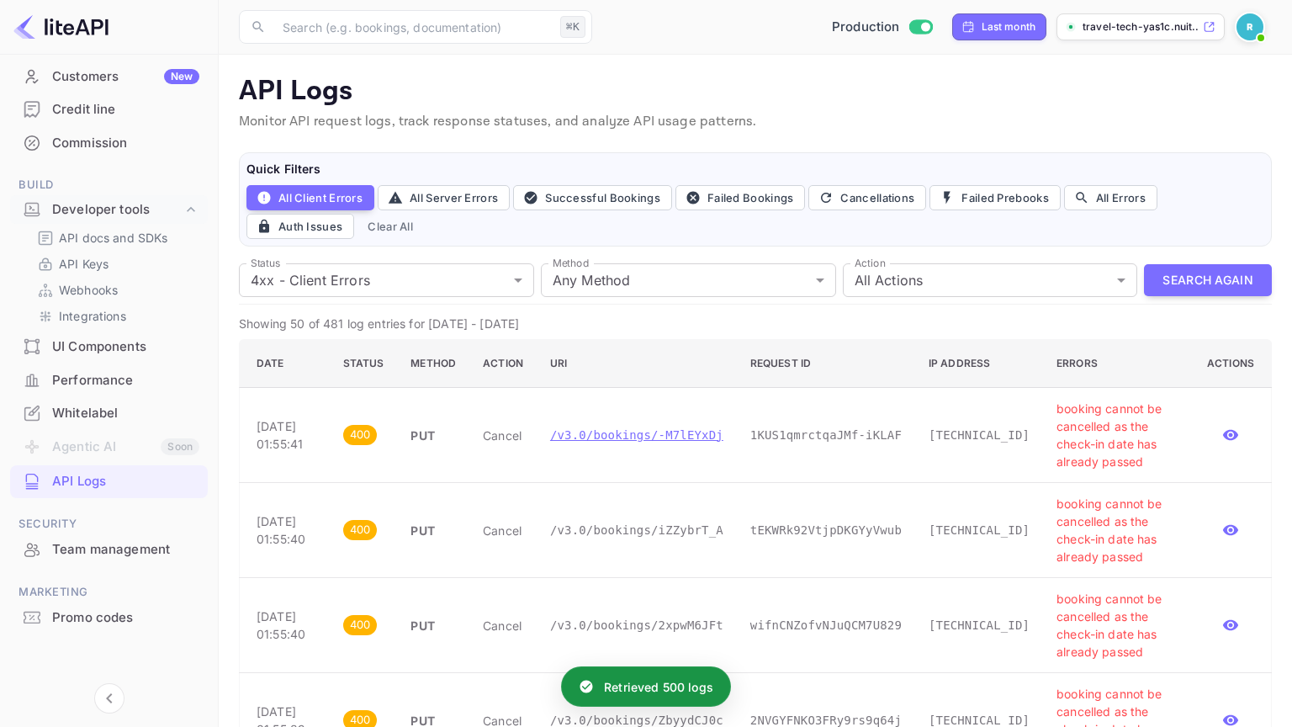
click at [699, 438] on p "/v3.0/bookings/-M7lEYxDj" at bounding box center [636, 435] width 173 height 18
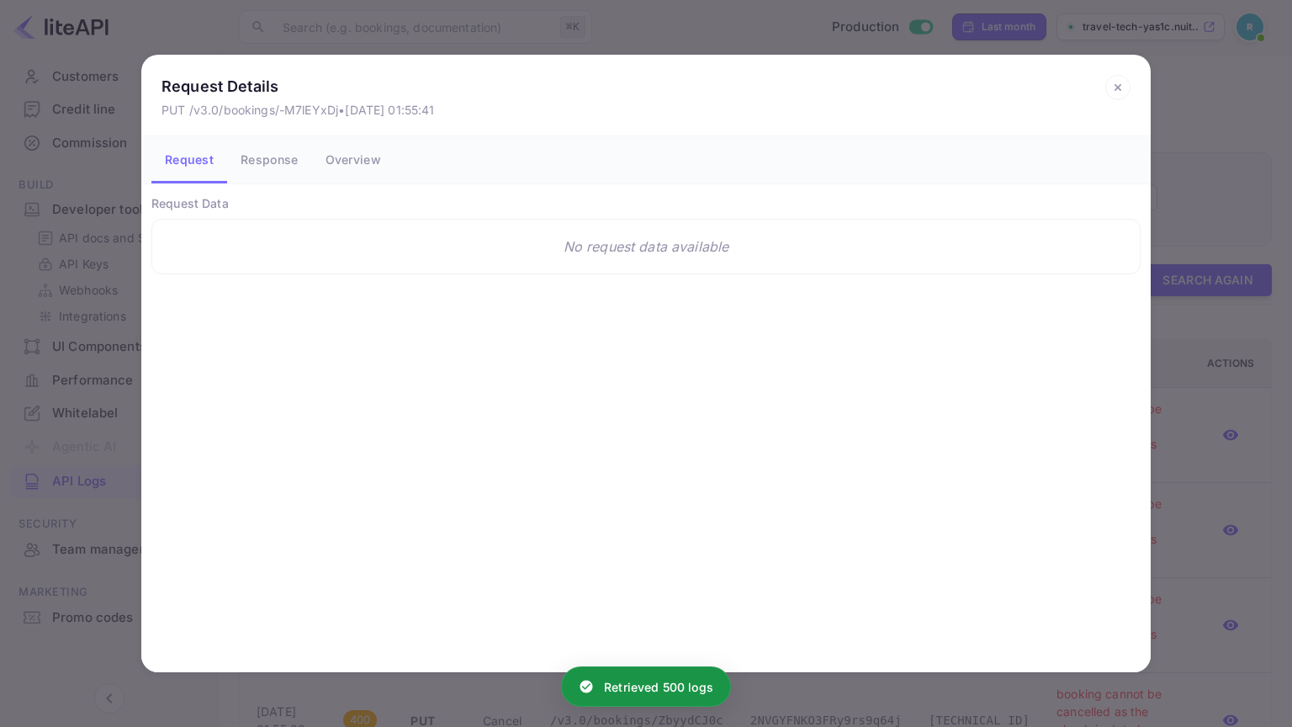
click at [290, 143] on button "Response" at bounding box center [269, 159] width 84 height 47
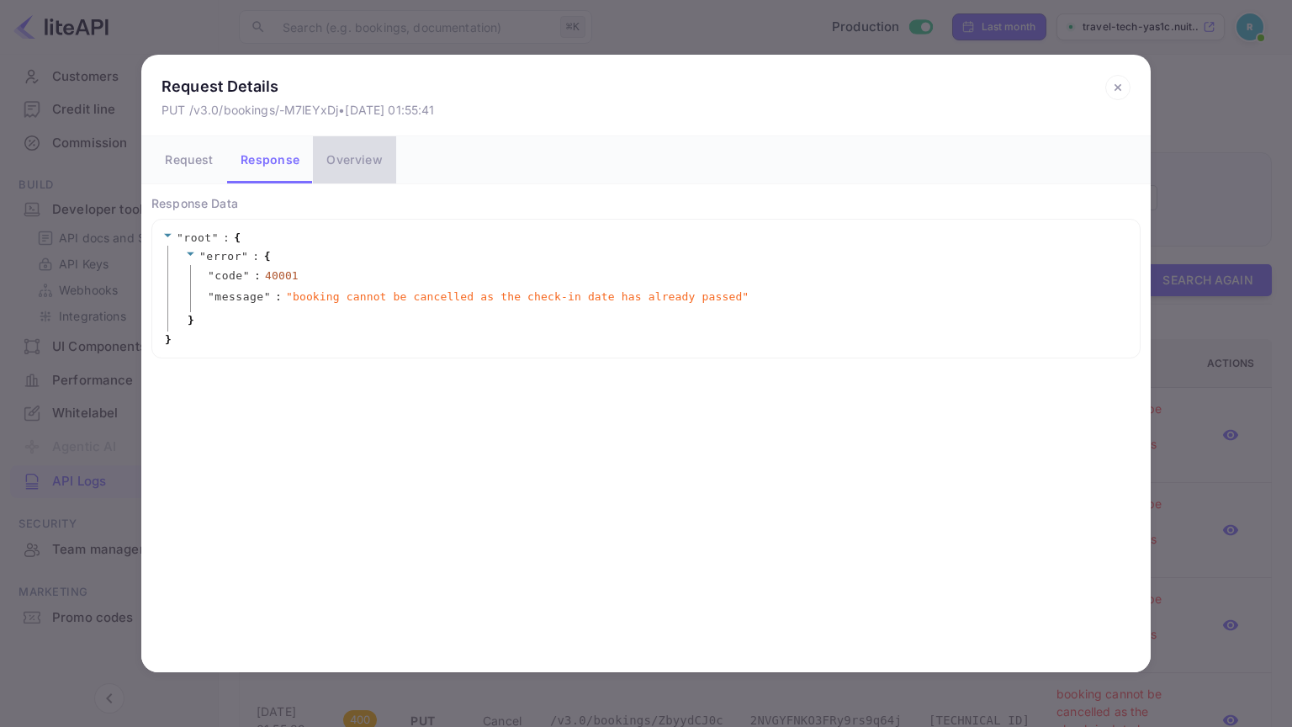
click at [379, 168] on button "Overview" at bounding box center [354, 159] width 82 height 47
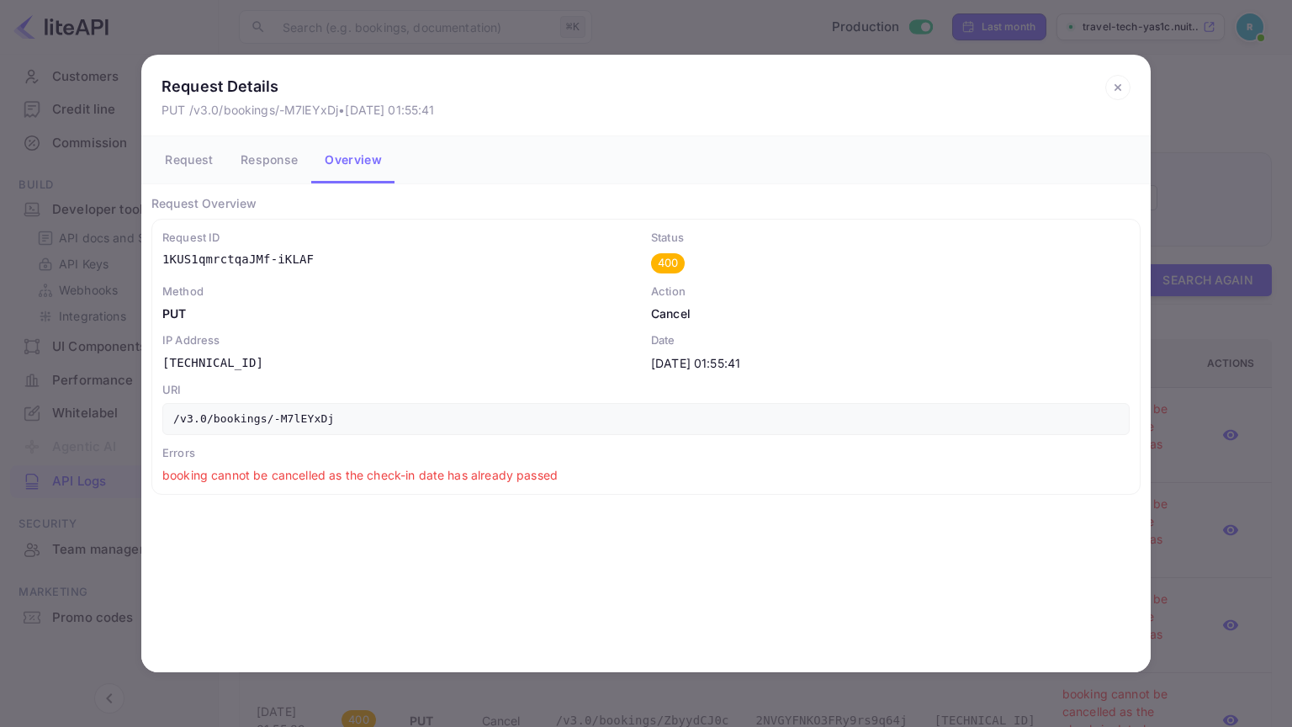
click at [1193, 389] on div "Request Details PUT /v3.0/bookings/-M7lEYxDj • [DATE] 01:55:41 Request Response…" at bounding box center [646, 363] width 1292 height 727
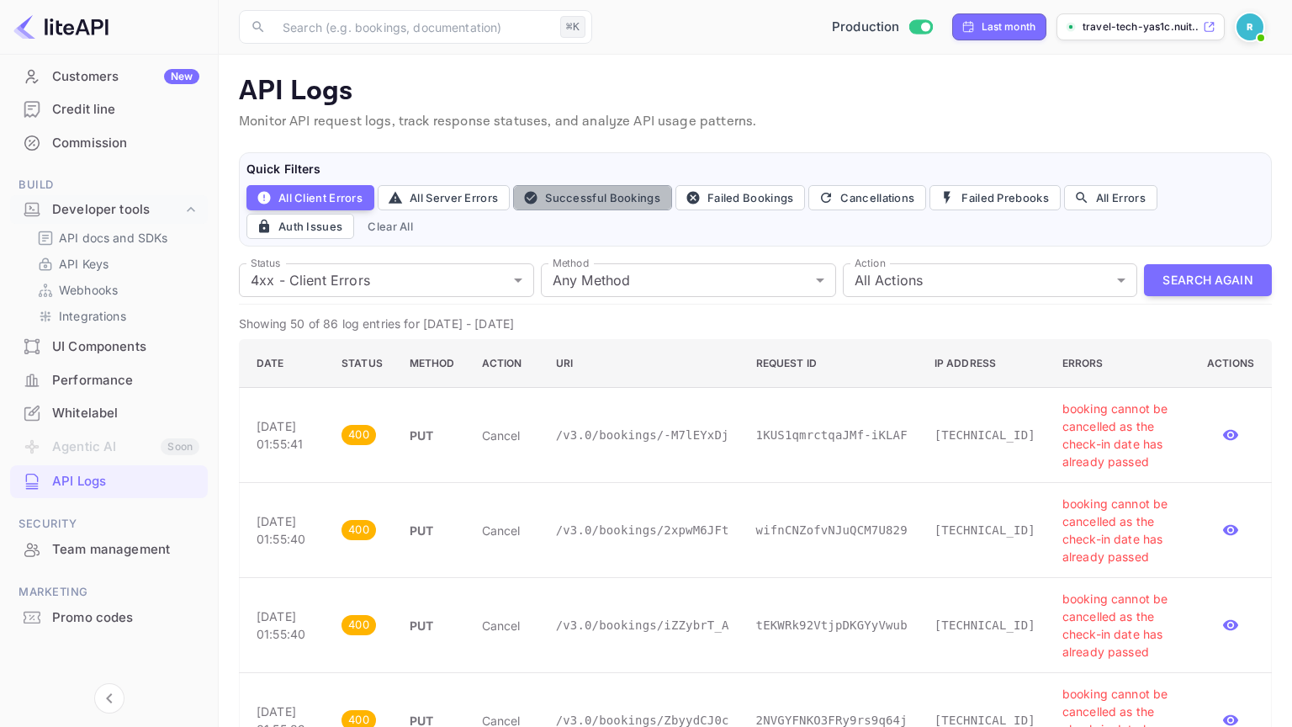
click at [557, 198] on button "Successful Bookings" at bounding box center [592, 197] width 159 height 25
type input "200"
type input "post"
type input "book"
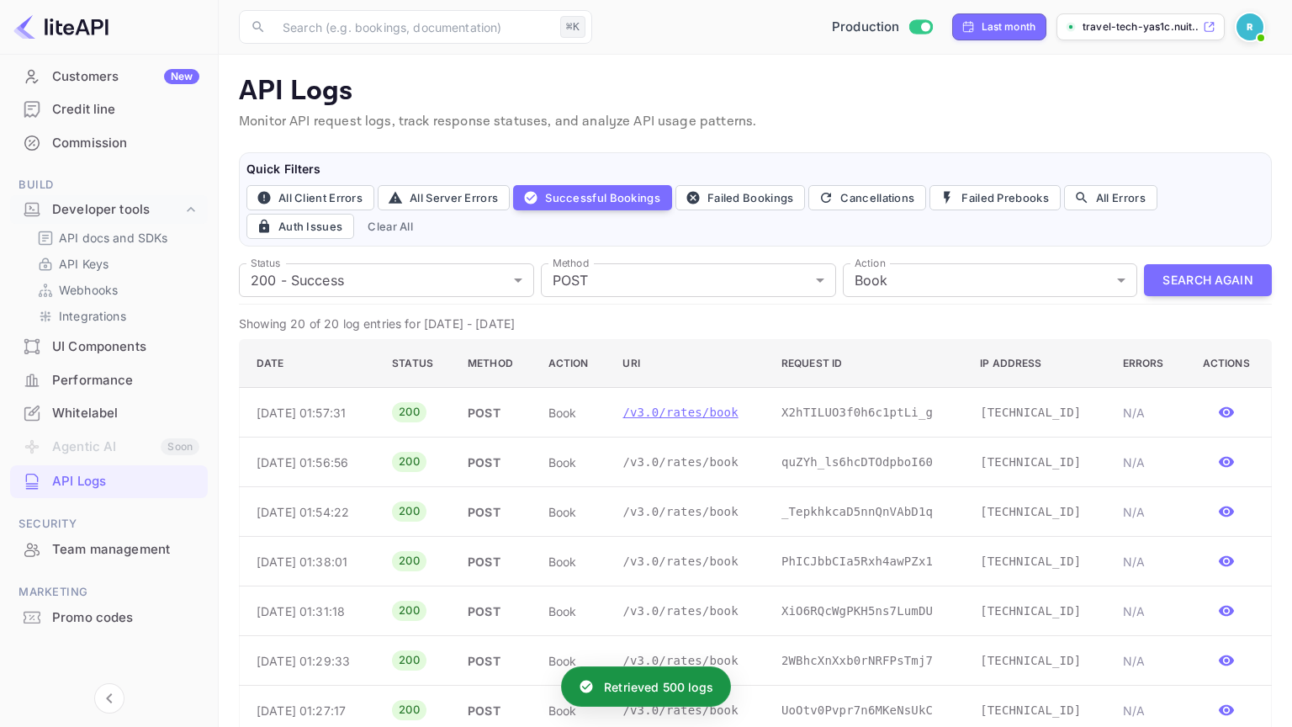
click at [714, 408] on p "/v3.0/rates/book" at bounding box center [687, 413] width 131 height 18
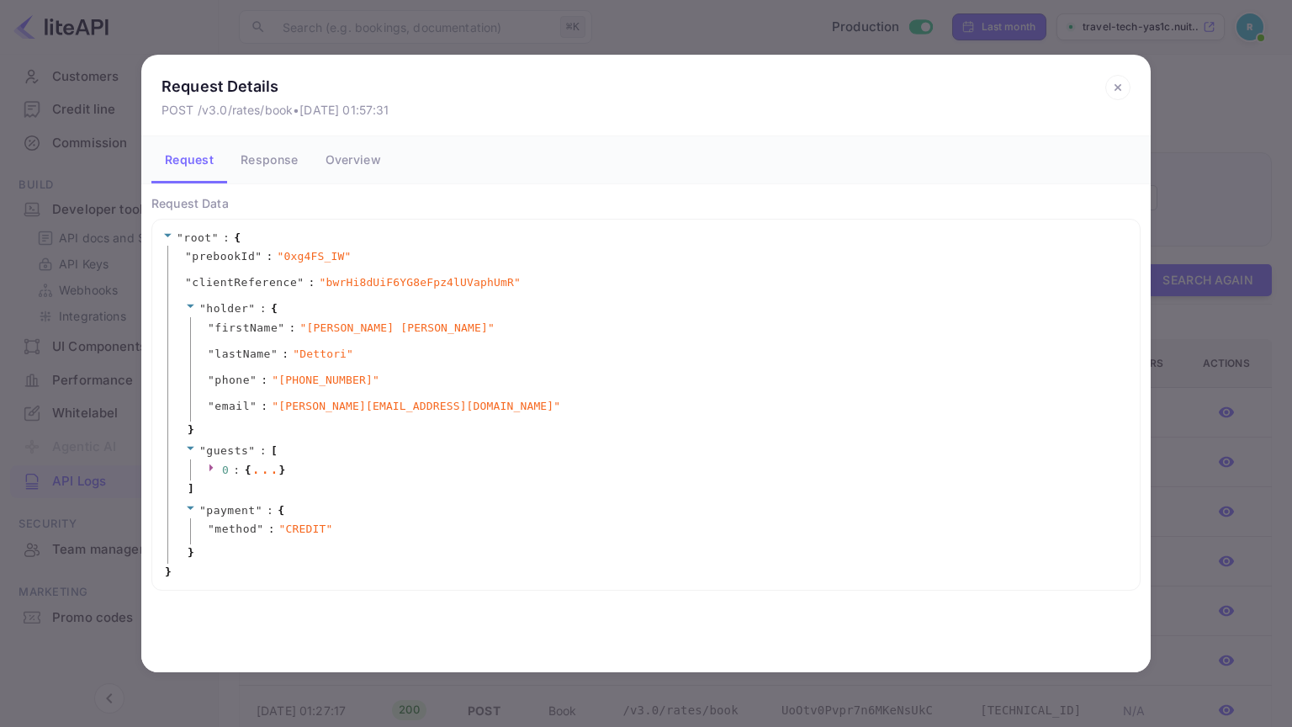
click at [277, 154] on button "Response" at bounding box center [269, 159] width 84 height 47
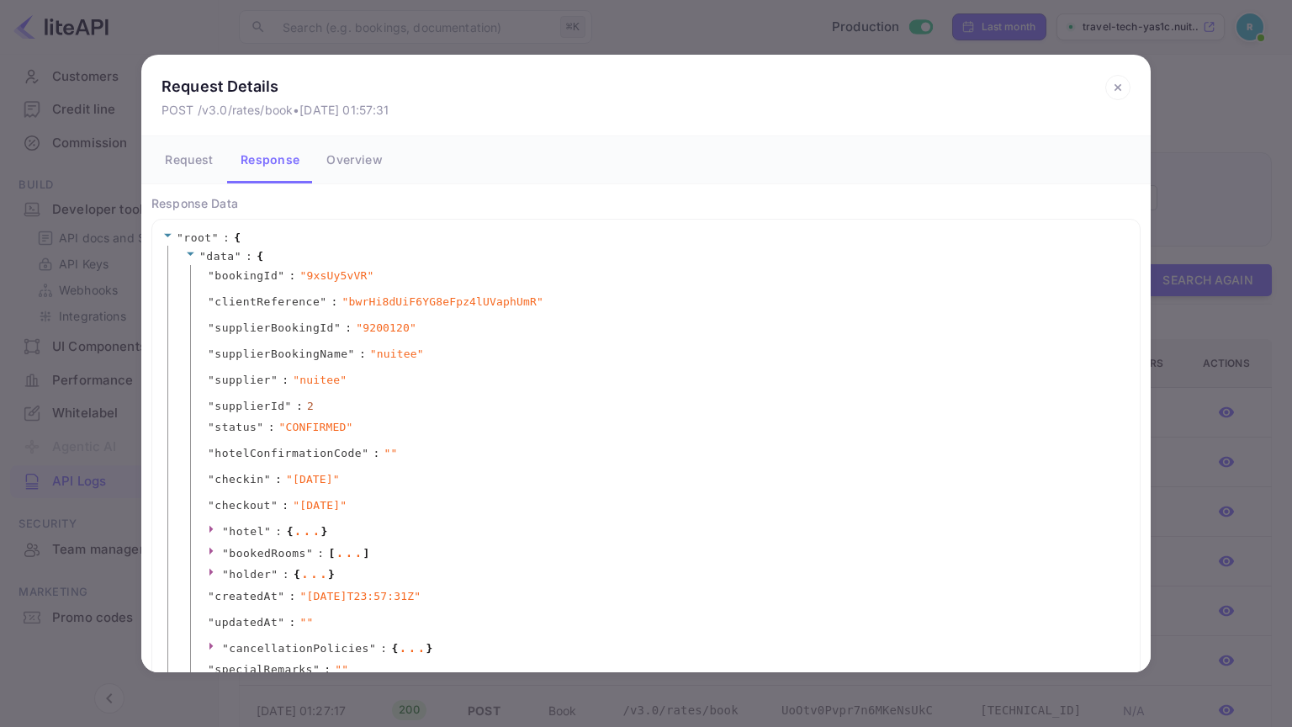
click at [356, 153] on button "Overview" at bounding box center [354, 159] width 82 height 47
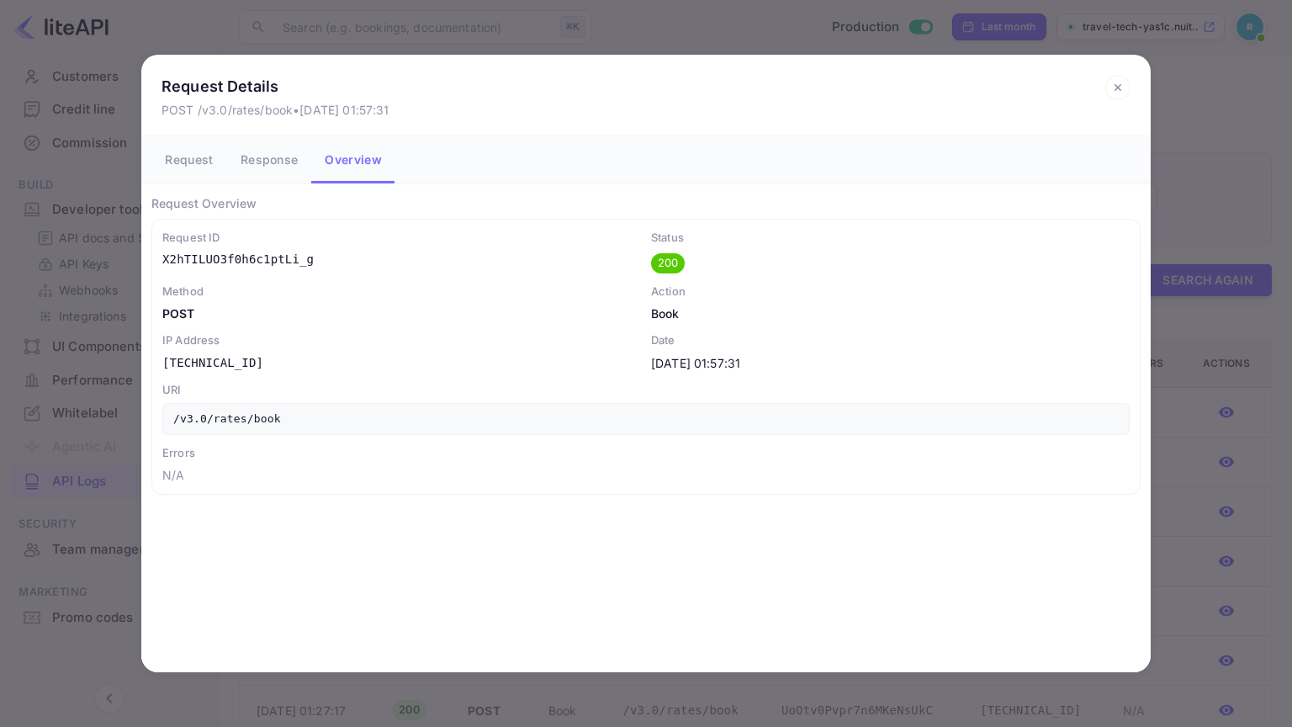
click at [128, 153] on div "Request Details POST /v3.0/rates/book • [DATE] 01:57:31 Request Response Overvi…" at bounding box center [646, 363] width 1292 height 727
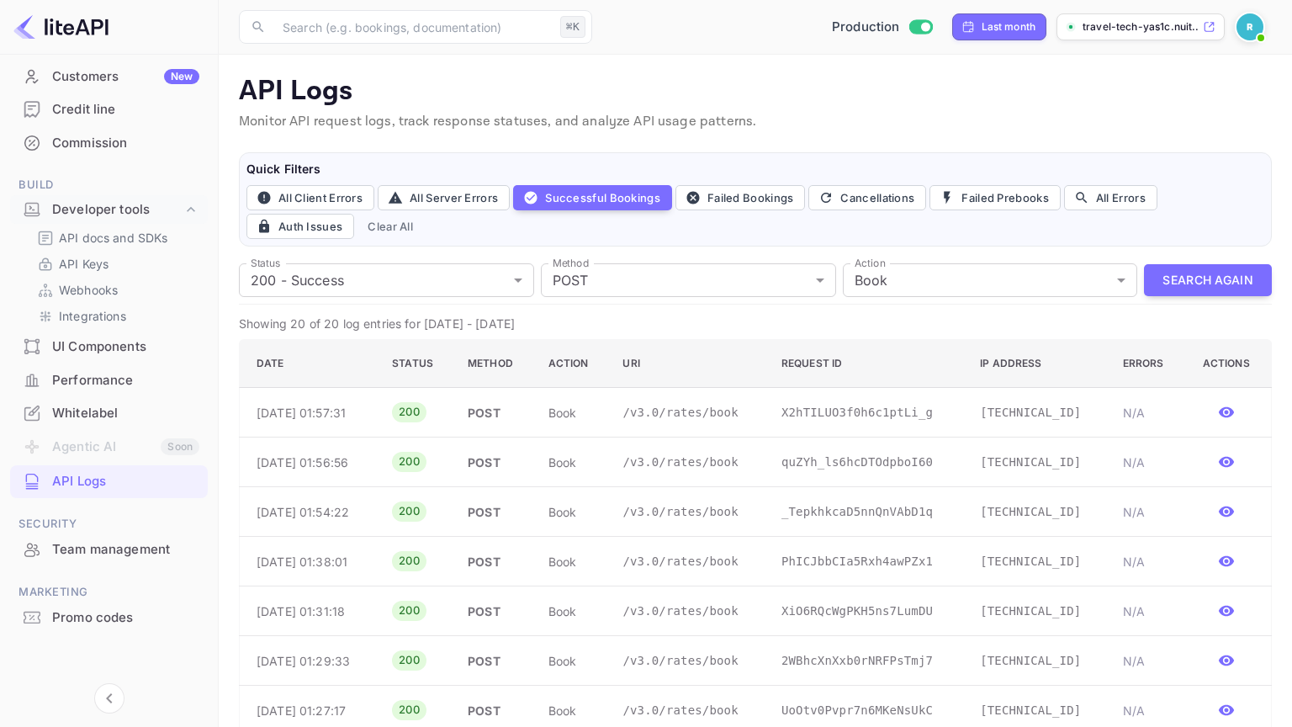
click at [1015, 129] on p "Monitor API request logs, track response statuses, and analyze API usage patter…" at bounding box center [755, 122] width 1033 height 20
click at [722, 407] on p "/v3.0/rates/book" at bounding box center [687, 413] width 131 height 18
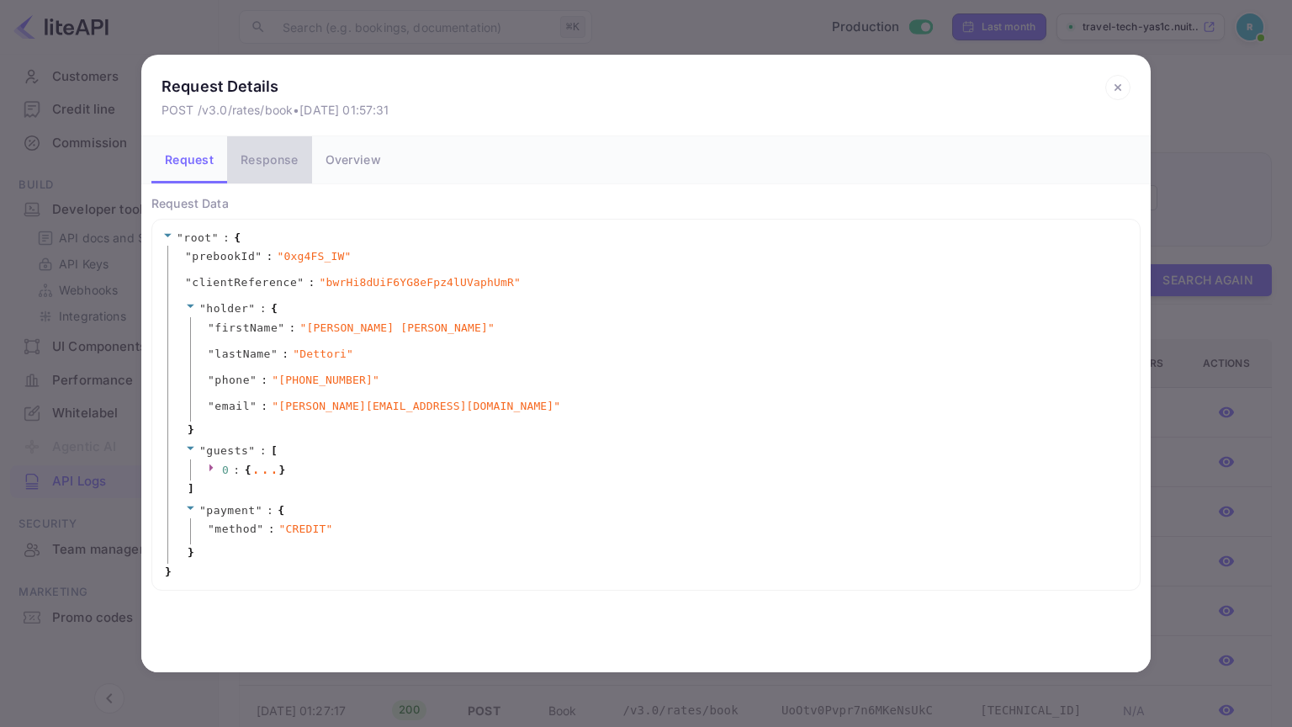
click at [270, 153] on button "Response" at bounding box center [269, 159] width 84 height 47
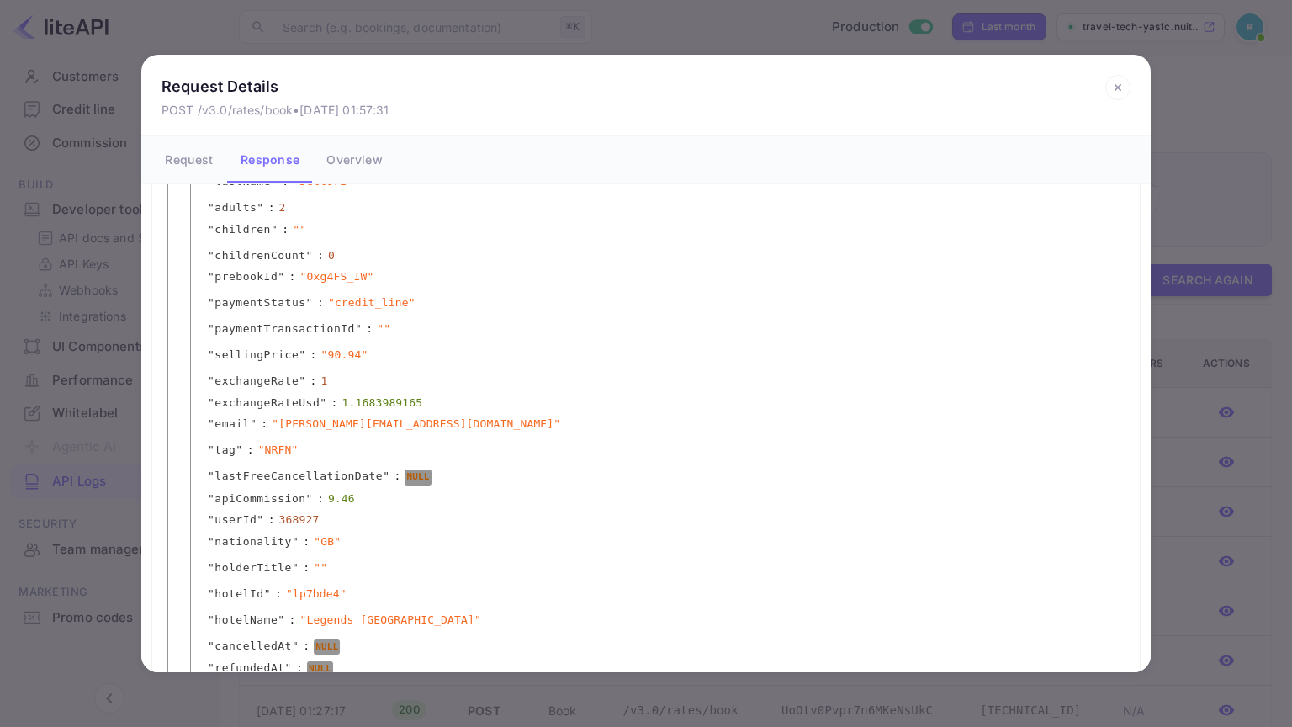
scroll to position [911, 0]
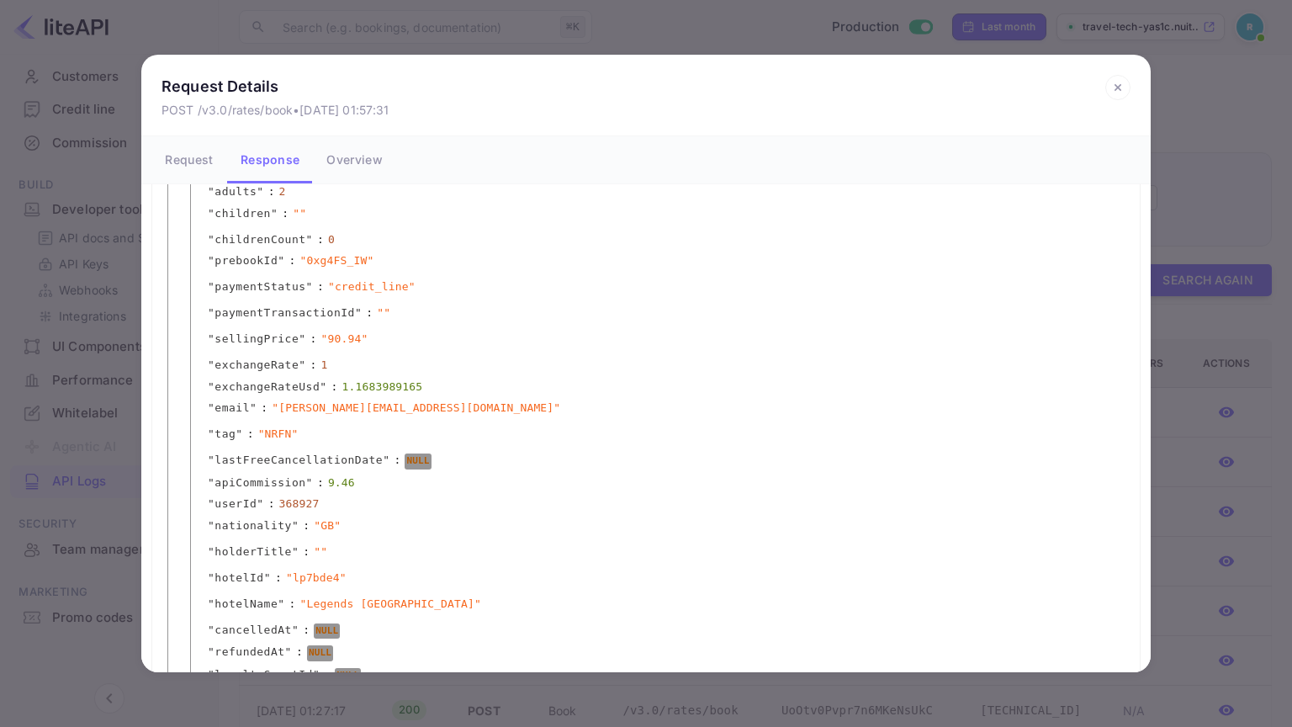
click at [68, 664] on div "Request Details POST /v3.0/rates/book • [DATE] 01:57:31 Request Response Overvi…" at bounding box center [646, 363] width 1292 height 727
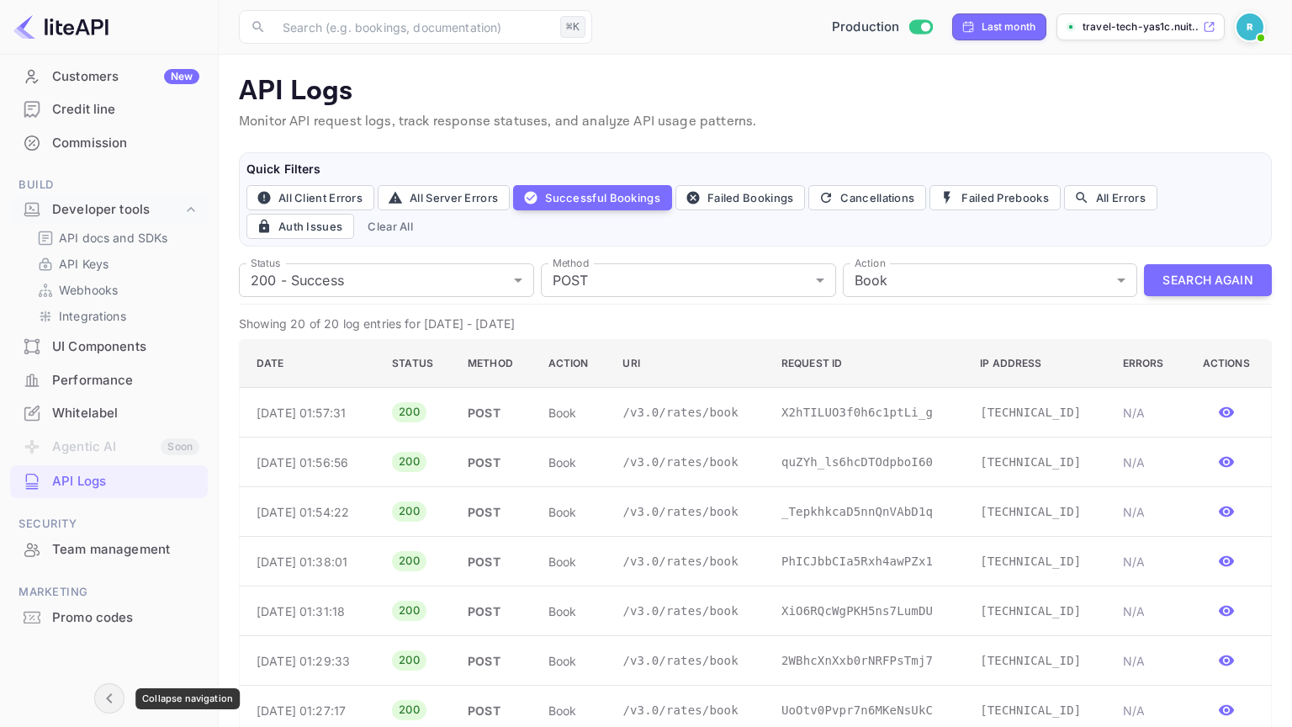
click at [104, 699] on icon "Collapse navigation" at bounding box center [109, 698] width 20 height 20
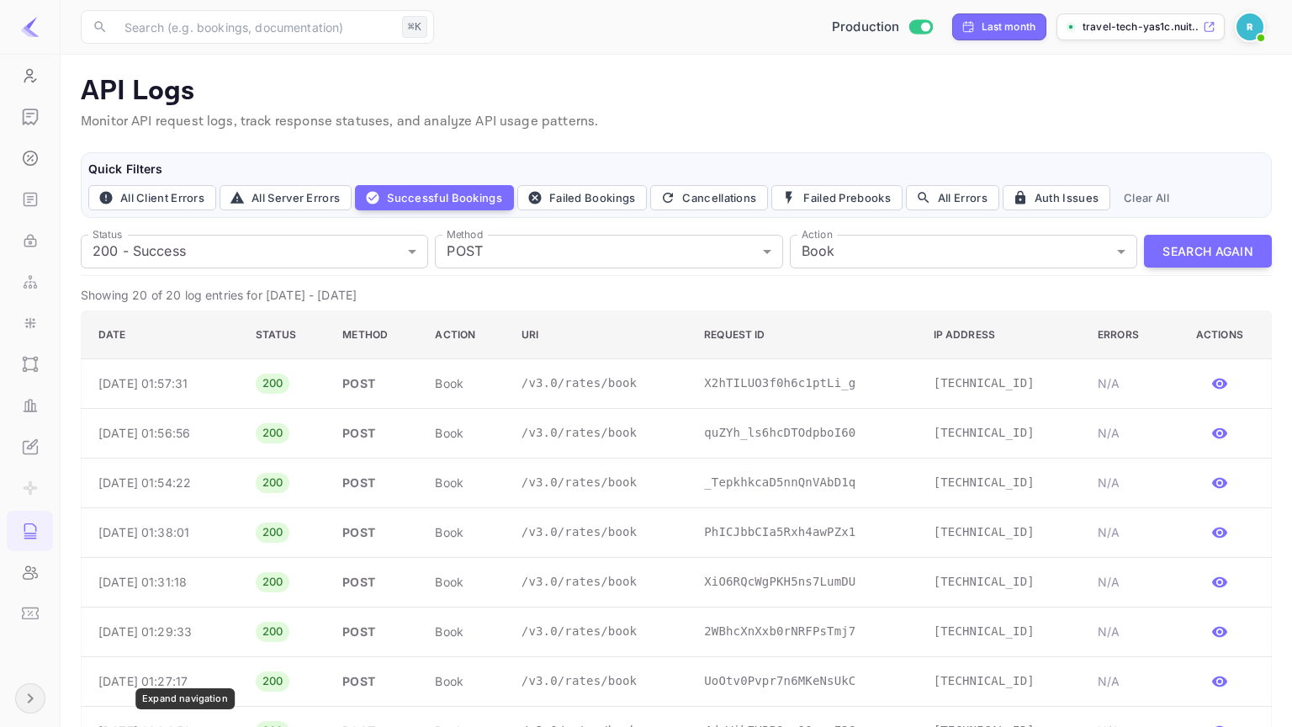
scroll to position [135, 0]
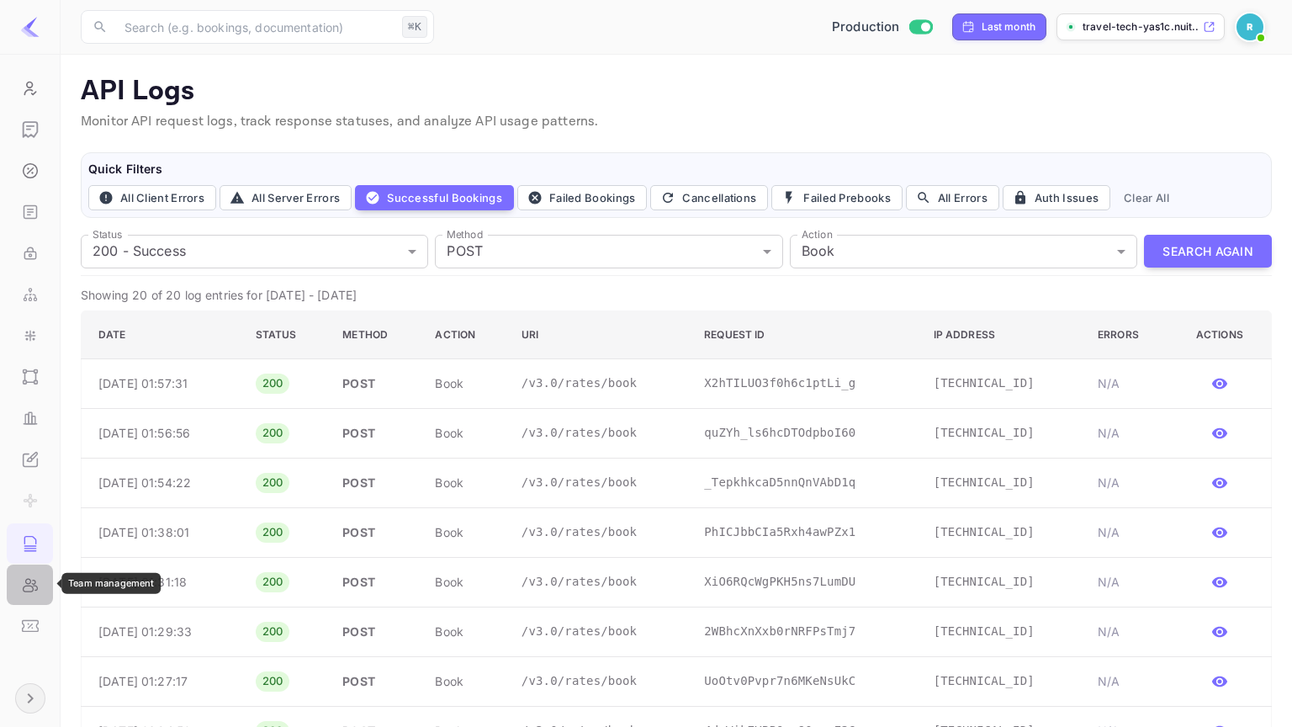
click at [25, 582] on icon "Team management" at bounding box center [30, 584] width 17 height 17
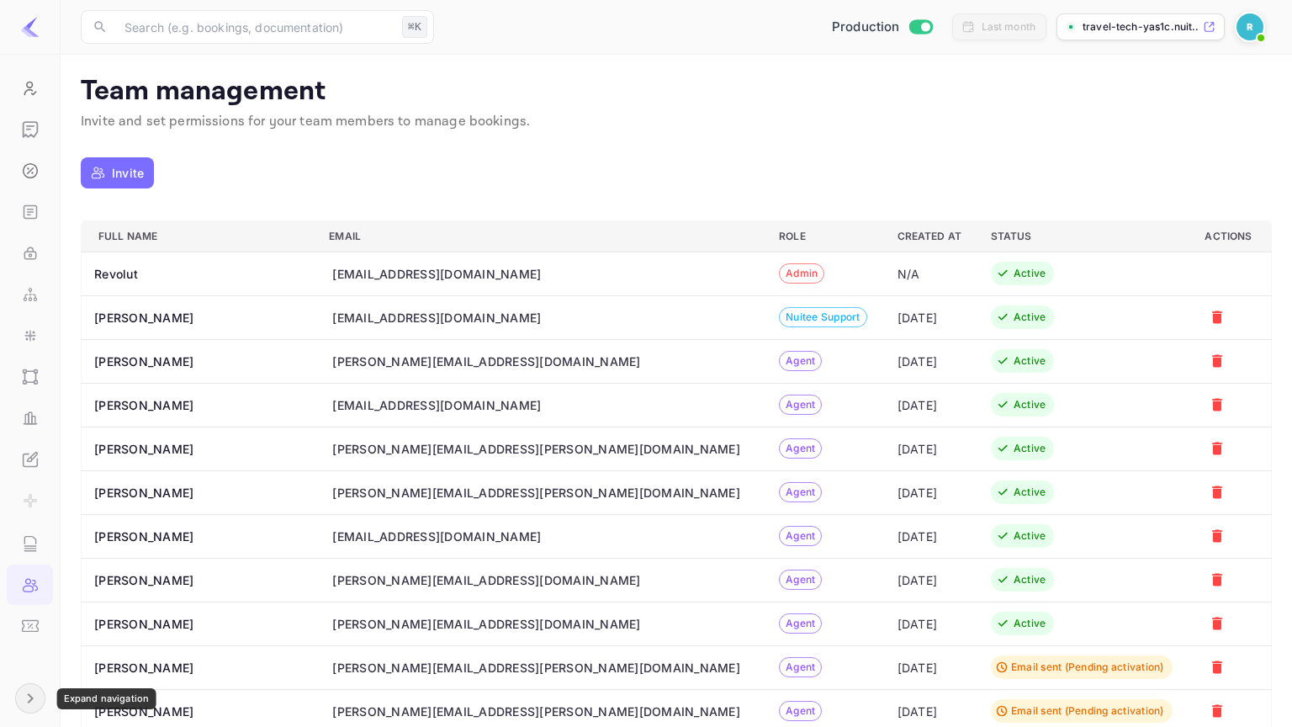
click at [28, 693] on icon "Expand navigation" at bounding box center [30, 698] width 6 height 10
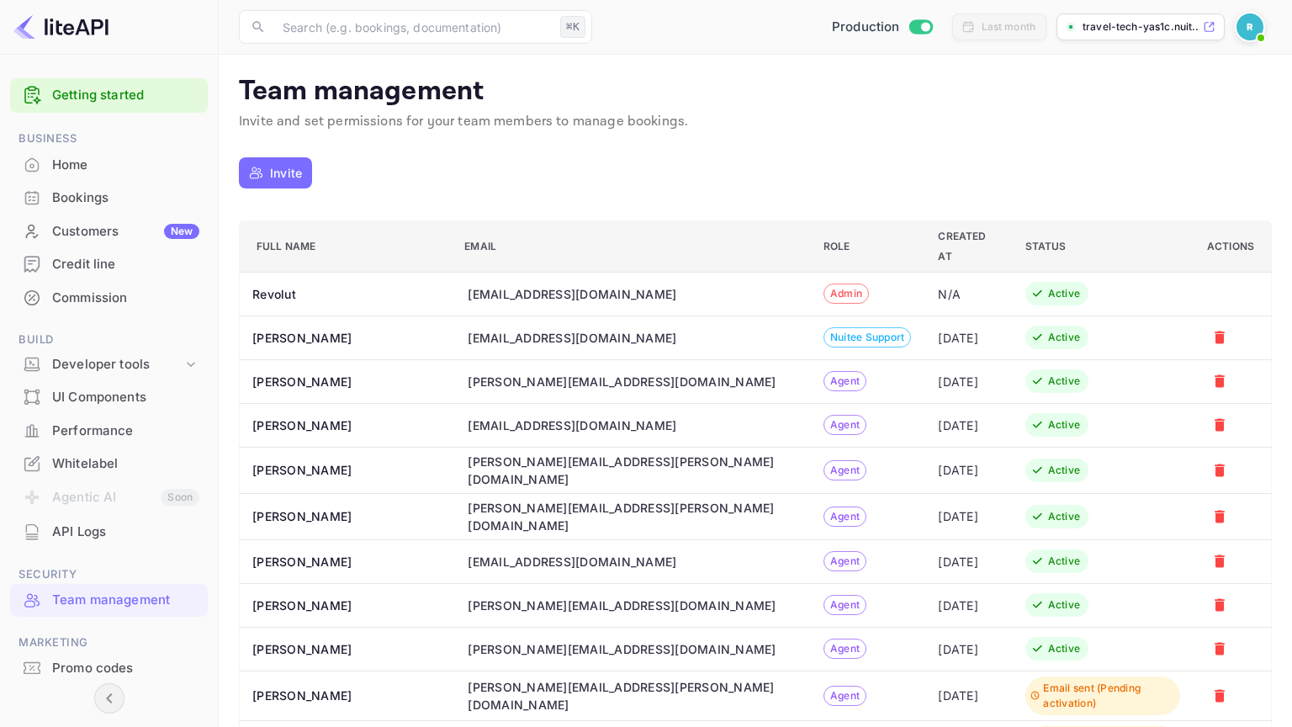
click at [824, 330] on span "Nuitee support" at bounding box center [867, 337] width 87 height 15
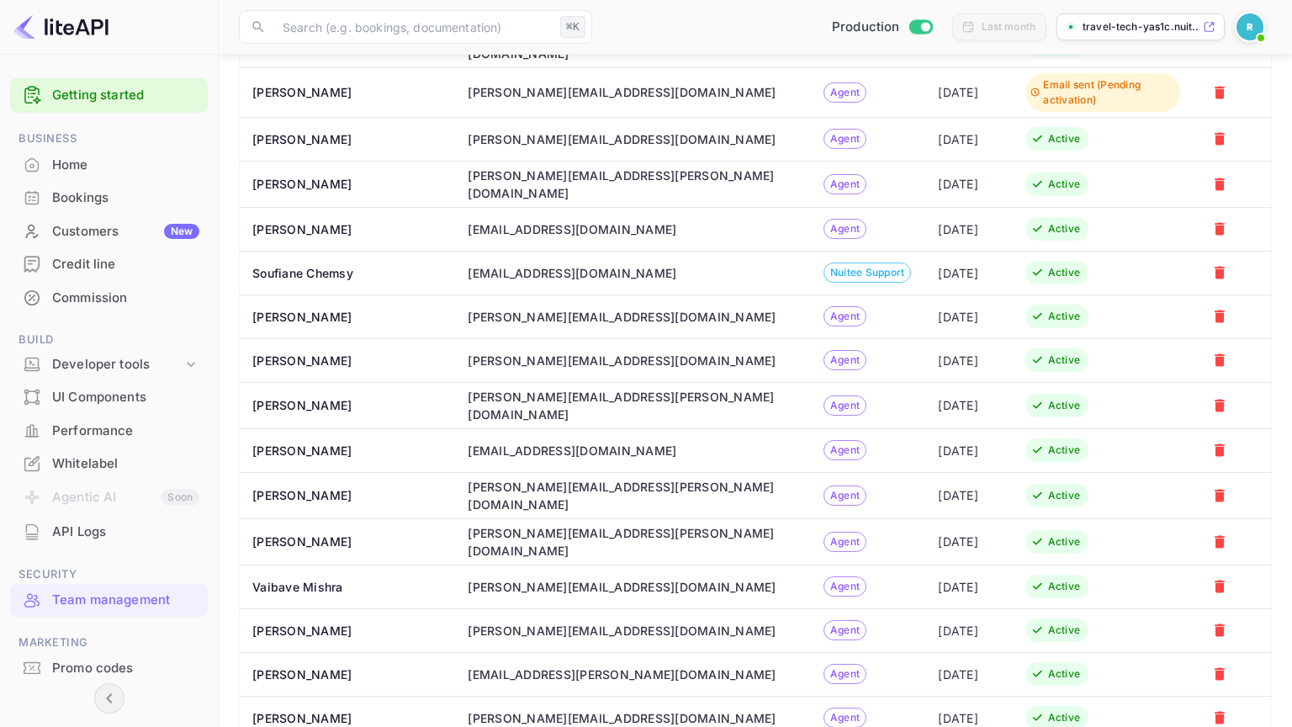
scroll to position [4076, 0]
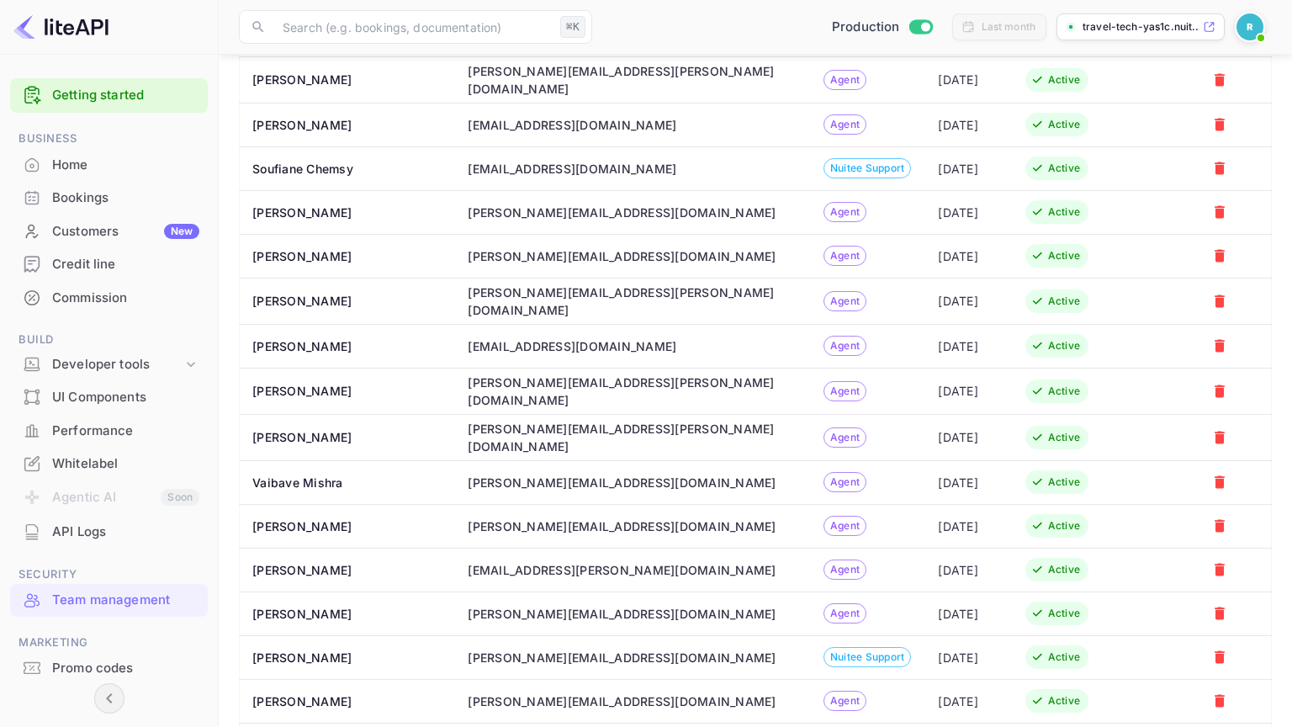
click at [60, 665] on div "Promo codes" at bounding box center [125, 668] width 147 height 19
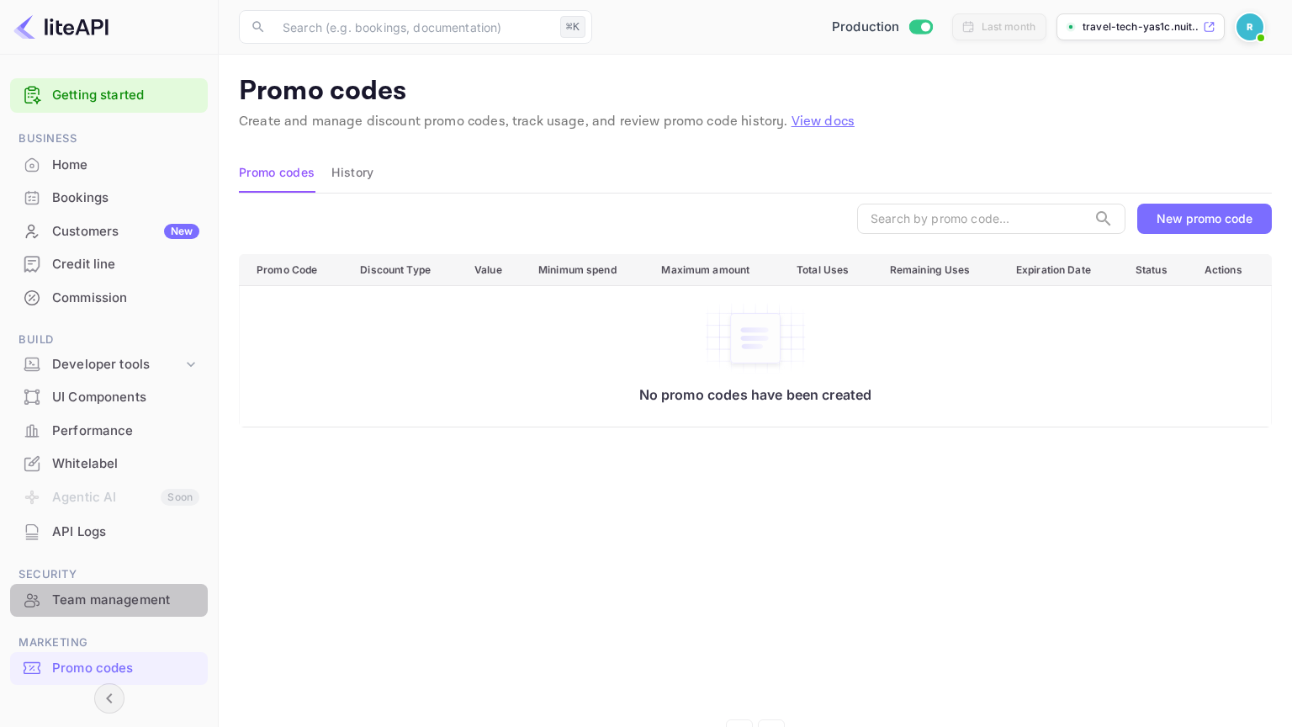
click at [101, 603] on div "Team management" at bounding box center [125, 599] width 147 height 19
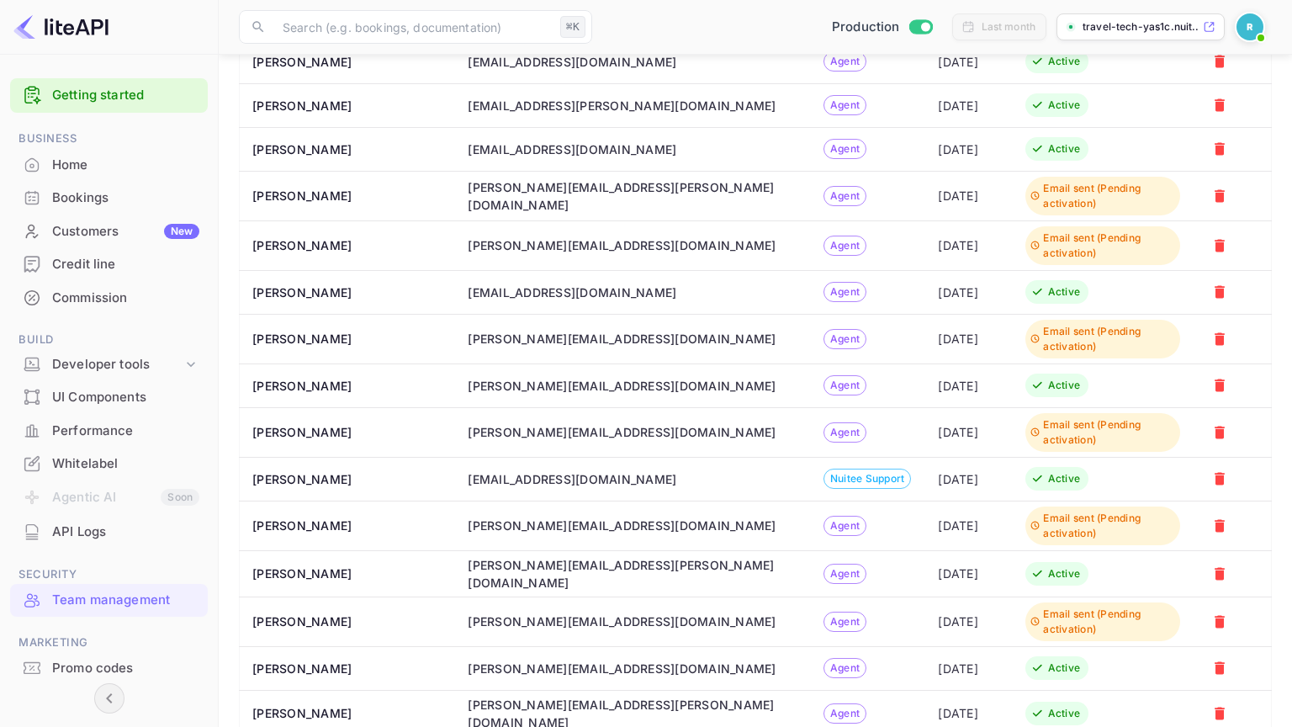
scroll to position [3444, 0]
click at [55, 671] on div "Promo codes" at bounding box center [125, 668] width 147 height 19
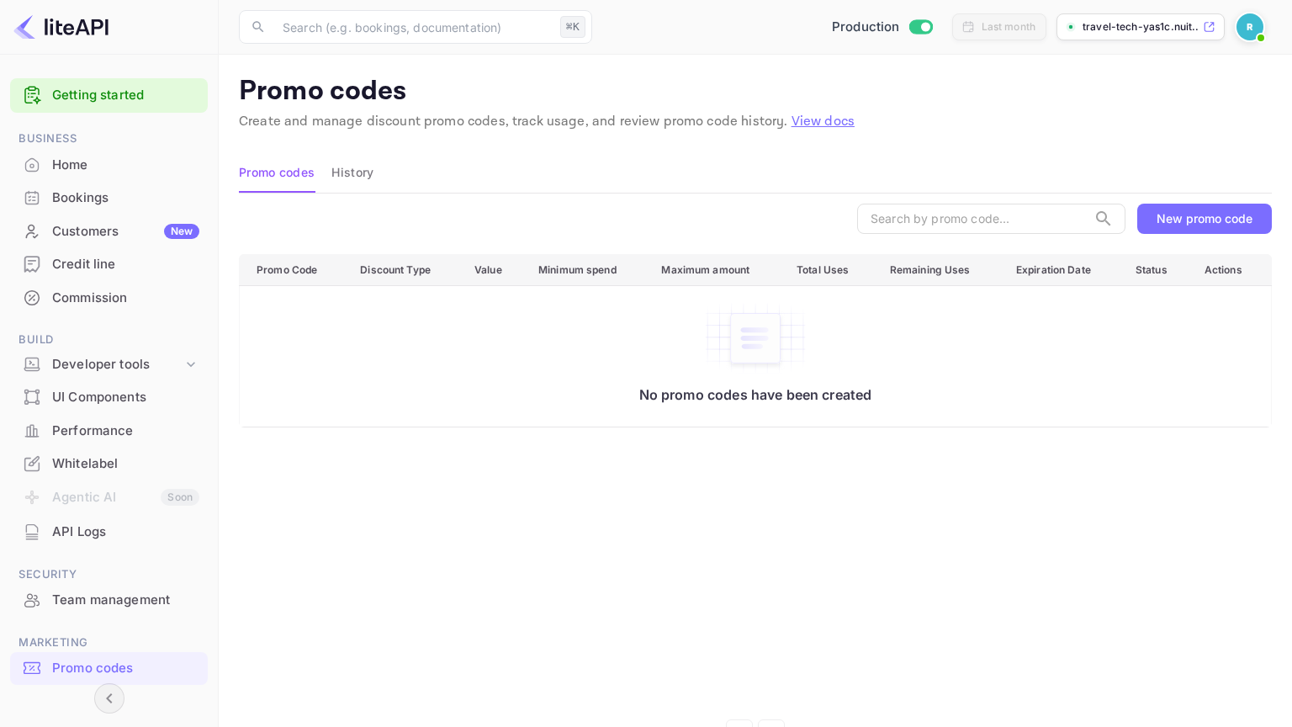
click at [1169, 222] on div "New promo code" at bounding box center [1204, 218] width 96 height 14
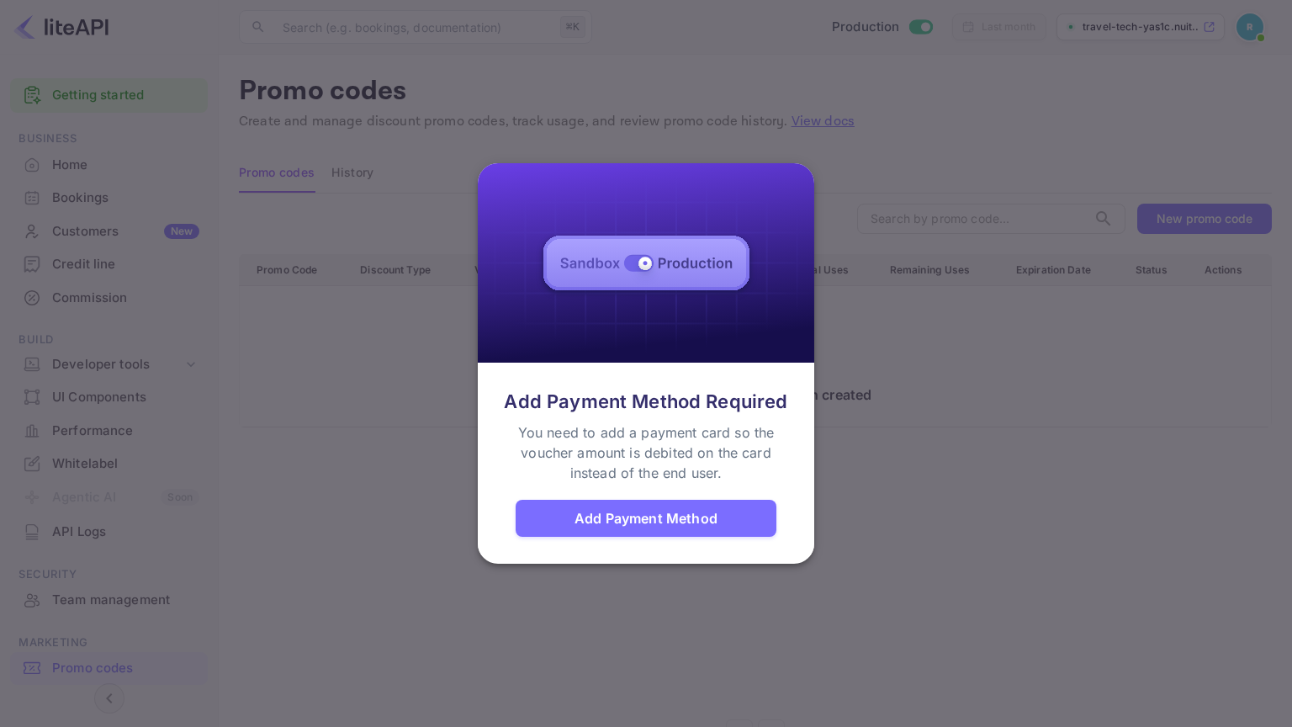
click at [913, 486] on div at bounding box center [646, 363] width 1292 height 727
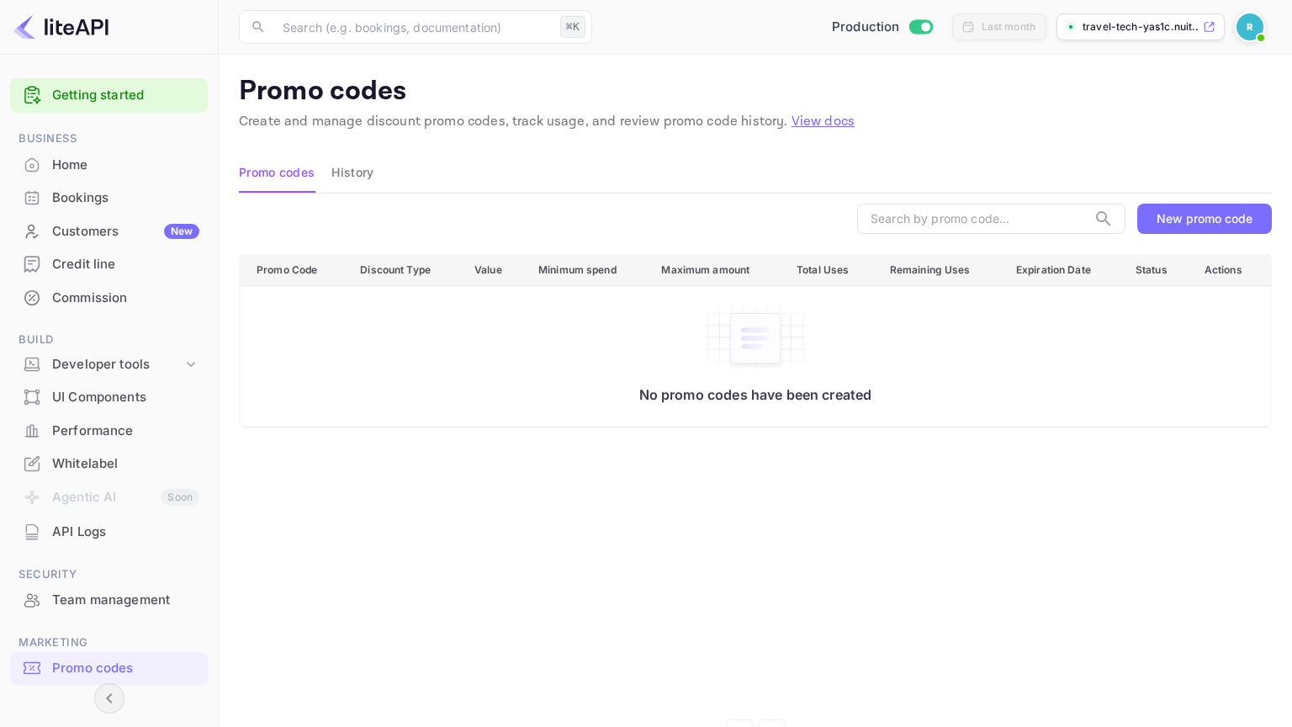
click at [1254, 35] on span at bounding box center [1260, 37] width 17 height 17
click at [1126, 179] on div "Logout" at bounding box center [1168, 174] width 193 height 40
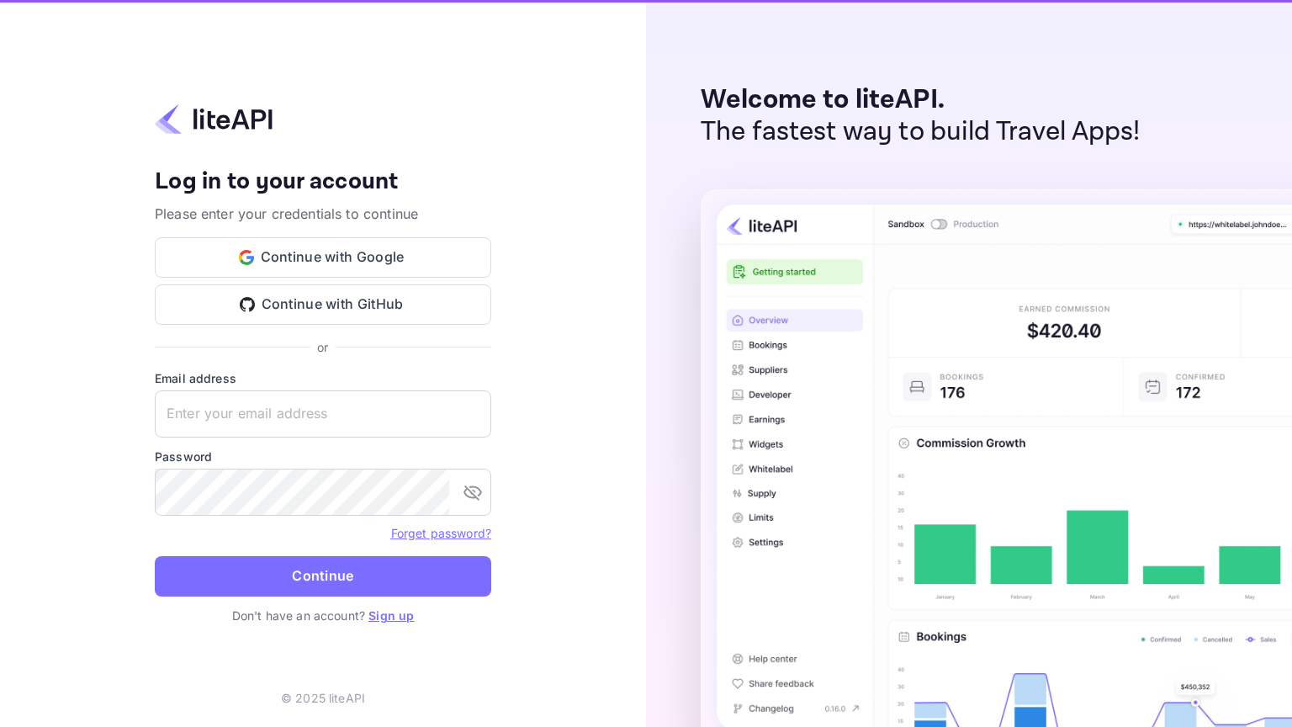
type input "[EMAIL_ADDRESS][DOMAIN_NAME]"
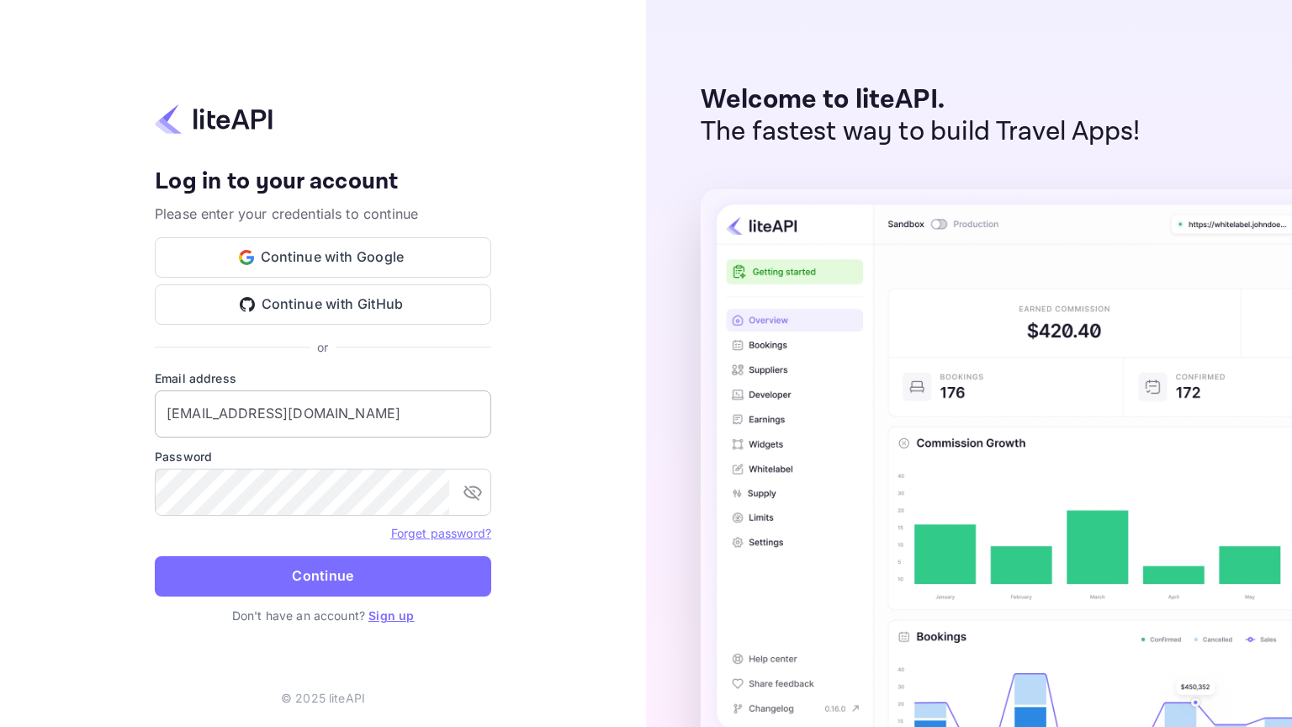
click at [338, 423] on input "[EMAIL_ADDRESS][DOMAIN_NAME]" at bounding box center [323, 413] width 336 height 47
click at [155, 556] on button "Continue" at bounding box center [323, 576] width 336 height 40
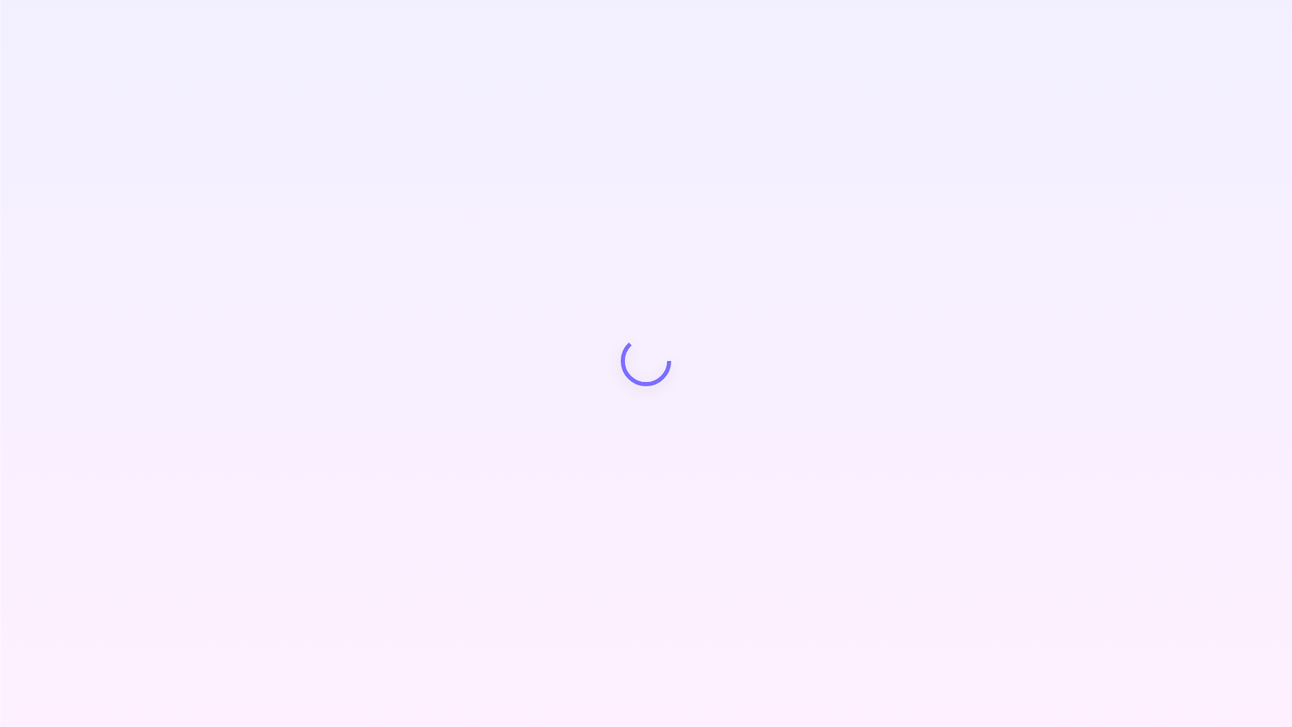
click at [205, 384] on div "Your account has been created successfully, a confirmation link has been sent t…" at bounding box center [646, 363] width 1292 height 727
